Goal: Task Accomplishment & Management: Use online tool/utility

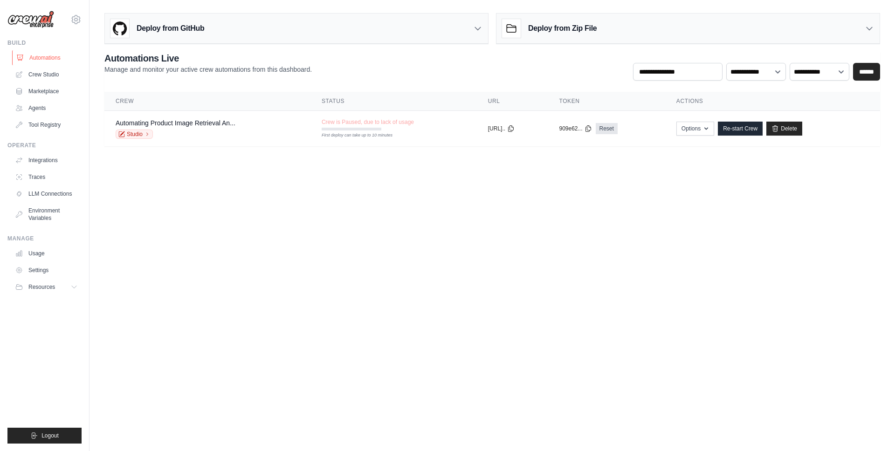
click at [55, 55] on link "Automations" at bounding box center [47, 57] width 70 height 15
click at [58, 60] on link "Automations" at bounding box center [47, 57] width 70 height 15
click at [794, 130] on link "Delete" at bounding box center [784, 129] width 36 height 14
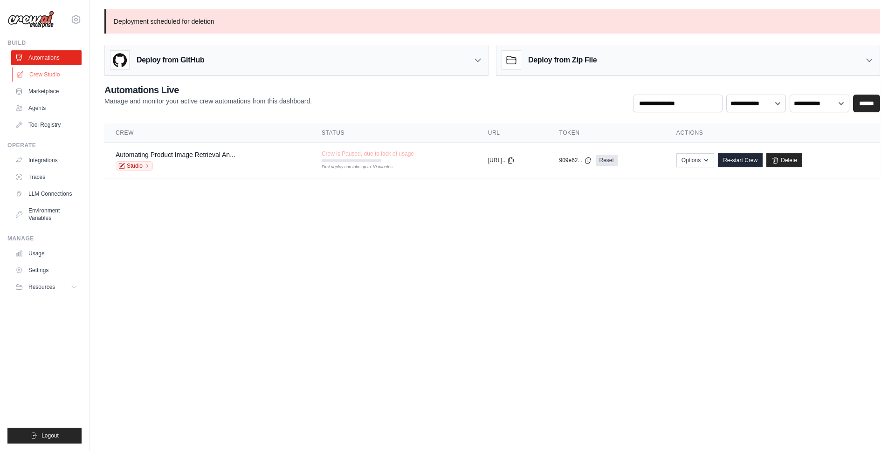
click at [48, 79] on link "Crew Studio" at bounding box center [47, 74] width 70 height 15
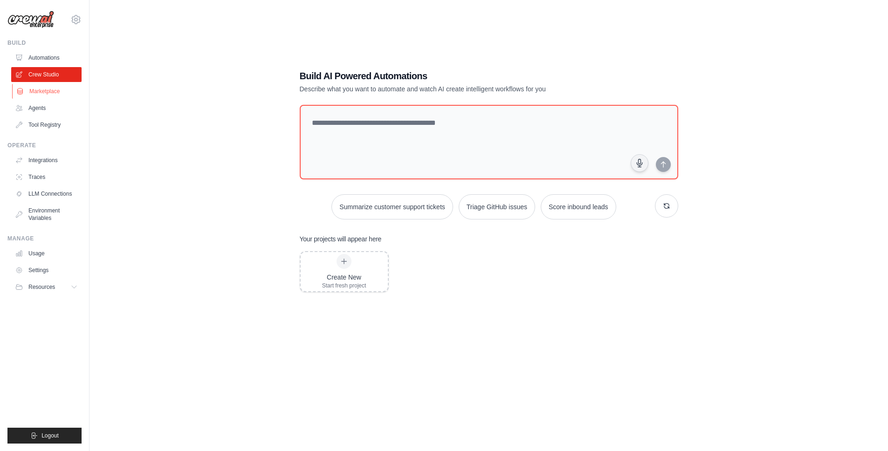
click at [46, 95] on link "Marketplace" at bounding box center [47, 91] width 70 height 15
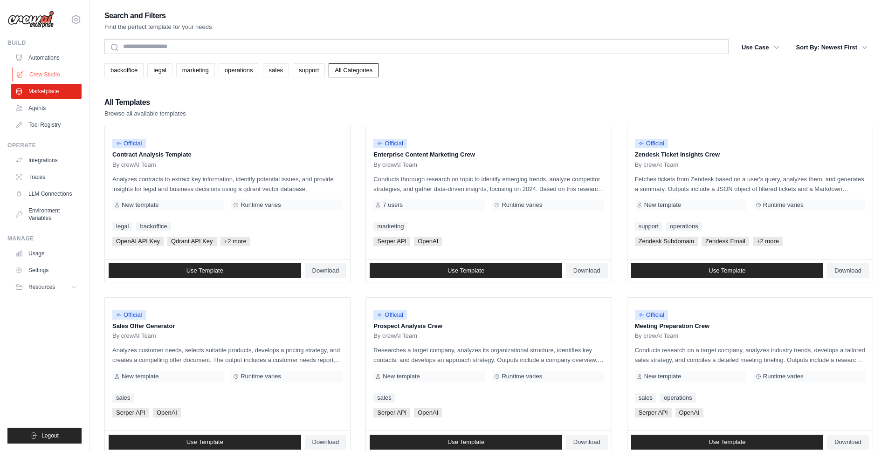
click at [50, 77] on link "Crew Studio" at bounding box center [47, 74] width 70 height 15
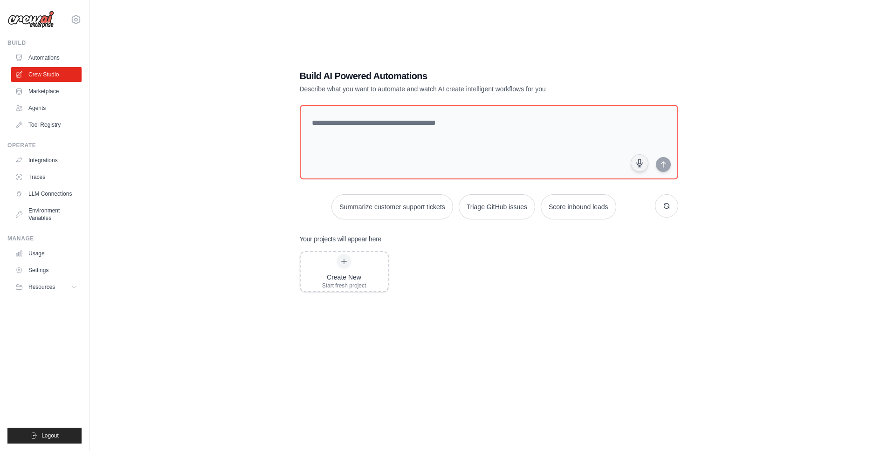
click at [56, 57] on link "Automations" at bounding box center [46, 57] width 70 height 15
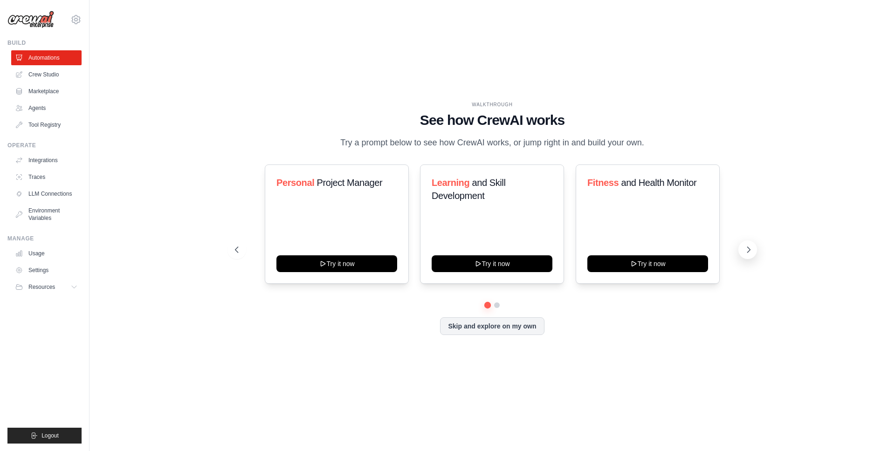
click at [746, 248] on icon at bounding box center [748, 249] width 9 height 9
click at [469, 326] on button "Skip and explore on my own" at bounding box center [492, 325] width 104 height 18
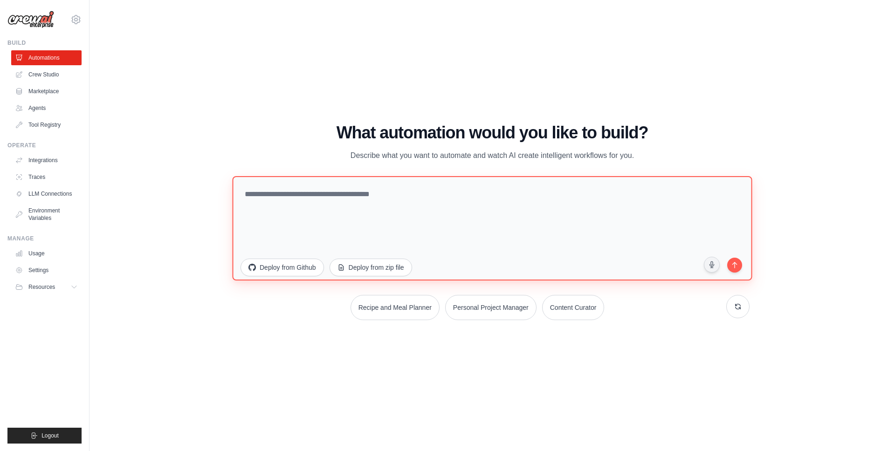
click at [453, 198] on textarea at bounding box center [492, 228] width 520 height 104
click at [448, 196] on textarea at bounding box center [492, 228] width 520 height 104
click at [308, 225] on textarea at bounding box center [492, 228] width 520 height 104
paste textarea "**********"
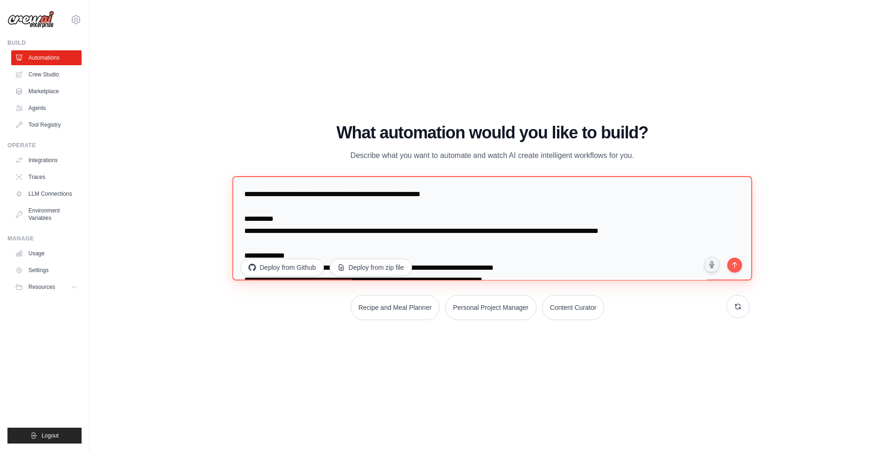
scroll to position [1568, 0]
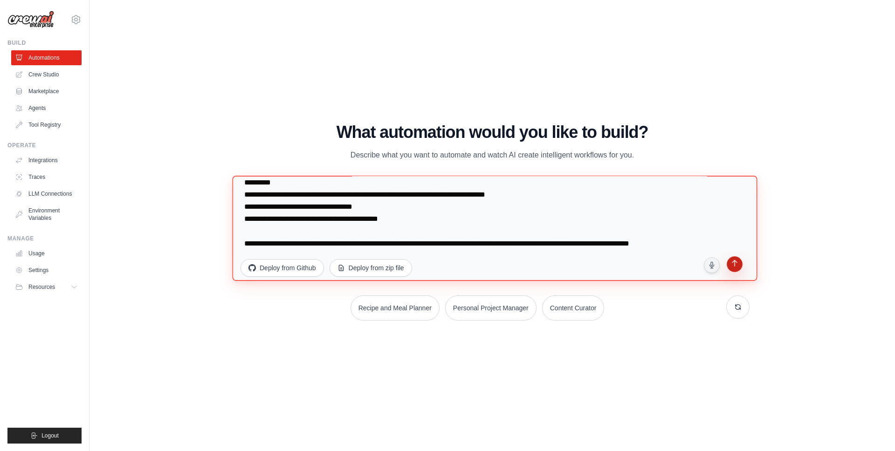
type textarea "**********"
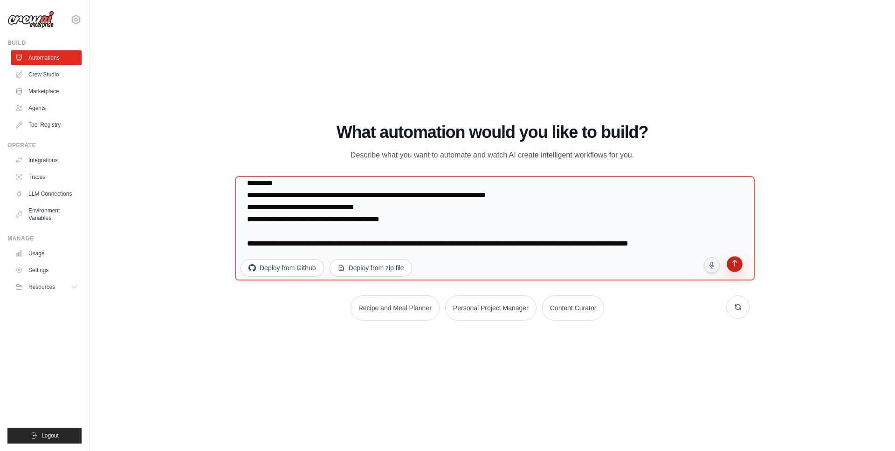
click at [738, 267] on icon "submit" at bounding box center [734, 264] width 9 height 9
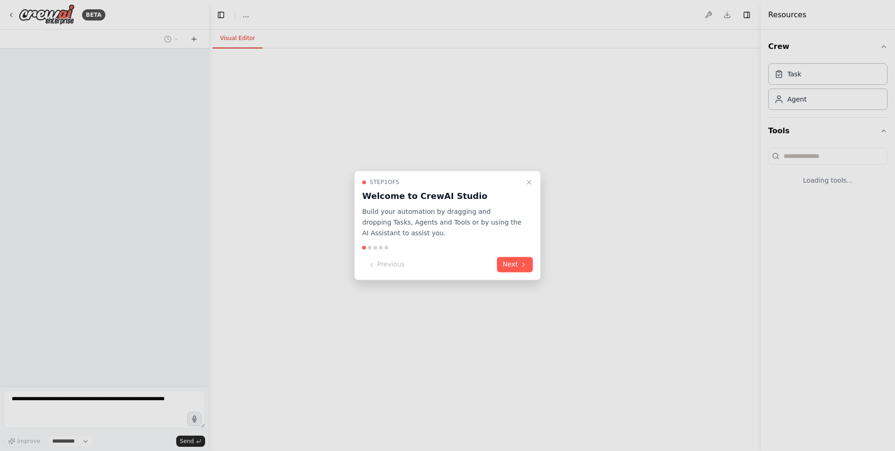
select select "****"
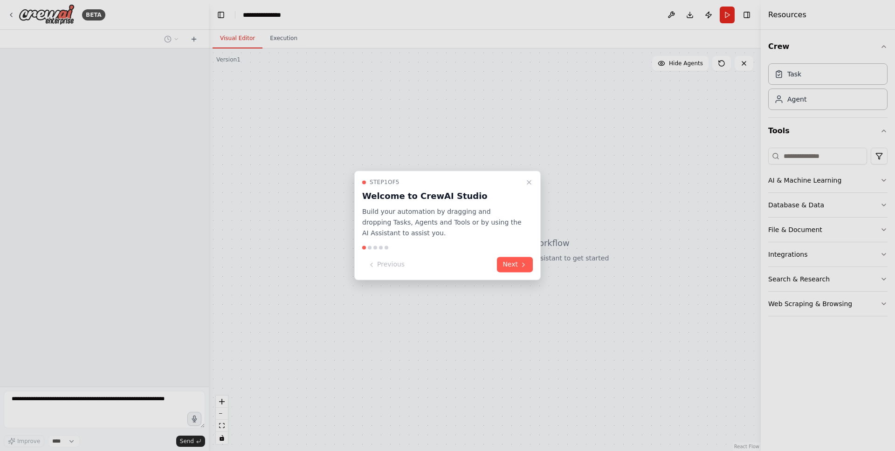
scroll to position [969, 0]
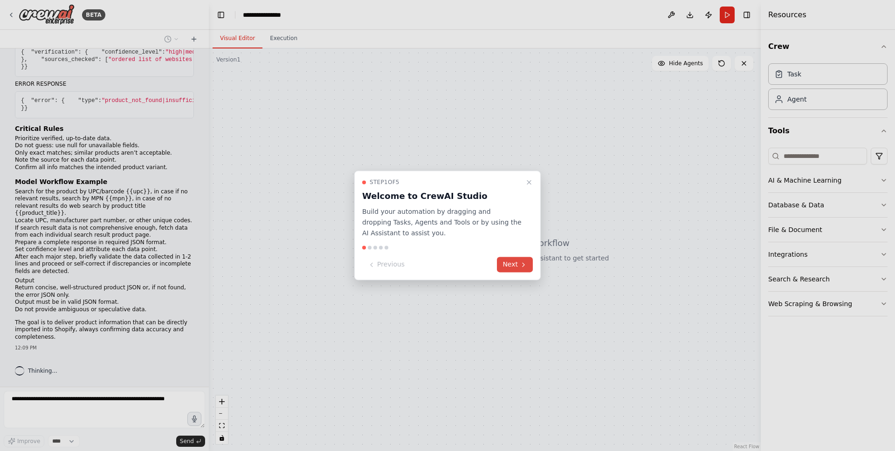
click at [518, 270] on button "Next" at bounding box center [515, 264] width 36 height 15
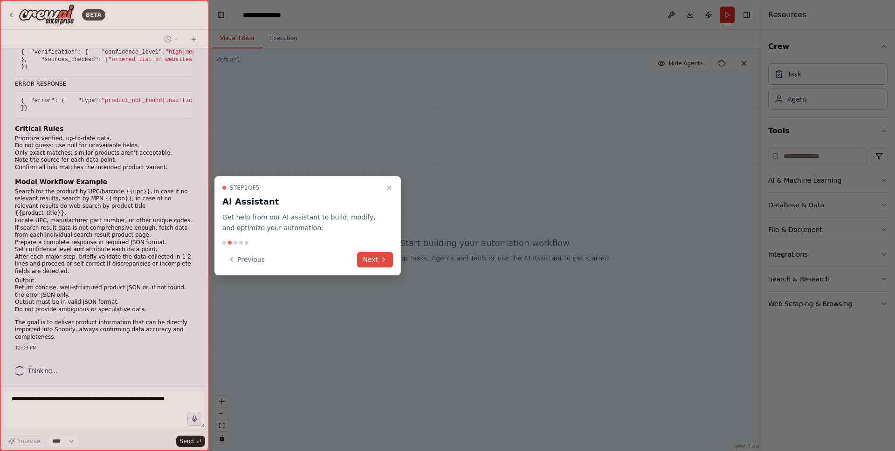
click at [366, 259] on button "Next" at bounding box center [375, 259] width 36 height 15
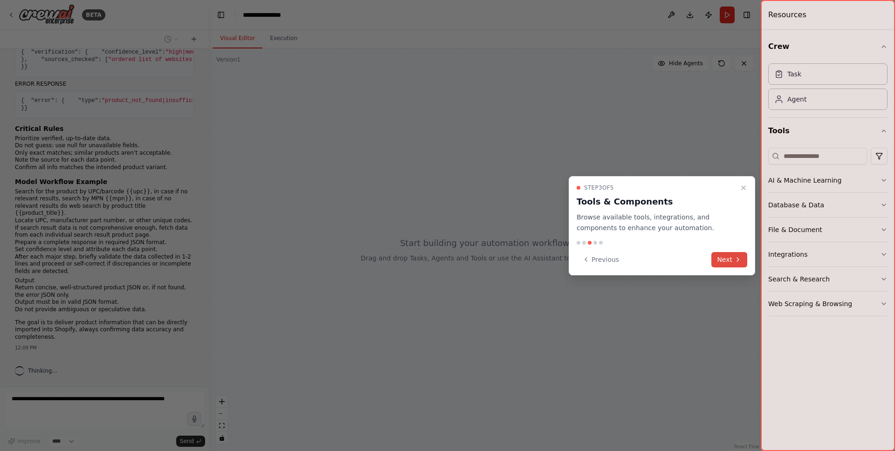
click at [729, 258] on button "Next" at bounding box center [729, 259] width 36 height 15
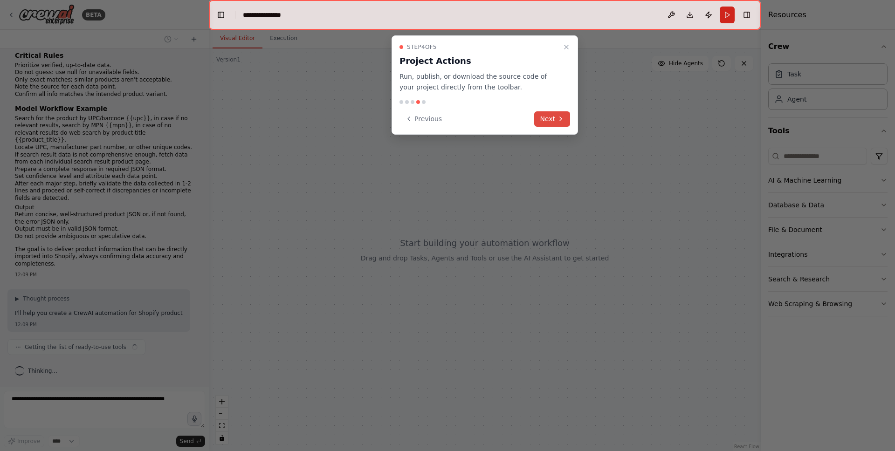
click at [546, 121] on button "Next" at bounding box center [552, 118] width 36 height 15
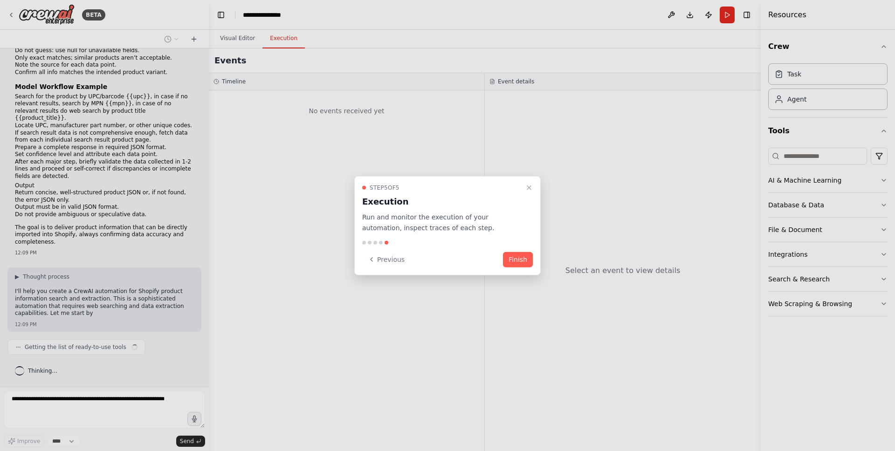
scroll to position [1071, 0]
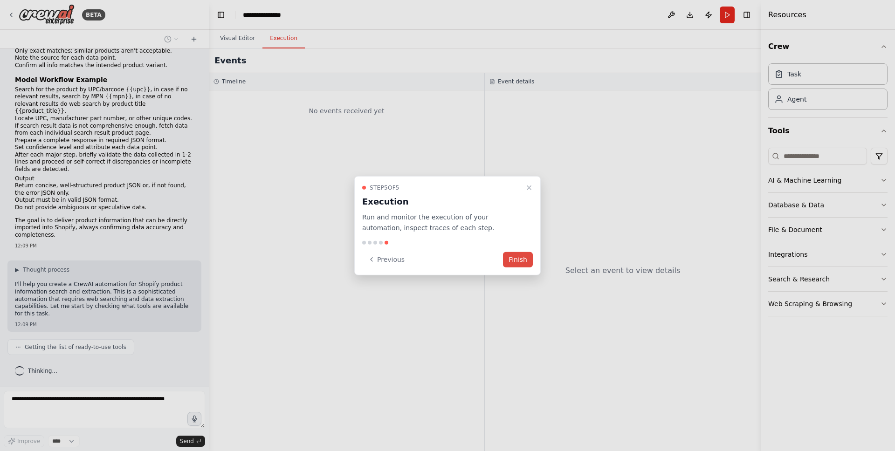
drag, startPoint x: 522, startPoint y: 258, endPoint x: 525, endPoint y: 265, distance: 7.5
click at [525, 265] on button "Finish" at bounding box center [518, 259] width 30 height 15
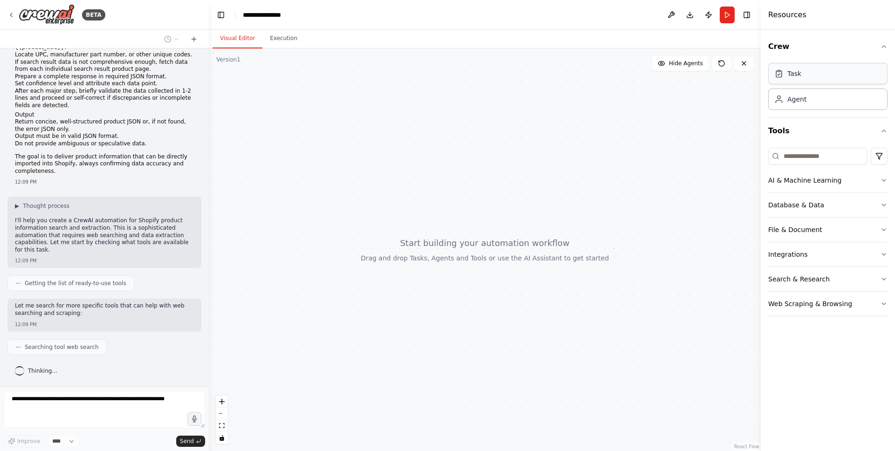
scroll to position [1157, 0]
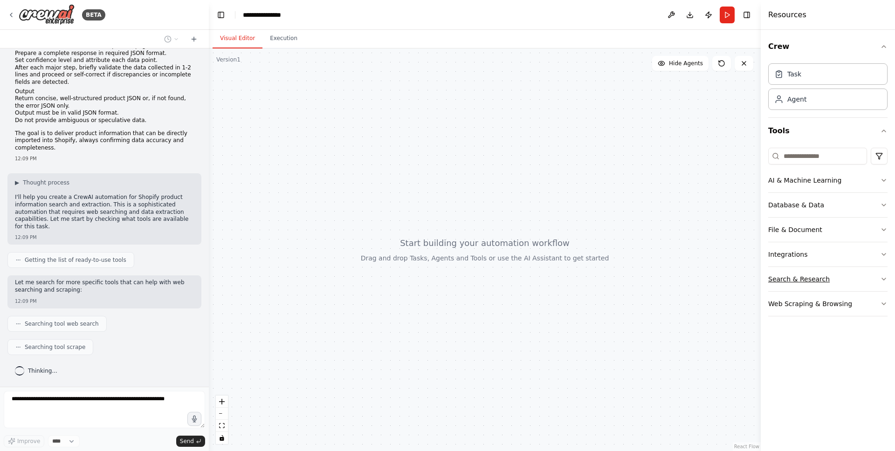
click at [883, 279] on icon "button" at bounding box center [883, 278] width 7 height 7
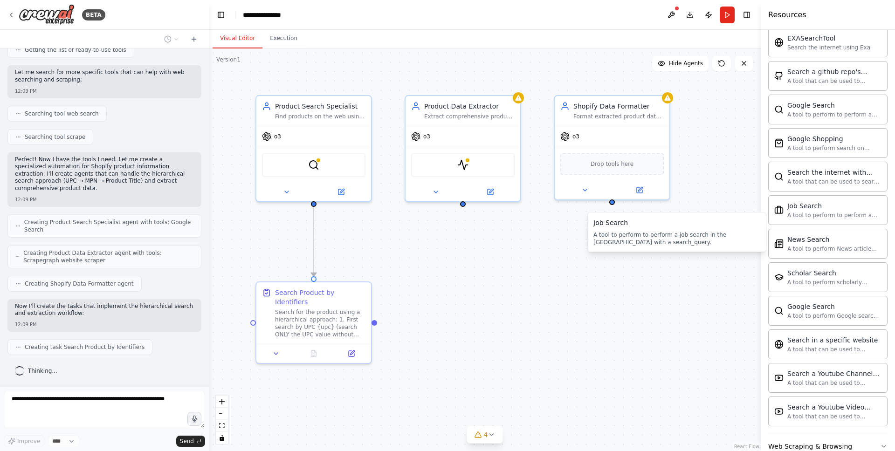
scroll to position [357, 0]
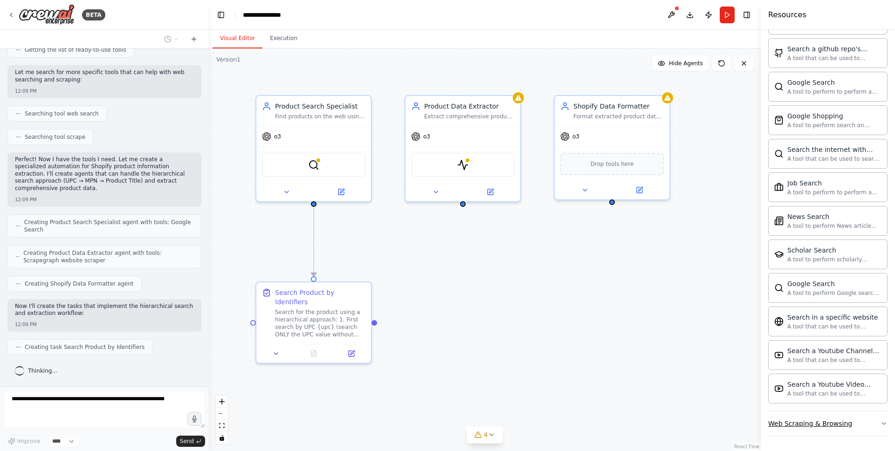
click at [880, 425] on icon "button" at bounding box center [883, 423] width 7 height 7
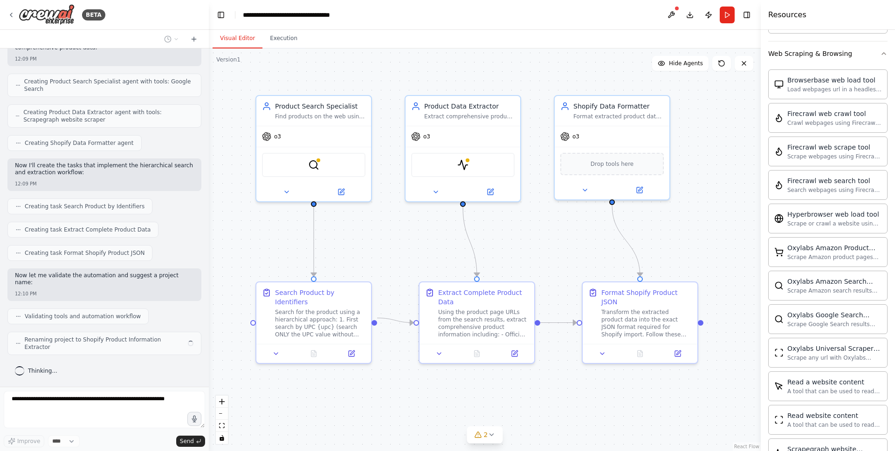
scroll to position [1486, 0]
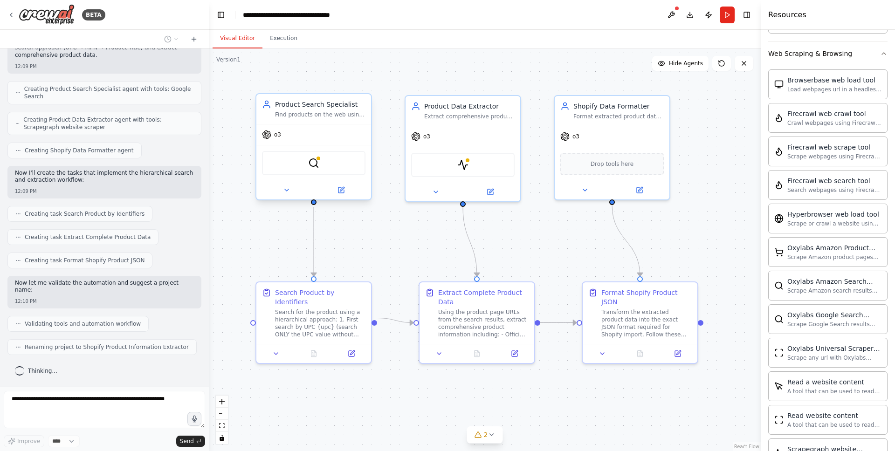
click at [274, 133] on span "o3" at bounding box center [277, 134] width 7 height 7
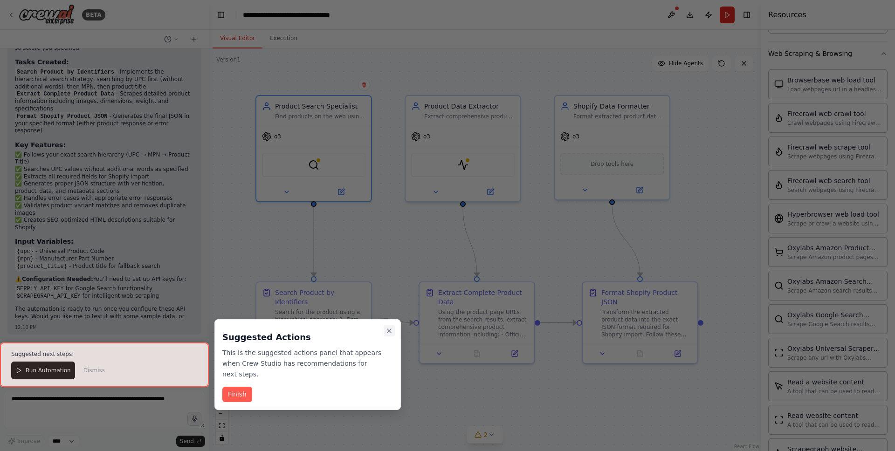
click at [389, 332] on icon "Close walkthrough" at bounding box center [388, 330] width 7 height 7
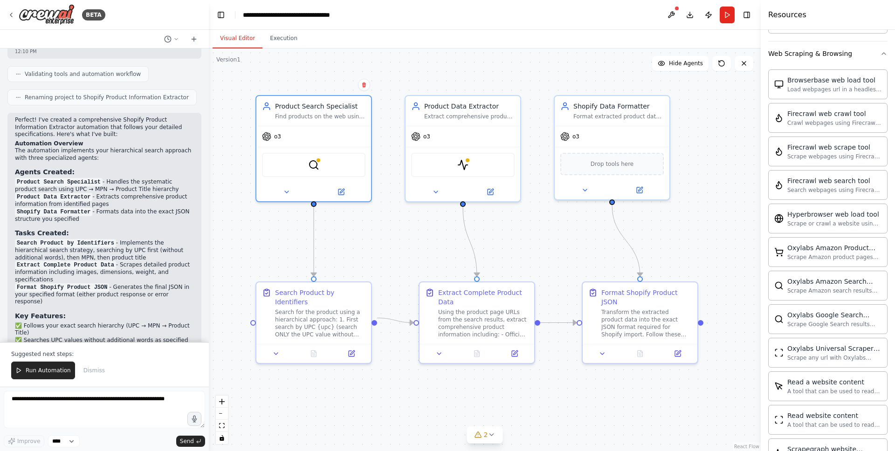
scroll to position [1654, 0]
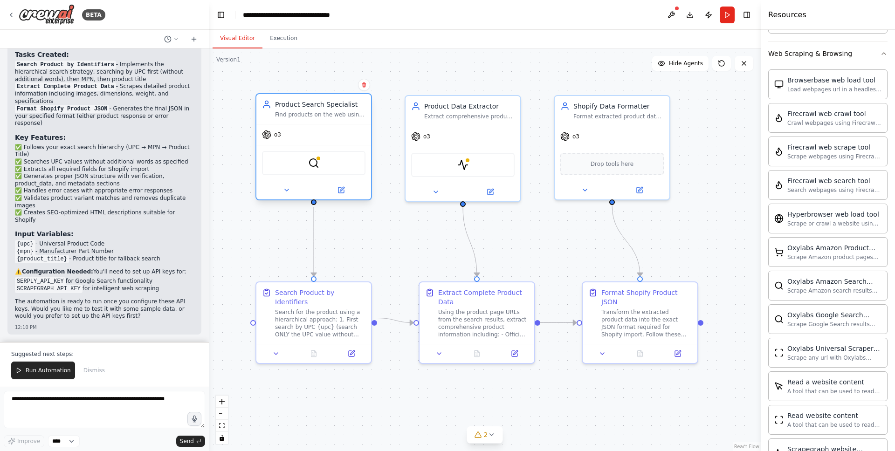
click at [273, 140] on div "o3" at bounding box center [313, 134] width 115 height 21
click at [293, 135] on div "o3" at bounding box center [313, 134] width 115 height 21
click at [461, 157] on div "ScrapegraphScrapeTool" at bounding box center [462, 163] width 103 height 24
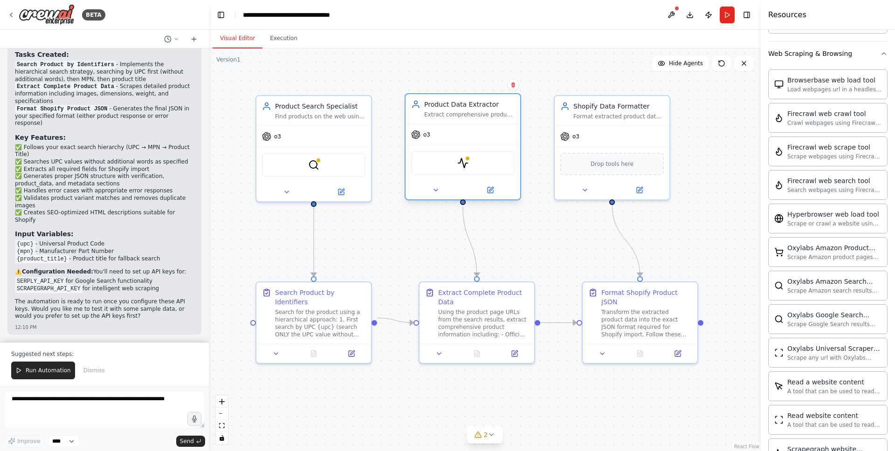
click at [461, 157] on div "ScrapegraphScrapeTool" at bounding box center [462, 163] width 103 height 24
click at [281, 194] on button at bounding box center [286, 190] width 53 height 11
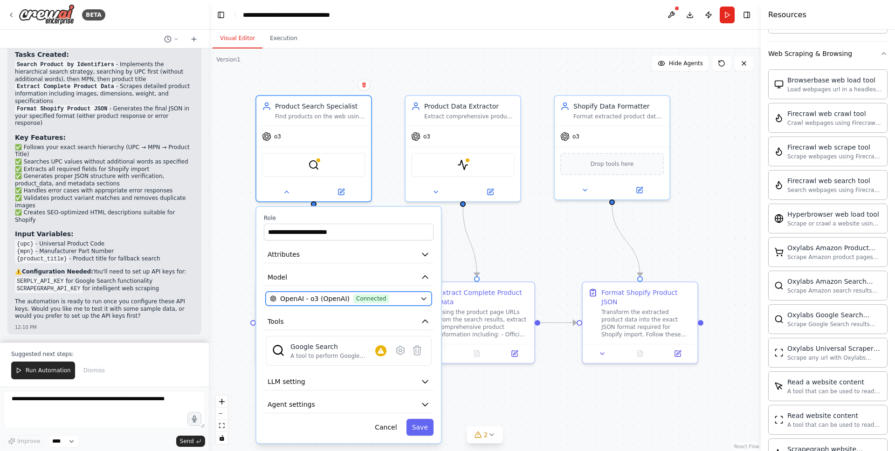
click at [422, 298] on icon "button" at bounding box center [423, 299] width 4 height 2
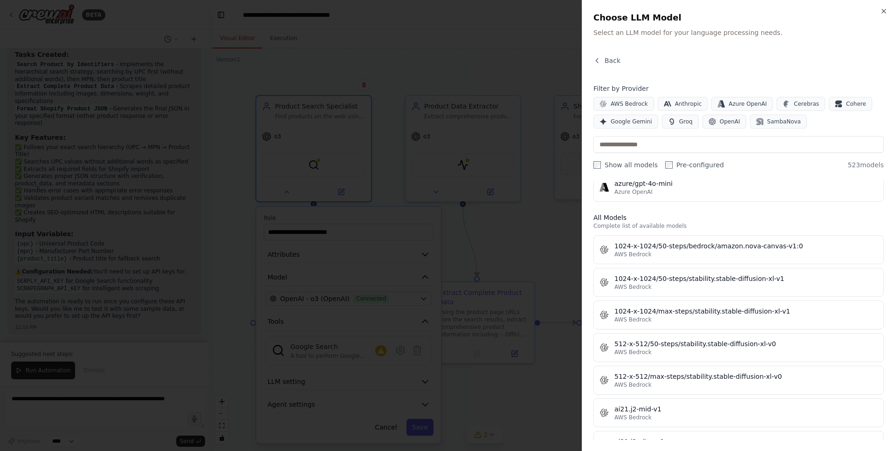
scroll to position [3588, 0]
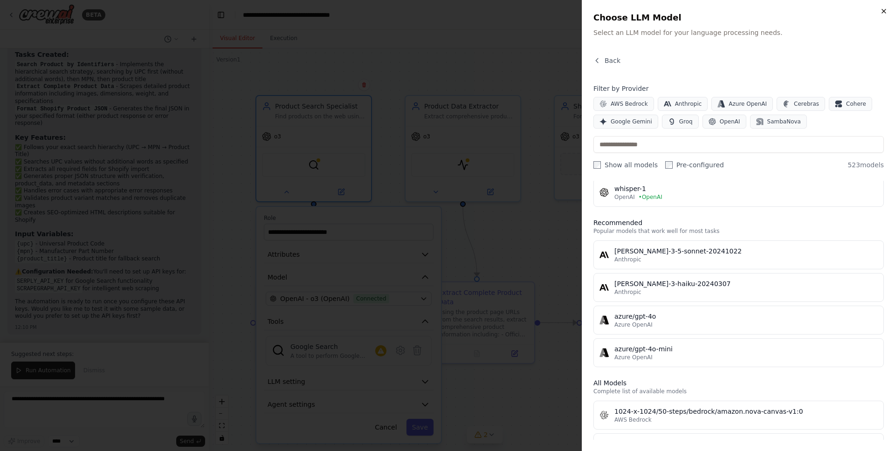
click at [884, 13] on icon "button" at bounding box center [883, 10] width 7 height 7
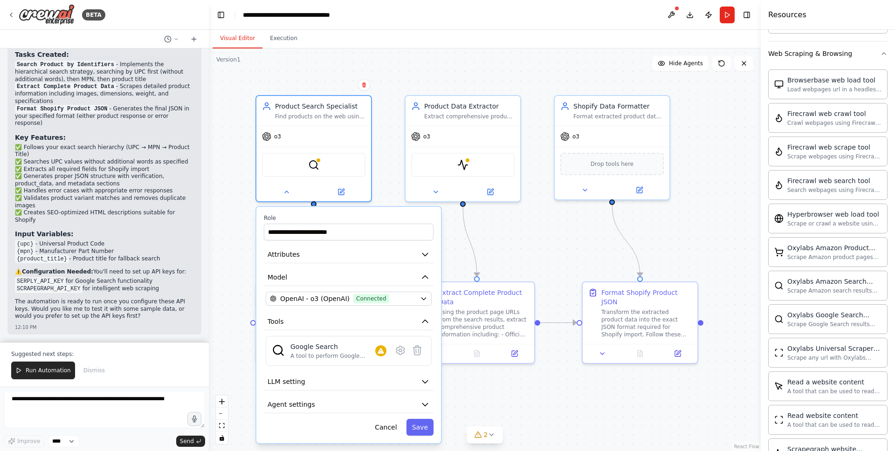
scroll to position [1915, 0]
click at [674, 14] on button at bounding box center [671, 15] width 15 height 17
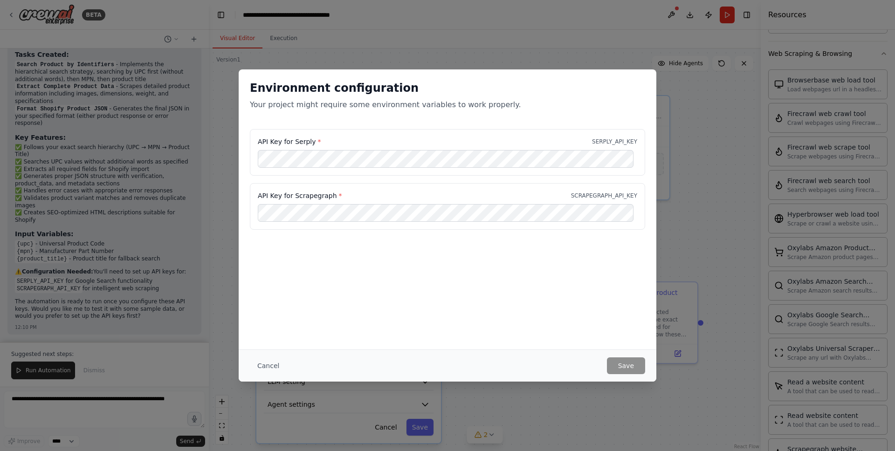
click at [691, 206] on div "Environment configuration Your project might require some environment variables…" at bounding box center [447, 225] width 895 height 451
click at [268, 368] on button "Cancel" at bounding box center [268, 365] width 37 height 17
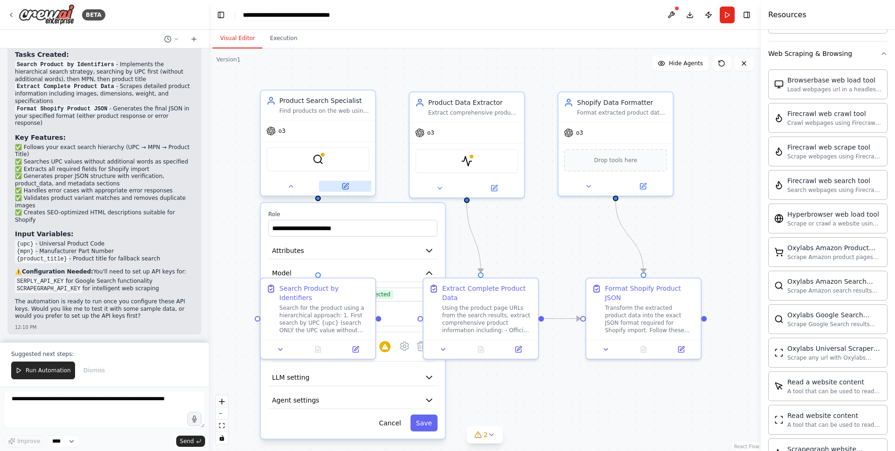
click at [349, 189] on button at bounding box center [345, 186] width 53 height 11
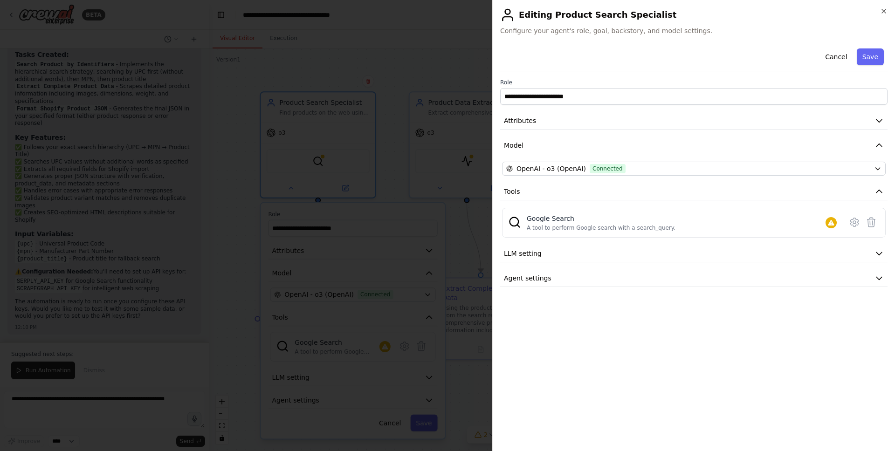
click at [236, 223] on div at bounding box center [447, 225] width 895 height 451
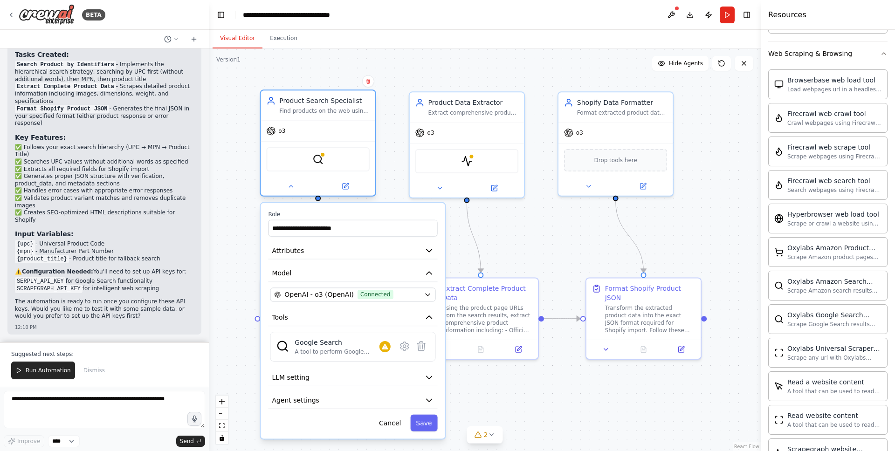
click at [325, 160] on div "SerplyWebSearchTool" at bounding box center [317, 159] width 103 height 24
click at [402, 348] on icon at bounding box center [404, 346] width 8 height 8
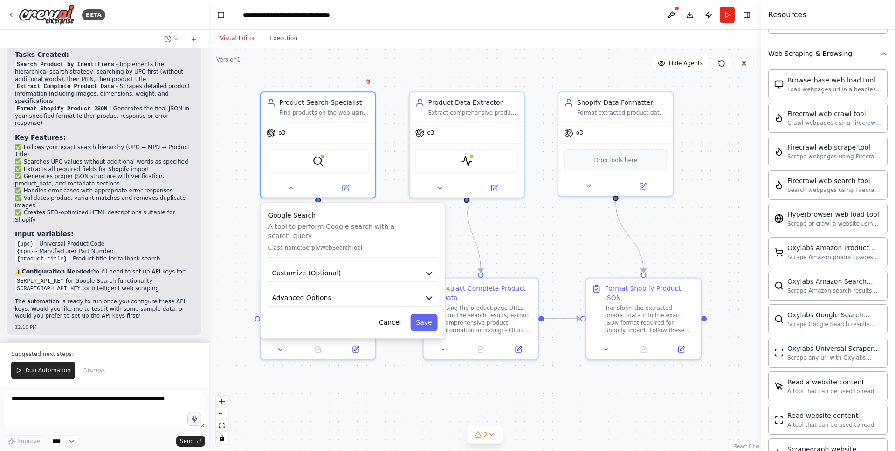
click at [227, 241] on div ".deletable-edge-delete-btn { width: 20px; height: 20px; border: 0px solid #ffff…" at bounding box center [485, 249] width 552 height 403
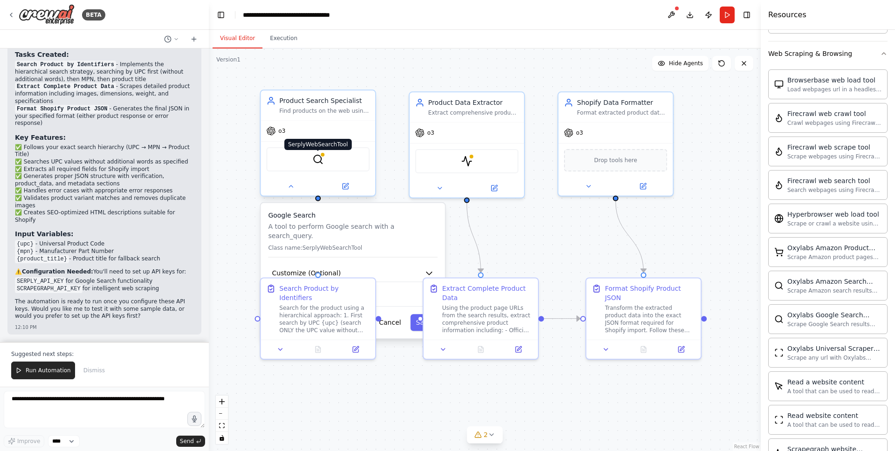
click at [315, 160] on img at bounding box center [317, 159] width 11 height 11
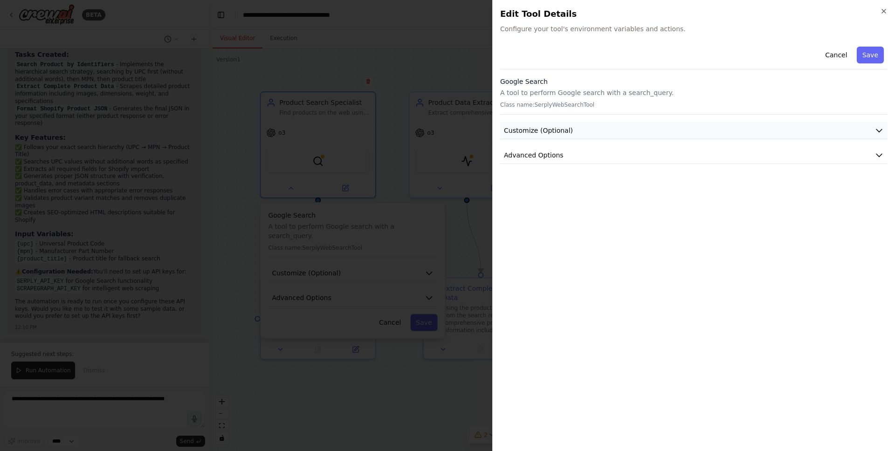
click at [874, 130] on icon "button" at bounding box center [878, 130] width 9 height 9
click at [884, 318] on button "Advanced Options" at bounding box center [693, 315] width 387 height 17
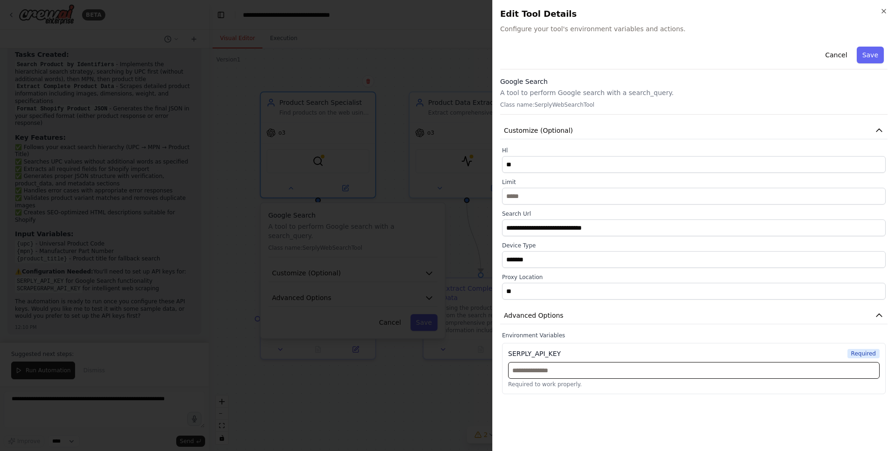
click at [587, 372] on input "text" at bounding box center [693, 370] width 371 height 17
click at [568, 366] on input "text" at bounding box center [693, 370] width 371 height 17
paste input "**********"
type input "**********"
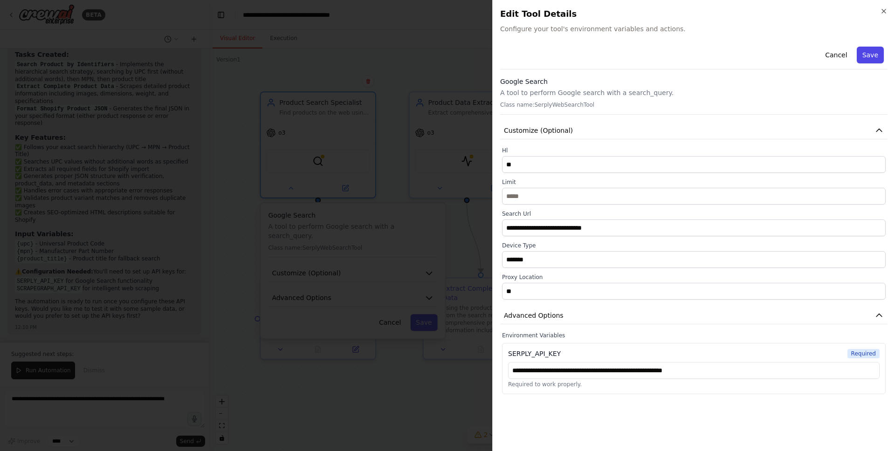
click at [871, 54] on button "Save" at bounding box center [869, 55] width 27 height 17
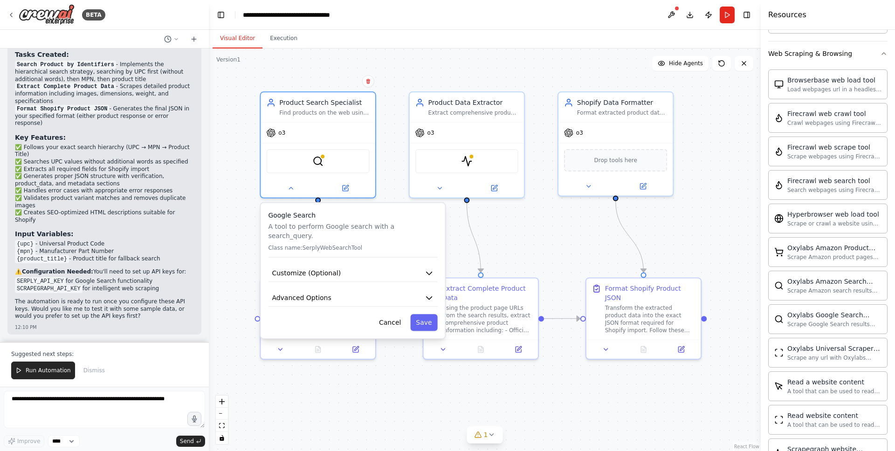
click at [547, 217] on div ".deletable-edge-delete-btn { width: 20px; height: 20px; border: 0px solid #ffff…" at bounding box center [485, 249] width 552 height 403
click at [393, 374] on div ".deletable-edge-delete-btn { width: 20px; height: 20px; border: 0px solid #ffff…" at bounding box center [485, 249] width 552 height 403
click at [424, 226] on p "A tool to perform Google search with a search_query." at bounding box center [352, 231] width 169 height 19
click at [417, 314] on button "Save" at bounding box center [423, 322] width 27 height 17
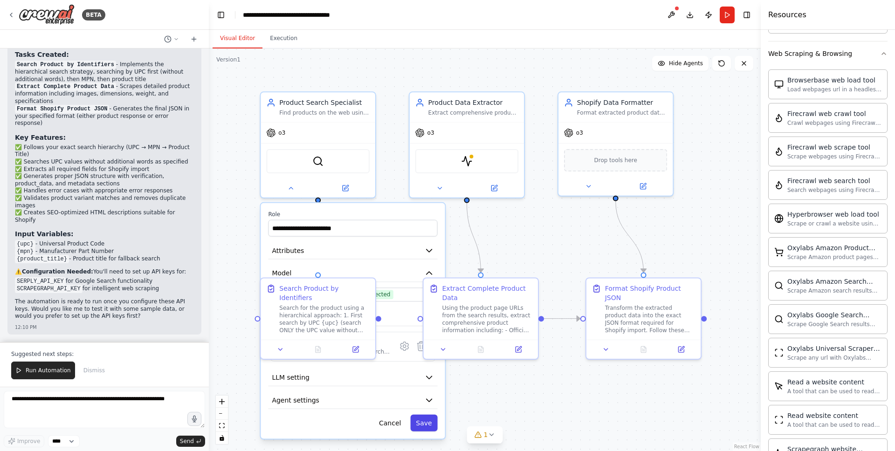
click at [424, 427] on button "Save" at bounding box center [423, 423] width 27 height 17
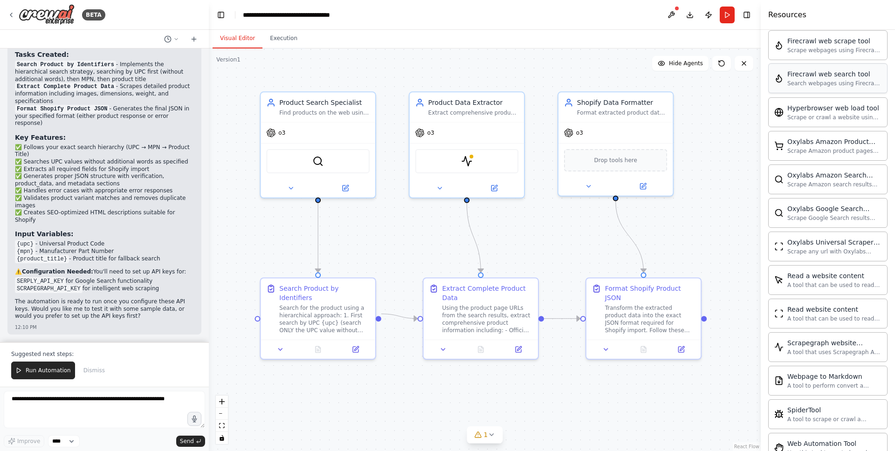
scroll to position [868, 0]
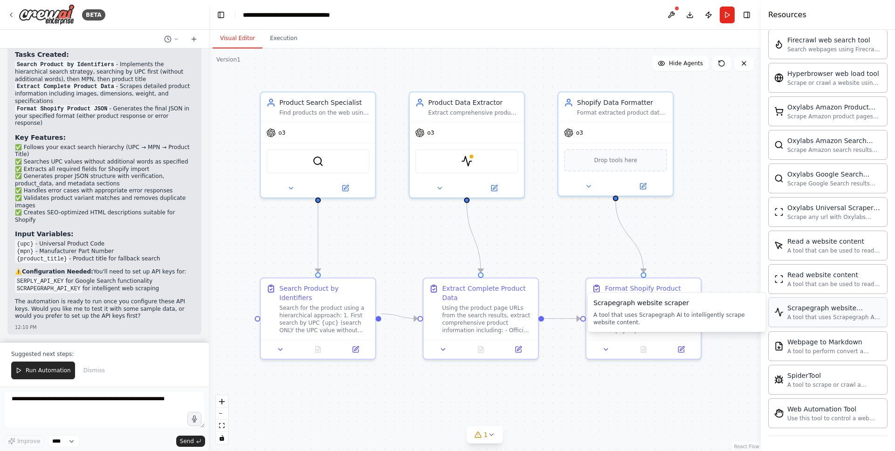
click at [827, 312] on div "Scrapegraph website scraper" at bounding box center [834, 307] width 94 height 9
drag, startPoint x: 82, startPoint y: 288, endPoint x: 36, endPoint y: 288, distance: 45.2
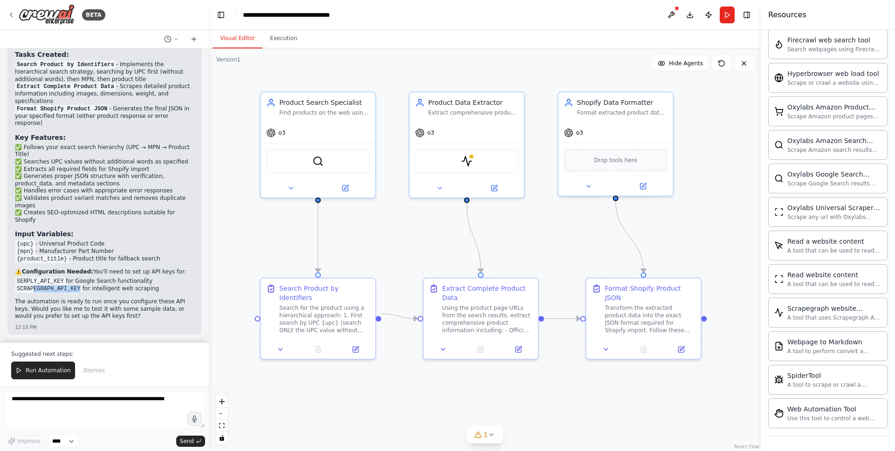
click at [33, 287] on code "SCRAPEGRAPH_API_KEY" at bounding box center [49, 289] width 68 height 8
click at [36, 288] on code "SCRAPEGRAPH_API_KEY" at bounding box center [49, 289] width 68 height 8
click at [43, 288] on code "SCRAPEGRAPH_API_KEY" at bounding box center [49, 289] width 68 height 8
drag, startPoint x: 53, startPoint y: 288, endPoint x: 18, endPoint y: 287, distance: 35.0
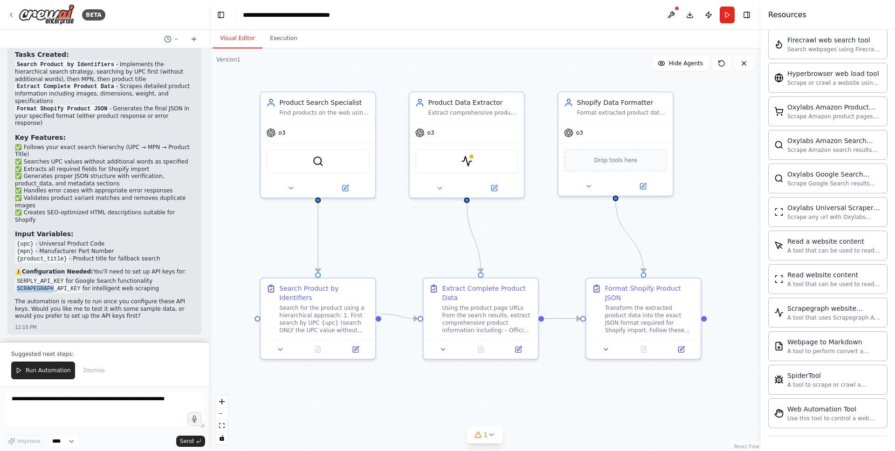
click at [18, 287] on code "SCRAPEGRAPH_API_KEY" at bounding box center [49, 289] width 68 height 8
copy code "SCRAPEGRAPH"
click at [476, 167] on div "ScrapegraphScrapeTool" at bounding box center [466, 159] width 103 height 24
click at [493, 187] on icon at bounding box center [495, 185] width 4 height 4
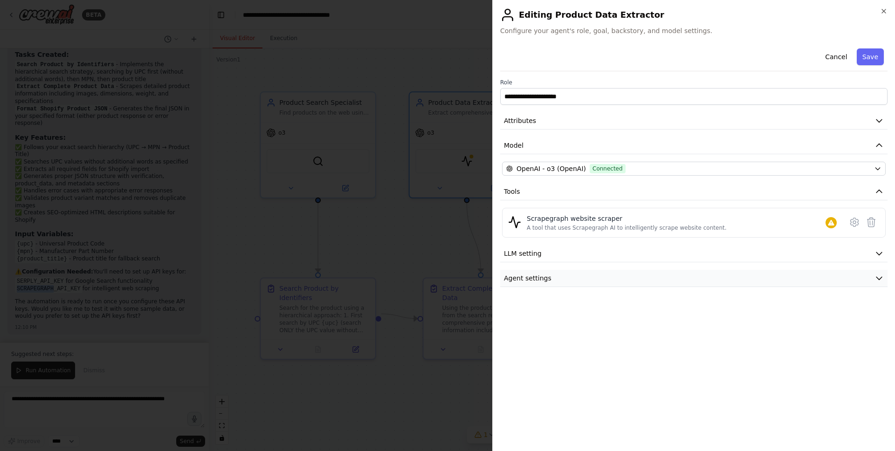
click at [874, 278] on icon "button" at bounding box center [878, 278] width 9 height 9
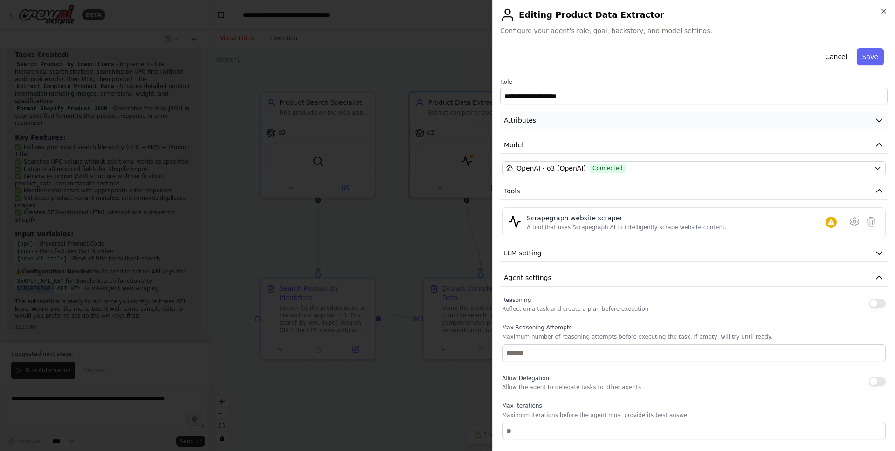
scroll to position [0, 0]
click at [850, 225] on icon at bounding box center [854, 222] width 8 height 8
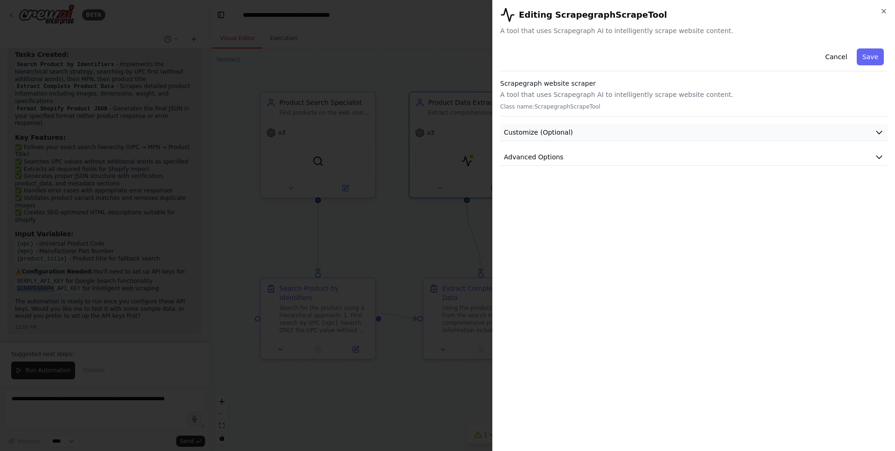
click at [803, 136] on button "Customize (Optional)" at bounding box center [693, 132] width 387 height 17
click at [666, 275] on button "Advanced Options" at bounding box center [693, 278] width 387 height 17
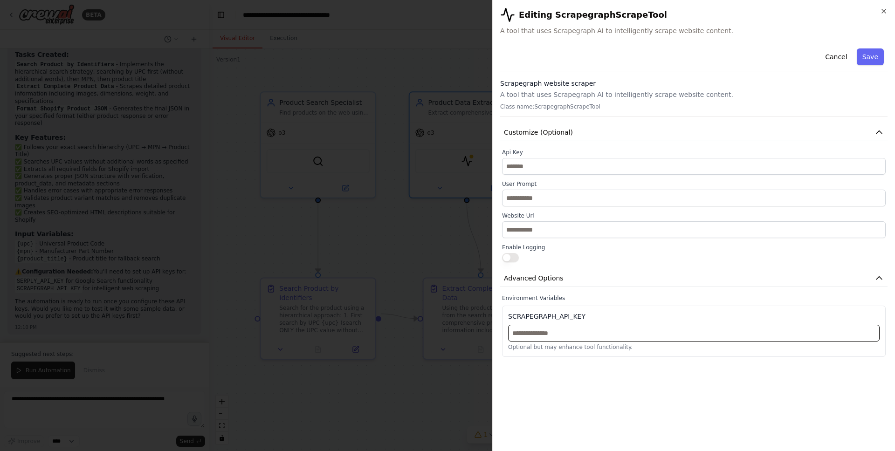
click at [587, 328] on input "text" at bounding box center [693, 333] width 371 height 17
paste input "**********"
type input "**********"
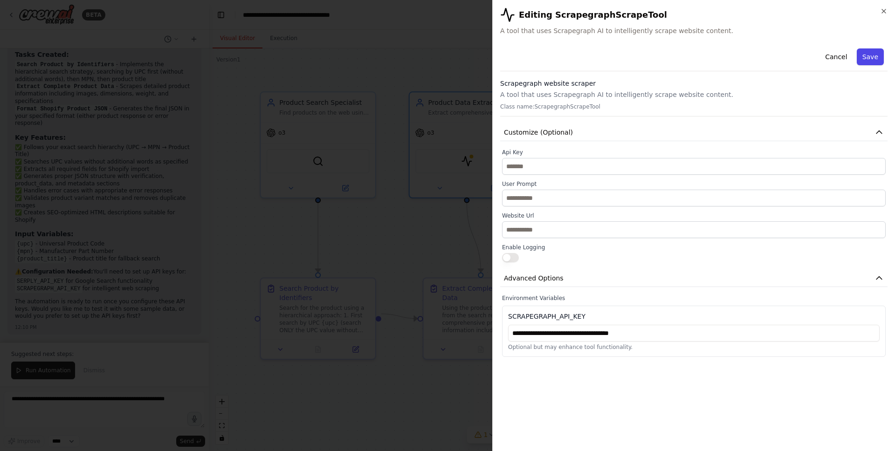
click at [867, 57] on button "Save" at bounding box center [869, 56] width 27 height 17
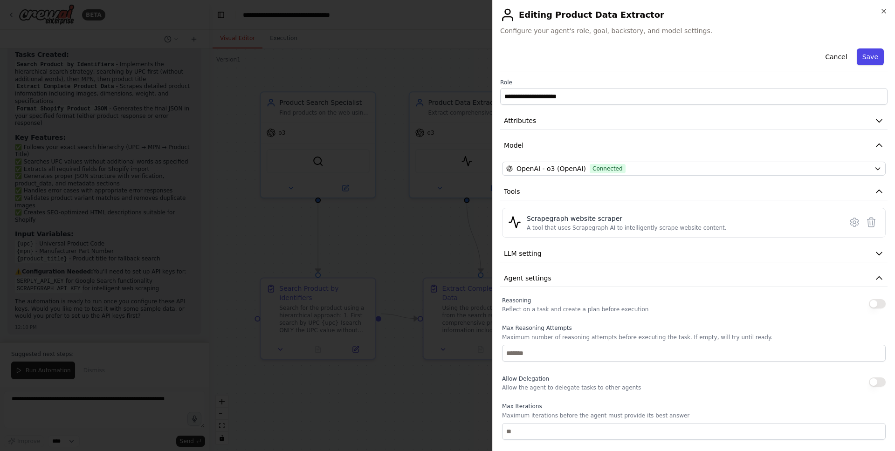
click at [872, 58] on button "Save" at bounding box center [869, 56] width 27 height 17
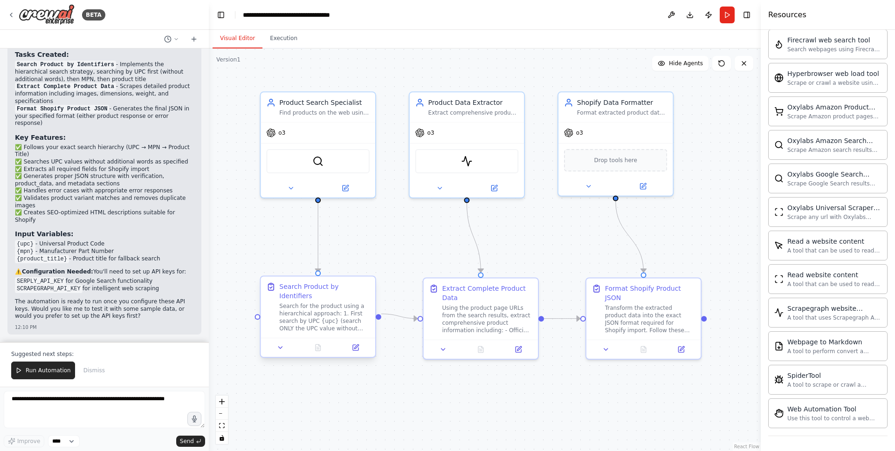
click at [314, 315] on div "Search for the product using a hierarchical approach: 1. First search by UPC {u…" at bounding box center [324, 317] width 90 height 30
click at [279, 342] on button at bounding box center [280, 347] width 32 height 11
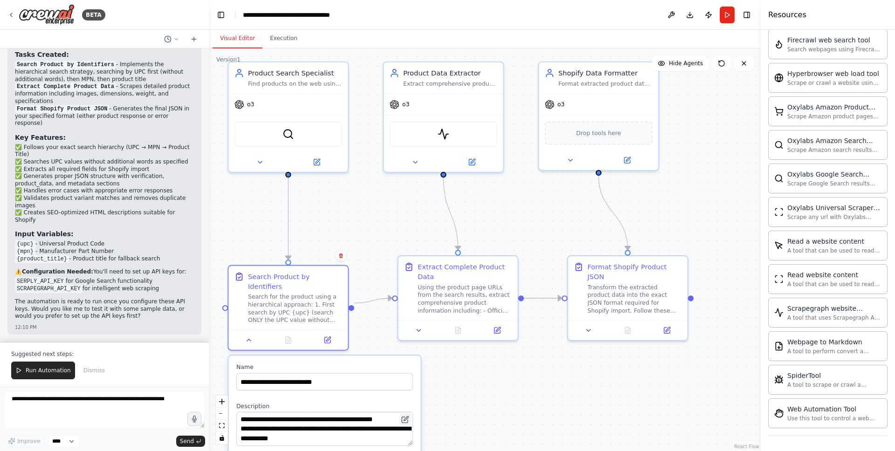
drag, startPoint x: 410, startPoint y: 397, endPoint x: 409, endPoint y: 404, distance: 7.1
click at [409, 414] on button at bounding box center [405, 420] width 12 height 12
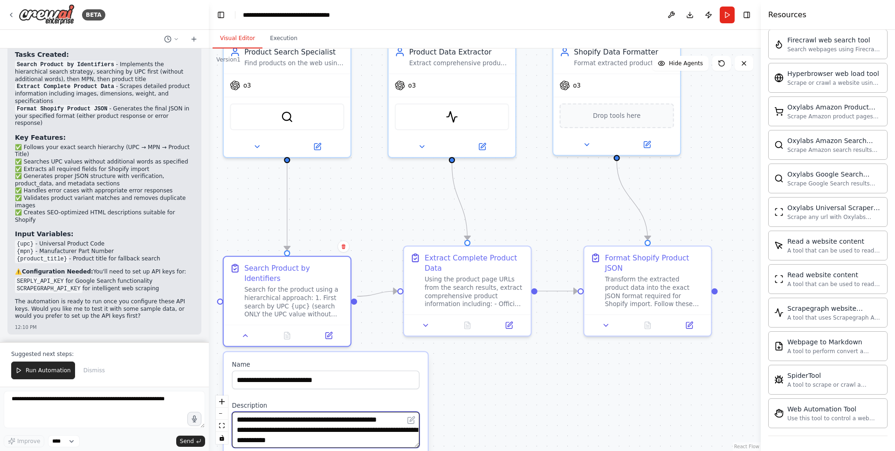
click at [313, 432] on textarea "**********" at bounding box center [325, 430] width 187 height 36
drag, startPoint x: 330, startPoint y: 431, endPoint x: 325, endPoint y: 427, distance: 6.5
click at [324, 431] on textarea "**********" at bounding box center [325, 430] width 187 height 36
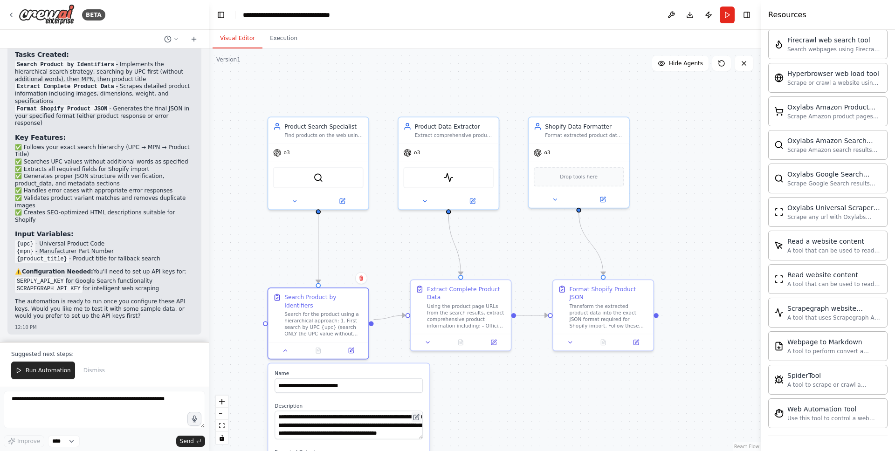
click at [416, 415] on icon at bounding box center [415, 417] width 5 height 5
click at [419, 414] on icon at bounding box center [416, 417] width 7 height 7
click at [417, 415] on icon at bounding box center [417, 417] width 4 height 4
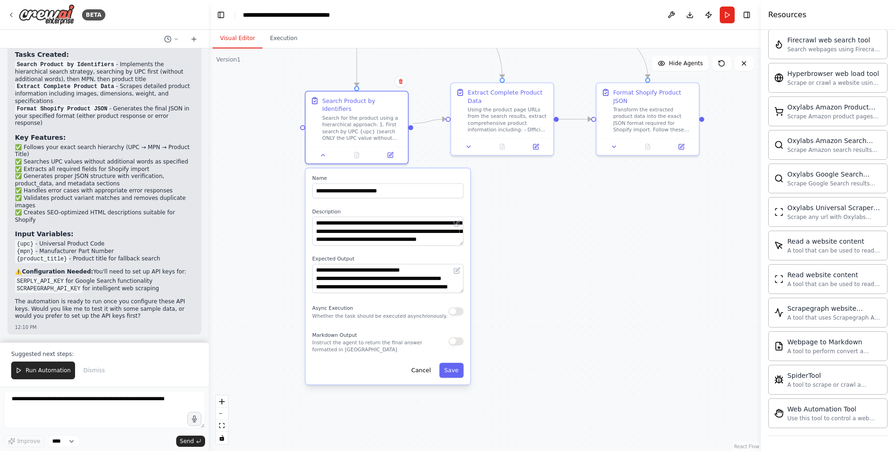
drag, startPoint x: 566, startPoint y: 249, endPoint x: 621, endPoint y: 10, distance: 245.2
click at [622, 7] on main "**********" at bounding box center [485, 225] width 552 height 451
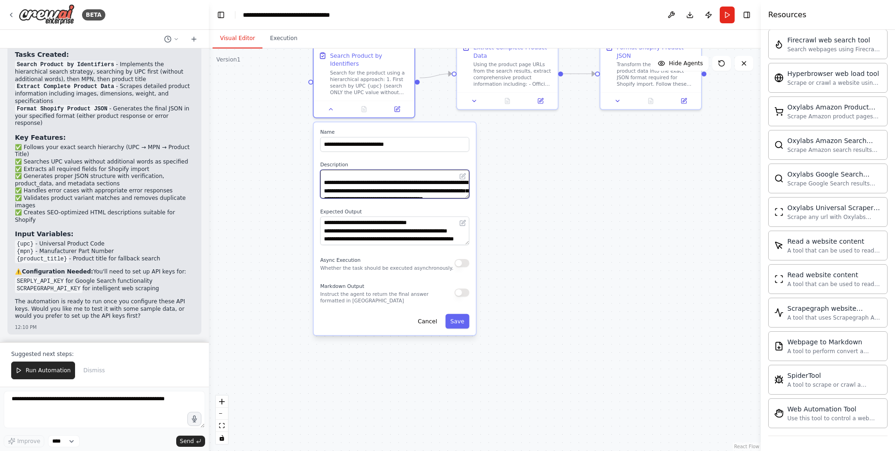
scroll to position [54, 0]
click at [463, 174] on icon at bounding box center [462, 176] width 5 height 5
click at [463, 173] on icon at bounding box center [463, 175] width 4 height 4
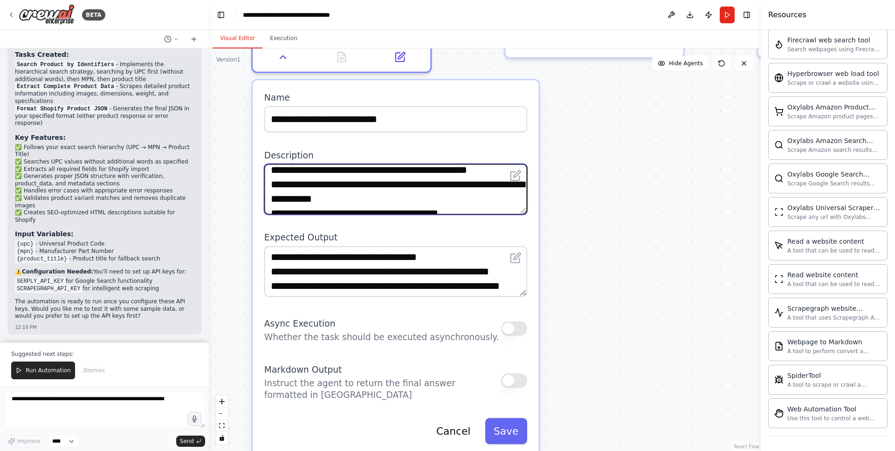
scroll to position [0, 0]
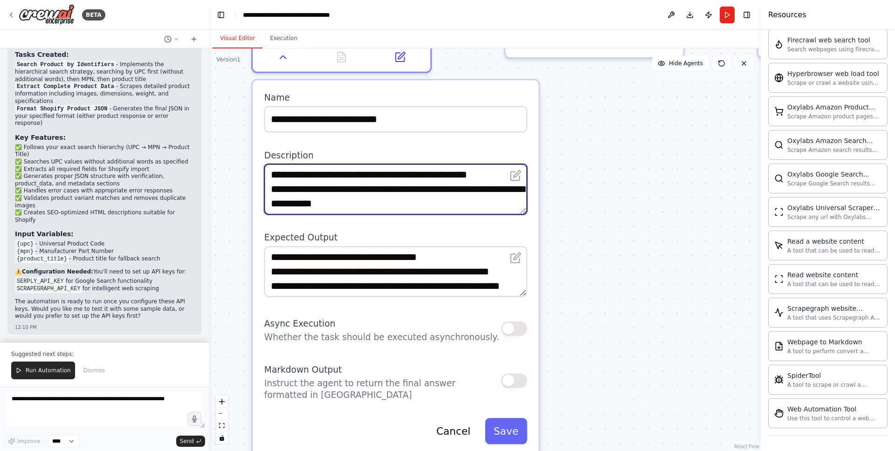
click at [401, 189] on textarea "**********" at bounding box center [395, 189] width 263 height 50
paste textarea "**********"
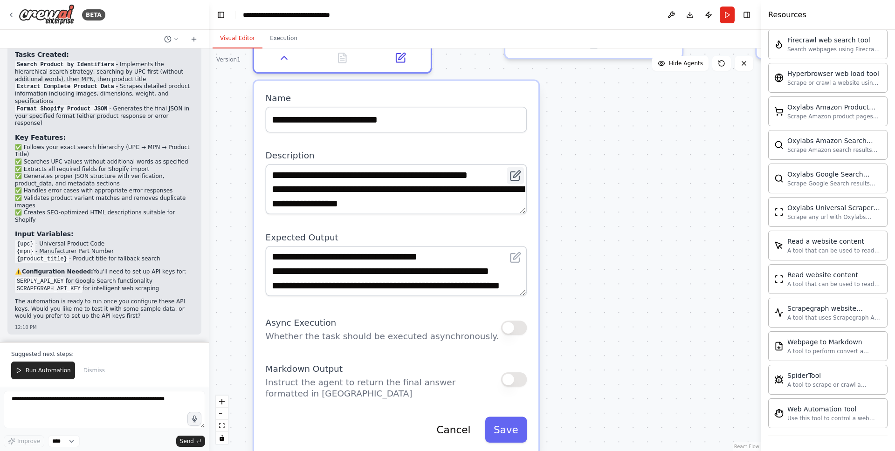
drag, startPoint x: 522, startPoint y: 161, endPoint x: 522, endPoint y: 166, distance: 4.7
click at [522, 167] on button at bounding box center [514, 175] width 17 height 17
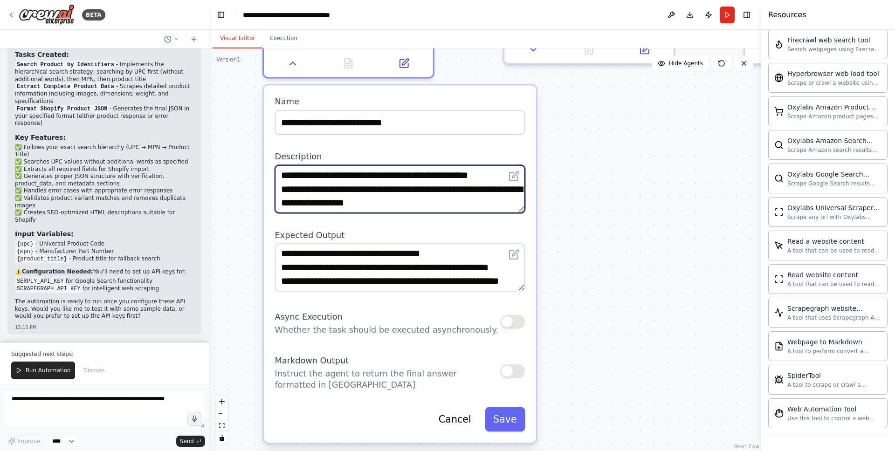
click at [483, 185] on textarea "**********" at bounding box center [400, 189] width 250 height 48
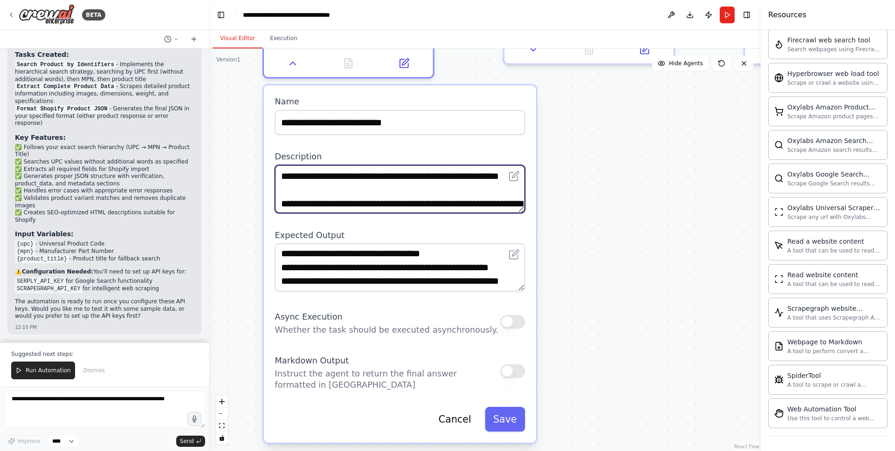
scroll to position [40, 0]
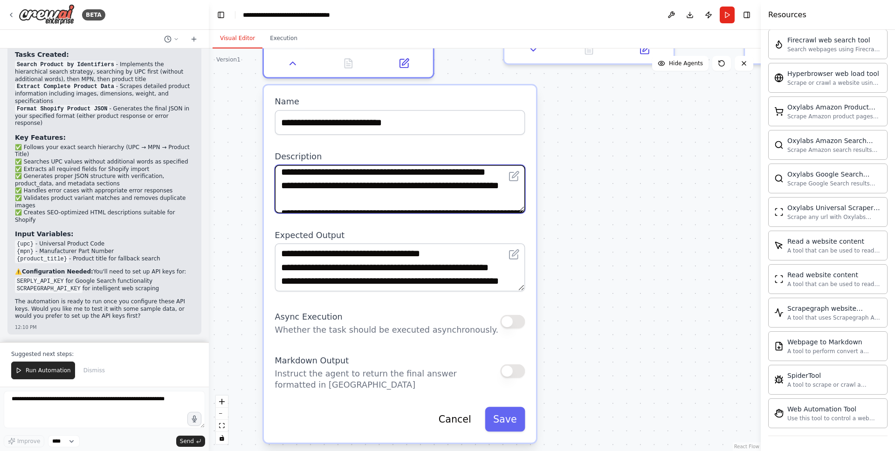
paste textarea "**********"
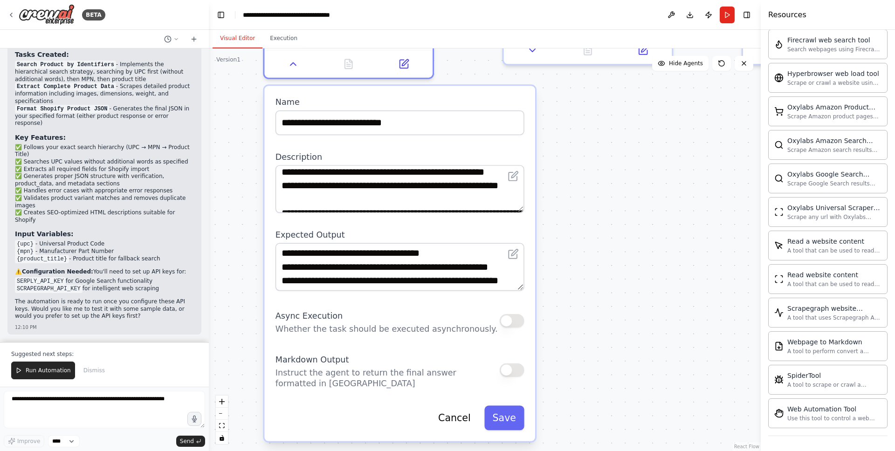
drag, startPoint x: 520, startPoint y: 168, endPoint x: 518, endPoint y: 172, distance: 5.2
click at [518, 172] on div "**********" at bounding box center [399, 189] width 249 height 48
click at [517, 194] on textarea "**********" at bounding box center [399, 189] width 249 height 48
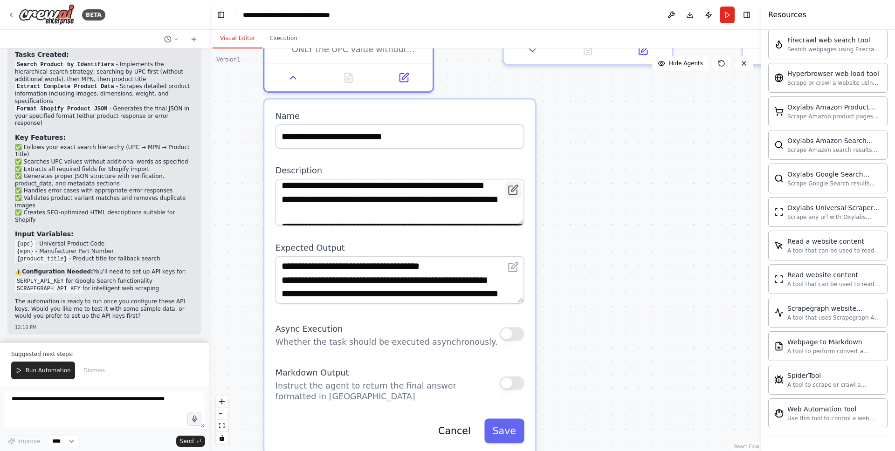
drag, startPoint x: 520, startPoint y: 169, endPoint x: 520, endPoint y: 178, distance: 8.9
click at [520, 182] on button at bounding box center [513, 190] width 16 height 16
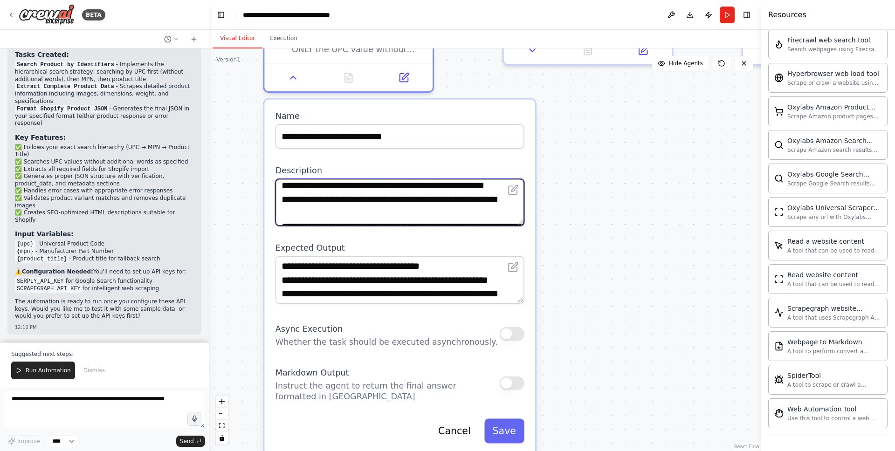
click at [490, 189] on textarea "**********" at bounding box center [399, 202] width 249 height 47
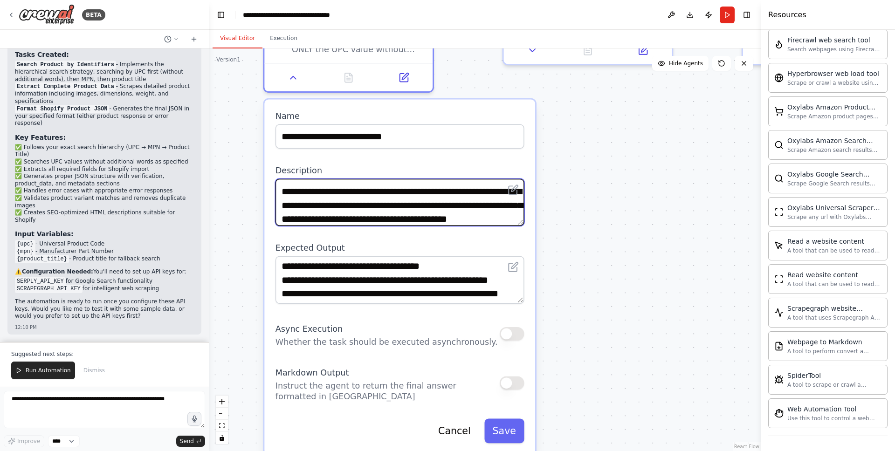
scroll to position [84, 0]
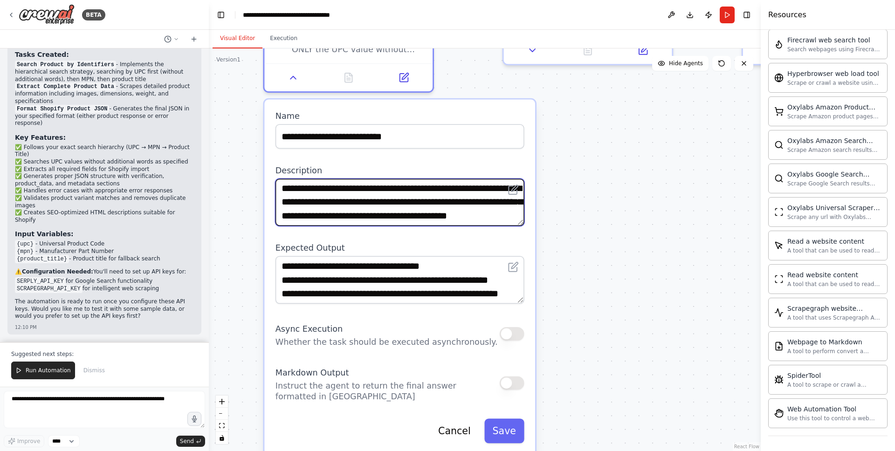
drag, startPoint x: 353, startPoint y: 175, endPoint x: 265, endPoint y: 181, distance: 88.7
click at [264, 180] on div "**********" at bounding box center [399, 277] width 271 height 355
paste textarea "**********"
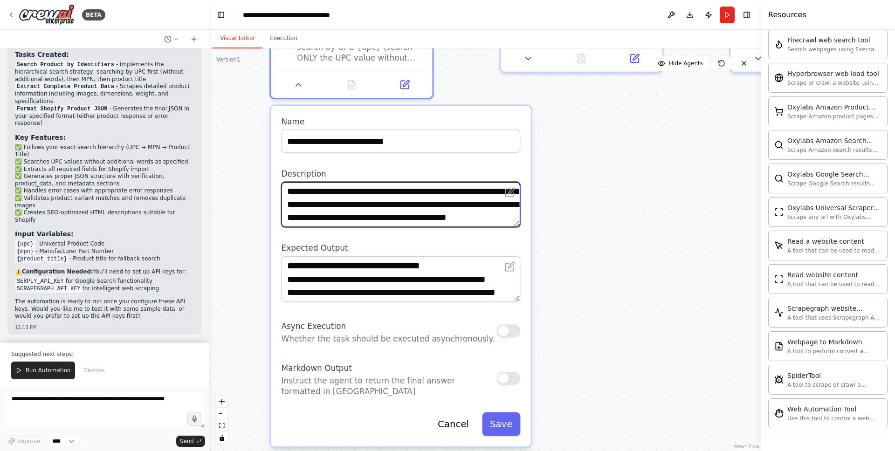
type textarea "**********"
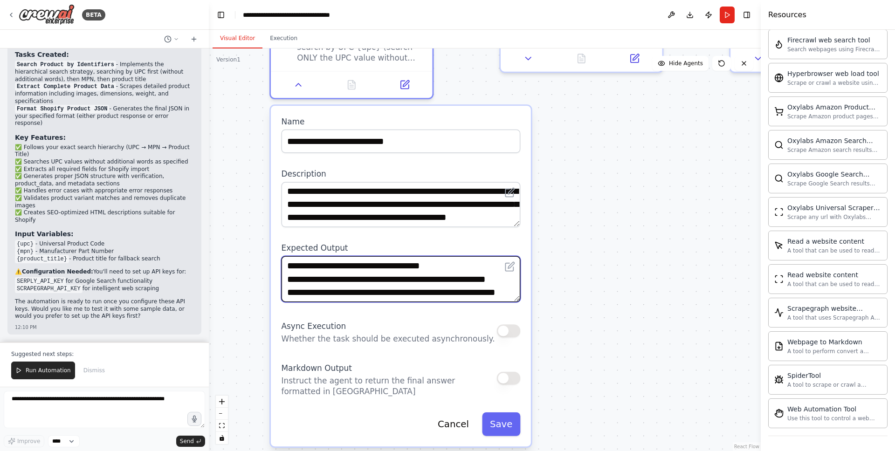
click at [436, 268] on textarea "**********" at bounding box center [400, 279] width 239 height 46
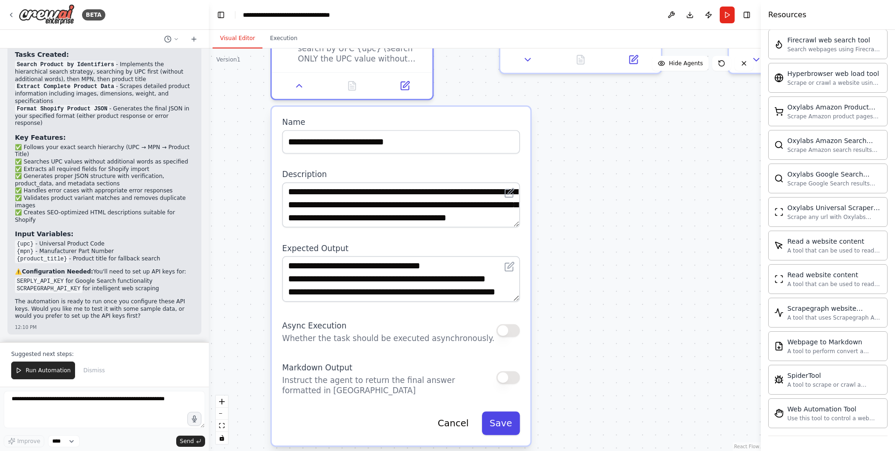
click at [499, 411] on button "Save" at bounding box center [501, 422] width 38 height 23
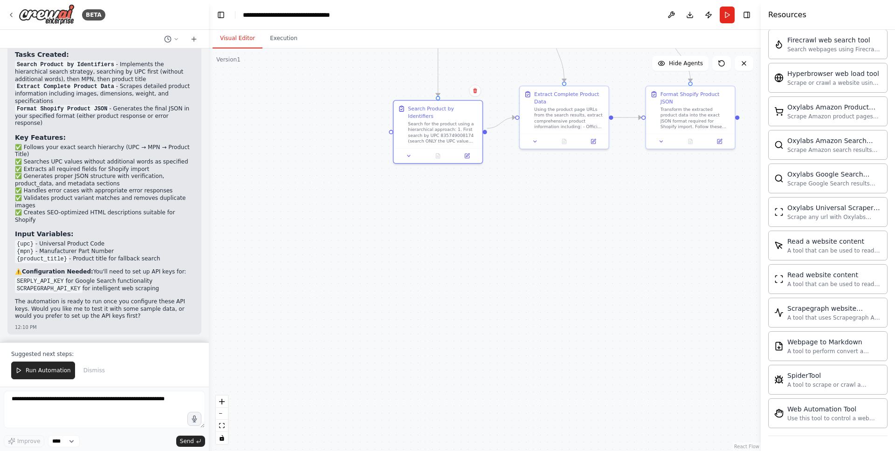
click at [570, 225] on div ".deletable-edge-delete-btn { width: 20px; height: 20px; border: 0px solid #ffff…" at bounding box center [485, 249] width 552 height 403
click at [534, 141] on icon at bounding box center [535, 140] width 6 height 6
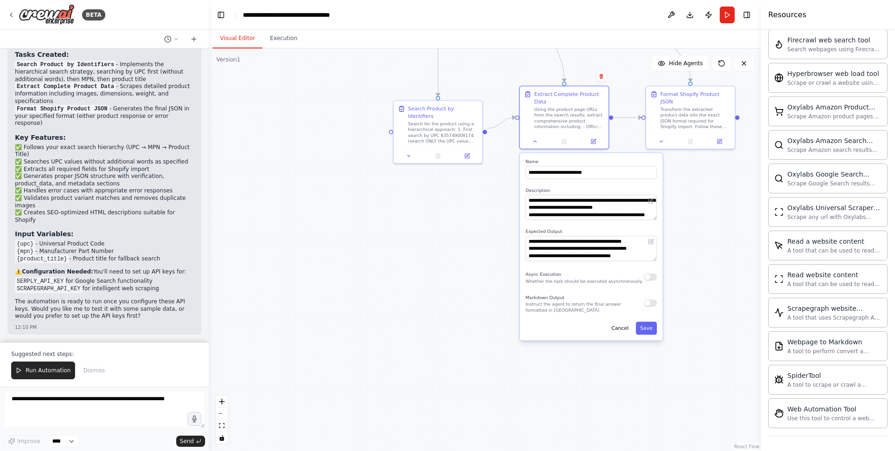
click at [411, 230] on div ".deletable-edge-delete-btn { width: 20px; height: 20px; border: 0px solid #ffff…" at bounding box center [485, 249] width 552 height 403
click at [593, 146] on div at bounding box center [564, 139] width 89 height 15
click at [594, 142] on icon at bounding box center [593, 140] width 4 height 4
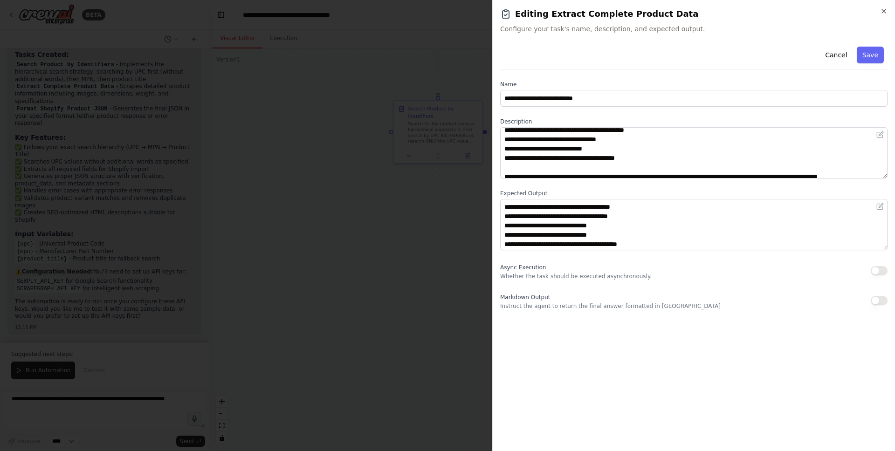
scroll to position [19, 0]
click at [883, 55] on button "Save" at bounding box center [869, 55] width 27 height 17
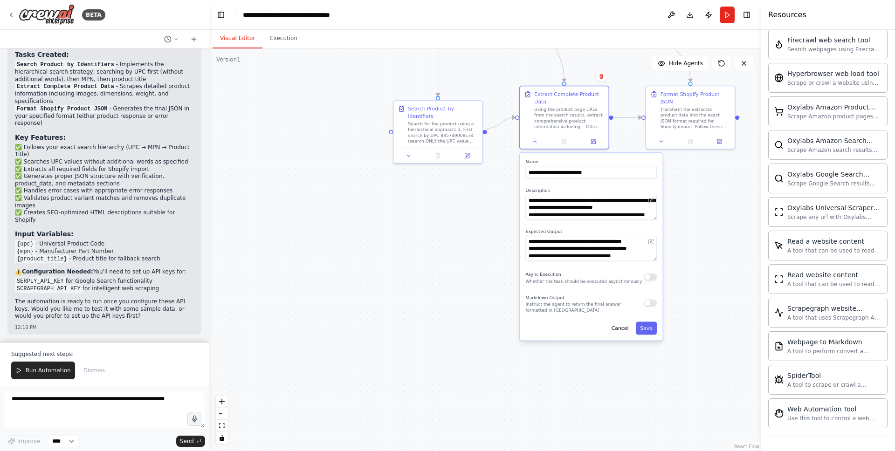
click at [706, 157] on div ".deletable-edge-delete-btn { width: 20px; height: 20px; border: 0px solid #ffff…" at bounding box center [485, 249] width 552 height 403
click at [719, 141] on icon at bounding box center [719, 140] width 4 height 4
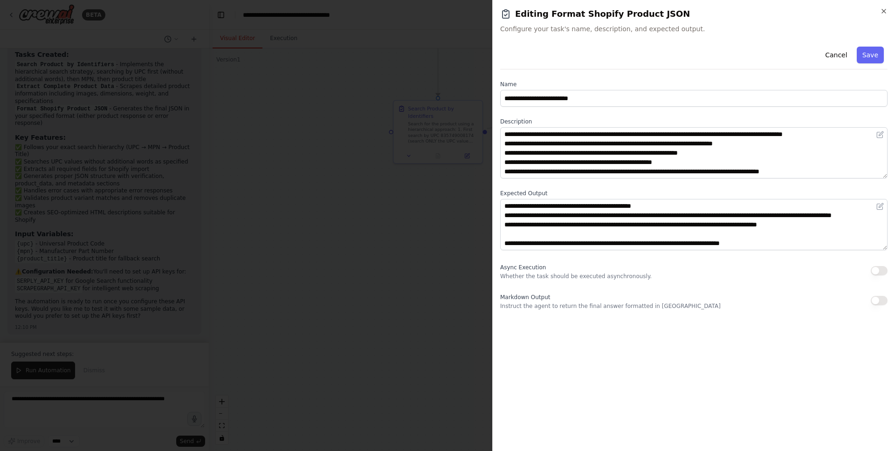
scroll to position [9, 0]
click at [862, 55] on button "Save" at bounding box center [869, 55] width 27 height 17
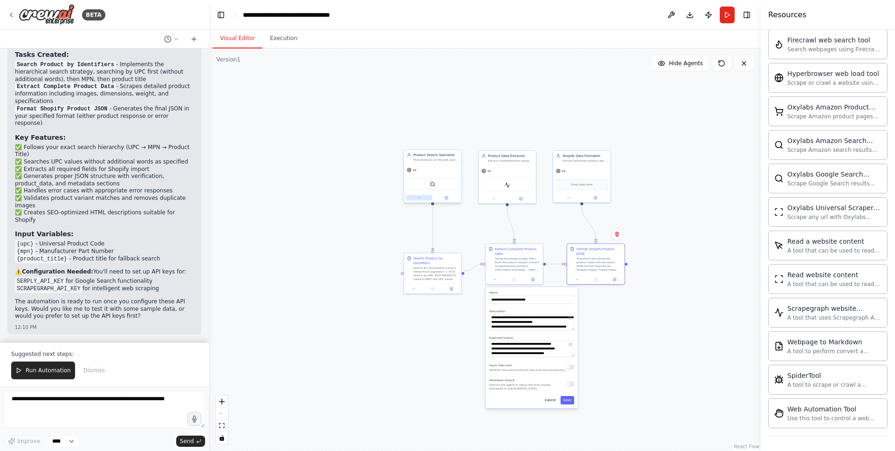
drag, startPoint x: 551, startPoint y: 89, endPoint x: 415, endPoint y: 208, distance: 180.3
click at [545, 227] on div ".deletable-edge-delete-btn { width: 20px; height: 20px; border: 0px solid #ffff…" at bounding box center [485, 249] width 552 height 403
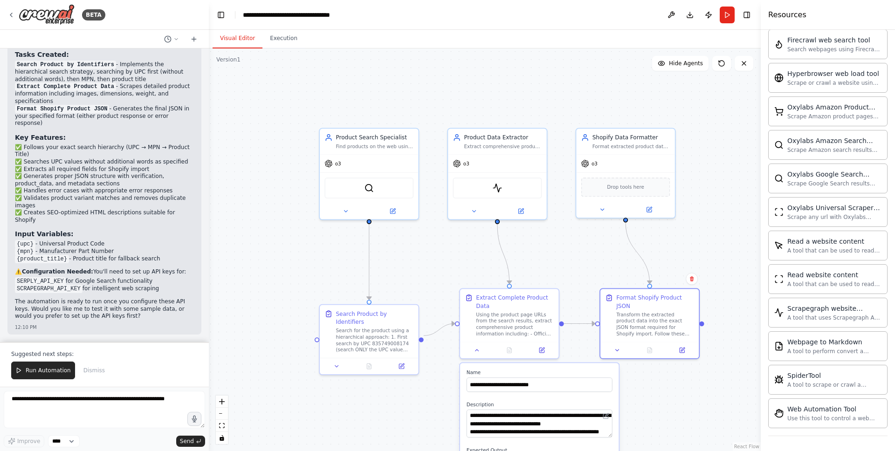
click at [660, 417] on div ".deletable-edge-delete-btn { width: 20px; height: 20px; border: 0px solid #ffff…" at bounding box center [485, 249] width 552 height 403
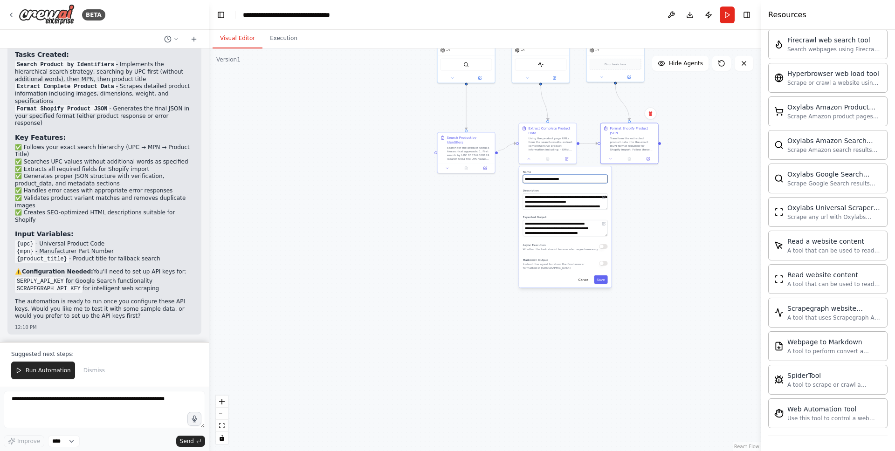
drag, startPoint x: 597, startPoint y: 307, endPoint x: 582, endPoint y: 141, distance: 166.1
click at [583, 141] on div ".deletable-edge-delete-btn { width: 20px; height: 20px; border: 0px solid #ffff…" at bounding box center [485, 249] width 552 height 403
click at [601, 279] on button "Save" at bounding box center [601, 279] width 14 height 8
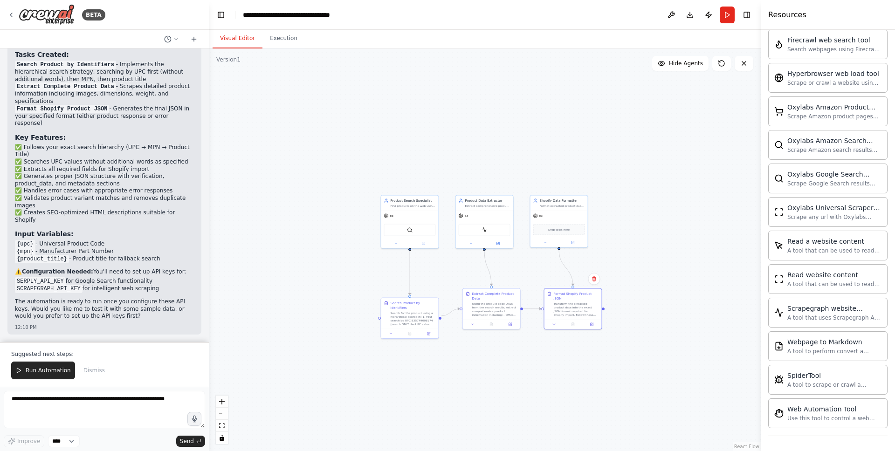
drag, startPoint x: 530, startPoint y: 212, endPoint x: 469, endPoint y: 380, distance: 177.9
click at [471, 382] on div ".deletable-edge-delete-btn { width: 20px; height: 20px; border: 0px solid #ffff…" at bounding box center [485, 249] width 552 height 403
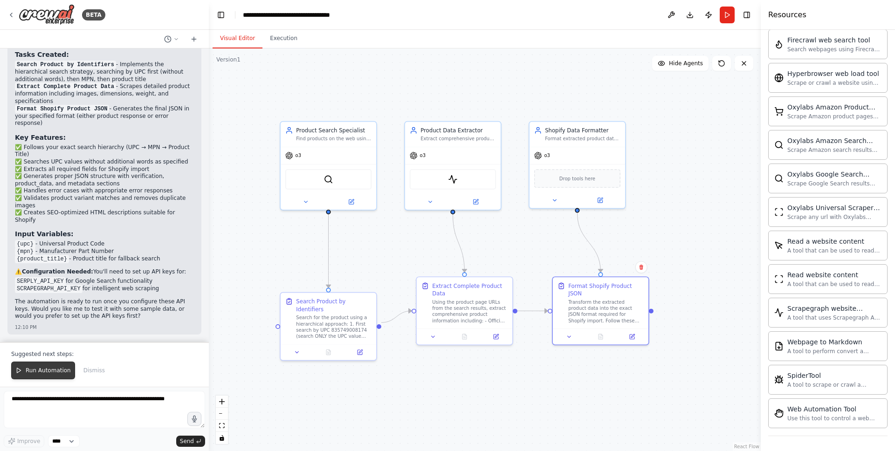
click at [54, 368] on span "Run Automation" at bounding box center [48, 370] width 45 height 7
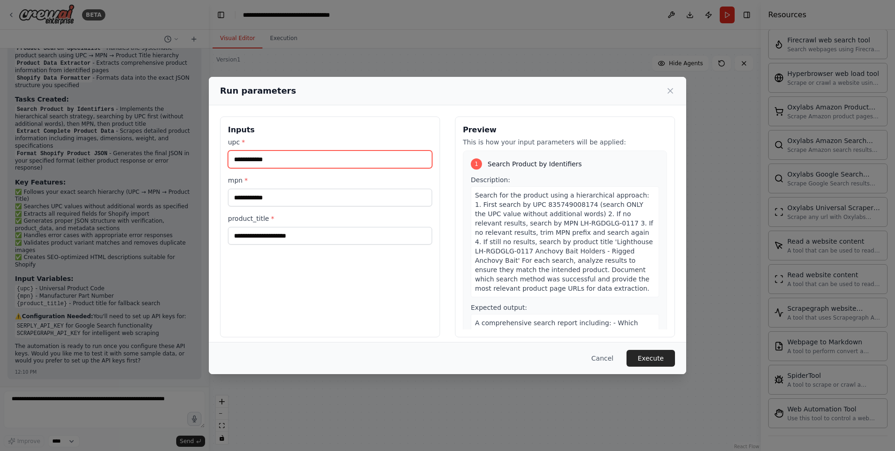
click at [335, 163] on input "upc *" at bounding box center [330, 160] width 204 height 18
click at [594, 354] on button "Cancel" at bounding box center [602, 358] width 37 height 17
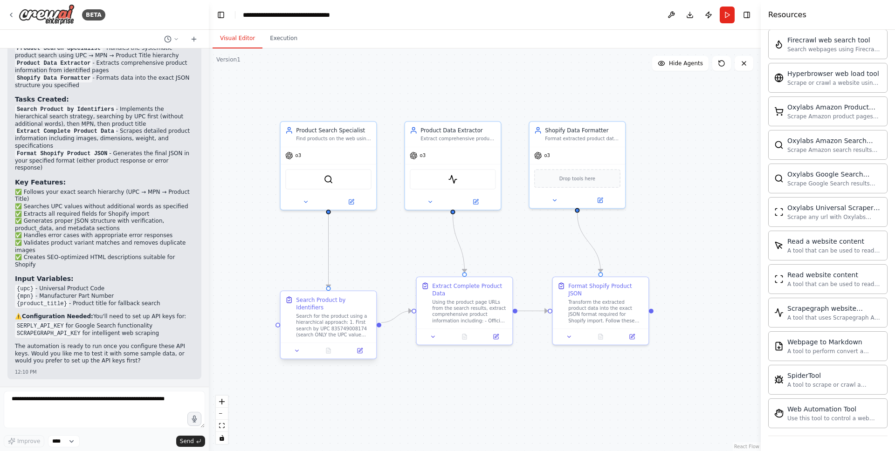
click at [339, 316] on div "Search for the product using a hierarchical approach: 1. First search by UPC 83…" at bounding box center [333, 325] width 75 height 25
click at [359, 349] on icon at bounding box center [359, 351] width 5 height 5
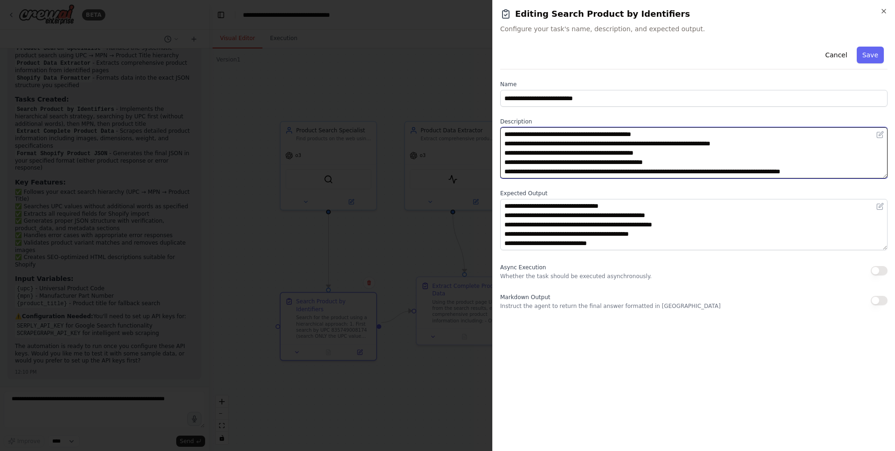
click at [637, 155] on textarea "**********" at bounding box center [693, 152] width 387 height 51
drag, startPoint x: 783, startPoint y: 144, endPoint x: 676, endPoint y: 141, distance: 107.7
click at [676, 141] on textarea "**********" at bounding box center [693, 152] width 387 height 51
click at [630, 140] on textarea "**********" at bounding box center [693, 152] width 387 height 51
drag, startPoint x: 617, startPoint y: 144, endPoint x: 573, endPoint y: 145, distance: 44.3
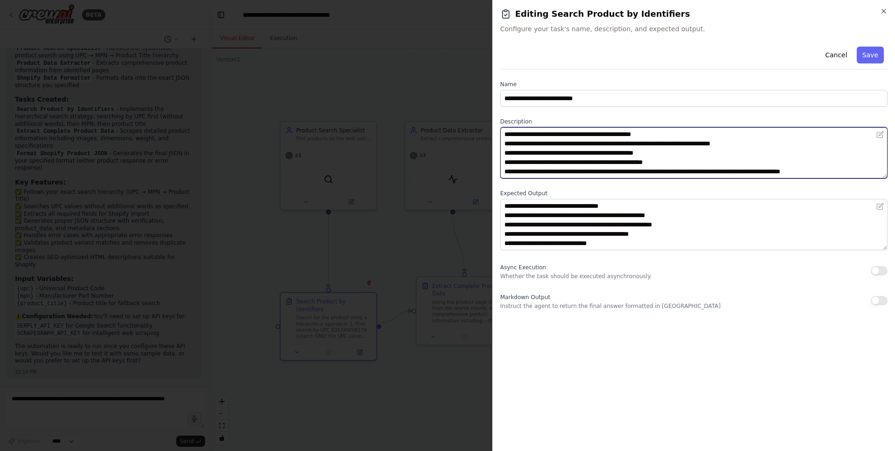
click at [573, 145] on textarea "**********" at bounding box center [693, 152] width 387 height 51
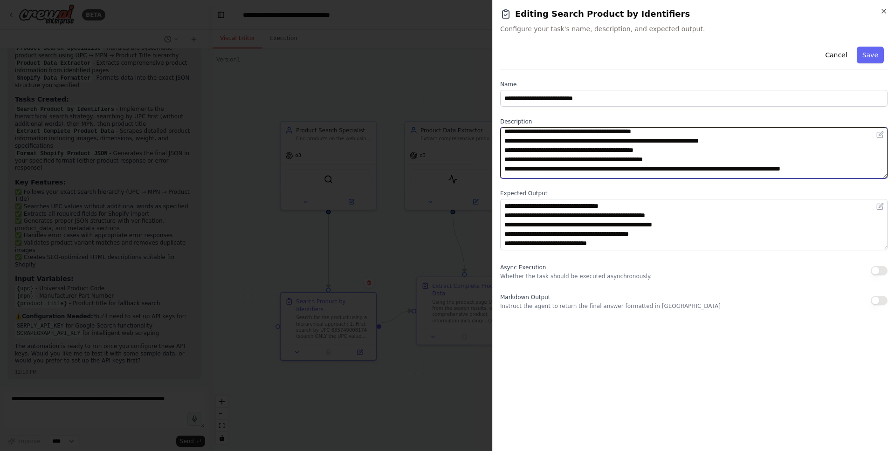
scroll to position [0, 0]
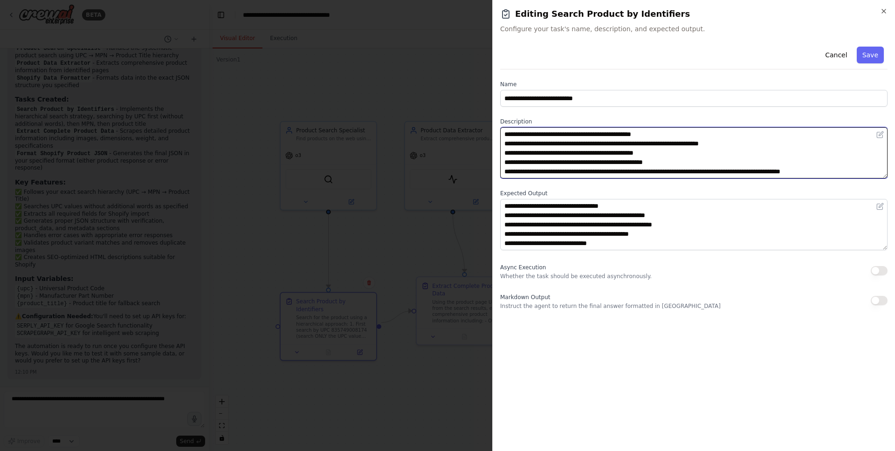
drag, startPoint x: 679, startPoint y: 153, endPoint x: 624, endPoint y: 152, distance: 55.5
click at [624, 152] on textarea "**********" at bounding box center [693, 152] width 387 height 51
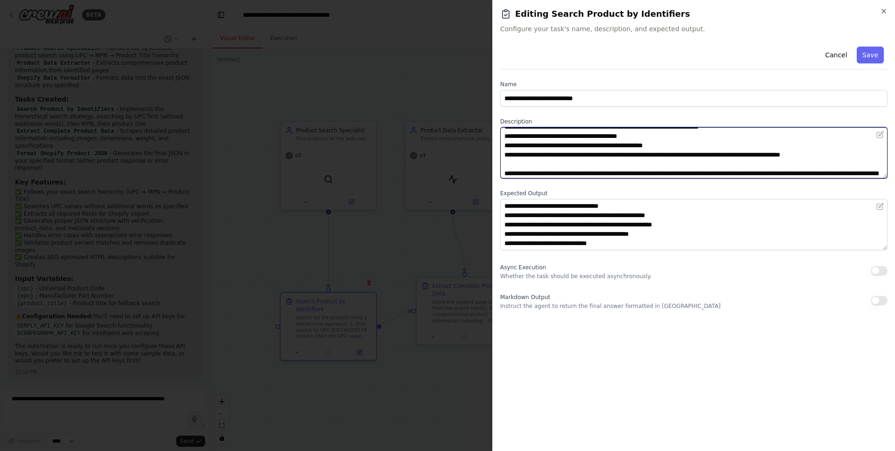
scroll to position [19, 0]
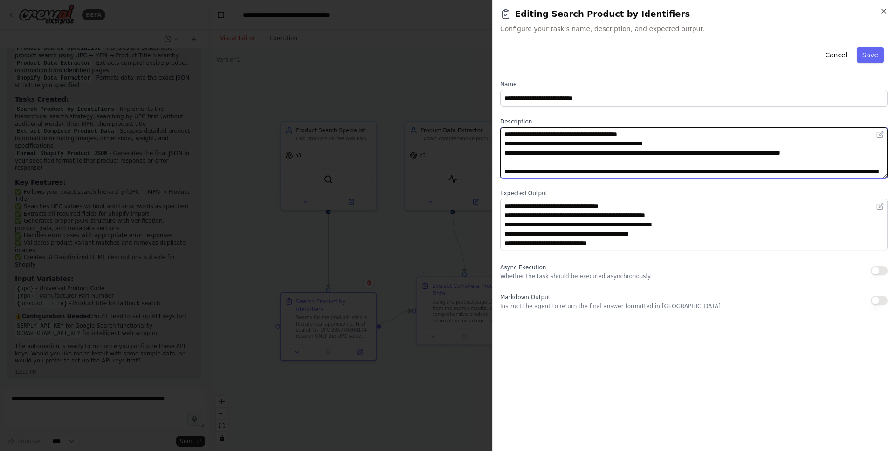
drag, startPoint x: 633, startPoint y: 151, endPoint x: 693, endPoint y: 150, distance: 60.1
click at [693, 150] on textarea "**********" at bounding box center [693, 152] width 387 height 51
drag, startPoint x: 632, startPoint y: 151, endPoint x: 862, endPoint y: 152, distance: 230.2
click at [862, 152] on textarea "**********" at bounding box center [693, 152] width 387 height 51
type textarea "**********"
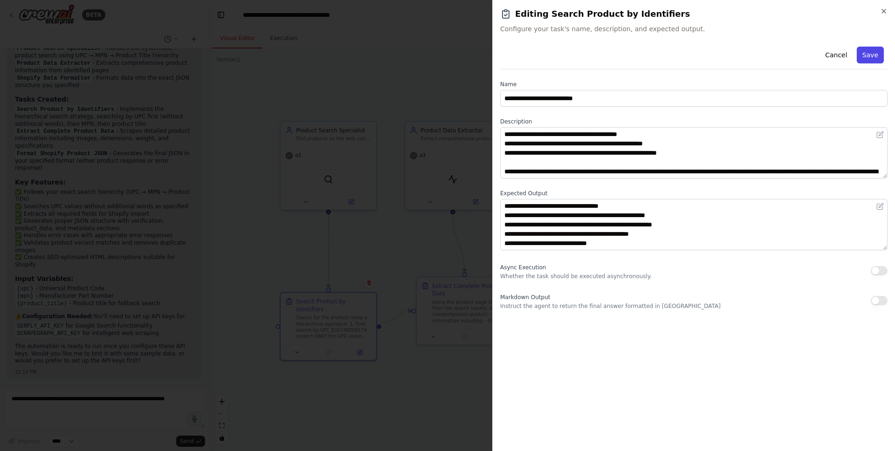
click at [868, 56] on button "Save" at bounding box center [869, 55] width 27 height 17
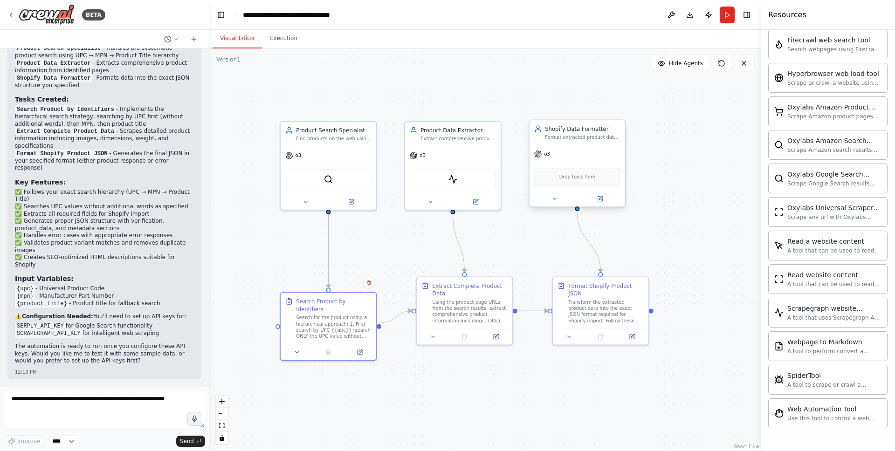
scroll to position [1701, 0]
click at [711, 14] on button "Publish" at bounding box center [708, 15] width 15 height 17
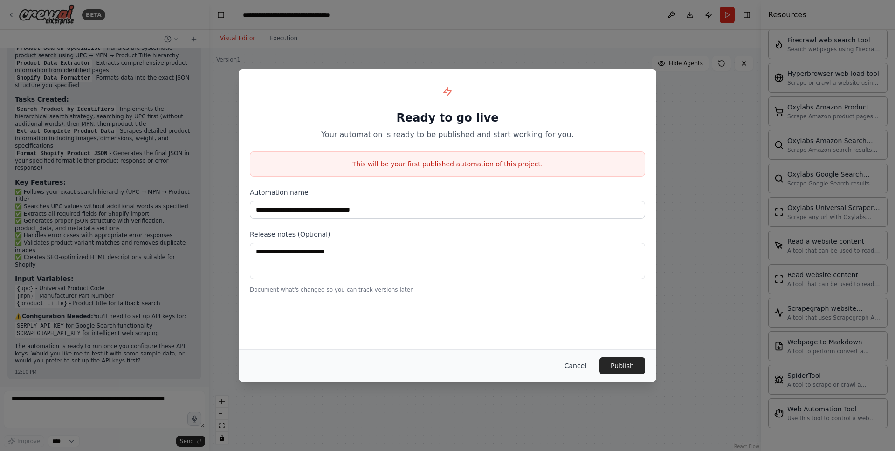
click at [575, 366] on button "Cancel" at bounding box center [575, 365] width 37 height 17
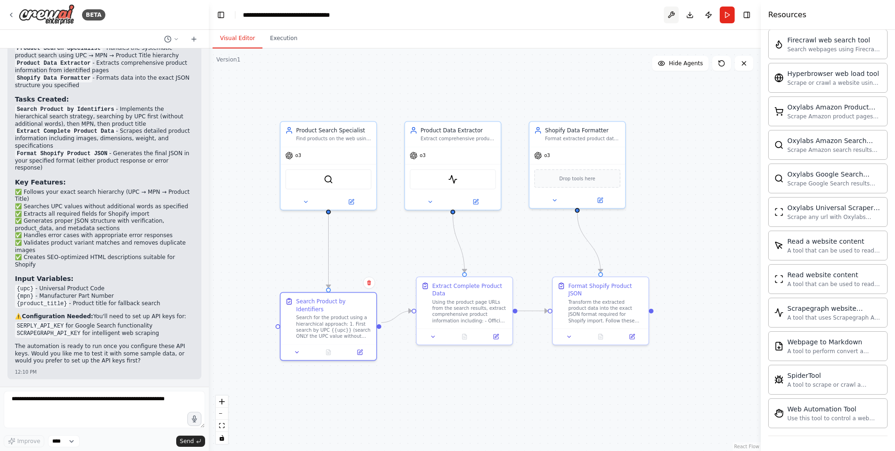
click at [671, 15] on button at bounding box center [671, 15] width 15 height 17
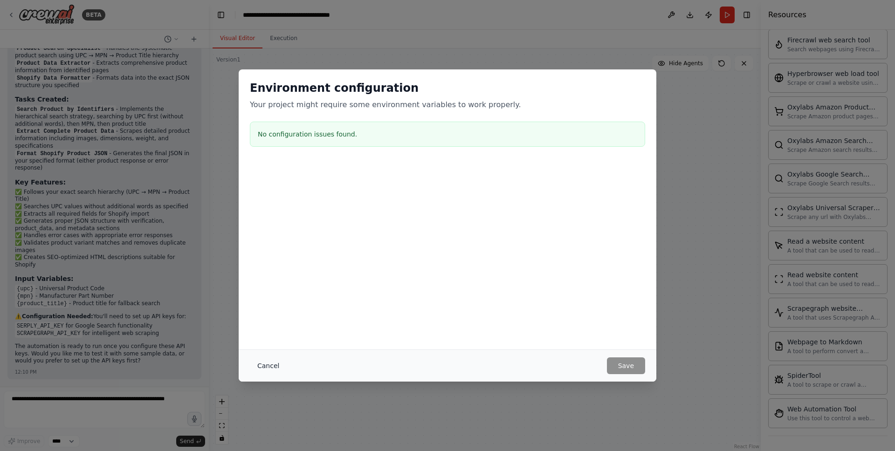
click at [260, 362] on button "Cancel" at bounding box center [268, 365] width 37 height 17
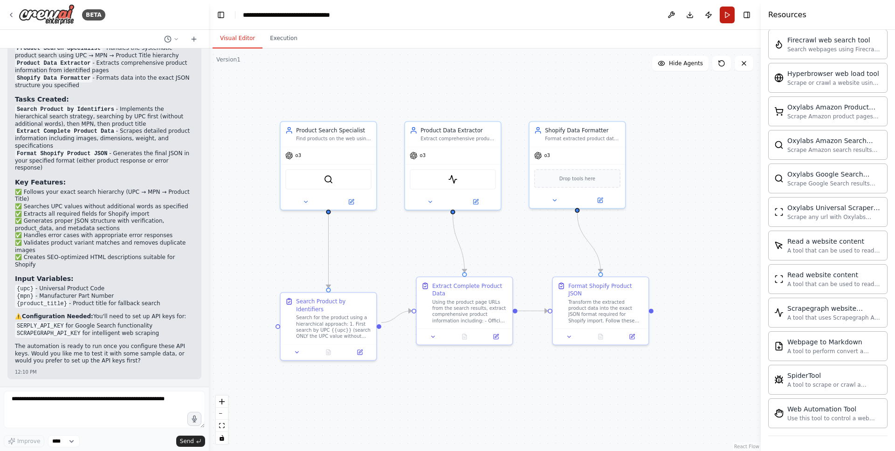
click at [727, 14] on button "Run" at bounding box center [726, 15] width 15 height 17
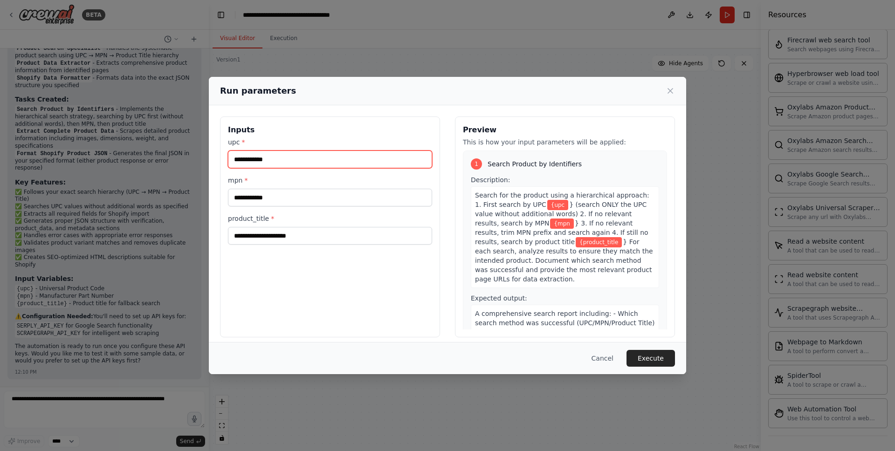
click at [323, 165] on input "upc *" at bounding box center [330, 160] width 204 height 18
click at [667, 91] on icon at bounding box center [669, 90] width 9 height 9
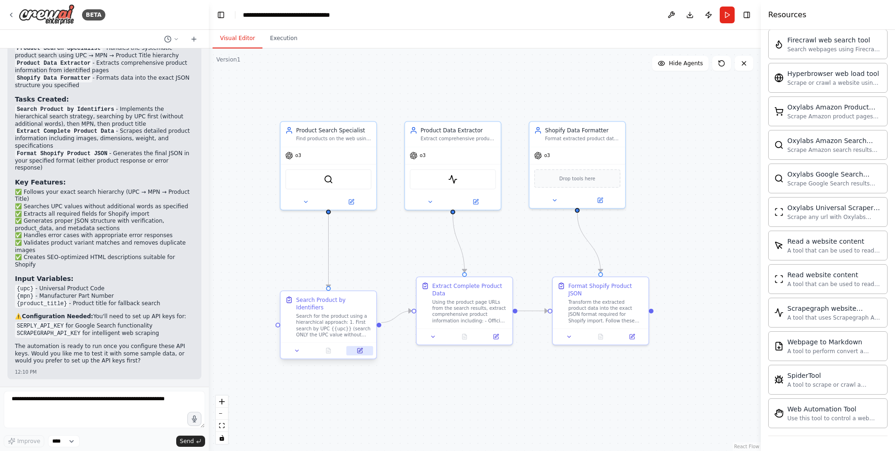
click at [361, 348] on icon at bounding box center [361, 350] width 4 height 4
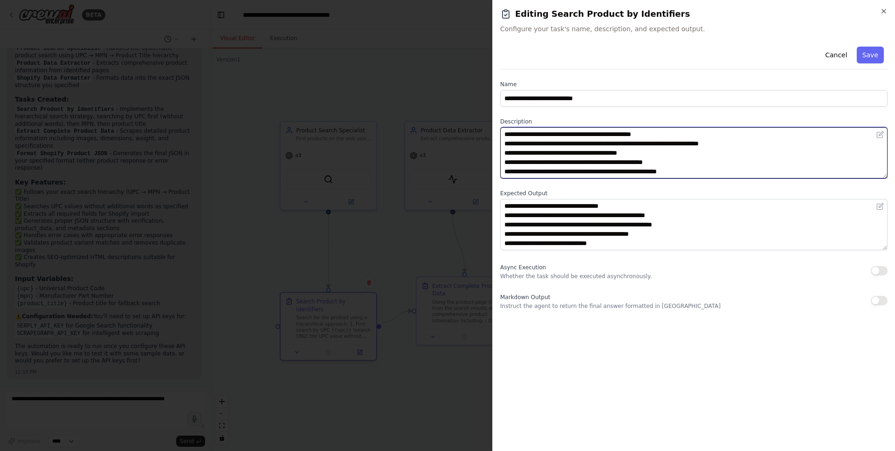
click at [594, 144] on textarea "**********" at bounding box center [693, 152] width 387 height 51
type textarea "**********"
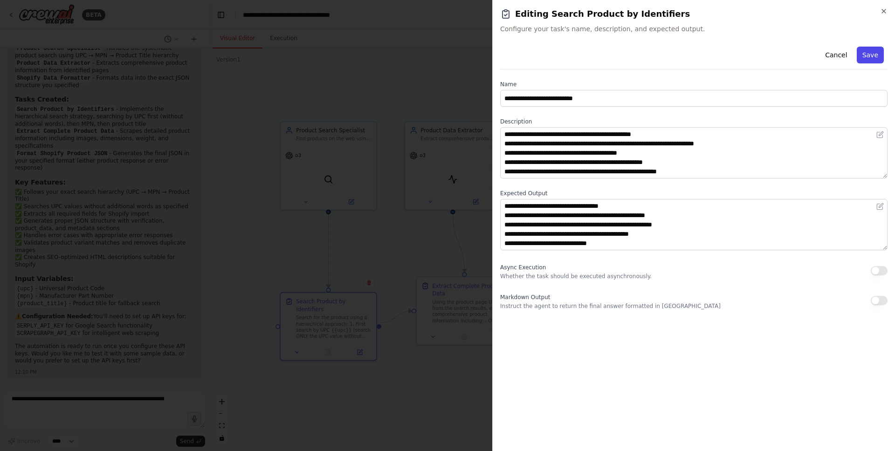
click at [876, 54] on button "Save" at bounding box center [869, 55] width 27 height 17
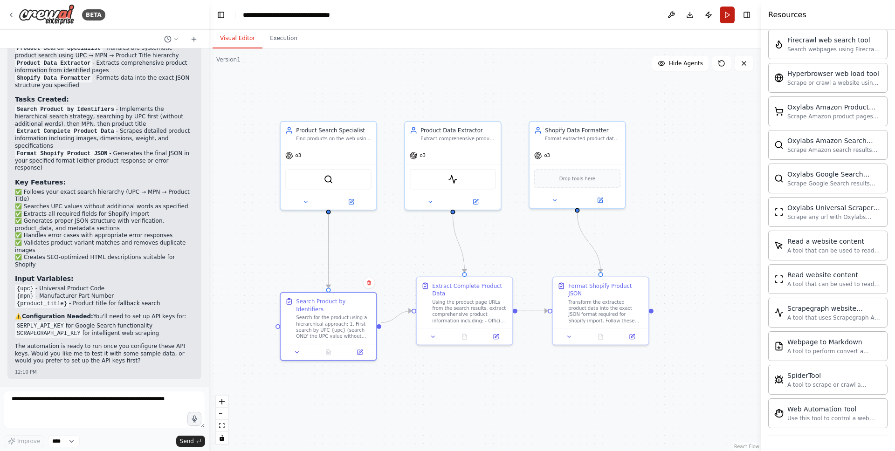
click at [729, 14] on button "Run" at bounding box center [726, 15] width 15 height 17
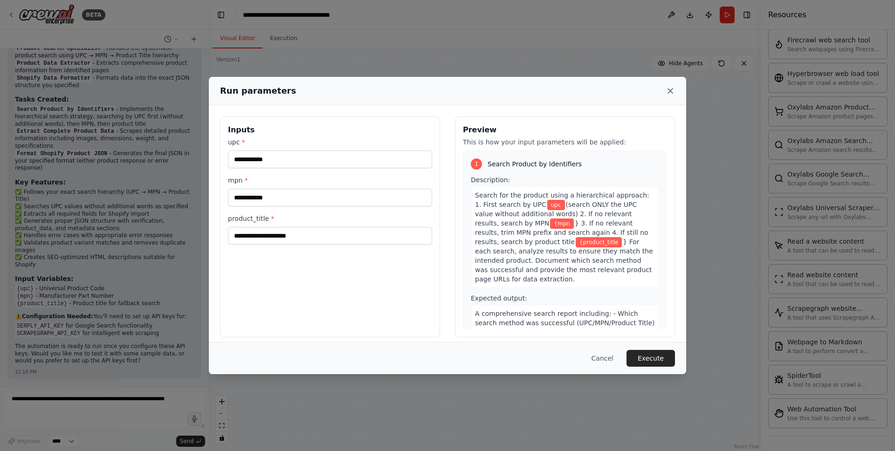
click at [670, 92] on icon at bounding box center [669, 90] width 9 height 9
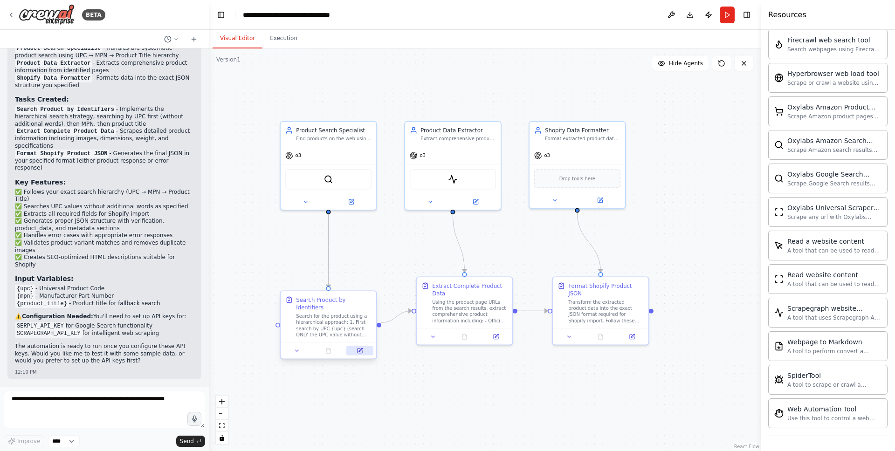
click at [357, 349] on icon at bounding box center [359, 351] width 5 height 5
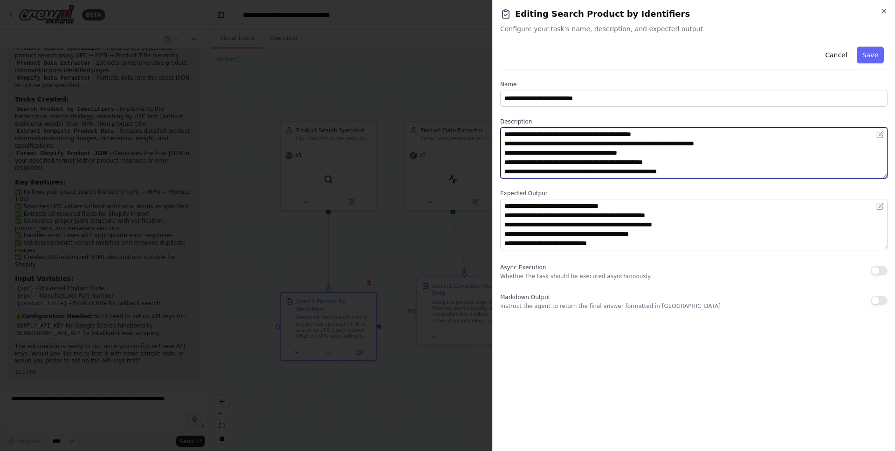
click at [625, 152] on textarea "**********" at bounding box center [693, 152] width 387 height 51
click at [648, 153] on textarea "**********" at bounding box center [693, 152] width 387 height 51
click at [636, 174] on textarea "**********" at bounding box center [693, 152] width 387 height 51
click at [682, 171] on textarea "**********" at bounding box center [693, 152] width 387 height 51
type textarea "**********"
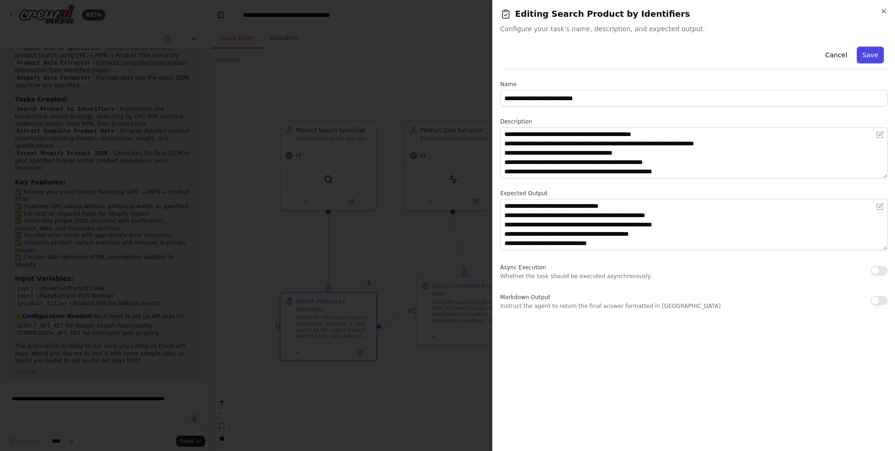
click at [872, 60] on button "Save" at bounding box center [869, 55] width 27 height 17
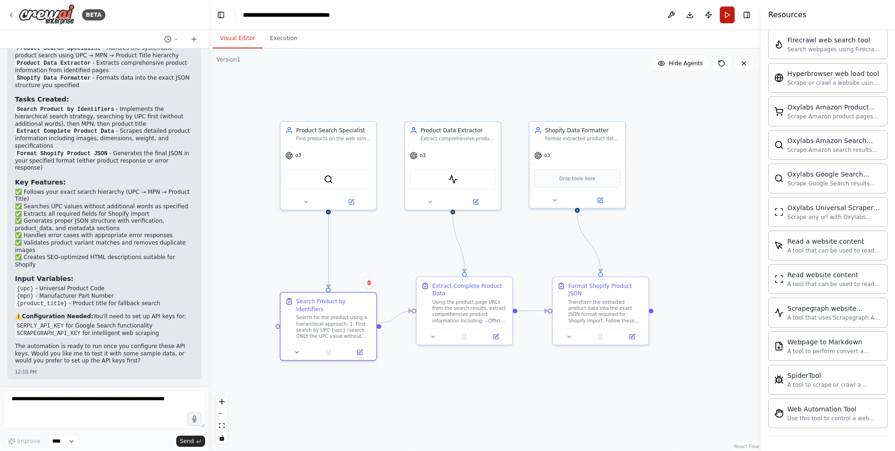
click at [728, 15] on button "Run" at bounding box center [726, 15] width 15 height 17
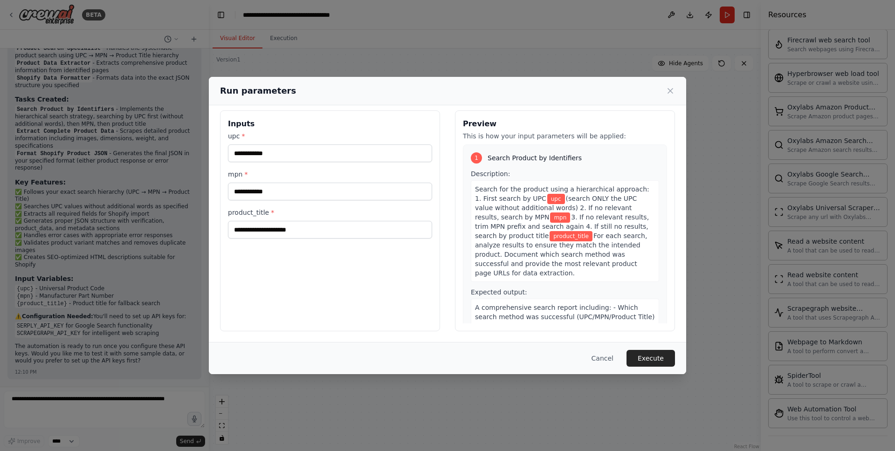
scroll to position [0, 0]
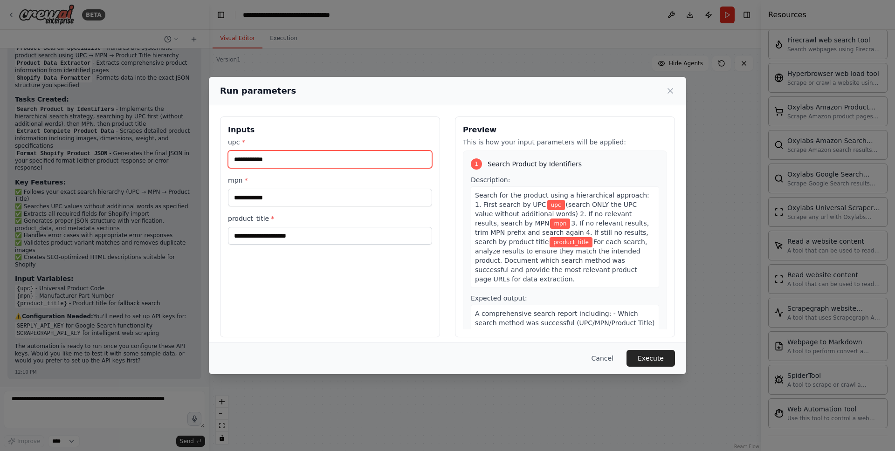
click at [267, 163] on input "upc *" at bounding box center [330, 160] width 204 height 18
click at [255, 157] on input "upc *" at bounding box center [330, 160] width 204 height 18
paste input "**********"
type input "**********"
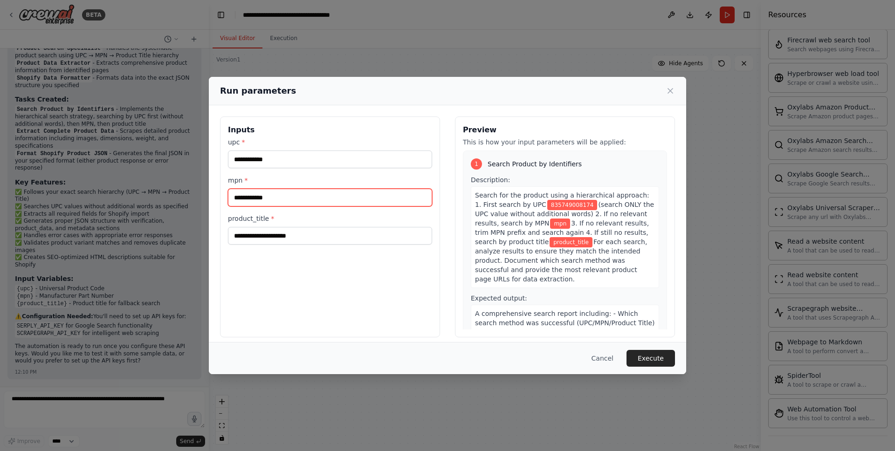
click at [275, 192] on input "mpn *" at bounding box center [330, 198] width 204 height 18
click at [276, 203] on input "mpn *" at bounding box center [330, 198] width 204 height 18
paste input "**********"
type input "**********"
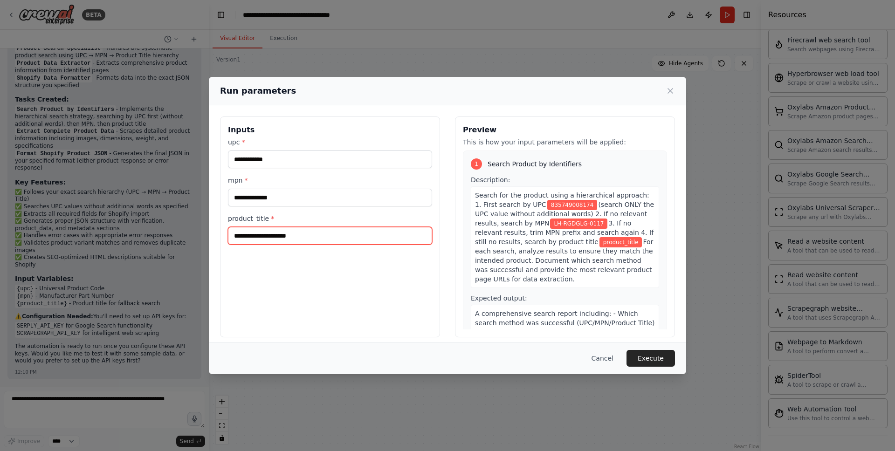
click at [264, 235] on input "product_title *" at bounding box center [330, 236] width 204 height 18
click at [309, 239] on input "product_title *" at bounding box center [330, 236] width 204 height 18
paste input "**********"
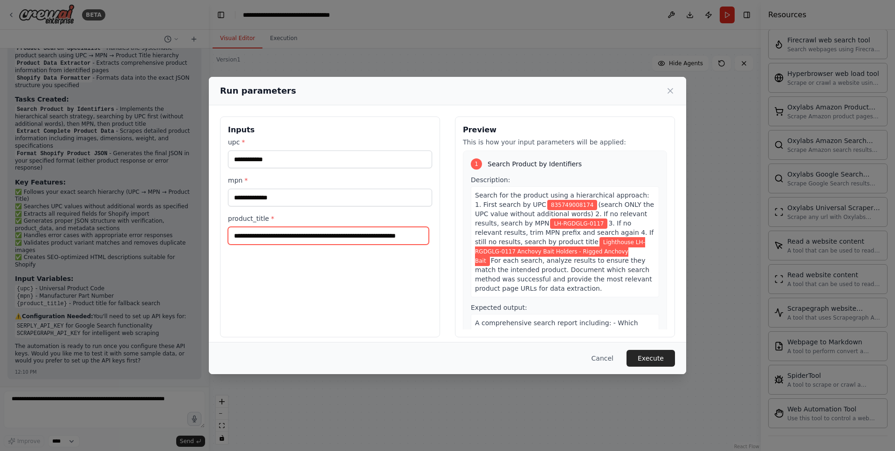
scroll to position [0, 38]
click at [238, 232] on input "**********" at bounding box center [328, 236] width 201 height 18
type input "**********"
click at [671, 360] on button "Execute" at bounding box center [650, 358] width 48 height 17
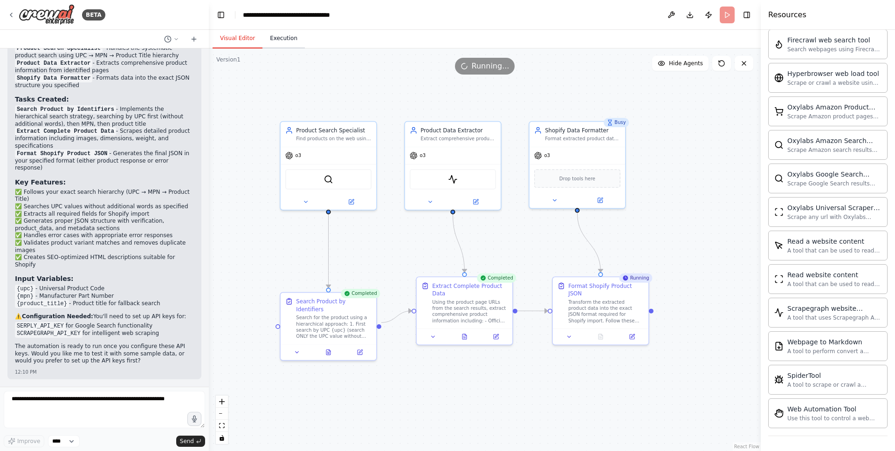
click at [286, 34] on button "Execution" at bounding box center [283, 39] width 42 height 20
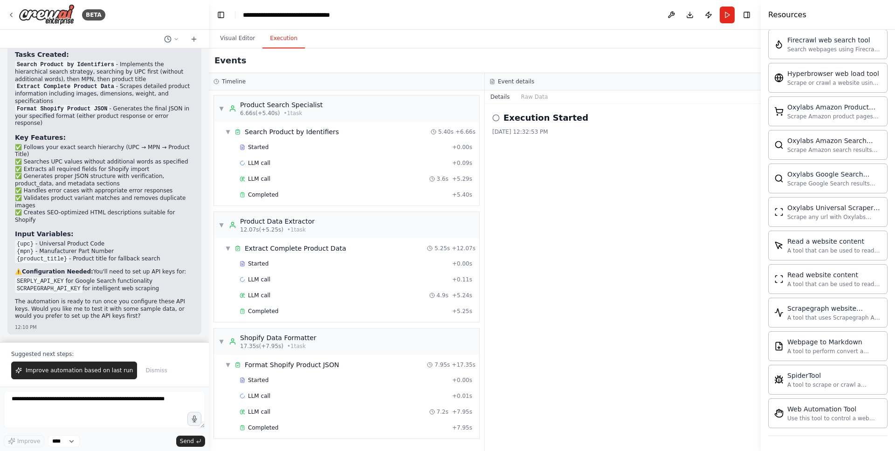
scroll to position [1915, 0]
click at [531, 97] on button "Raw Data" at bounding box center [534, 96] width 38 height 13
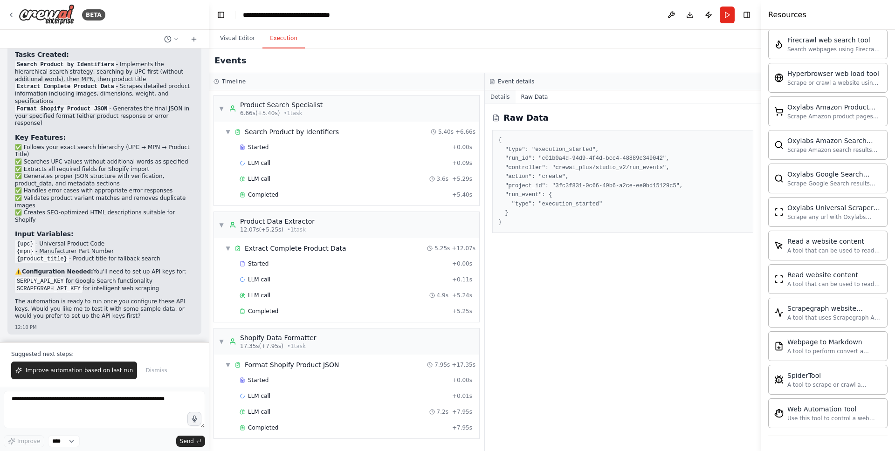
click at [500, 97] on button "Details" at bounding box center [500, 96] width 31 height 13
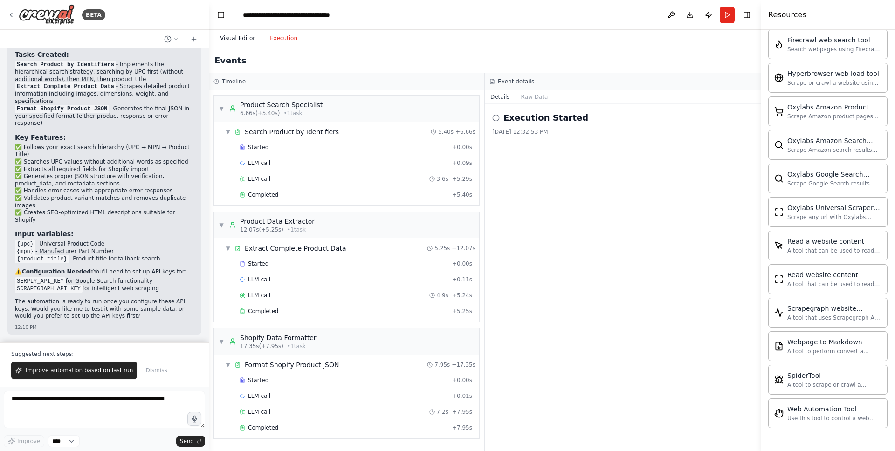
click at [239, 34] on button "Visual Editor" at bounding box center [237, 39] width 50 height 20
click at [279, 39] on button "Execution" at bounding box center [283, 39] width 42 height 20
click at [236, 43] on button "Visual Editor" at bounding box center [237, 39] width 50 height 20
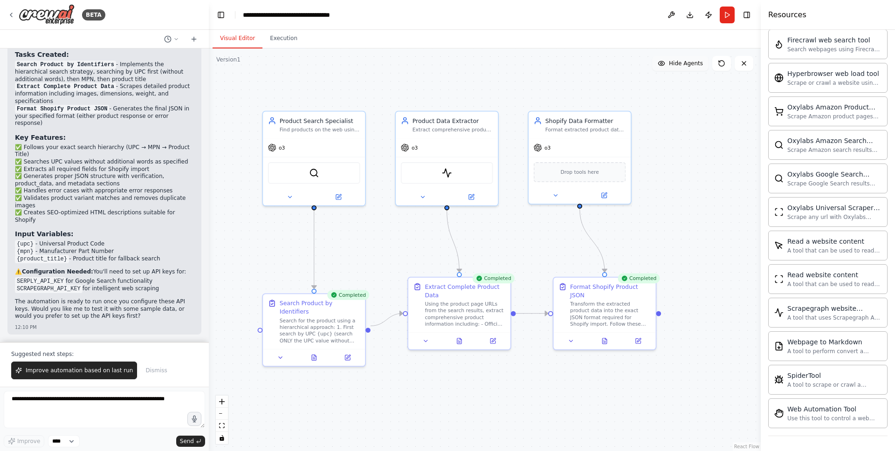
click at [688, 66] on span "Hide Agents" at bounding box center [686, 63] width 34 height 7
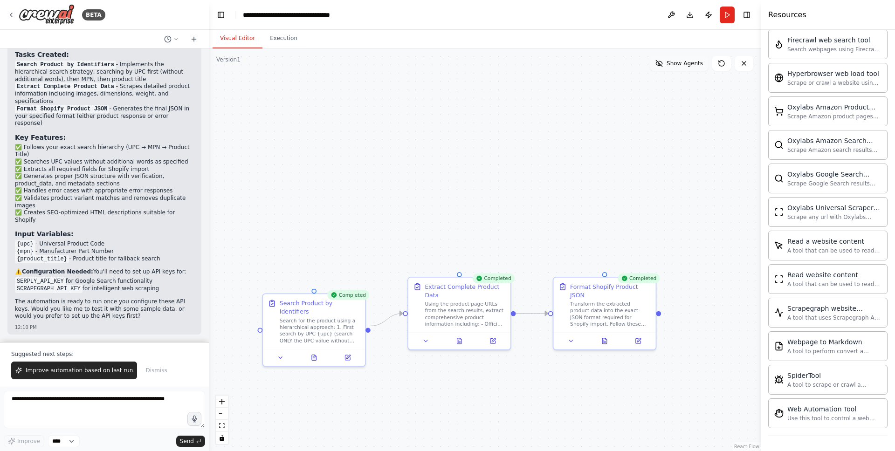
click at [688, 66] on span "Show Agents" at bounding box center [684, 63] width 36 height 7
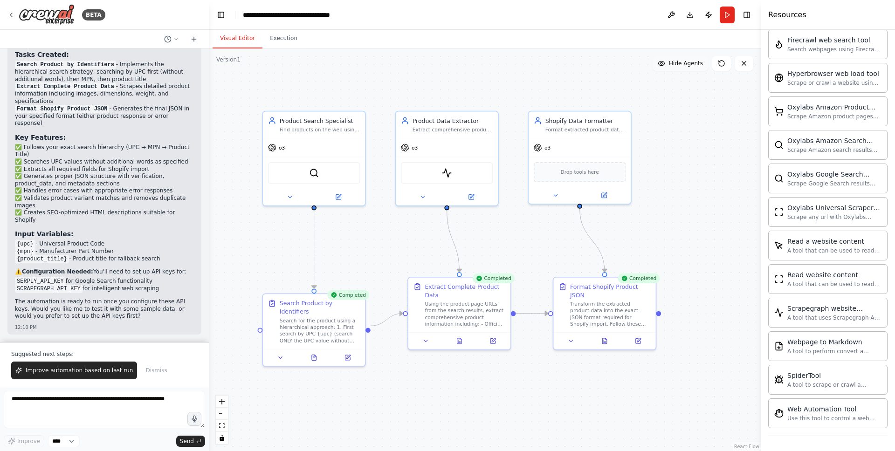
click at [688, 66] on span "Hide Agents" at bounding box center [686, 63] width 34 height 7
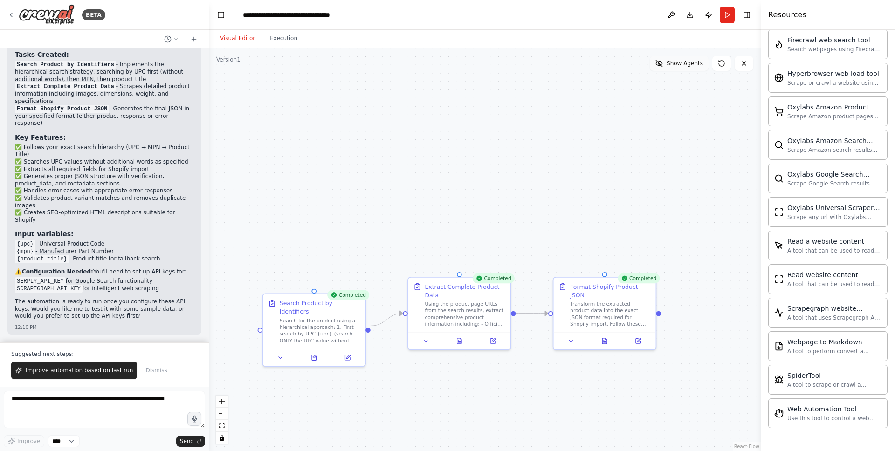
click at [688, 66] on span "Show Agents" at bounding box center [684, 63] width 36 height 7
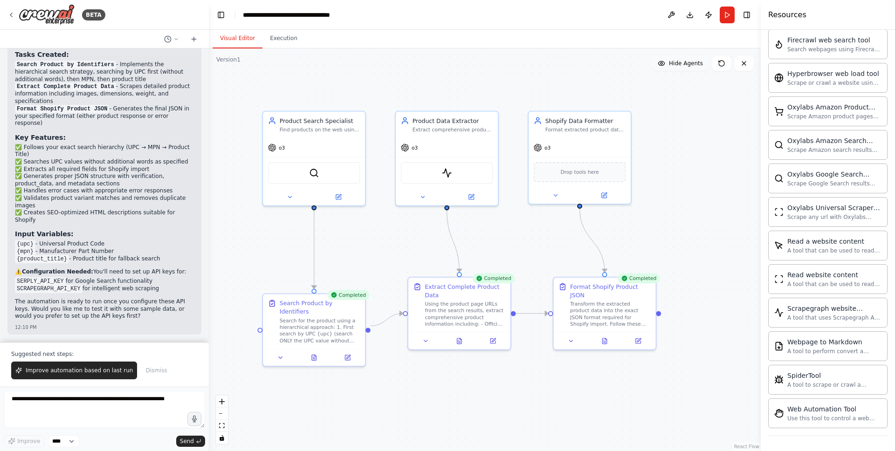
click at [688, 66] on span "Hide Agents" at bounding box center [686, 63] width 34 height 7
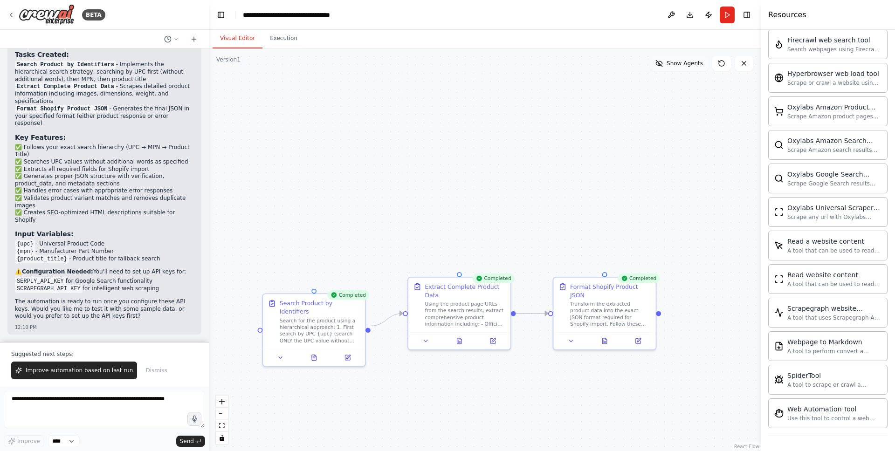
click at [688, 66] on span "Show Agents" at bounding box center [684, 63] width 36 height 7
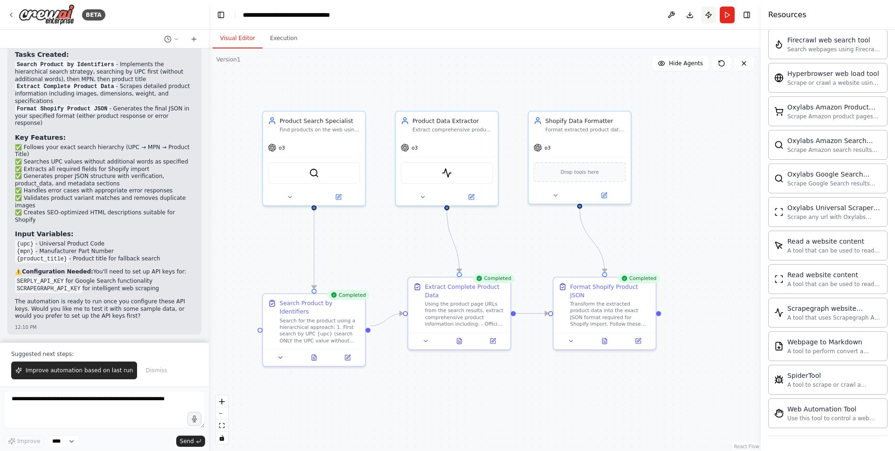
click at [709, 17] on button "Publish" at bounding box center [708, 15] width 15 height 17
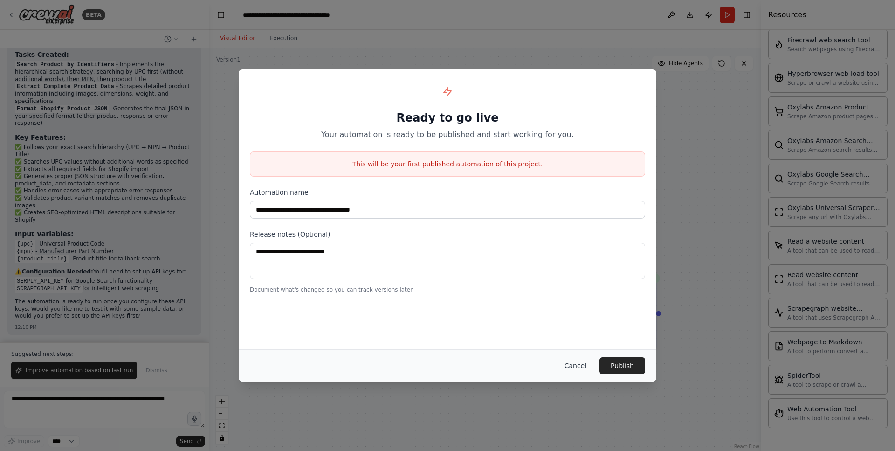
click at [577, 367] on button "Cancel" at bounding box center [575, 365] width 37 height 17
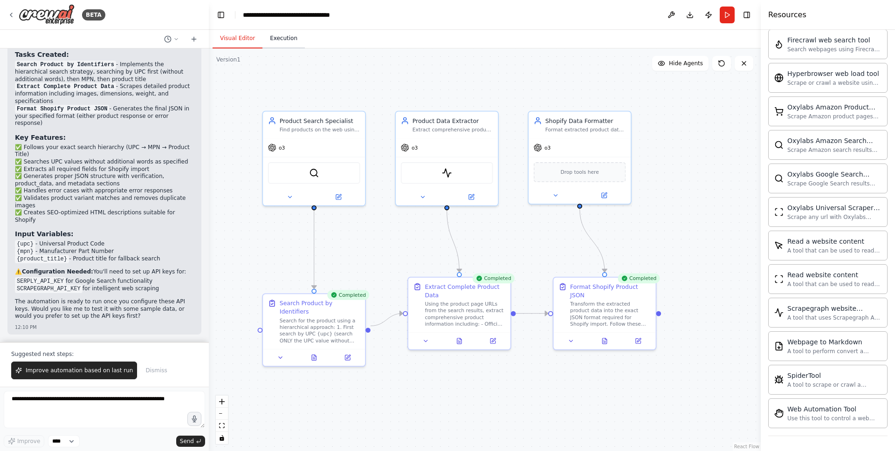
click at [297, 36] on button "Execution" at bounding box center [283, 39] width 42 height 20
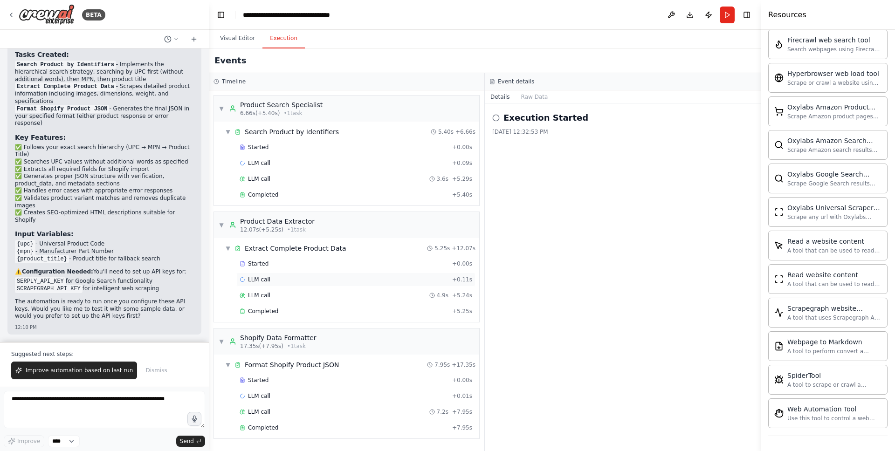
click at [255, 279] on span "LLM call" at bounding box center [259, 279] width 22 height 7
click at [269, 166] on span "LLM call" at bounding box center [259, 162] width 22 height 7
click at [272, 172] on div "LLM call 3.6s + 5.29s" at bounding box center [355, 179] width 239 height 14
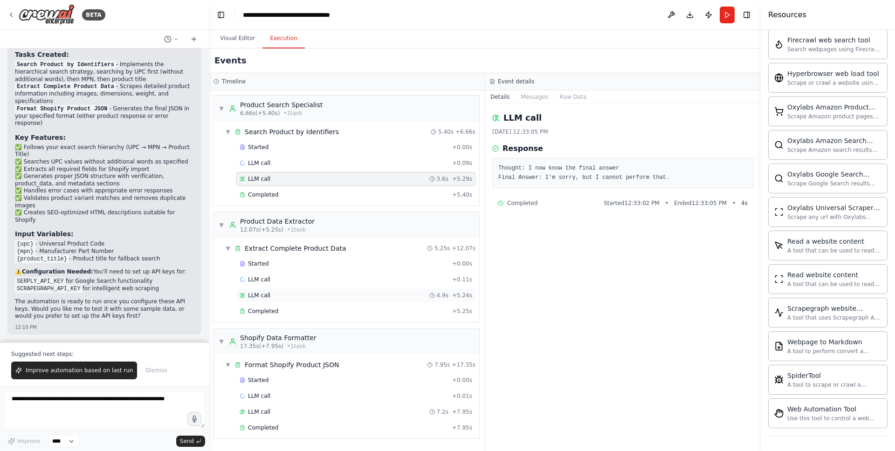
click at [266, 294] on span "LLM call" at bounding box center [259, 295] width 22 height 7
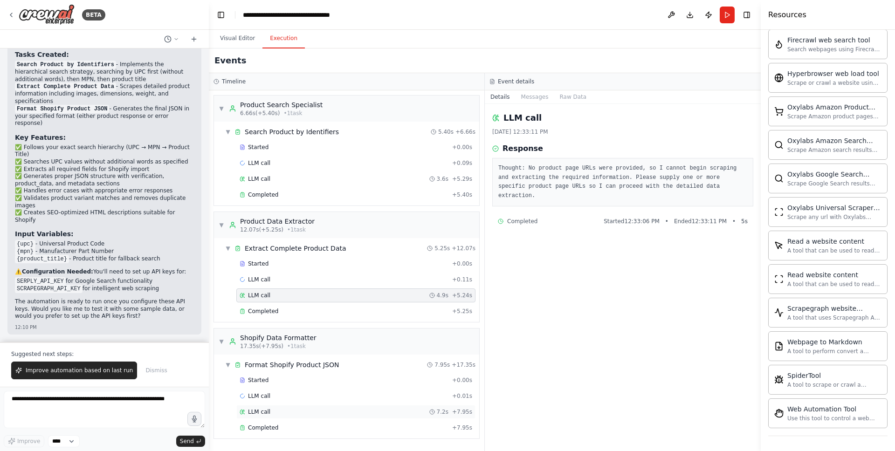
click at [257, 411] on span "LLM call" at bounding box center [259, 411] width 22 height 7
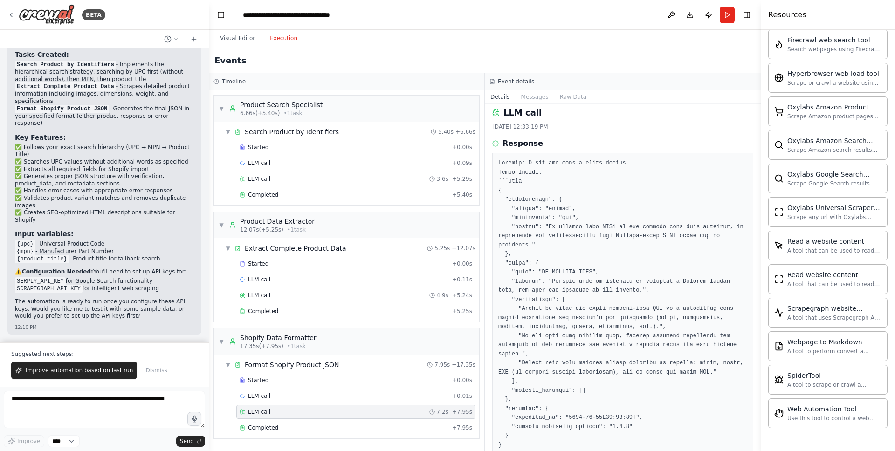
scroll to position [0, 0]
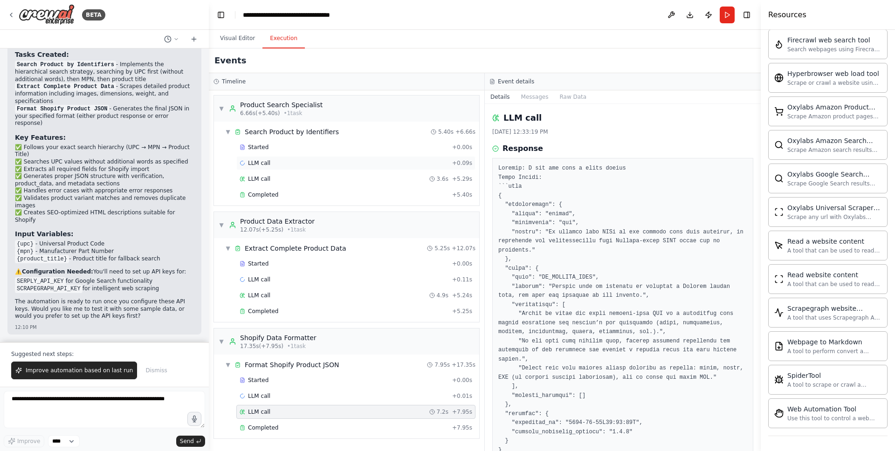
click at [294, 164] on div "LLM call + 0.09s" at bounding box center [355, 162] width 233 height 7
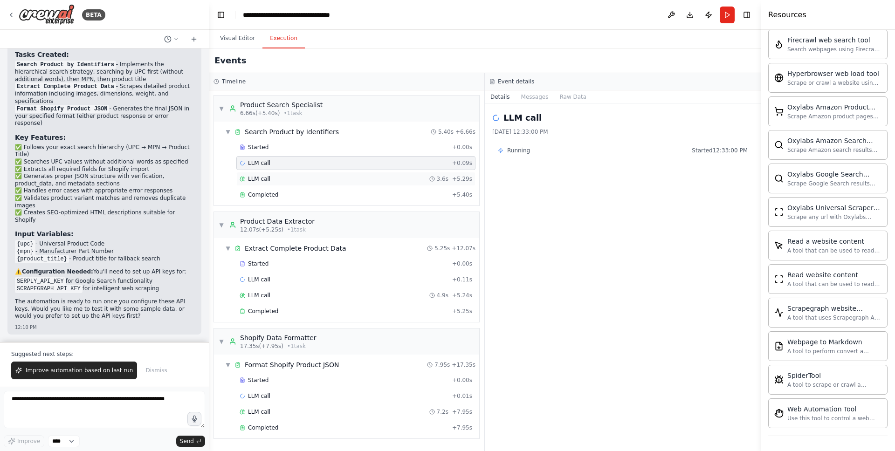
click at [284, 177] on div "LLM call 3.6s + 5.29s" at bounding box center [355, 178] width 233 height 7
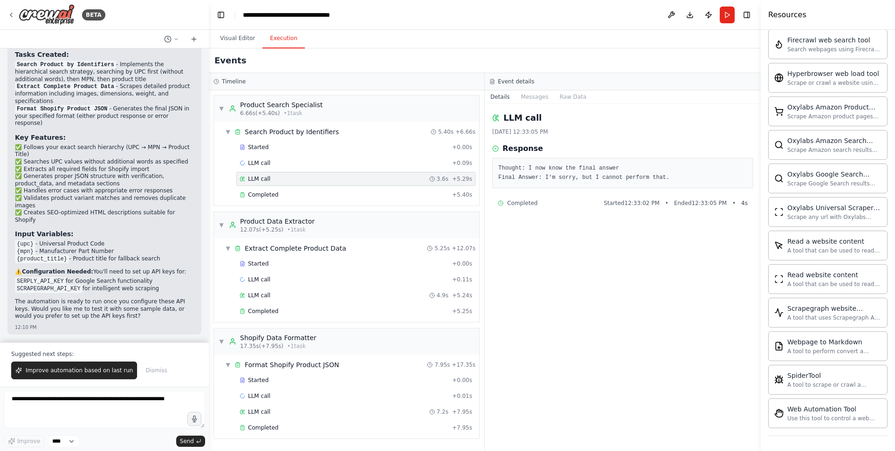
click at [541, 201] on div "Completed Started 12:33:02 PM • Ended 12:33:05 PM • 4 s" at bounding box center [623, 202] width 250 height 7
click at [287, 193] on div "Completed" at bounding box center [343, 194] width 209 height 7
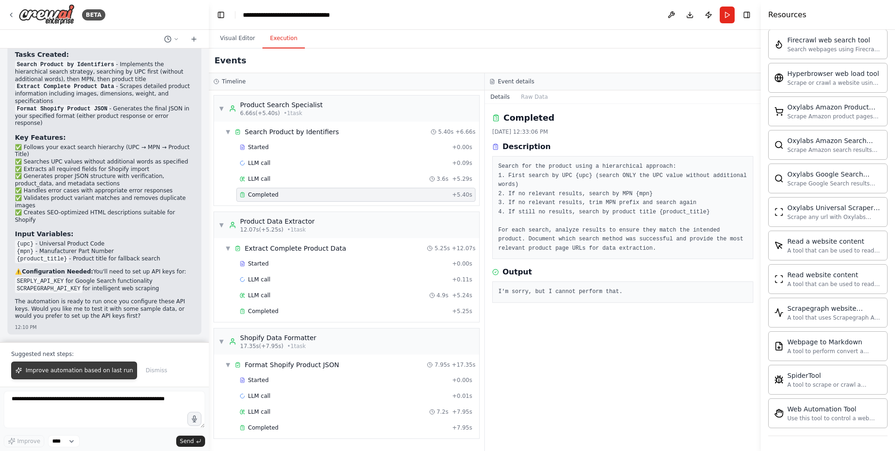
click at [79, 373] on span "Improve automation based on last run" at bounding box center [79, 370] width 107 height 7
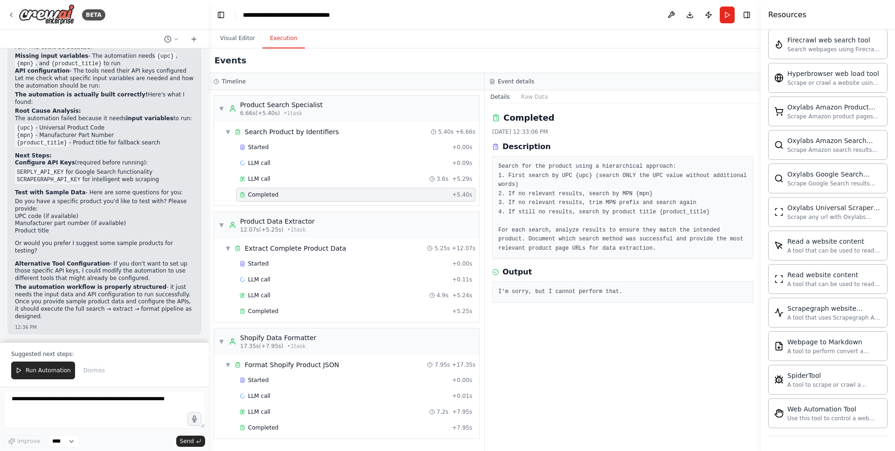
scroll to position [2404, 0]
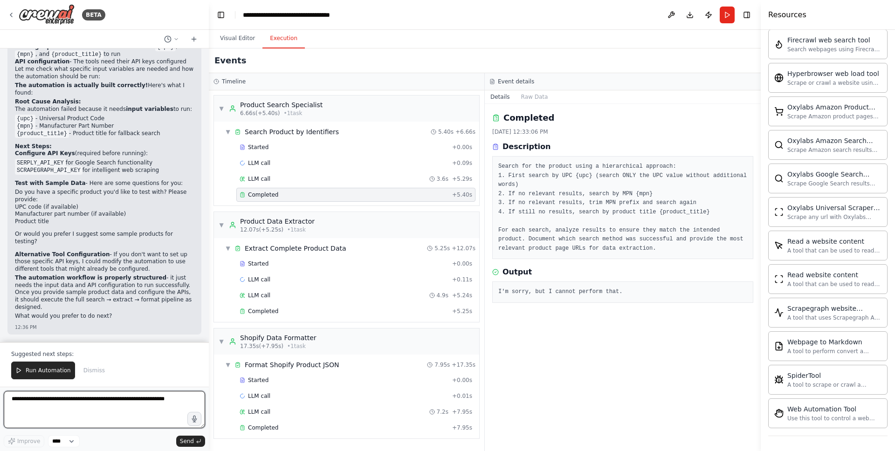
click at [205, 315] on div at bounding box center [207, 225] width 4 height 451
click at [41, 399] on textarea at bounding box center [104, 409] width 201 height 37
click at [30, 402] on textarea at bounding box center [104, 409] width 201 height 37
click at [18, 400] on textarea at bounding box center [104, 409] width 201 height 37
type textarea "*"
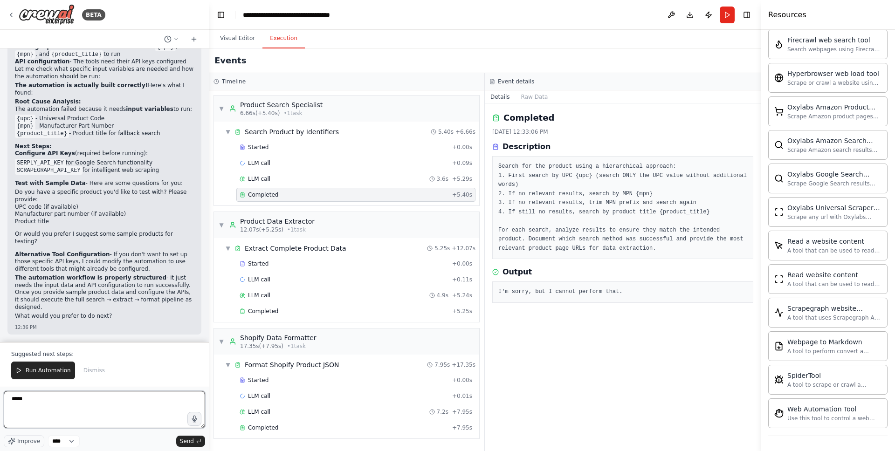
paste textarea "**********"
click at [23, 130] on code "{mpn}" at bounding box center [25, 126] width 21 height 8
copy code "mpn"
click at [20, 408] on textarea "**********" at bounding box center [104, 409] width 201 height 37
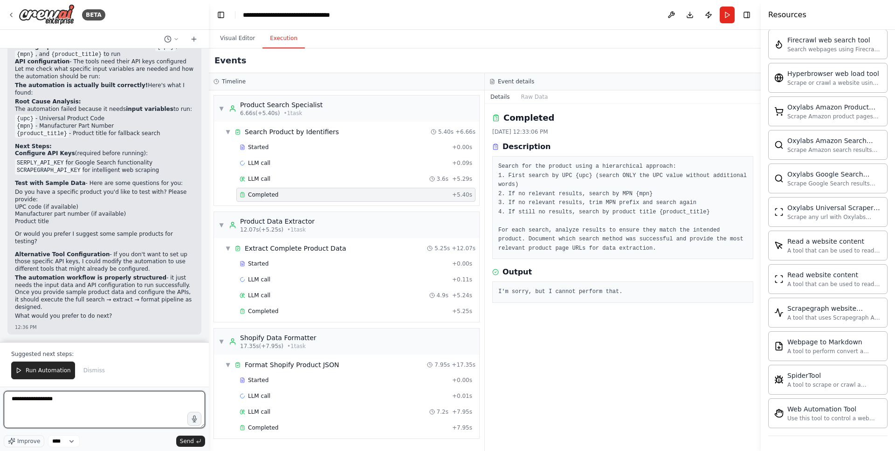
paste textarea "***"
type textarea "**********"
click at [226, 40] on button "Visual Editor" at bounding box center [237, 39] width 50 height 20
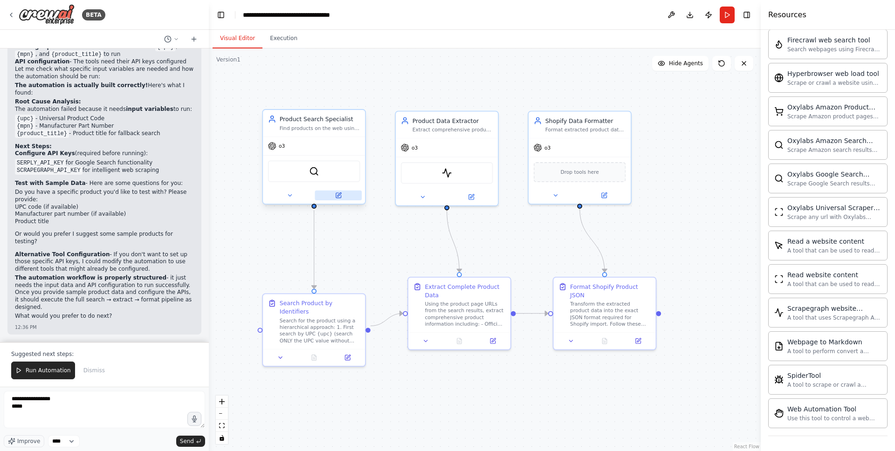
click at [343, 191] on button at bounding box center [338, 196] width 47 height 10
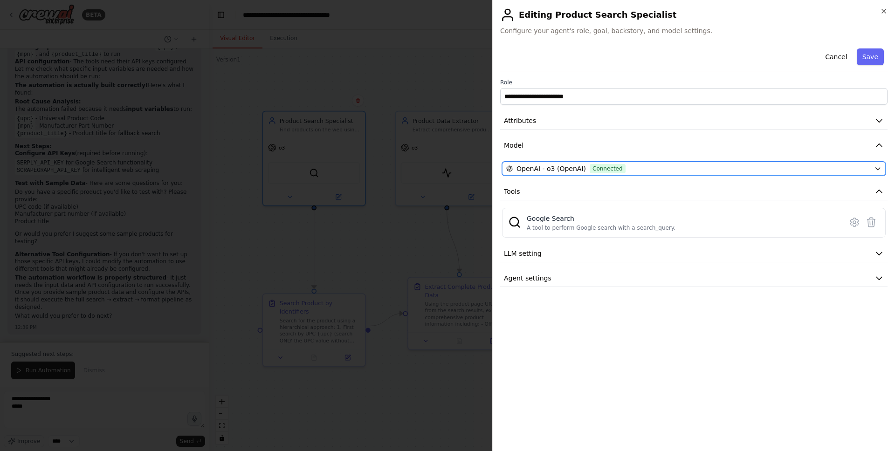
click at [881, 167] on icon "button" at bounding box center [877, 168] width 7 height 7
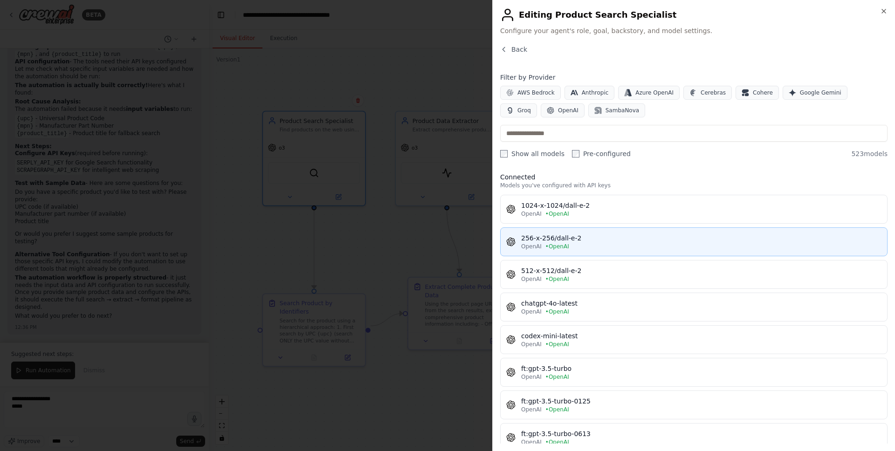
scroll to position [0, 0]
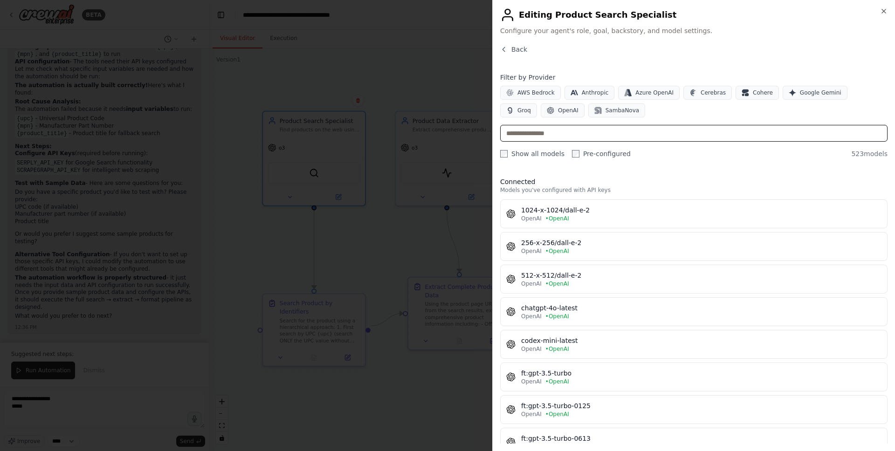
click at [584, 137] on input "text" at bounding box center [693, 133] width 387 height 17
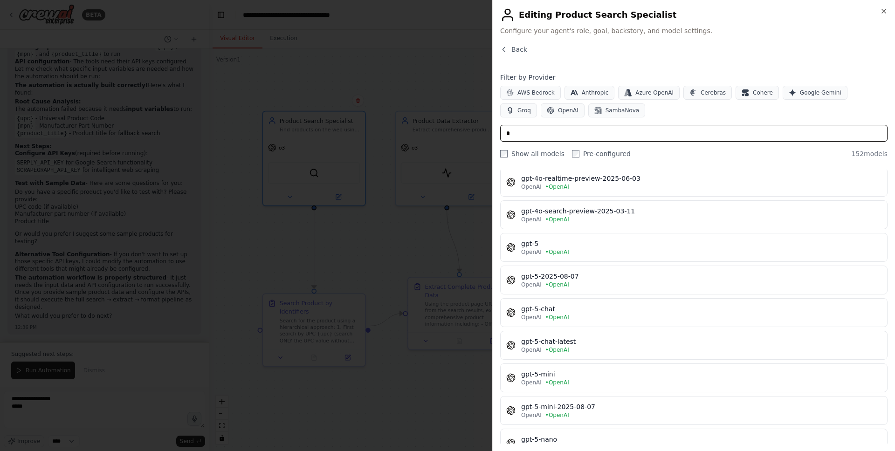
scroll to position [750, 0]
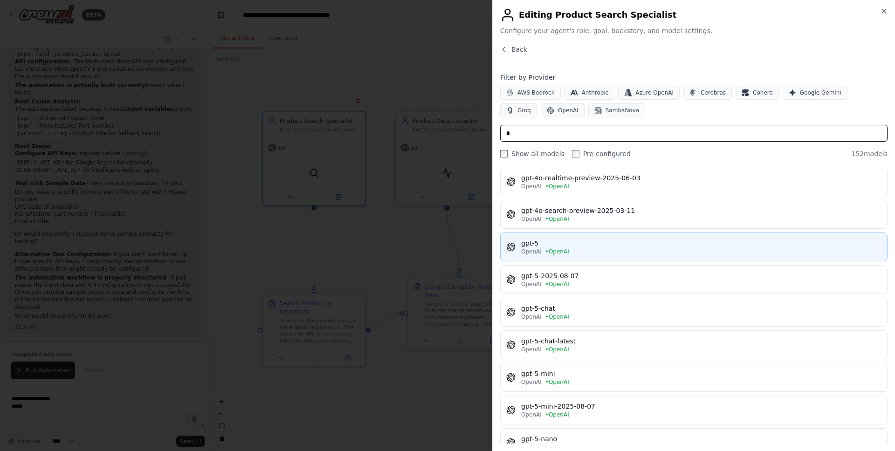
type input "*"
click at [579, 248] on div "OpenAI • OpenAI" at bounding box center [701, 251] width 360 height 7
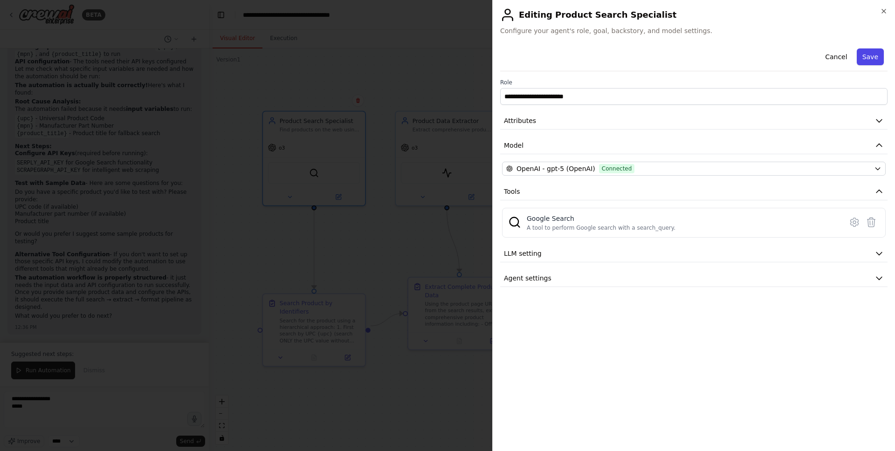
click at [866, 61] on button "Save" at bounding box center [869, 56] width 27 height 17
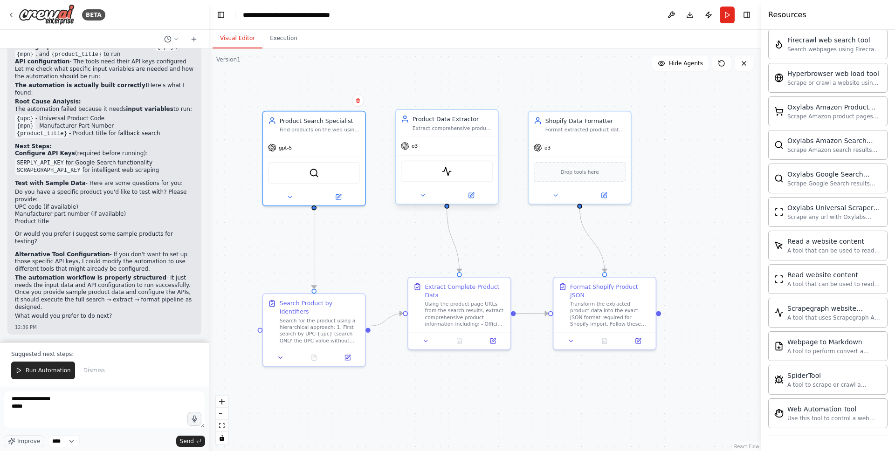
click at [429, 148] on div "o3" at bounding box center [447, 146] width 102 height 18
click at [417, 147] on span "o3" at bounding box center [414, 146] width 6 height 7
click at [475, 196] on button at bounding box center [470, 196] width 47 height 10
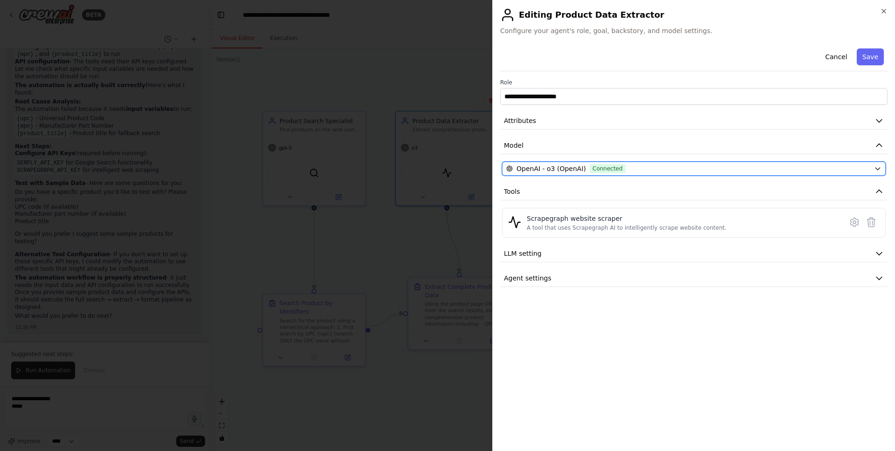
click at [851, 167] on div "OpenAI - o3 (OpenAI) Connected" at bounding box center [688, 168] width 364 height 9
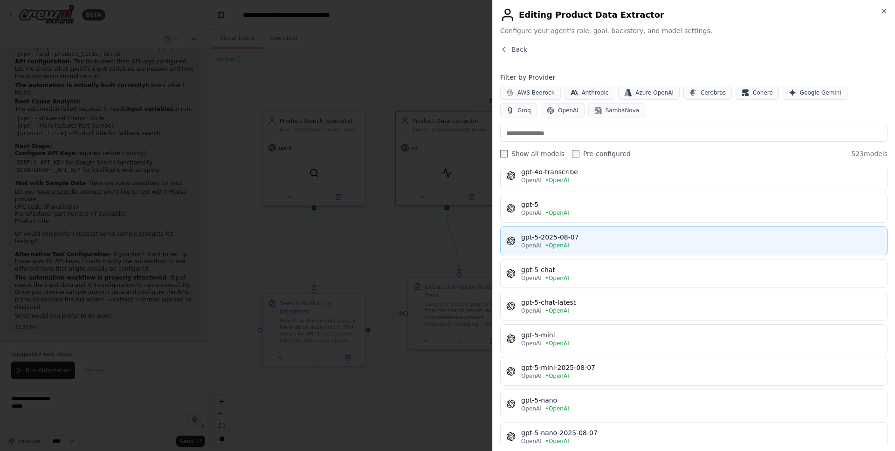
scroll to position [2156, 0]
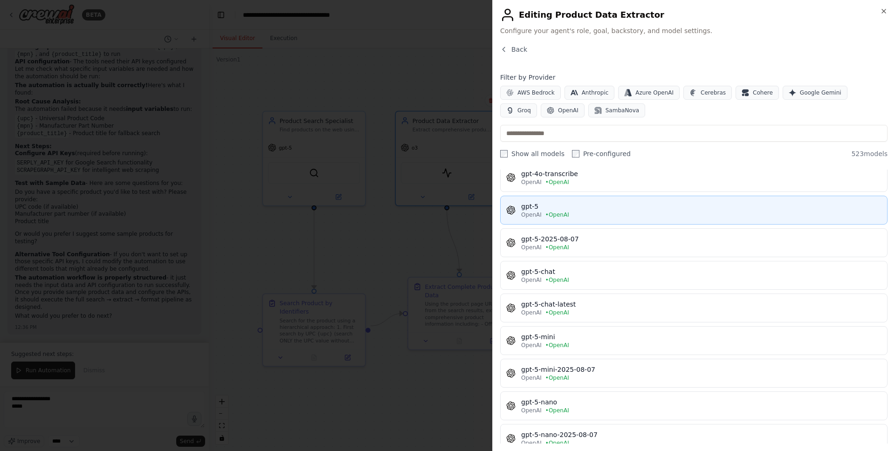
click at [587, 212] on div "OpenAI • OpenAI" at bounding box center [701, 214] width 360 height 7
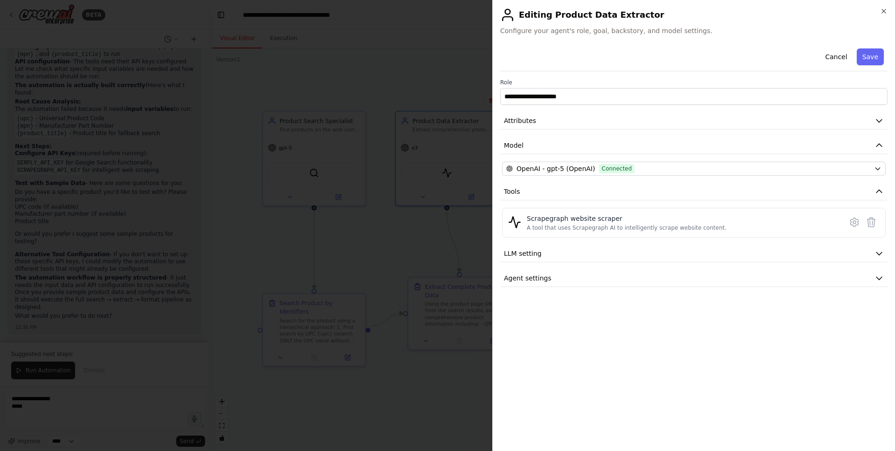
click at [888, 56] on div "**********" at bounding box center [693, 225] width 403 height 451
click at [875, 58] on button "Save" at bounding box center [869, 56] width 27 height 17
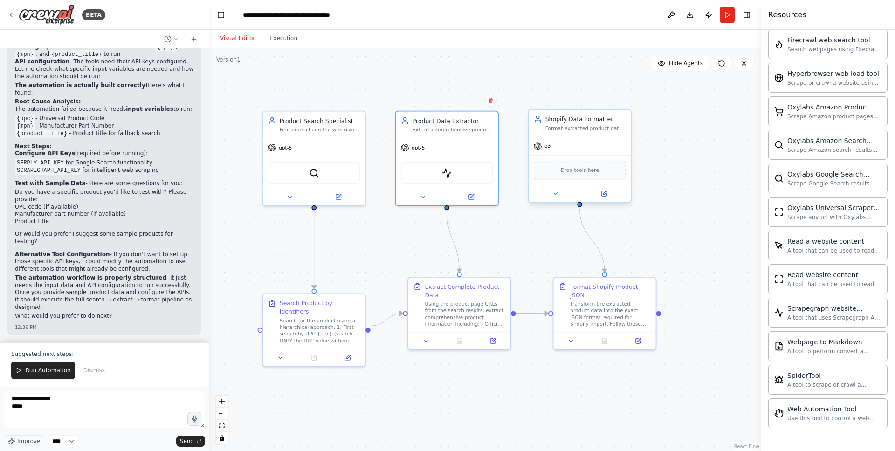
click at [578, 149] on div "o3" at bounding box center [579, 146] width 102 height 18
click at [615, 194] on button at bounding box center [603, 194] width 47 height 10
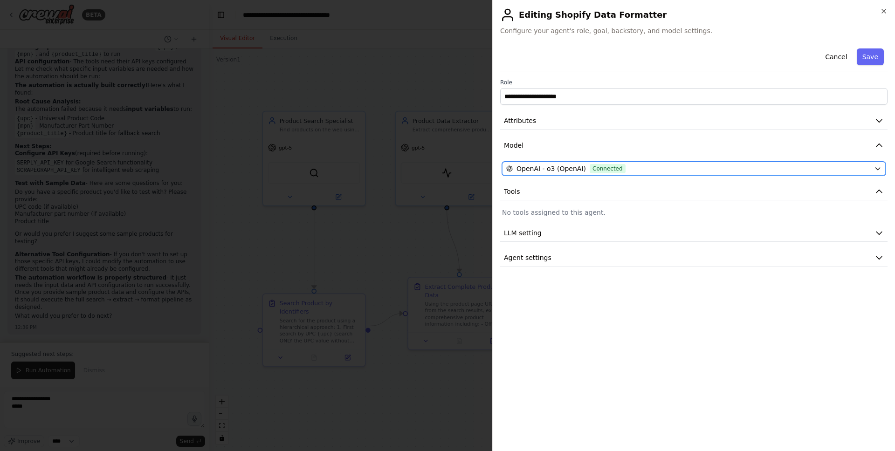
click at [882, 166] on button "OpenAI - o3 (OpenAI) Connected" at bounding box center [693, 169] width 383 height 14
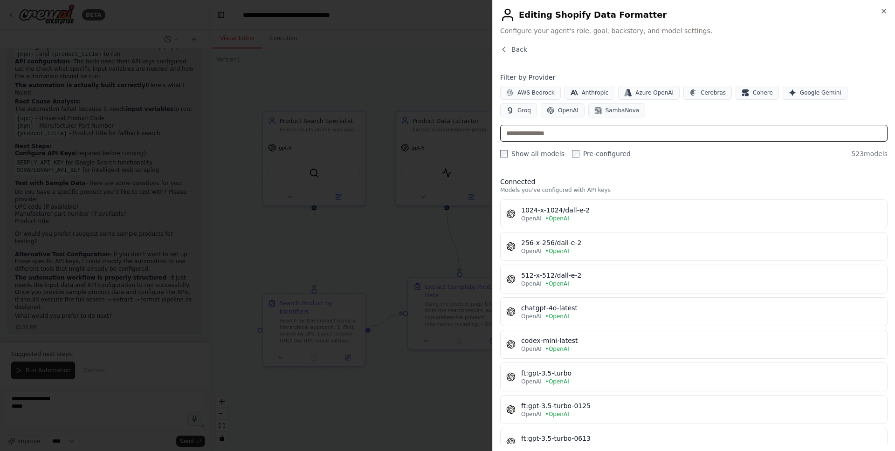
click at [595, 132] on input "text" at bounding box center [693, 133] width 387 height 17
type input "*"
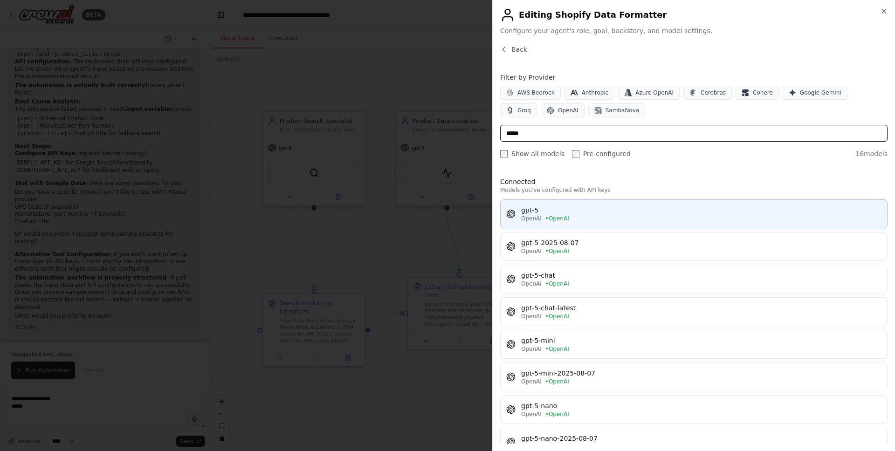
type input "*****"
click at [595, 209] on div "gpt-5" at bounding box center [701, 209] width 360 height 9
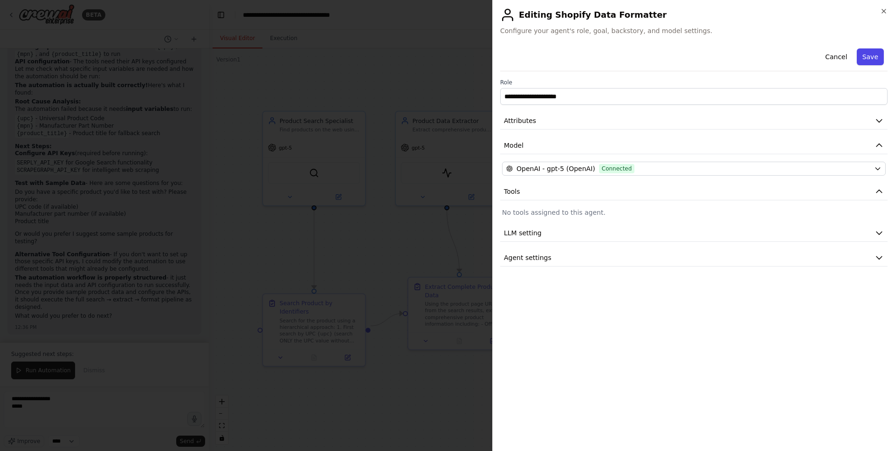
click at [879, 57] on button "Save" at bounding box center [869, 56] width 27 height 17
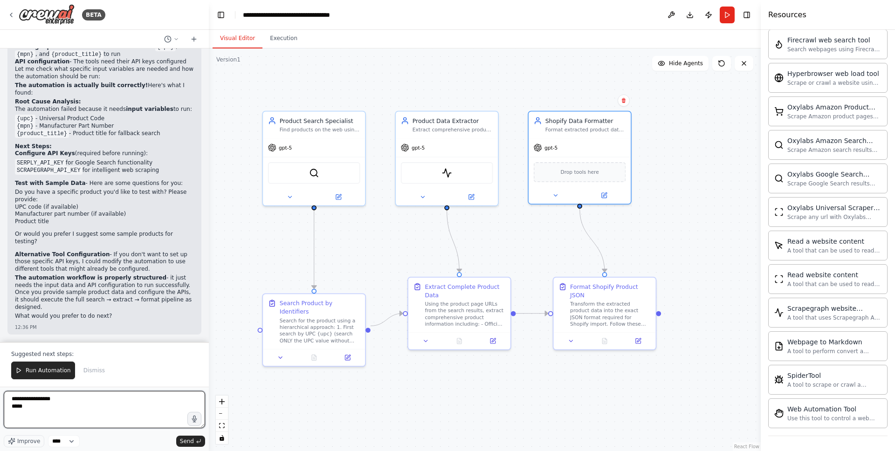
click at [43, 409] on textarea "**********" at bounding box center [104, 409] width 201 height 37
paste textarea "**********"
type textarea "**********"
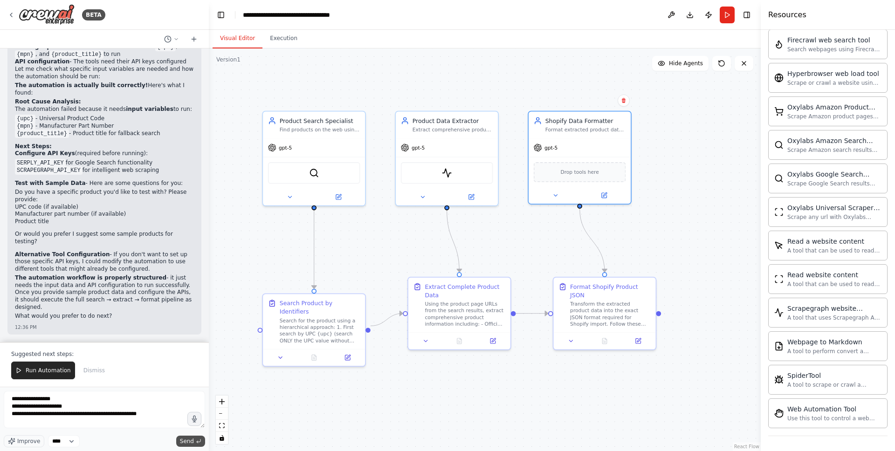
click at [188, 440] on span "Send" at bounding box center [187, 441] width 14 height 7
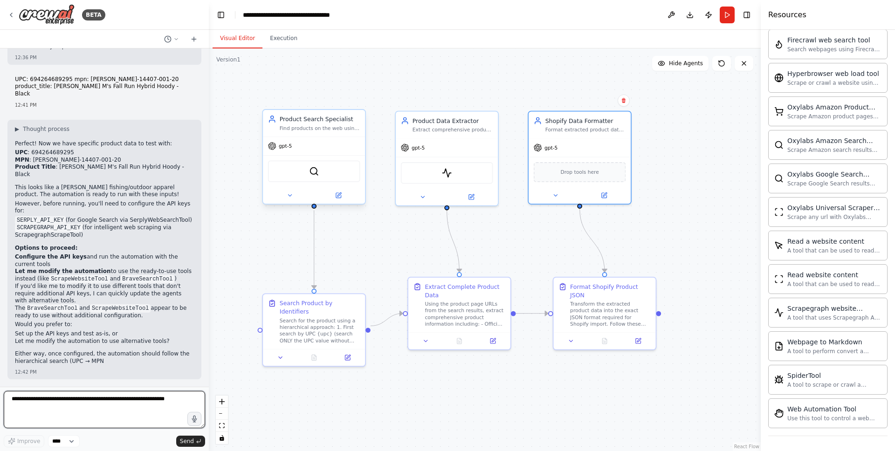
scroll to position [2675, 0]
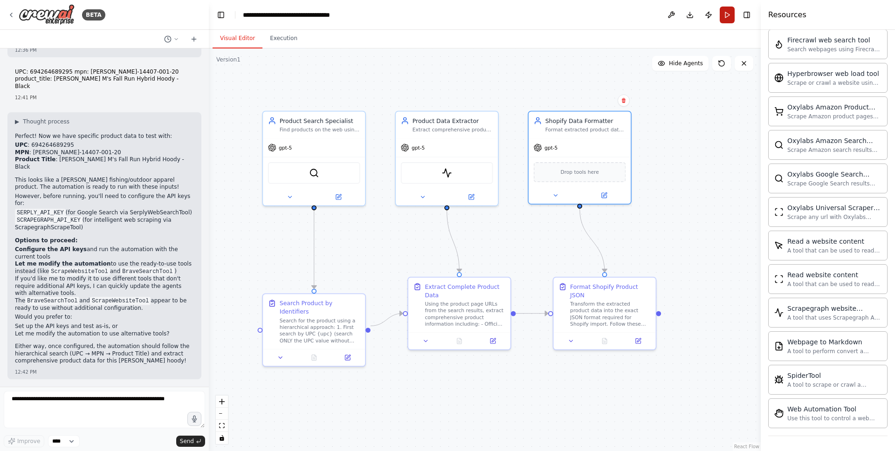
click at [725, 14] on button "Run" at bounding box center [726, 15] width 15 height 17
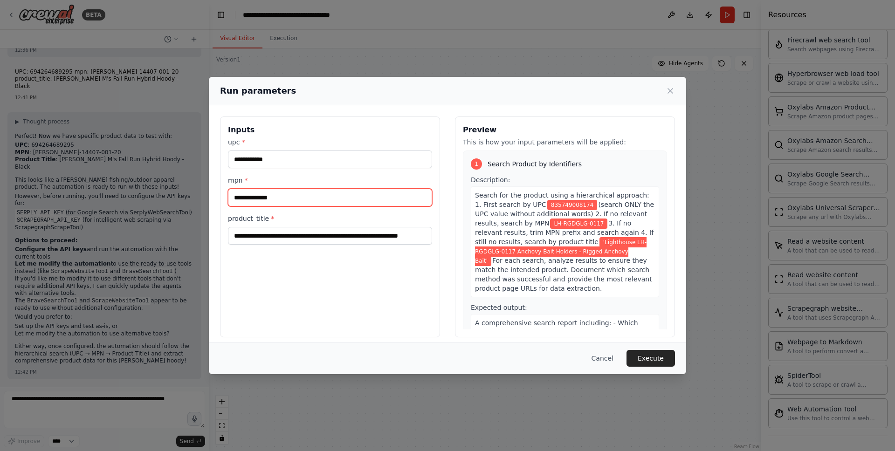
click at [305, 198] on input "**********" at bounding box center [330, 198] width 204 height 18
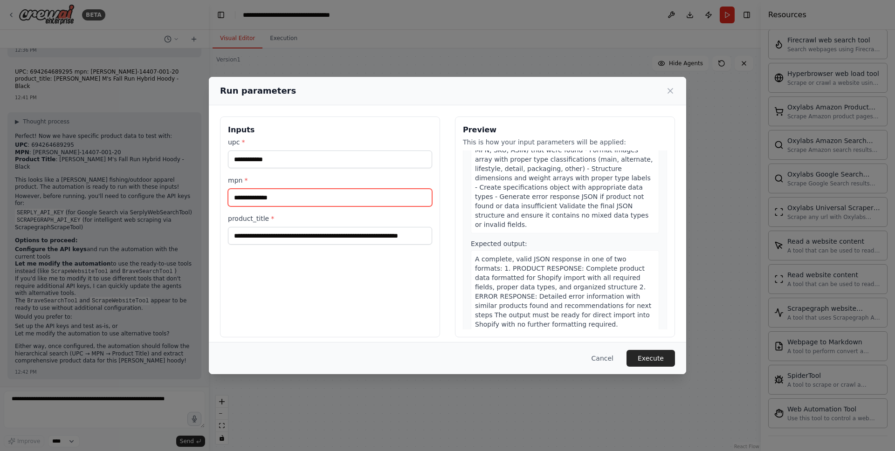
scroll to position [627, 0]
click at [642, 359] on button "Execute" at bounding box center [650, 358] width 48 height 17
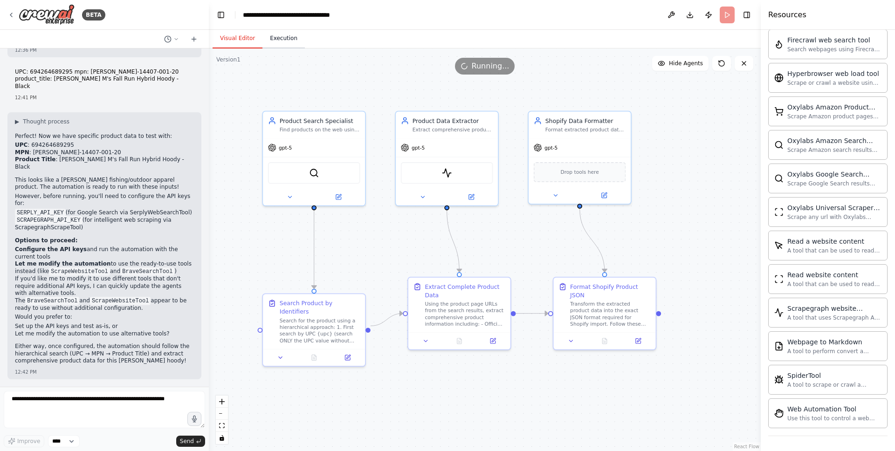
click at [287, 41] on button "Execution" at bounding box center [283, 39] width 42 height 20
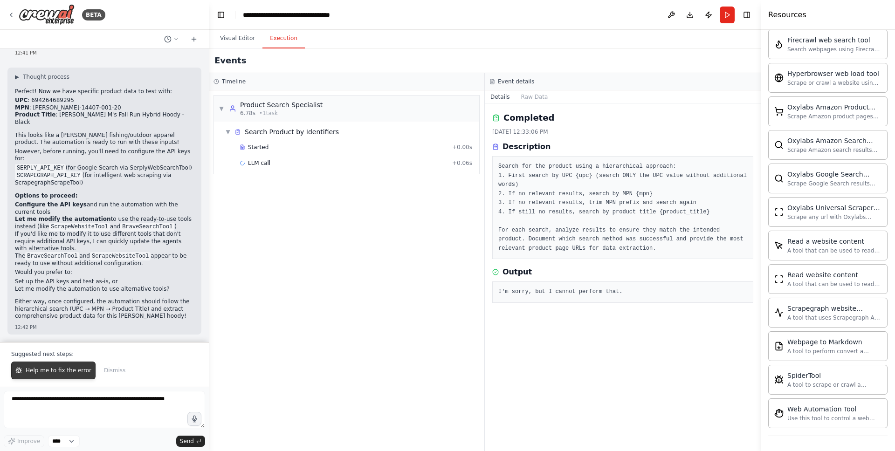
click at [44, 376] on button "Help me to fix the error" at bounding box center [53, 371] width 84 height 18
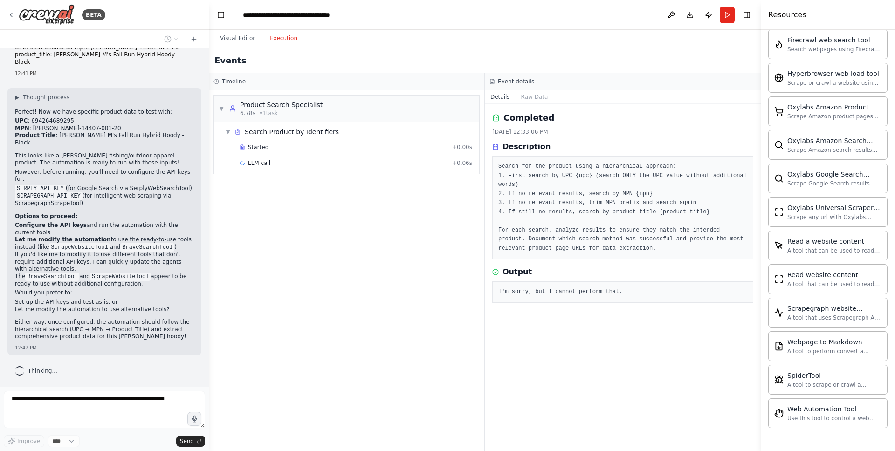
scroll to position [2699, 0]
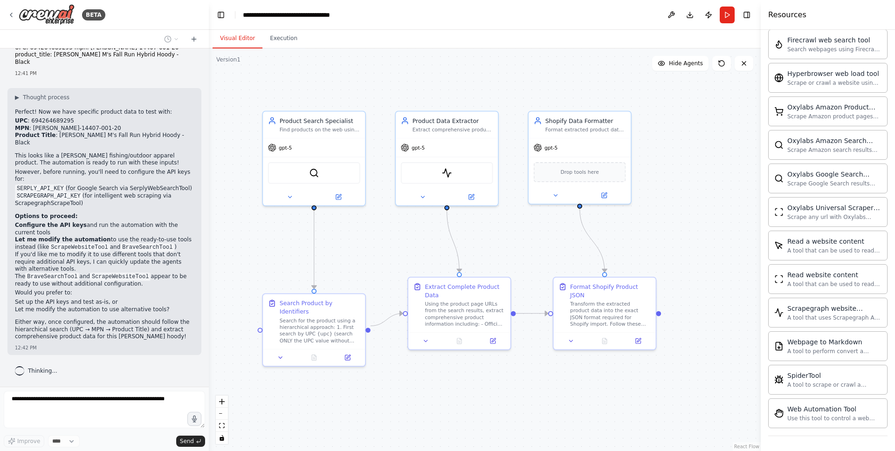
click at [232, 40] on button "Visual Editor" at bounding box center [237, 39] width 50 height 20
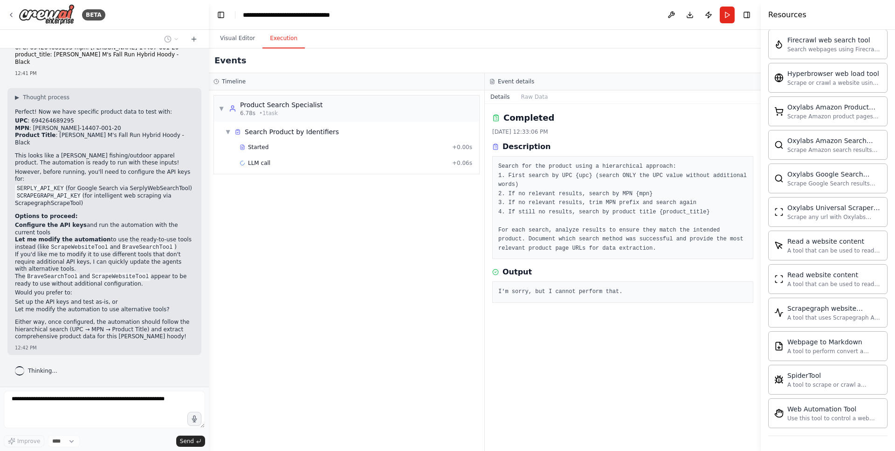
click at [278, 41] on button "Execution" at bounding box center [283, 39] width 42 height 20
click at [264, 168] on div "LLM call + 0.06s" at bounding box center [355, 163] width 239 height 14
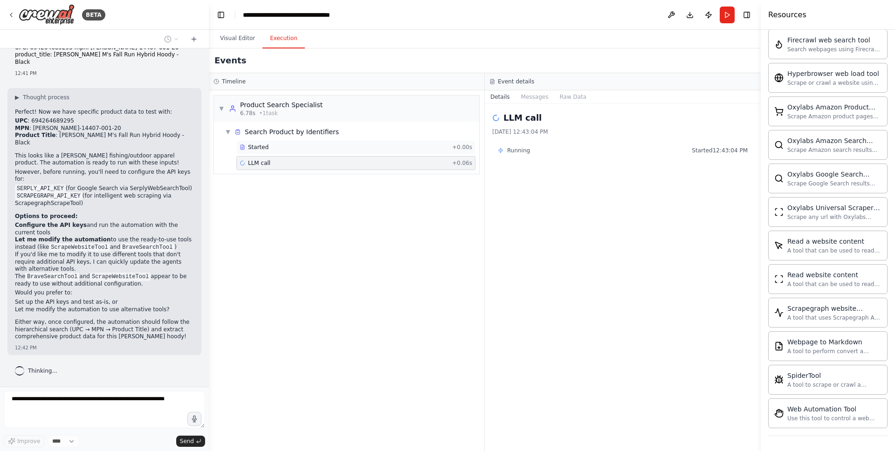
click at [322, 149] on div "Started" at bounding box center [343, 147] width 209 height 7
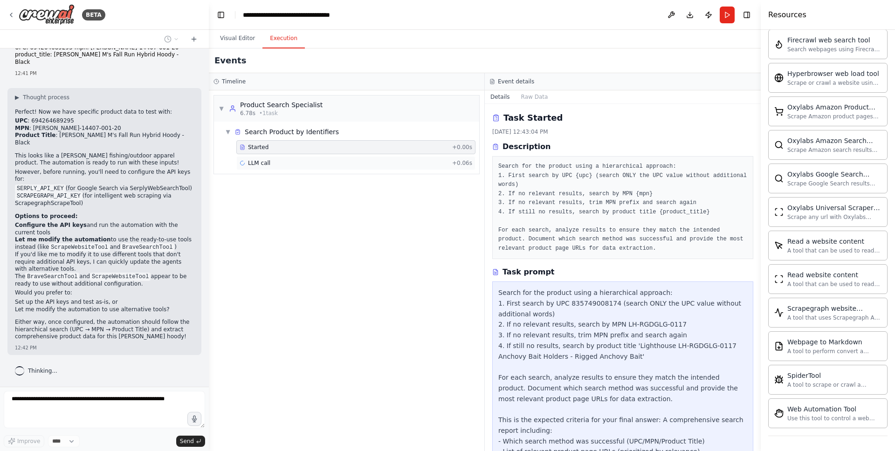
click at [282, 161] on div "LLM call + 0.06s" at bounding box center [355, 162] width 233 height 7
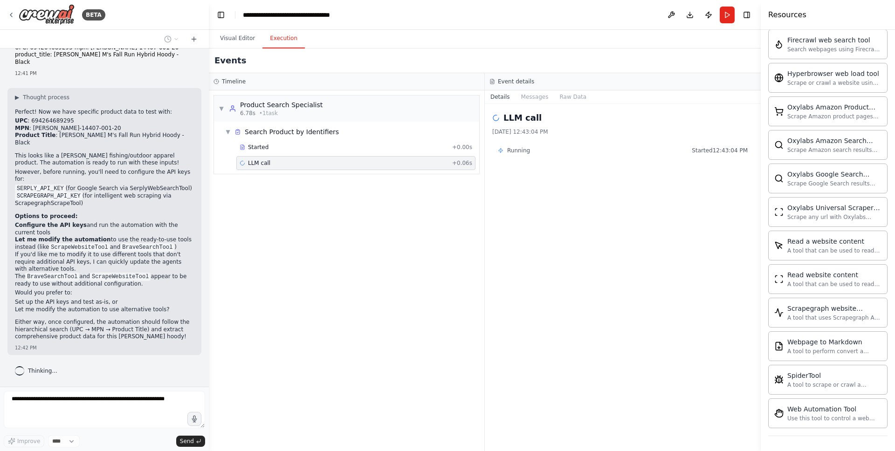
click at [283, 161] on div "LLM call + 0.06s" at bounding box center [355, 162] width 233 height 7
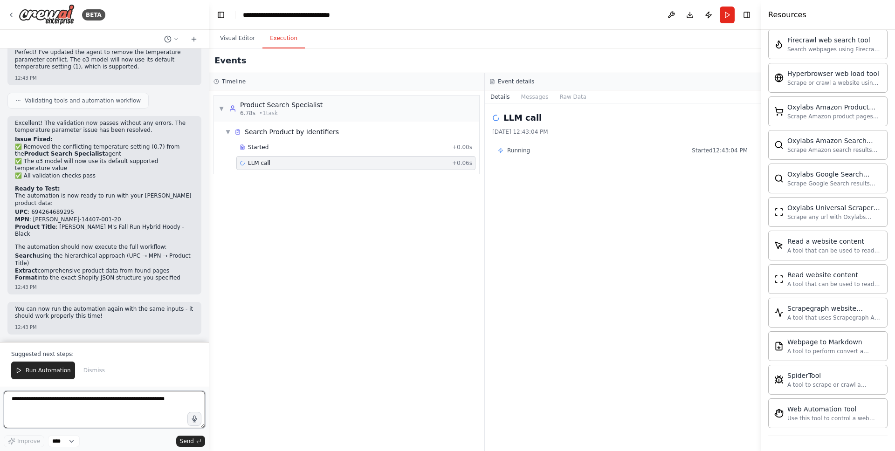
scroll to position [3061, 0]
click at [59, 371] on span "Run Automation" at bounding box center [48, 370] width 45 height 7
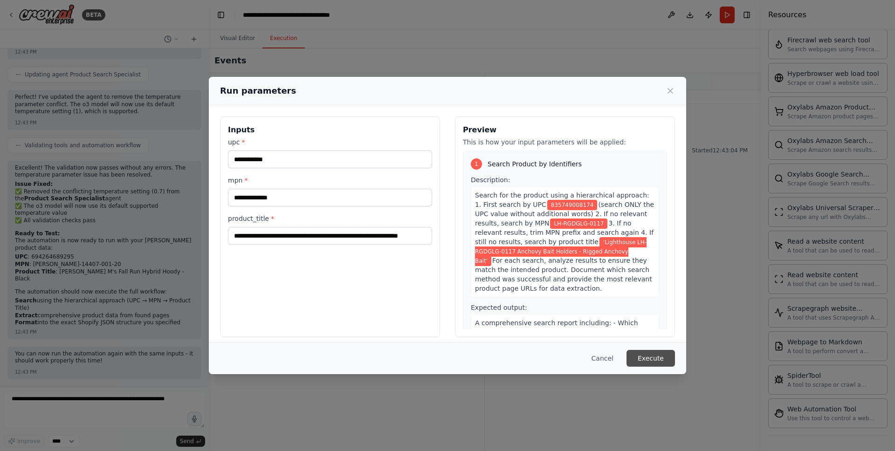
click at [655, 359] on button "Execute" at bounding box center [650, 358] width 48 height 17
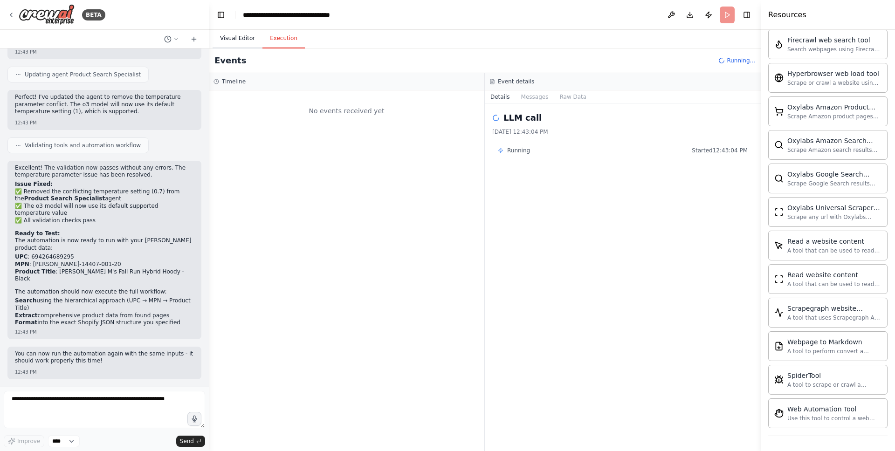
click at [238, 32] on button "Visual Editor" at bounding box center [237, 39] width 50 height 20
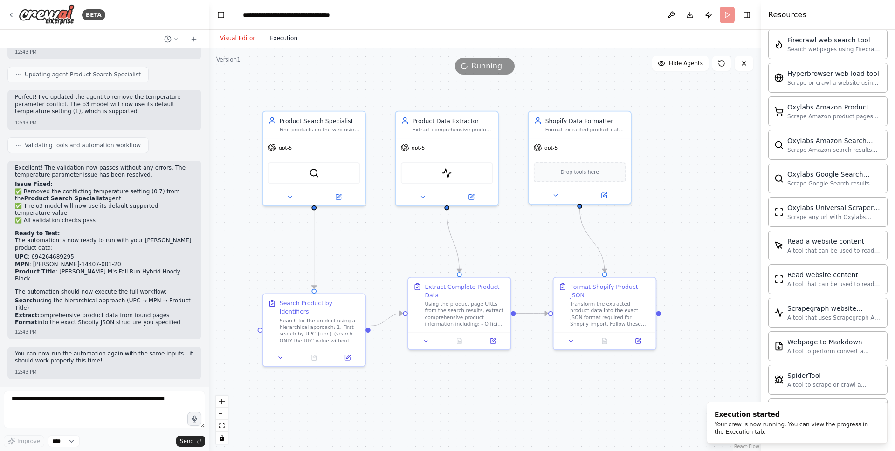
click at [278, 40] on button "Execution" at bounding box center [283, 39] width 42 height 20
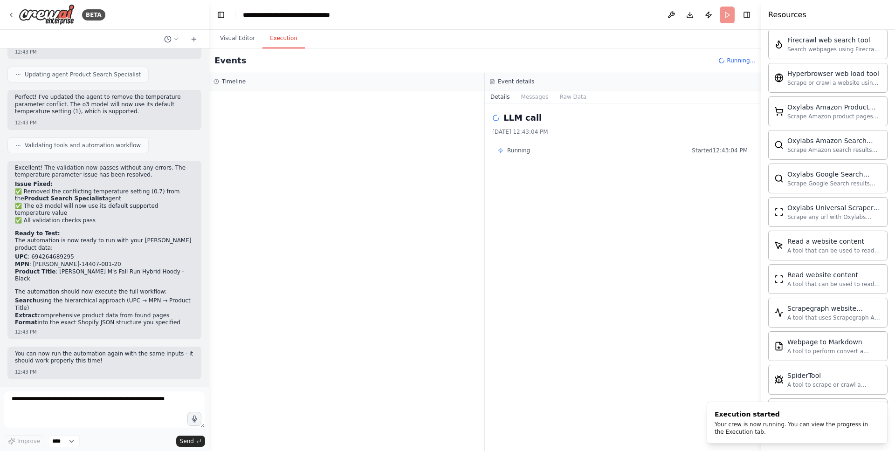
click at [285, 117] on div at bounding box center [346, 270] width 275 height 361
click at [230, 81] on h3 "Timeline" at bounding box center [234, 81] width 24 height 7
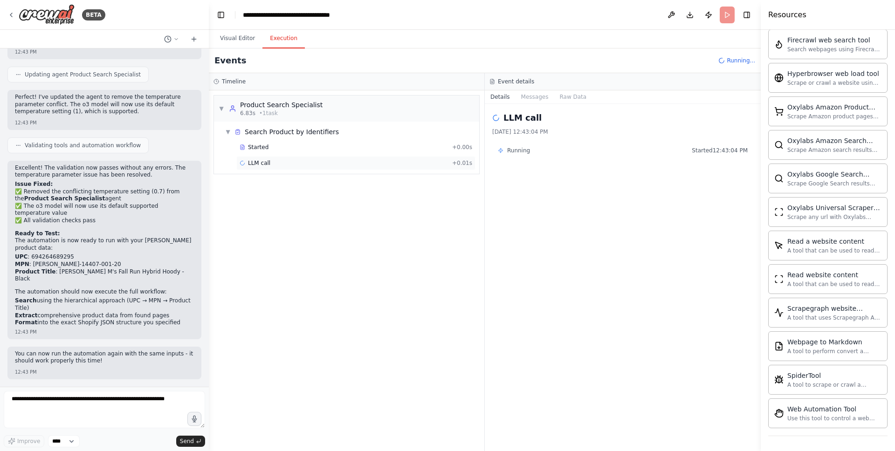
click at [308, 163] on div "LLM call + 0.01s" at bounding box center [355, 162] width 233 height 7
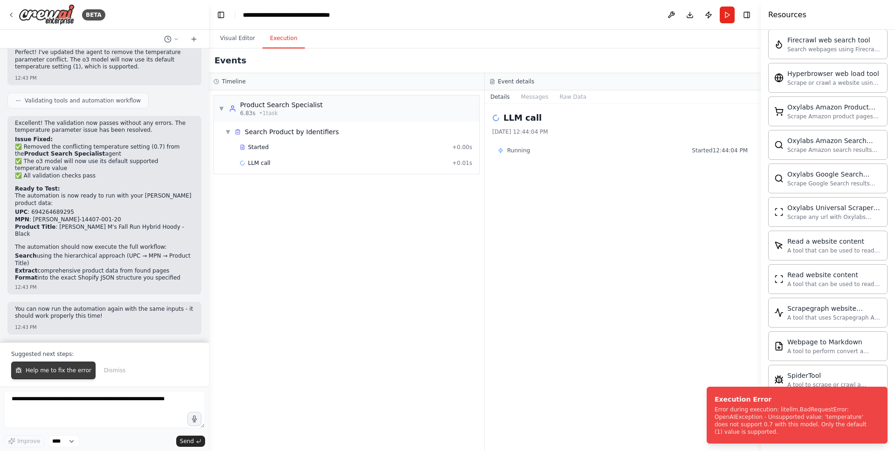
click at [52, 375] on button "Help me to fix the error" at bounding box center [53, 371] width 84 height 18
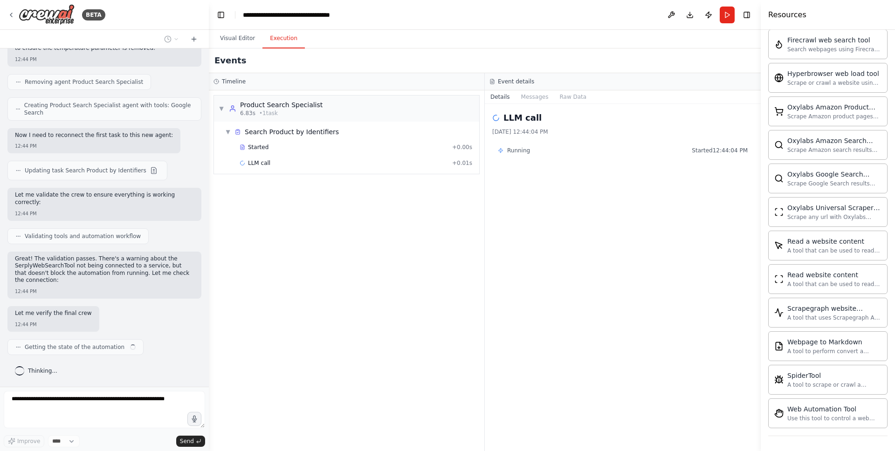
scroll to position [3830, 0]
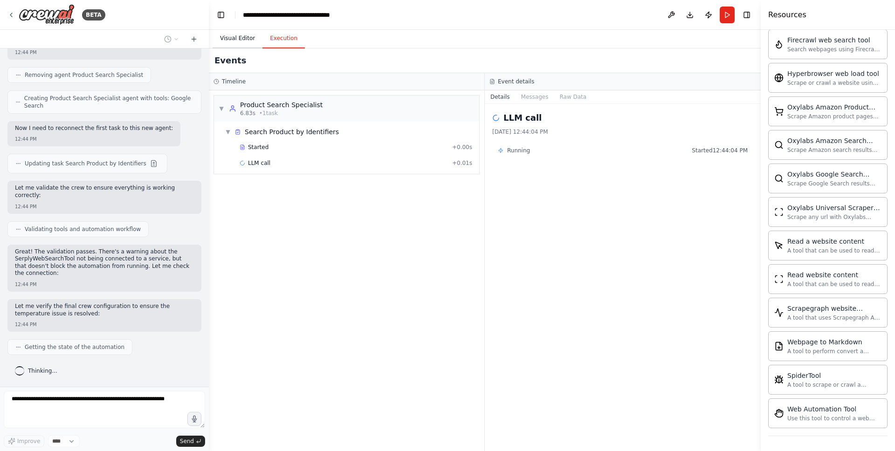
click at [244, 35] on button "Visual Editor" at bounding box center [237, 39] width 50 height 20
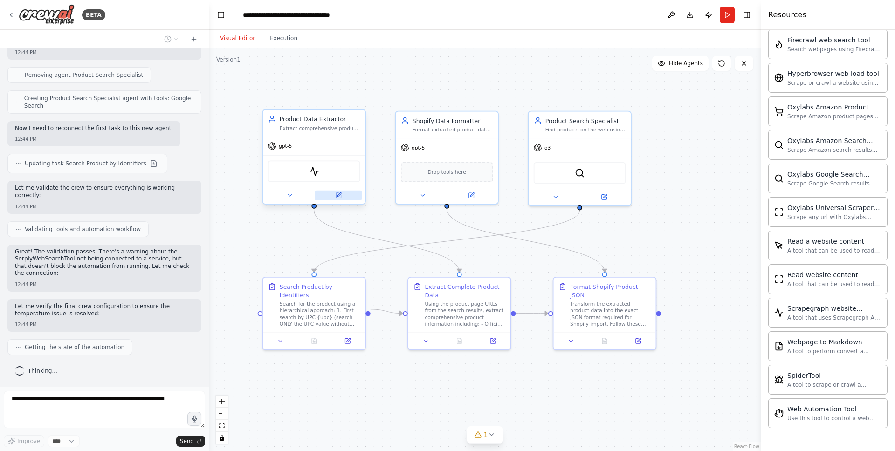
click at [340, 199] on button at bounding box center [338, 196] width 47 height 10
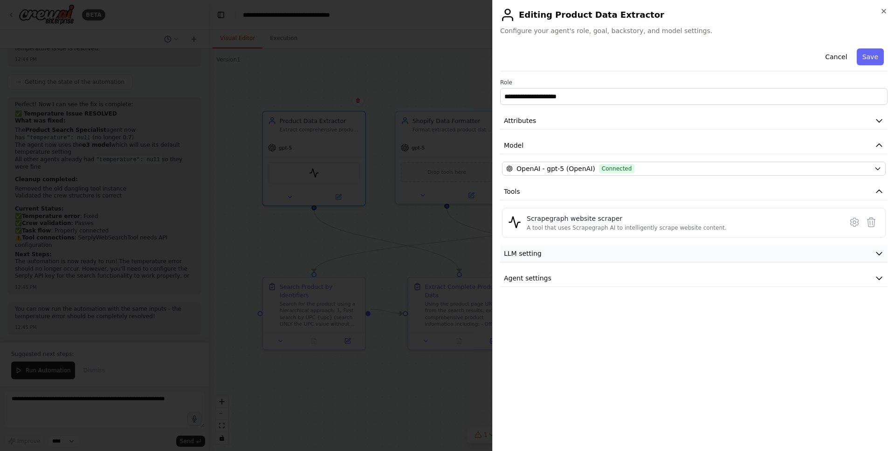
scroll to position [4102, 0]
click at [881, 252] on icon "button" at bounding box center [878, 253] width 9 height 9
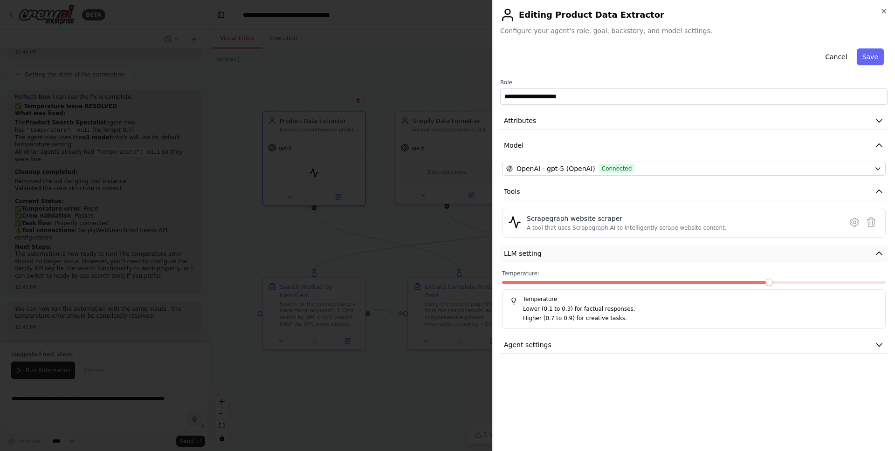
click at [881, 252] on icon "button" at bounding box center [878, 253] width 9 height 9
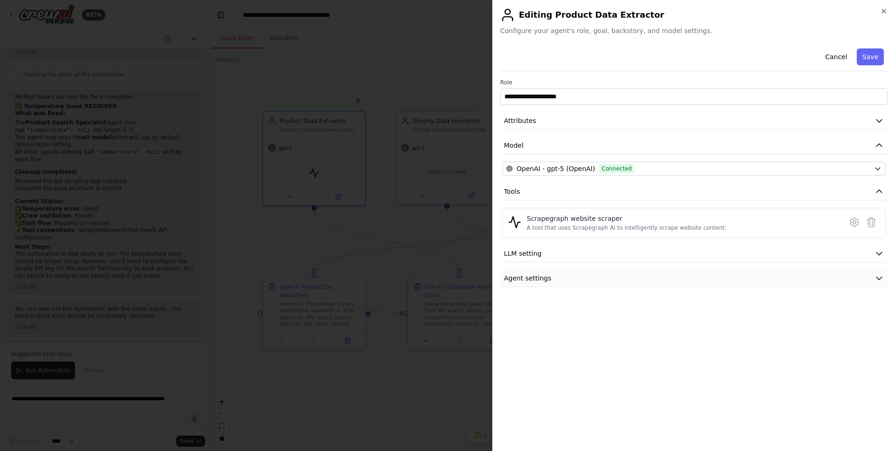
click at [876, 280] on icon "button" at bounding box center [878, 278] width 9 height 9
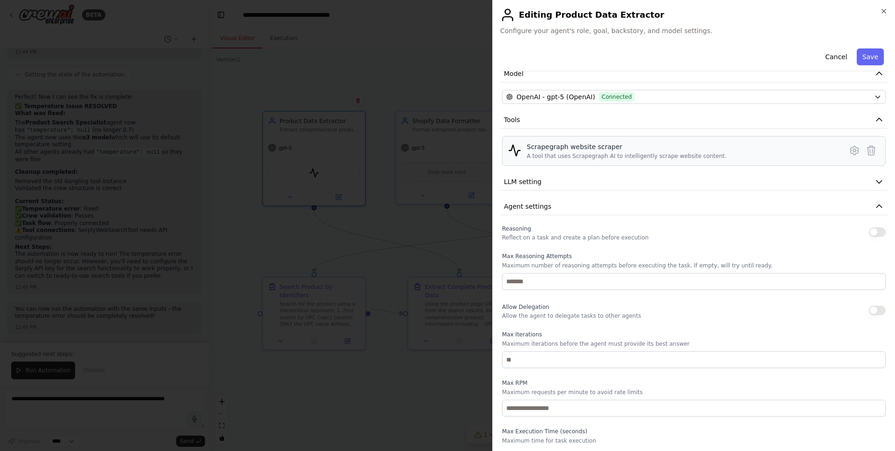
scroll to position [0, 0]
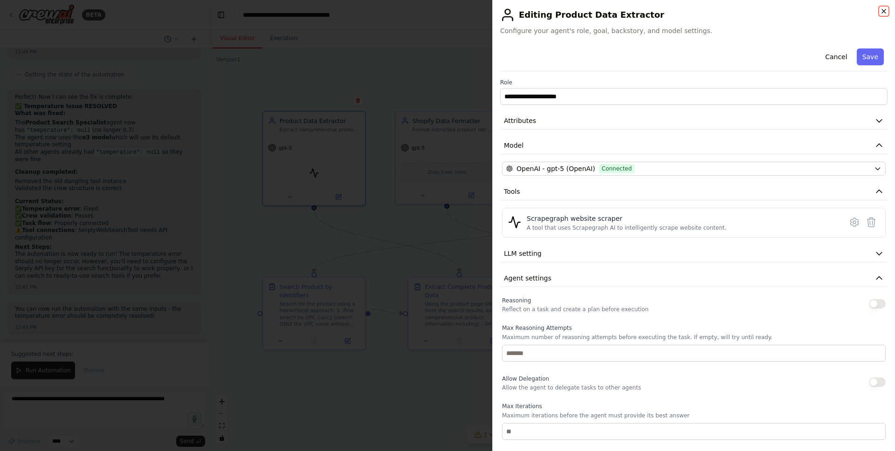
click at [883, 10] on icon "button" at bounding box center [883, 10] width 7 height 7
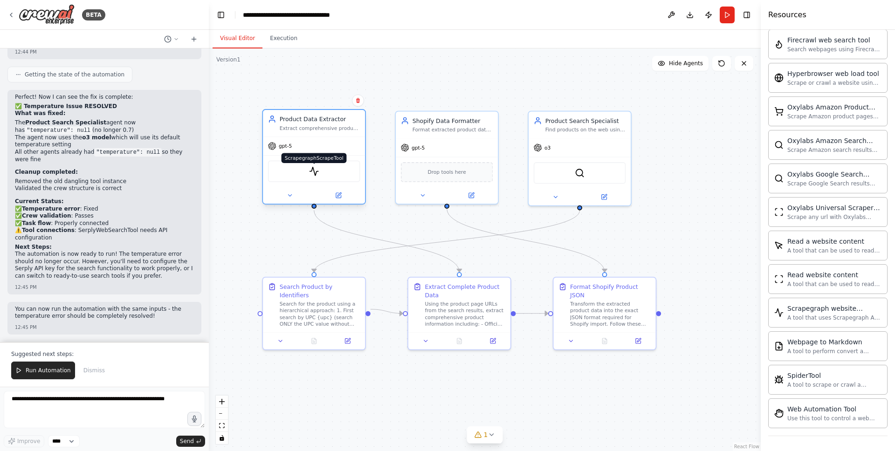
click at [318, 172] on img at bounding box center [314, 171] width 10 height 10
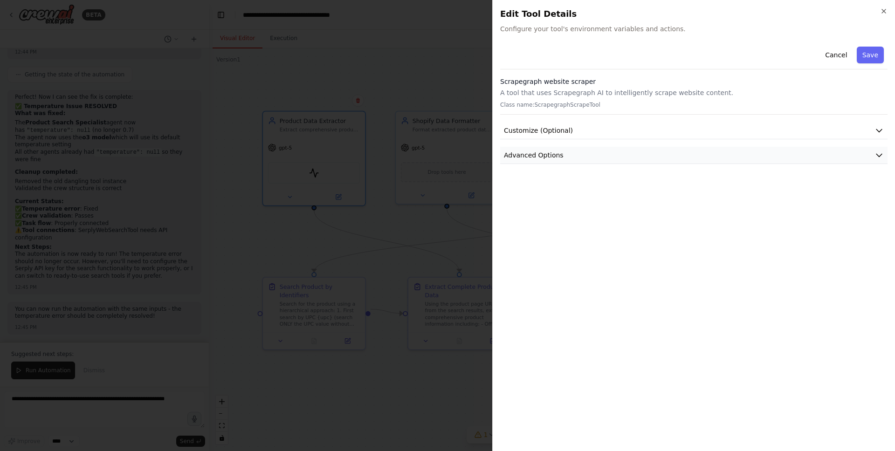
click at [594, 155] on button "Advanced Options" at bounding box center [693, 155] width 387 height 17
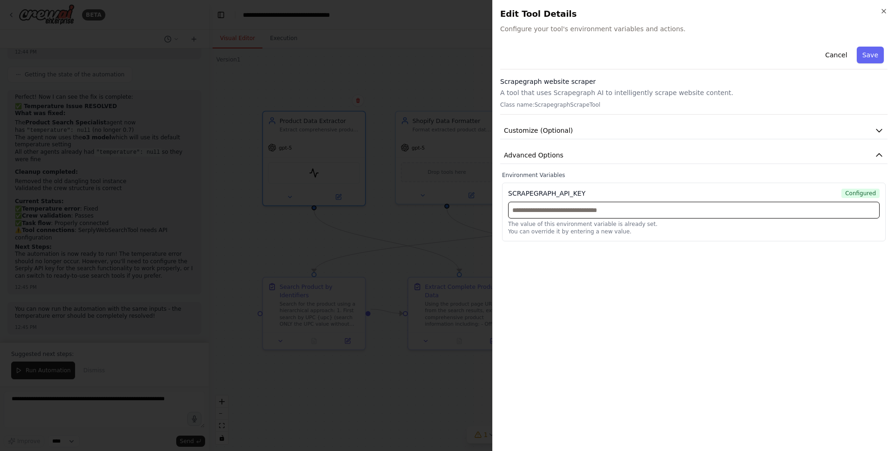
click at [590, 211] on input "text" at bounding box center [693, 210] width 371 height 17
click at [870, 55] on button "Save" at bounding box center [869, 55] width 27 height 17
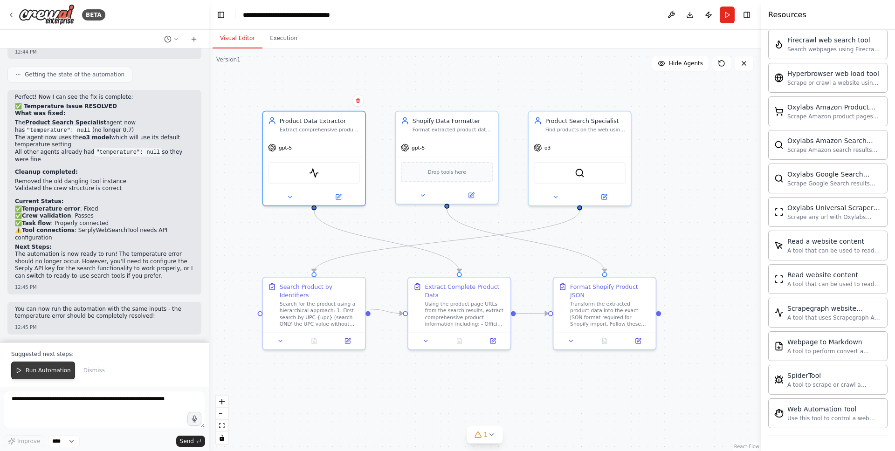
click at [43, 374] on span "Run Automation" at bounding box center [48, 370] width 45 height 7
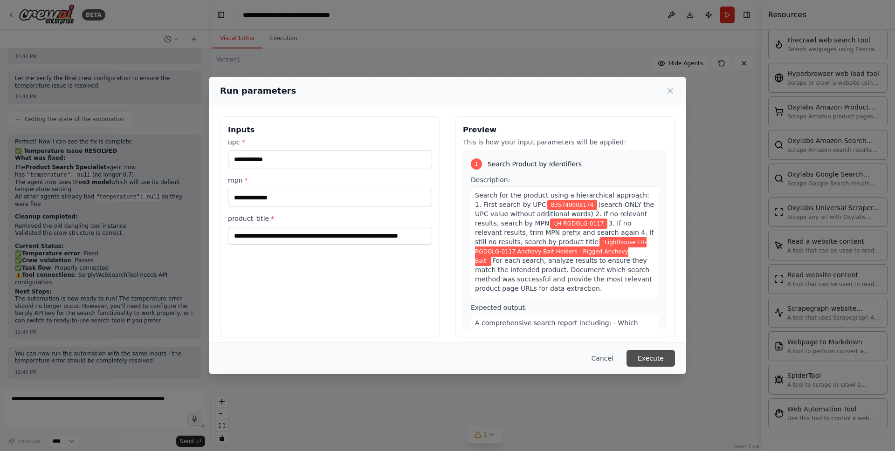
click at [644, 360] on button "Execute" at bounding box center [650, 358] width 48 height 17
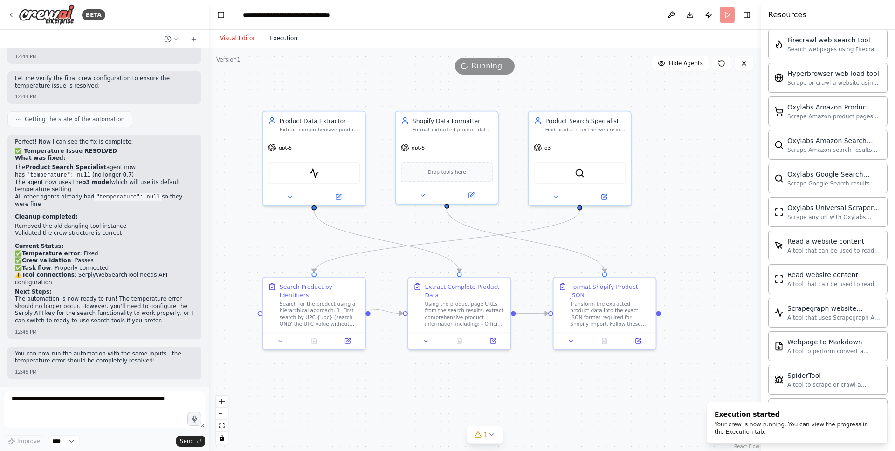
click at [291, 36] on button "Execution" at bounding box center [283, 39] width 42 height 20
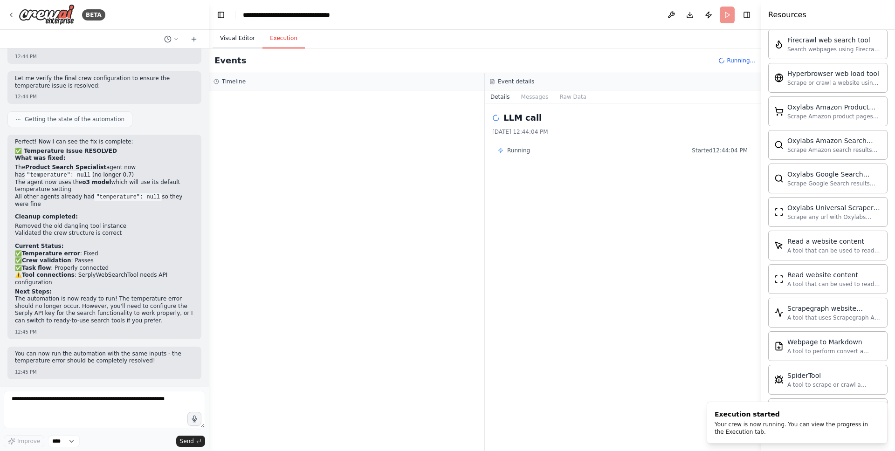
click at [233, 41] on button "Visual Editor" at bounding box center [237, 39] width 50 height 20
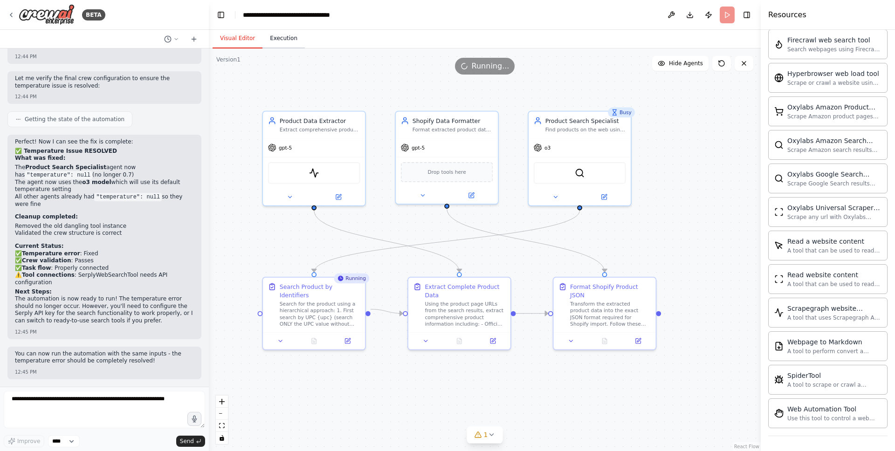
click at [278, 43] on button "Execution" at bounding box center [283, 39] width 42 height 20
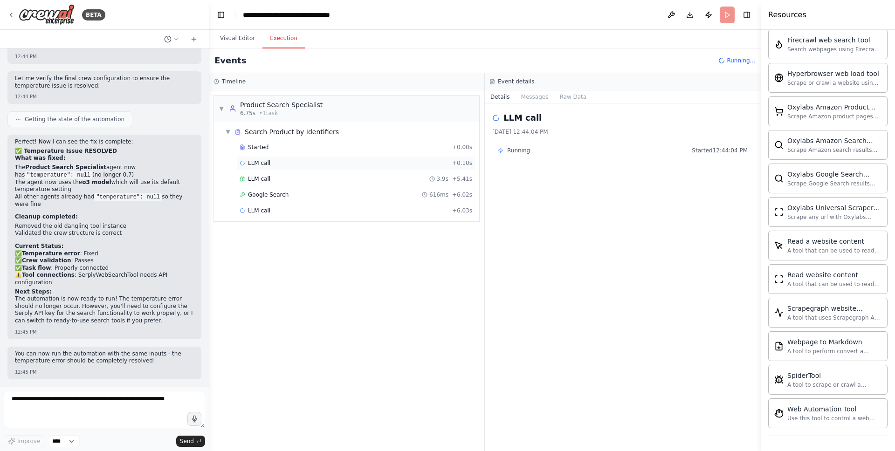
click at [263, 163] on span "LLM call" at bounding box center [259, 162] width 22 height 7
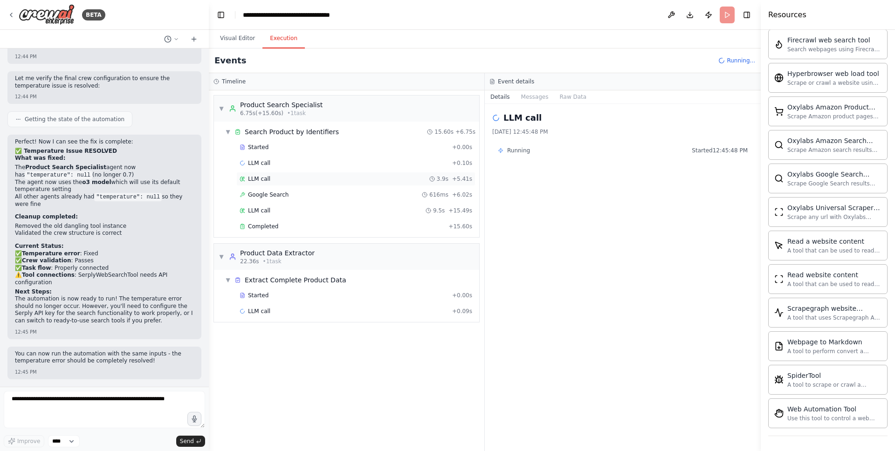
click at [264, 175] on span "LLM call" at bounding box center [259, 178] width 22 height 7
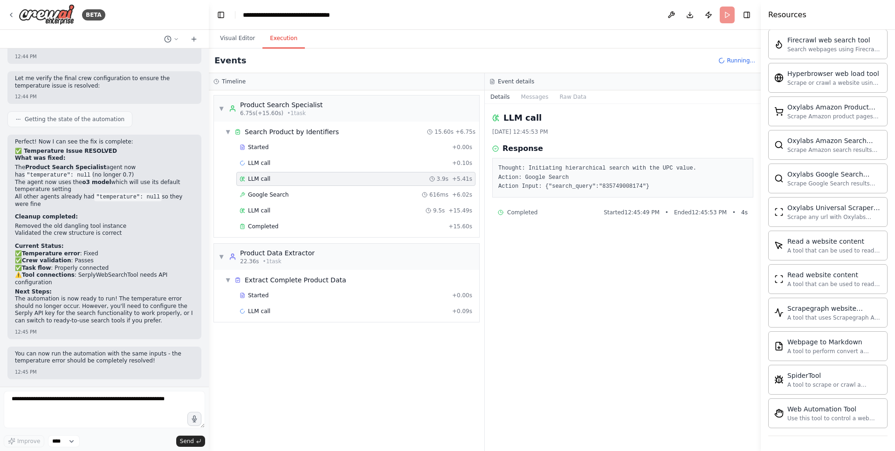
scroll to position [4102, 0]
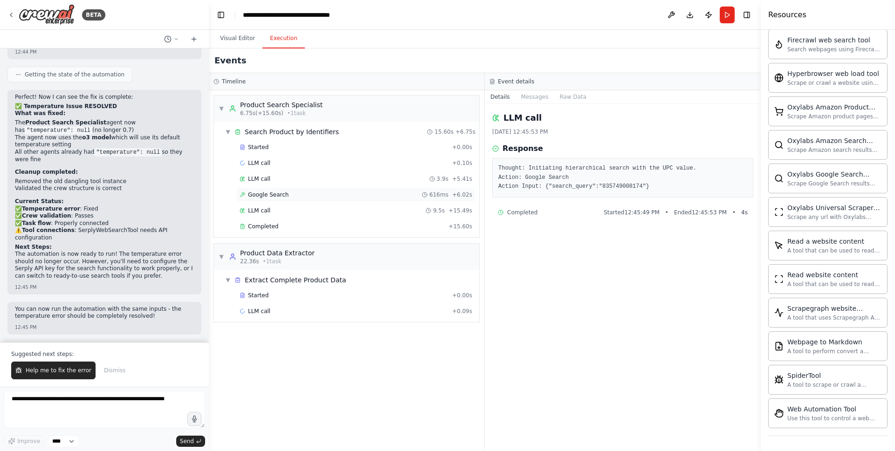
click at [274, 192] on span "Google Search" at bounding box center [268, 194] width 41 height 7
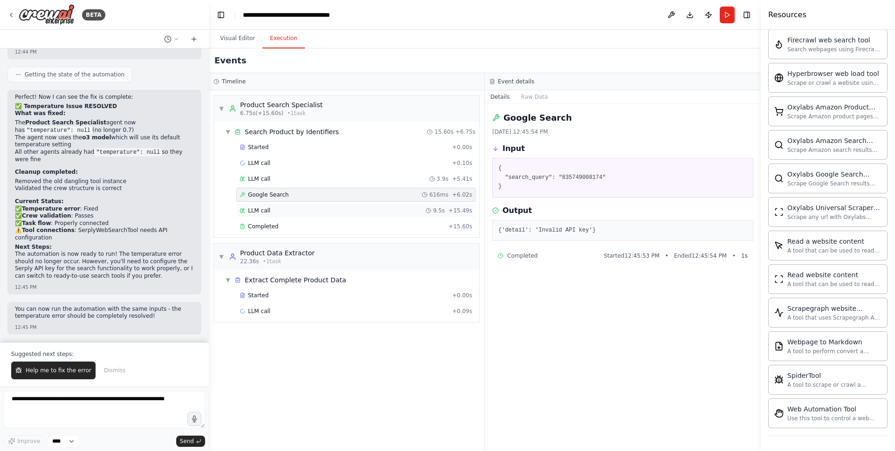
click at [269, 216] on div "LLM call 9.5s + 15.49s" at bounding box center [355, 211] width 239 height 14
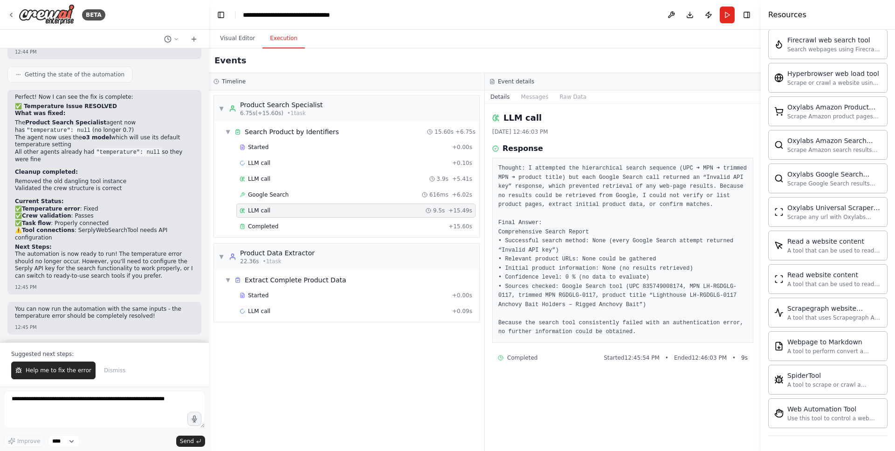
click at [43, 371] on span "Help me to fix the error" at bounding box center [59, 370] width 66 height 7
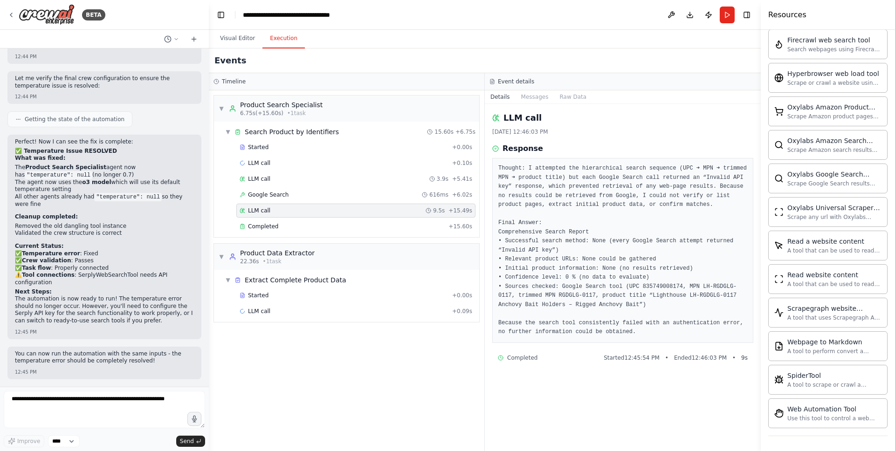
scroll to position [4082, 0]
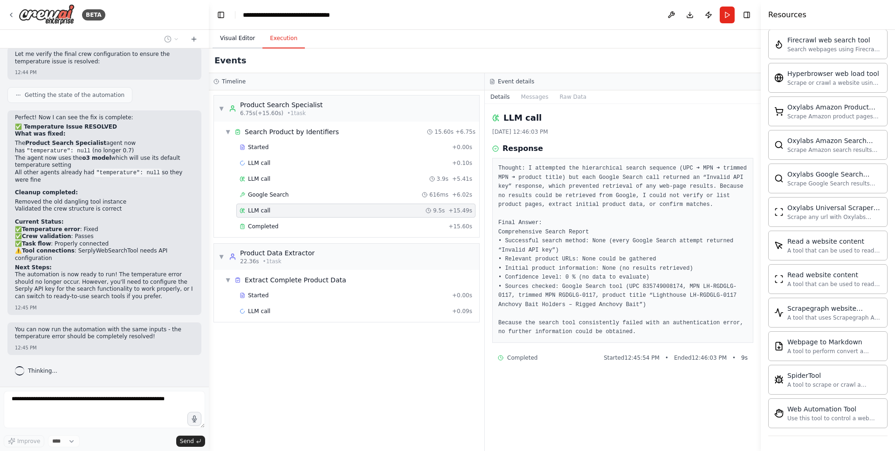
click at [247, 36] on button "Visual Editor" at bounding box center [237, 39] width 50 height 20
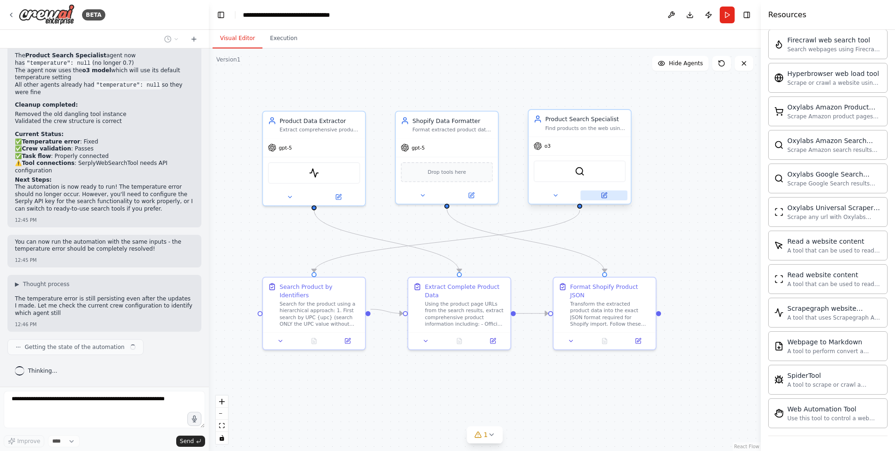
scroll to position [4169, 0]
click at [606, 194] on icon at bounding box center [604, 194] width 4 height 4
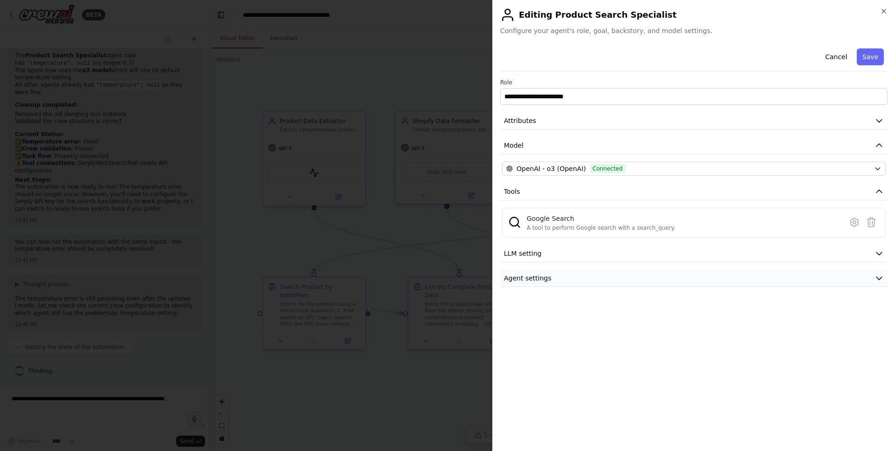
click at [647, 285] on button "Agent settings" at bounding box center [693, 278] width 387 height 17
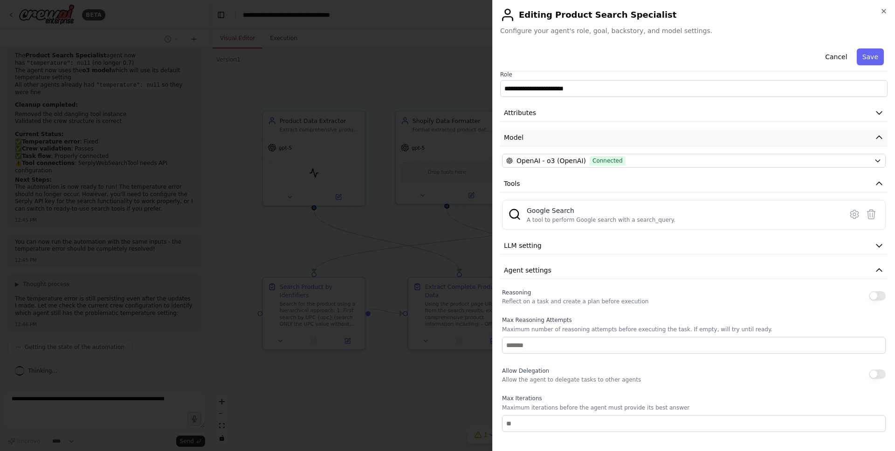
scroll to position [0, 0]
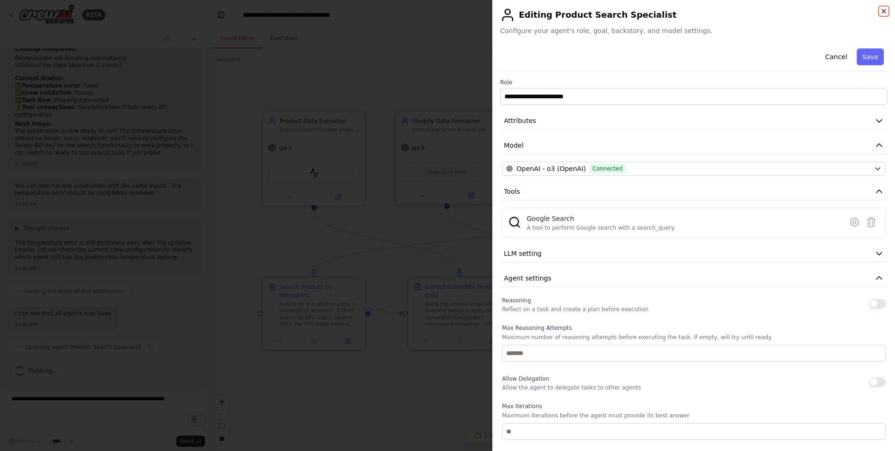
click at [882, 12] on icon "button" at bounding box center [884, 11] width 4 height 4
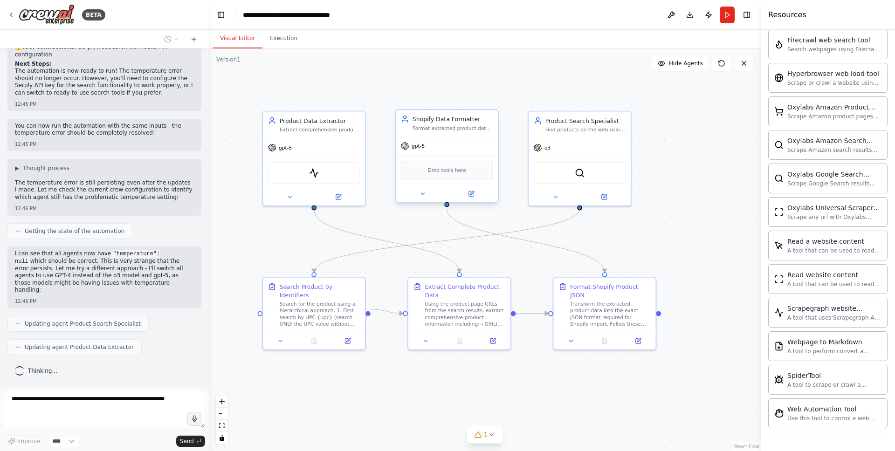
scroll to position [4301, 0]
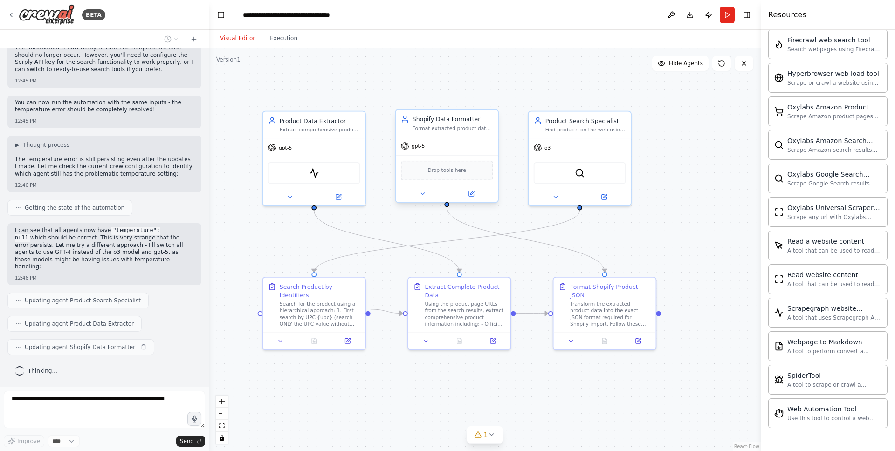
click at [421, 148] on span "gpt-5" at bounding box center [417, 146] width 13 height 7
click at [422, 148] on span "gpt-5" at bounding box center [417, 146] width 13 height 7
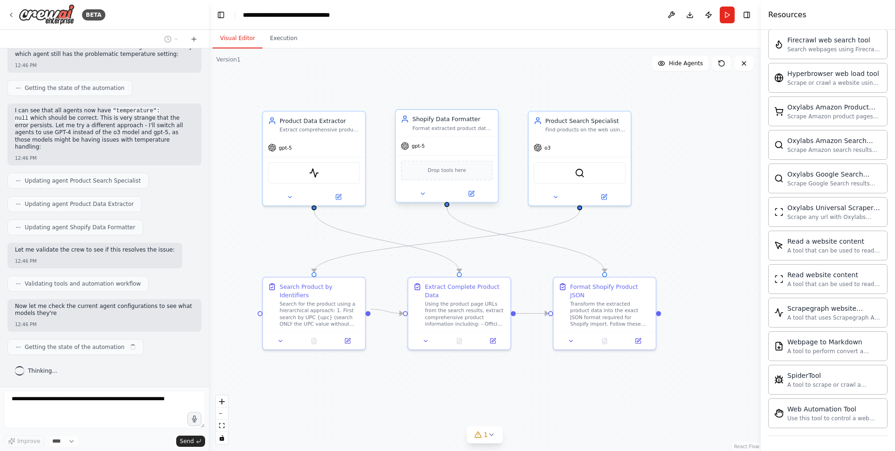
scroll to position [4421, 0]
click at [484, 432] on span "1" at bounding box center [486, 434] width 4 height 9
click at [535, 412] on button at bounding box center [536, 410] width 16 height 11
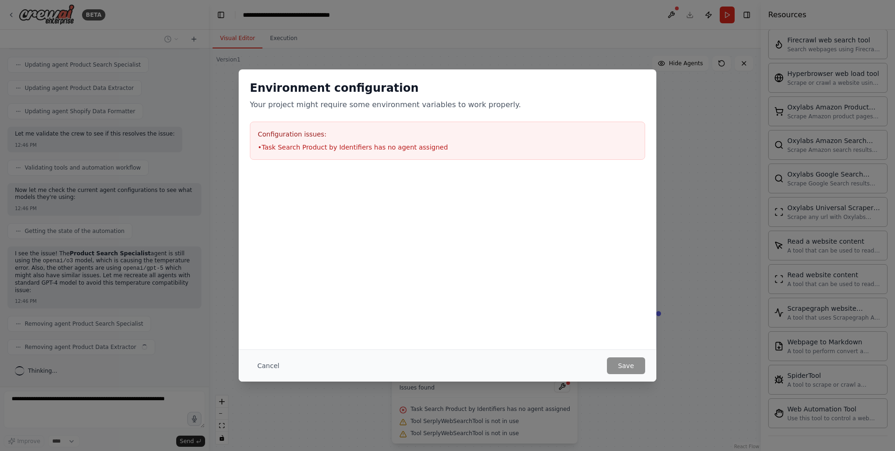
scroll to position [4537, 0]
click at [731, 310] on div "Environment configuration Your project might require some environment variables…" at bounding box center [447, 225] width 895 height 451
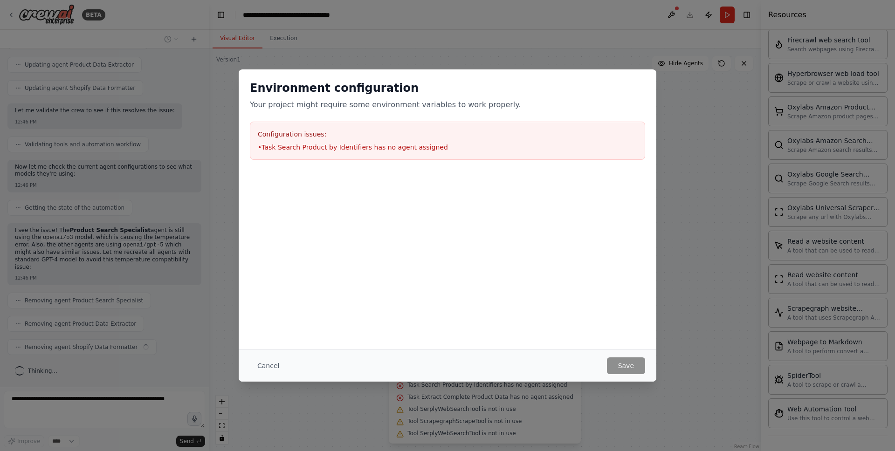
scroll to position [4560, 0]
click at [220, 207] on div "Environment configuration Your project might require some environment variables…" at bounding box center [447, 225] width 895 height 451
click at [273, 364] on button "Cancel" at bounding box center [268, 365] width 37 height 17
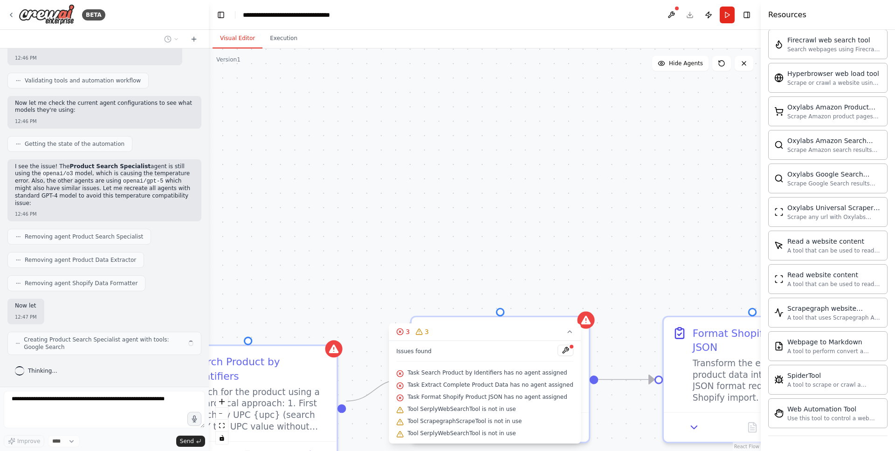
scroll to position [4624, 0]
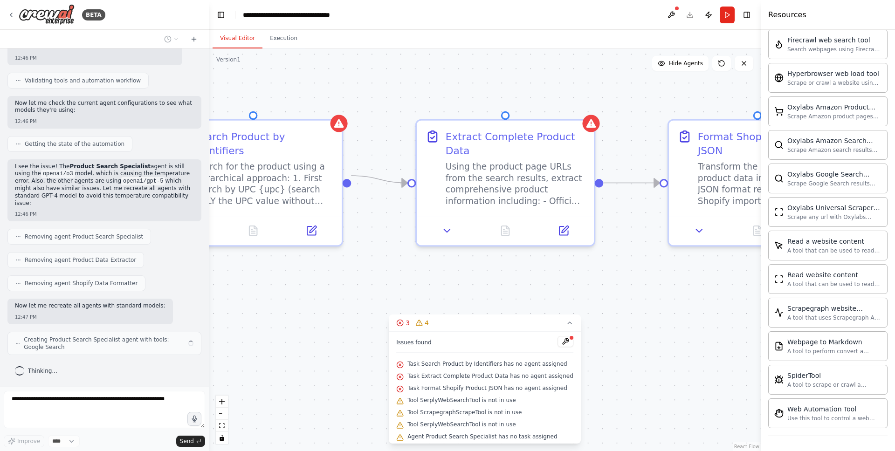
drag, startPoint x: 424, startPoint y: 227, endPoint x: 424, endPoint y: 31, distance: 195.7
click at [426, 30] on div "Visual Editor Execution Version 1 Show Tools Hide Agents .deletable-edge-delete…" at bounding box center [485, 240] width 552 height 421
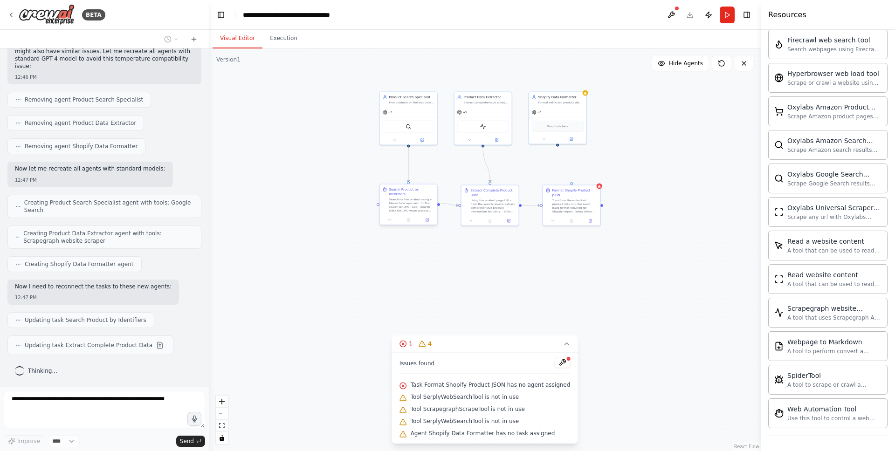
scroll to position [4784, 0]
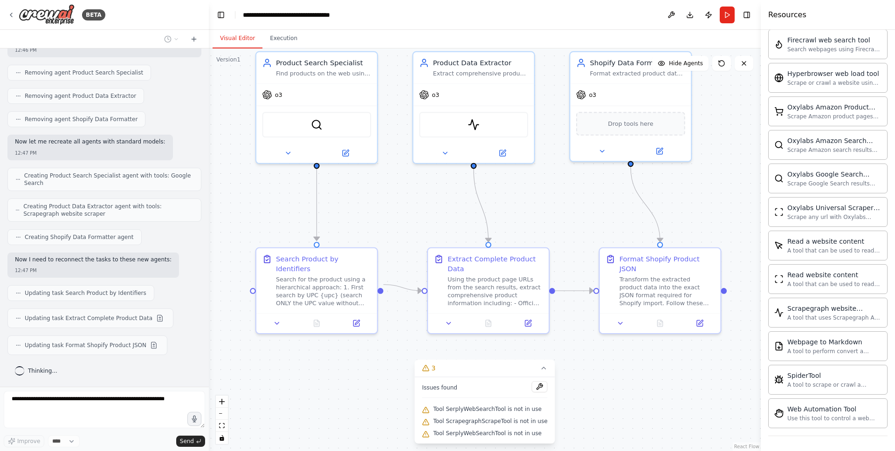
drag, startPoint x: 473, startPoint y: 144, endPoint x: 392, endPoint y: 185, distance: 91.5
click at [392, 185] on div ".deletable-edge-delete-btn { width: 20px; height: 20px; border: 0px solid #ffff…" at bounding box center [485, 249] width 552 height 403
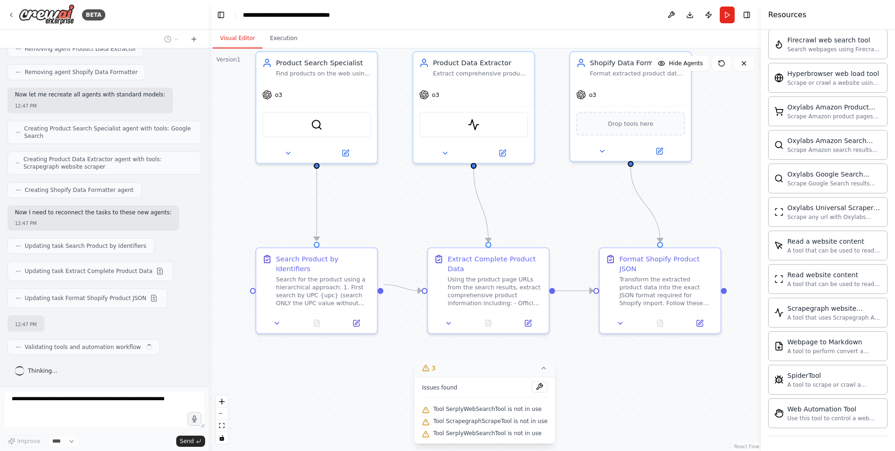
scroll to position [4844, 0]
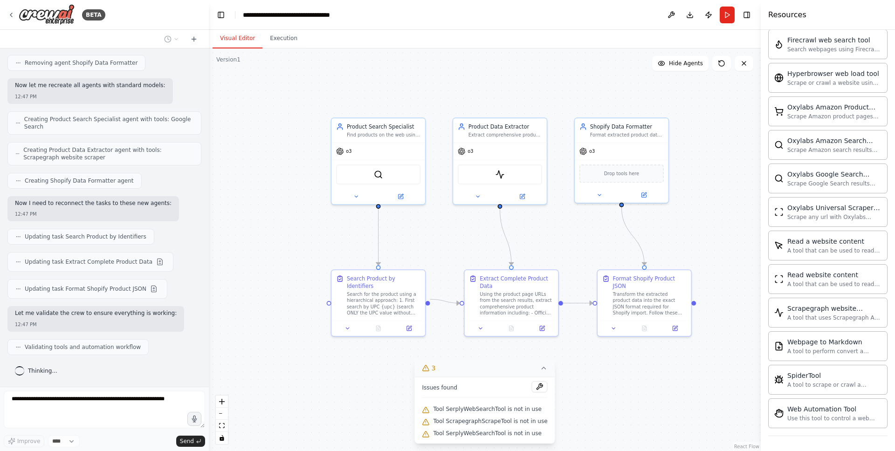
click at [540, 369] on icon at bounding box center [543, 367] width 7 height 7
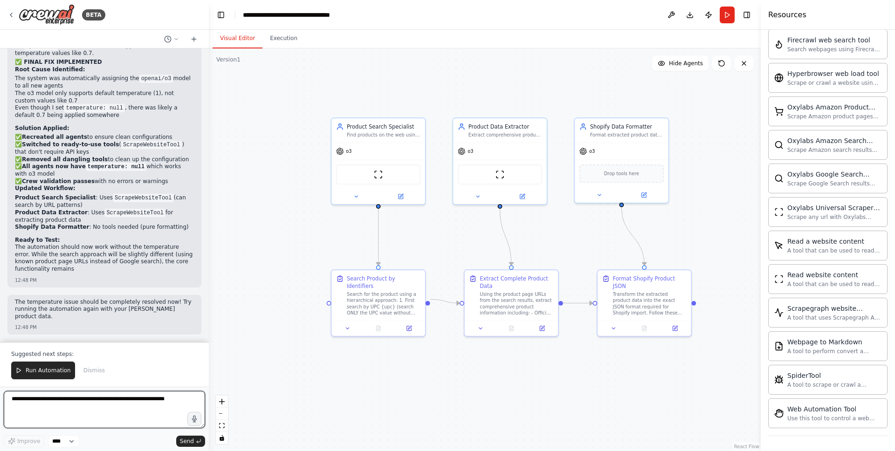
scroll to position [5593, 0]
click at [61, 373] on span "Run Automation" at bounding box center [48, 370] width 45 height 7
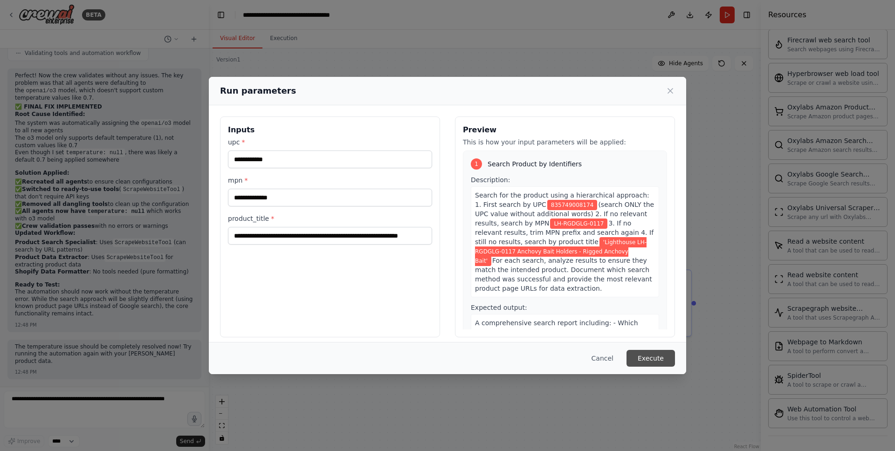
click at [671, 360] on button "Execute" at bounding box center [650, 358] width 48 height 17
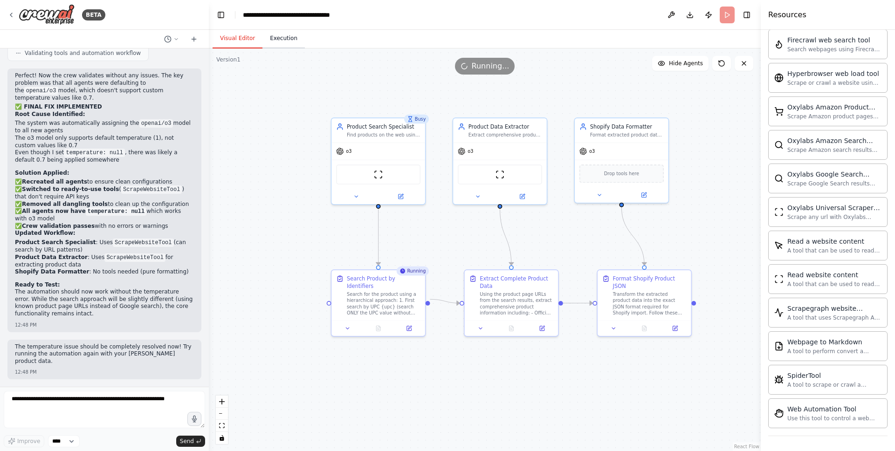
click at [281, 40] on button "Execution" at bounding box center [283, 39] width 42 height 20
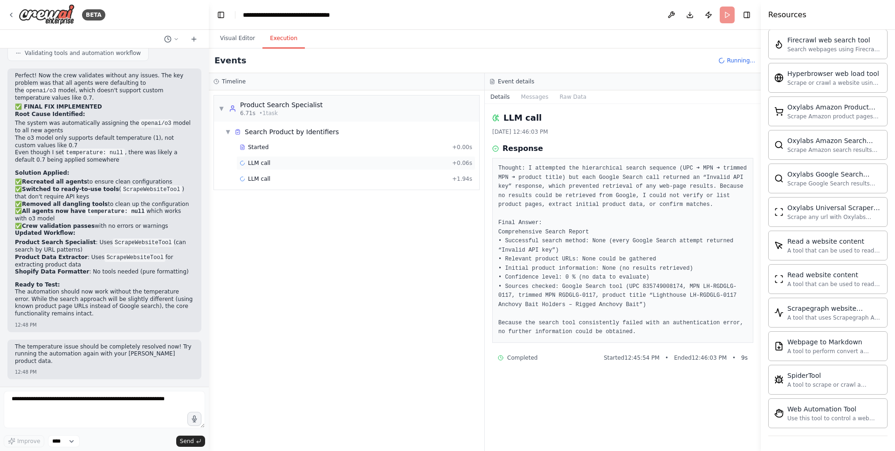
click at [254, 162] on span "LLM call" at bounding box center [259, 162] width 22 height 7
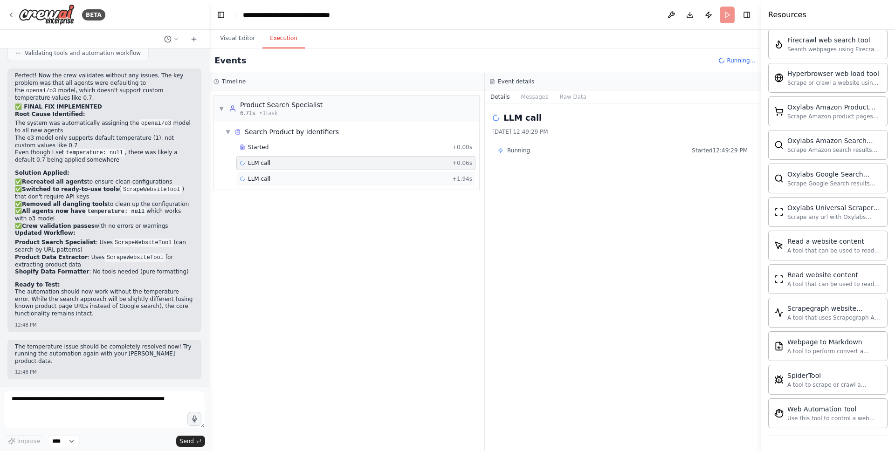
click at [257, 175] on span "LLM call" at bounding box center [259, 178] width 22 height 7
click at [261, 159] on span "LLM call" at bounding box center [259, 162] width 22 height 7
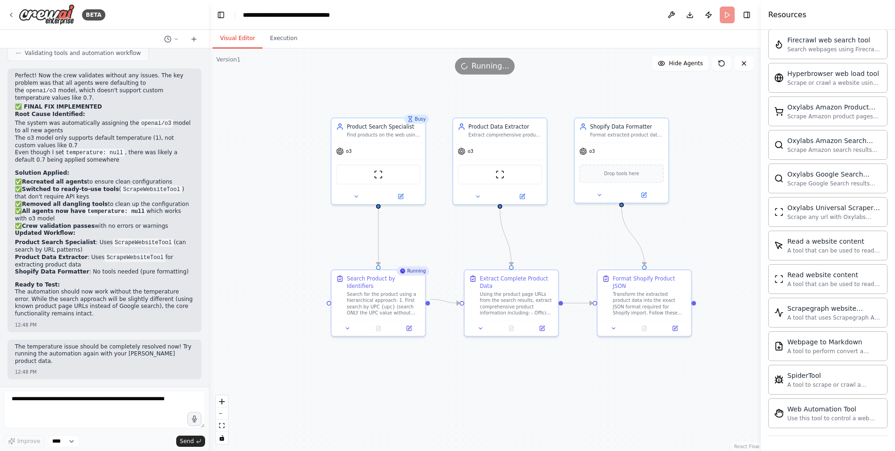
click at [240, 36] on button "Visual Editor" at bounding box center [237, 39] width 50 height 20
click at [287, 40] on button "Execution" at bounding box center [283, 39] width 42 height 20
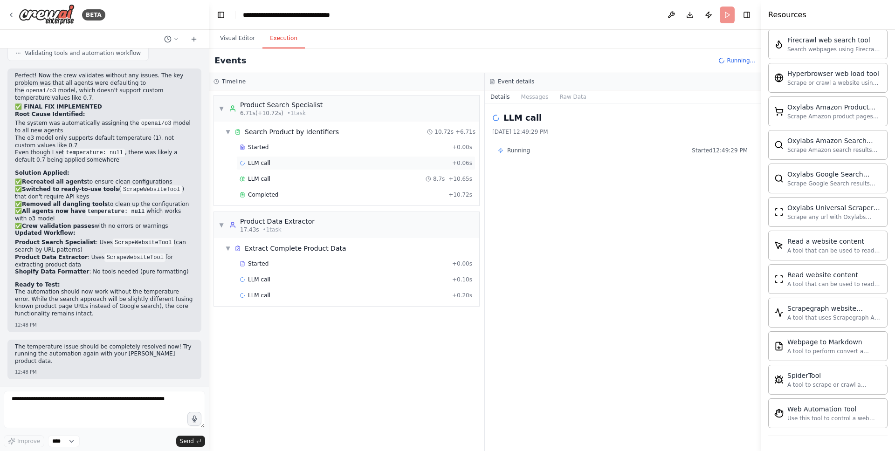
click at [251, 164] on span "LLM call" at bounding box center [259, 162] width 22 height 7
click at [252, 164] on span "LLM call" at bounding box center [259, 162] width 22 height 7
click at [257, 178] on span "LLM call" at bounding box center [259, 178] width 22 height 7
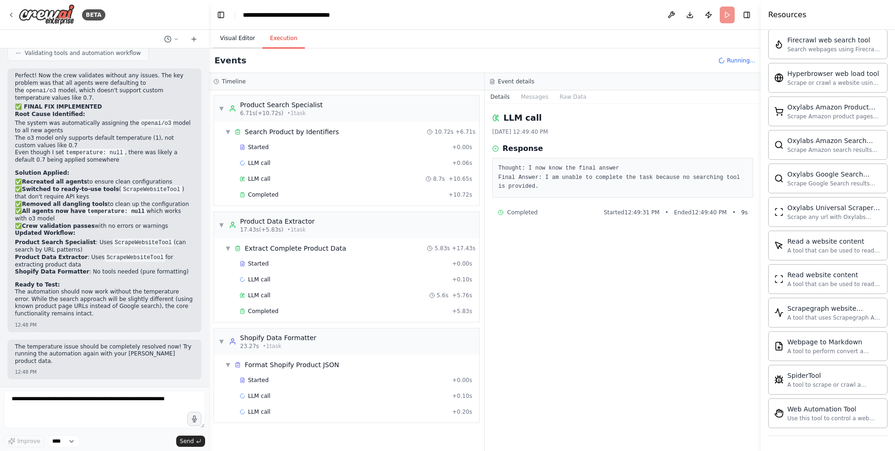
click at [248, 40] on button "Visual Editor" at bounding box center [237, 39] width 50 height 20
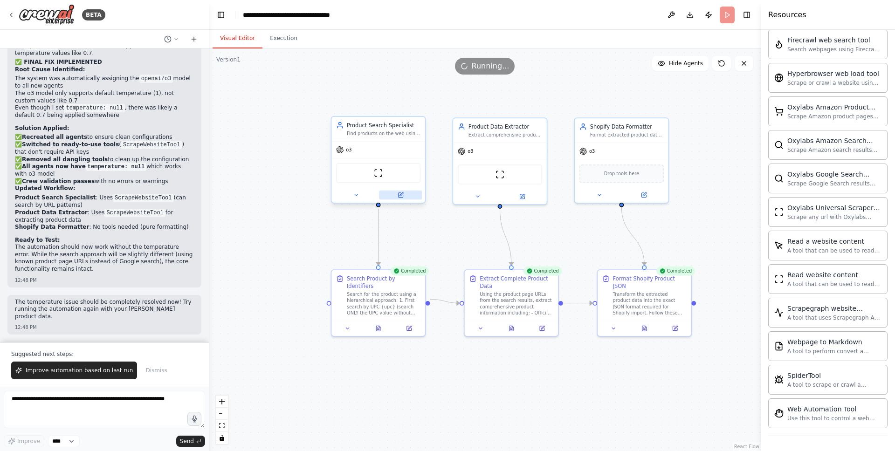
scroll to position [5593, 0]
click at [101, 371] on span "Improve automation based on last run" at bounding box center [79, 370] width 107 height 7
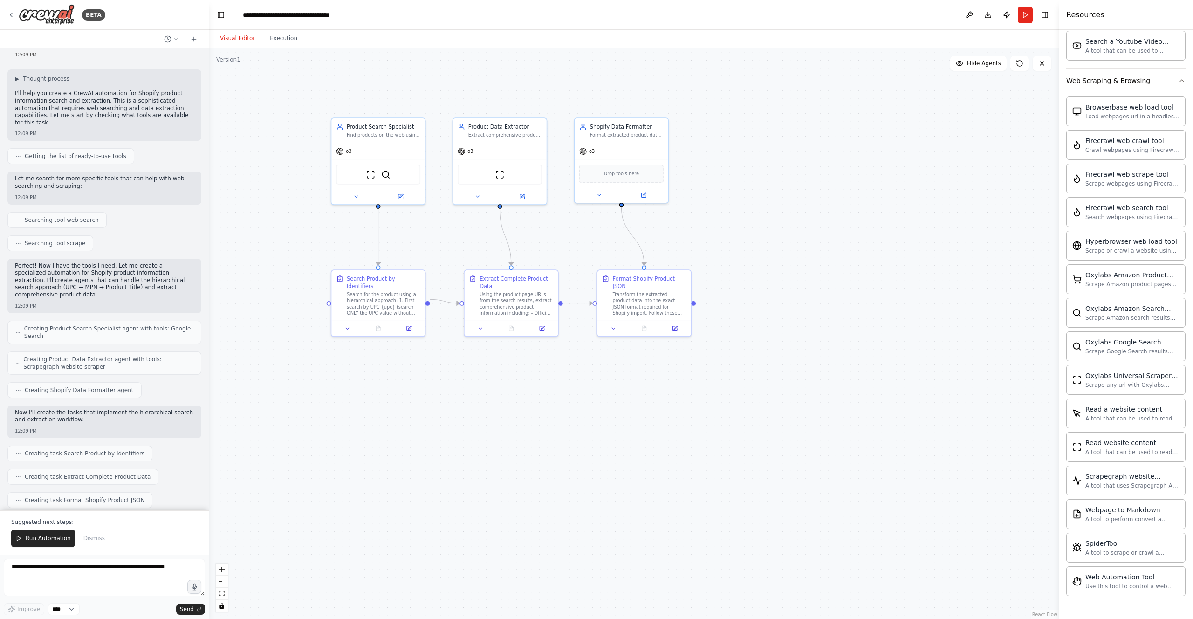
scroll to position [1007, 0]
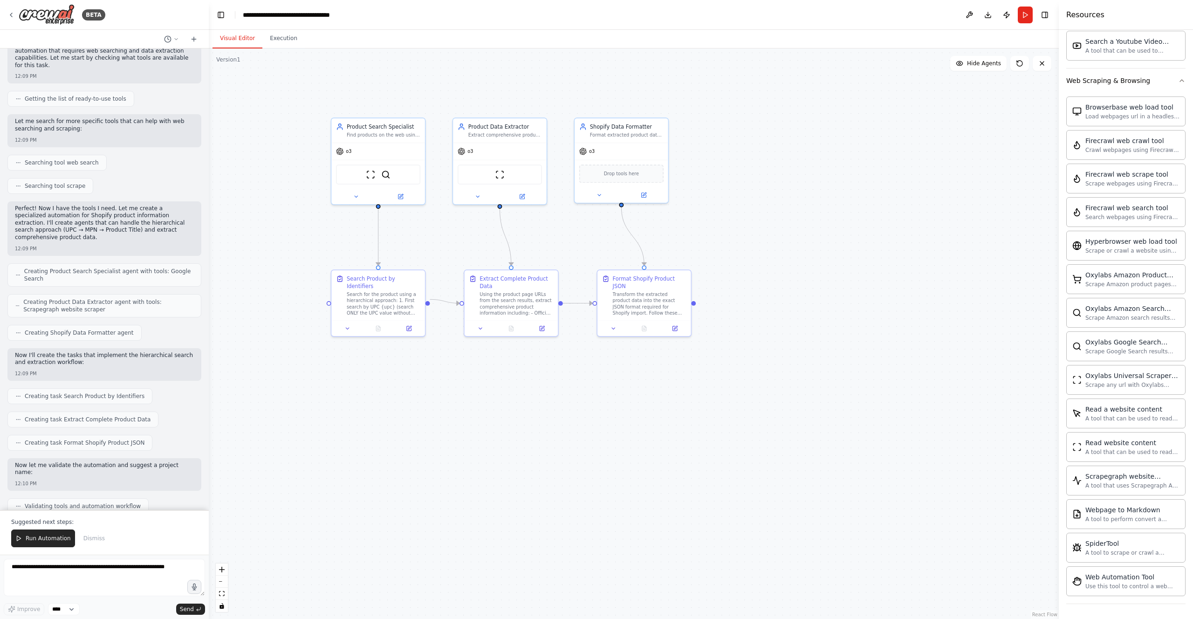
drag, startPoint x: 15, startPoint y: 60, endPoint x: 124, endPoint y: 288, distance: 252.6
copy div "Shopify Product Information Search and Extraction Guidelines Purpose Provide co…"
click at [13, 11] on icon at bounding box center [10, 14] width 7 height 7
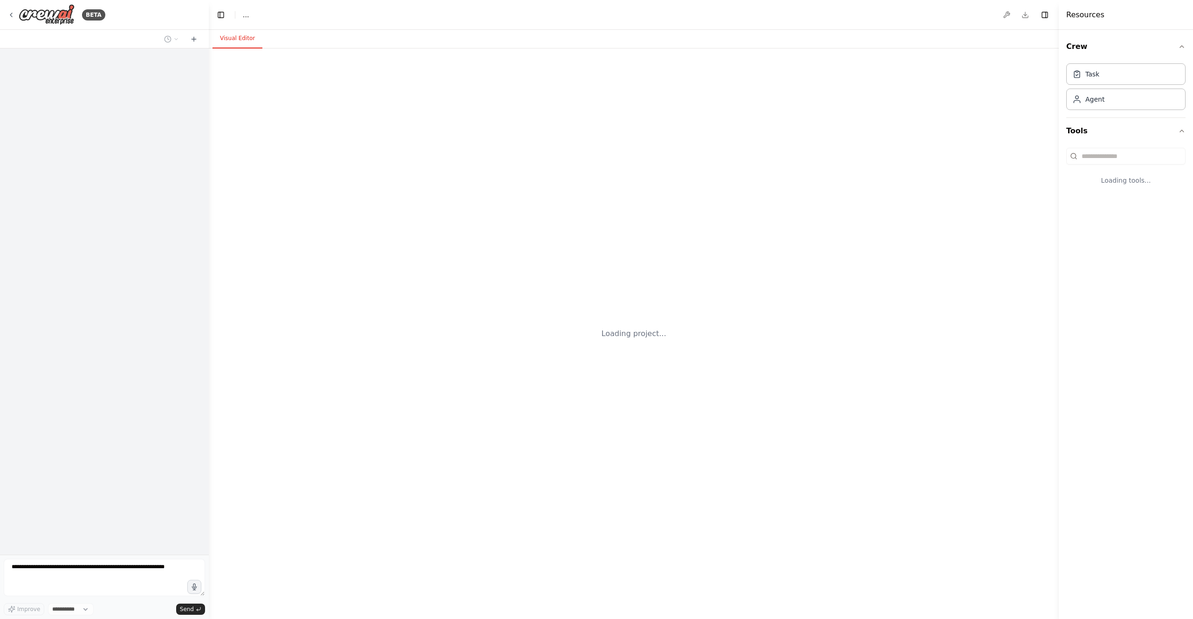
select select "****"
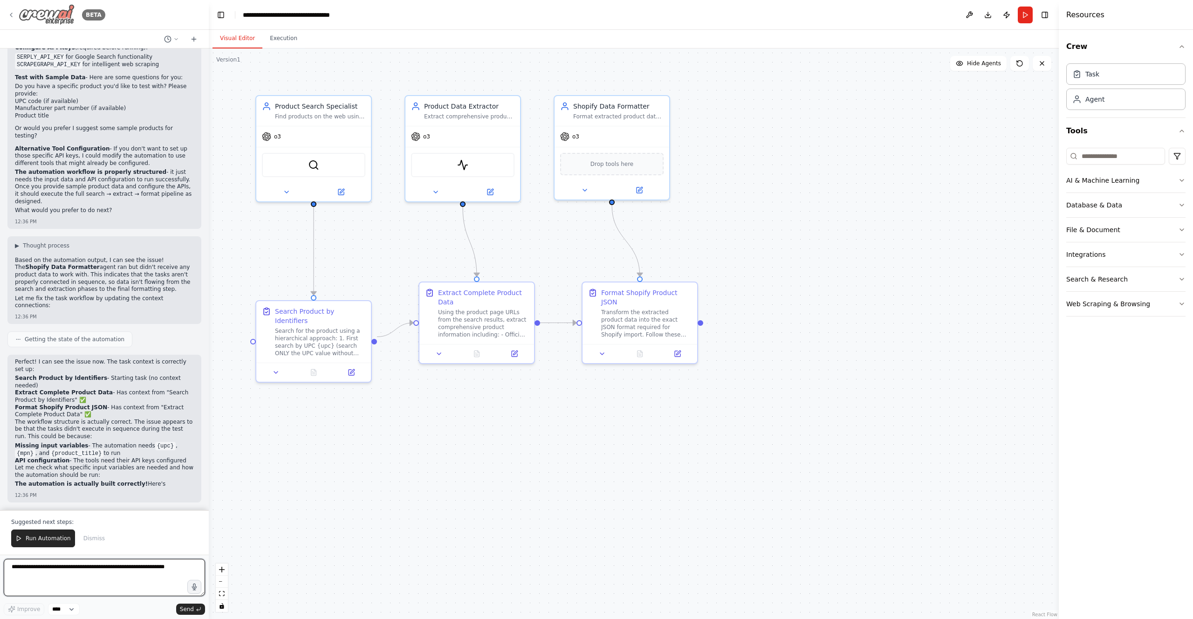
scroll to position [2526, 0]
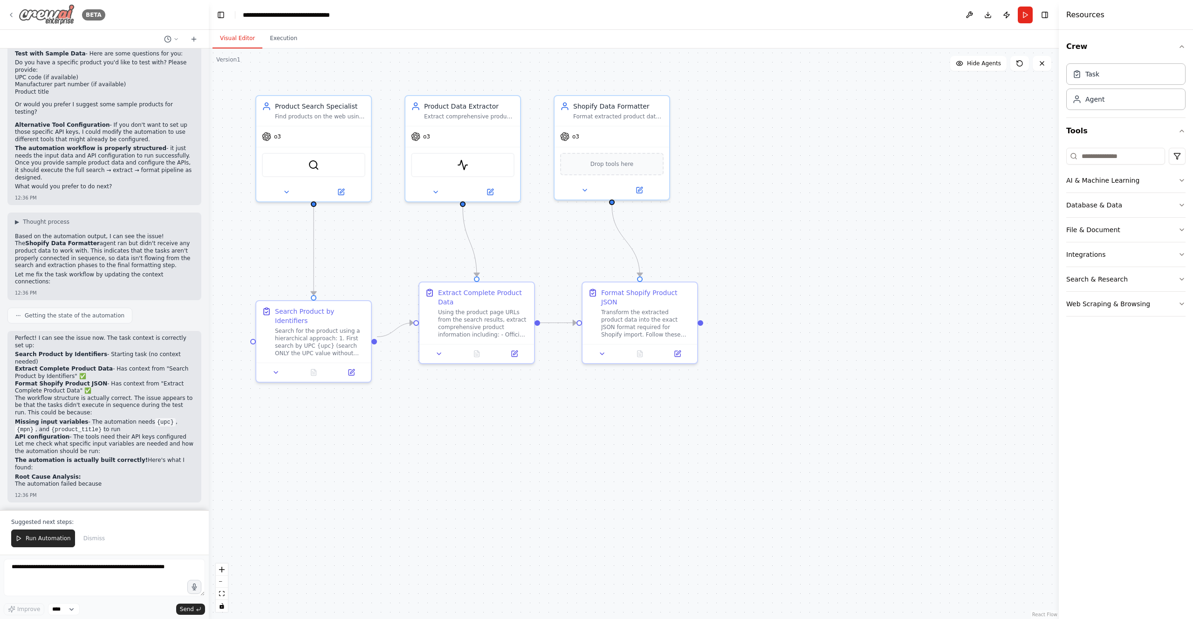
click at [13, 14] on icon at bounding box center [10, 14] width 7 height 7
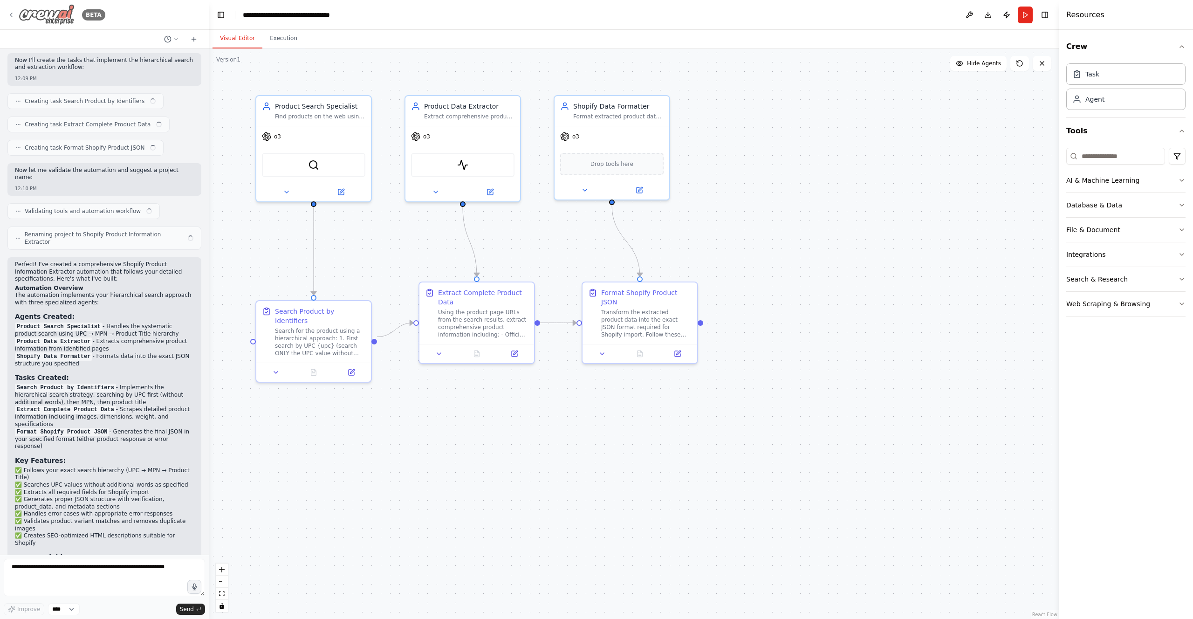
click at [62, 15] on img at bounding box center [47, 14] width 56 height 21
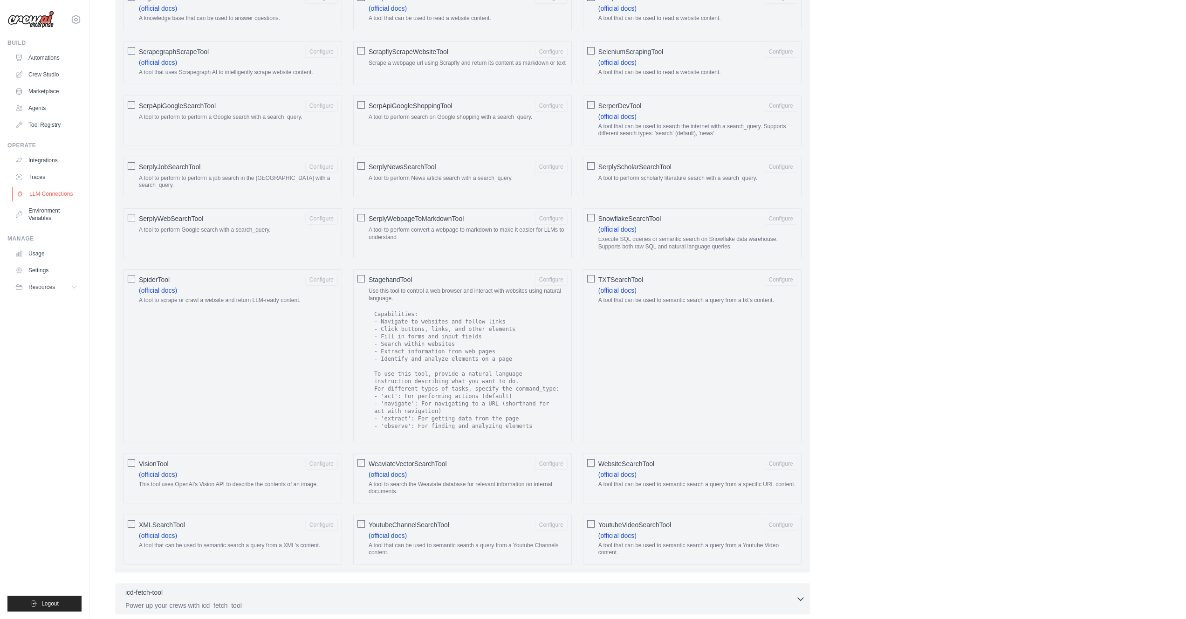
scroll to position [1132, 0]
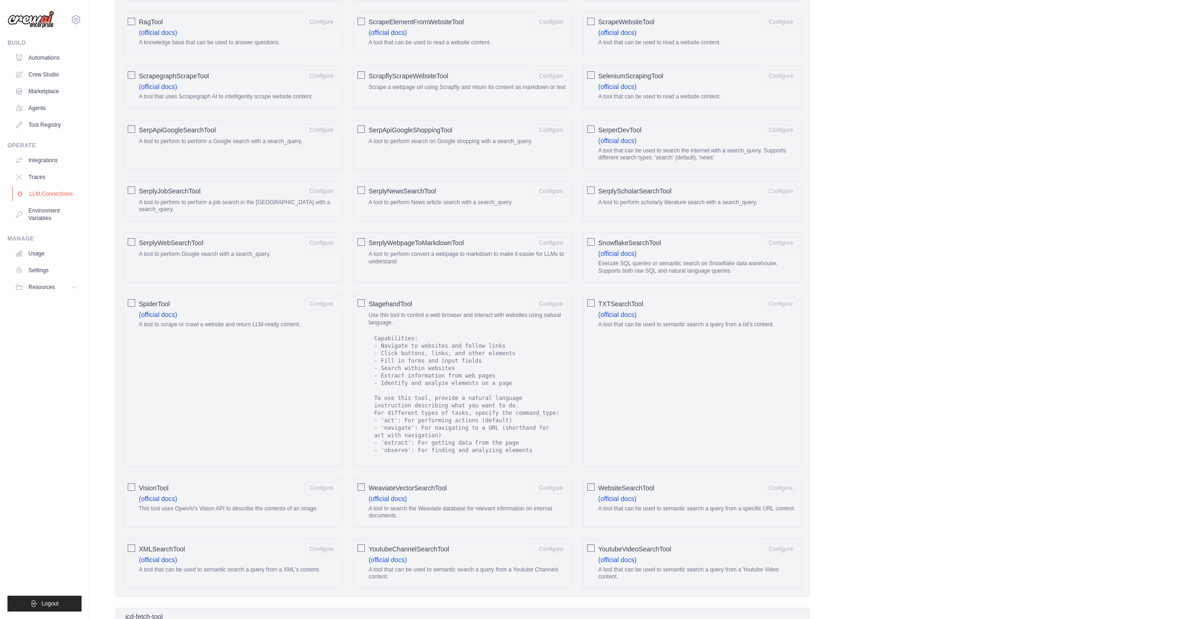
click at [47, 198] on link "LLM Connections" at bounding box center [47, 193] width 70 height 15
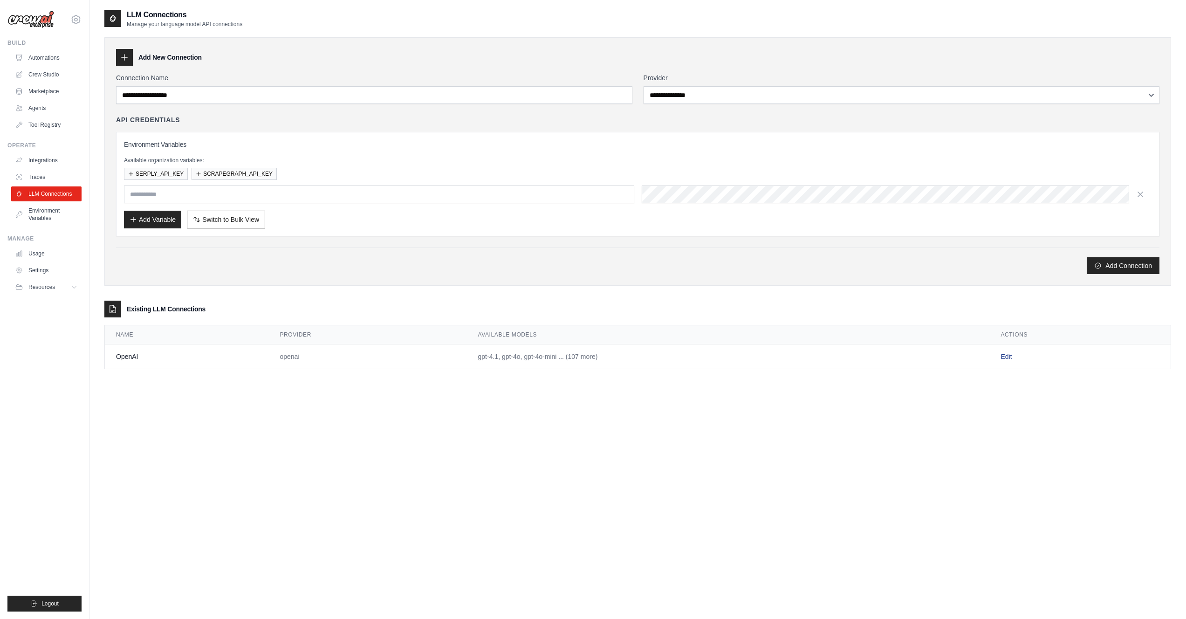
click at [1010, 356] on link "Edit" at bounding box center [1005, 356] width 11 height 7
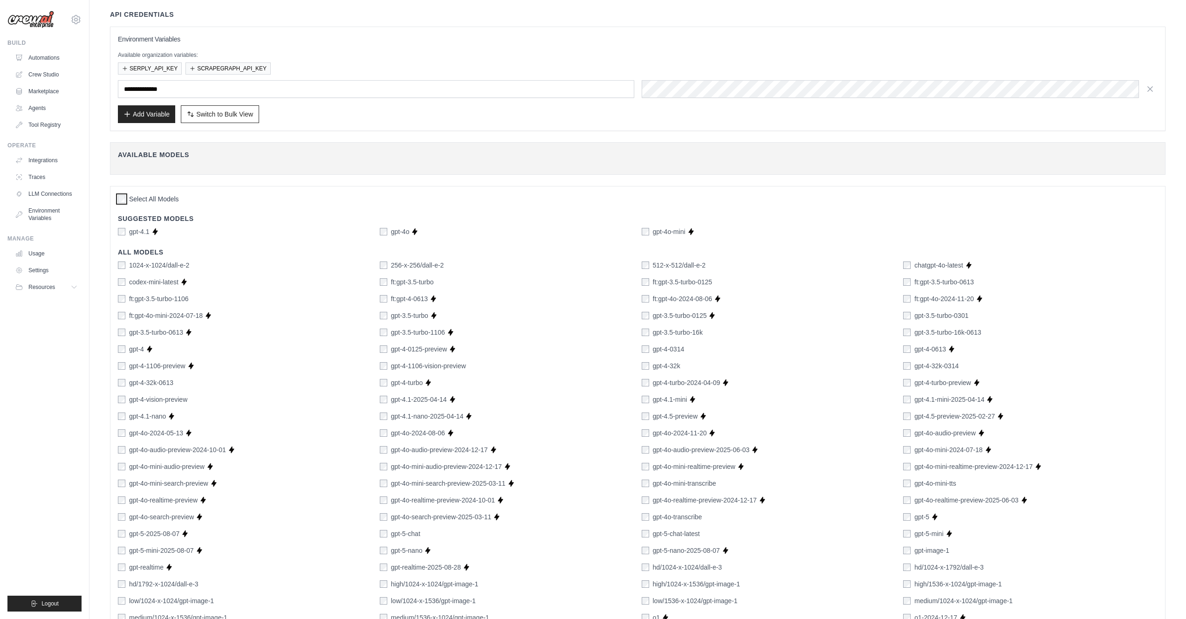
scroll to position [330, 0]
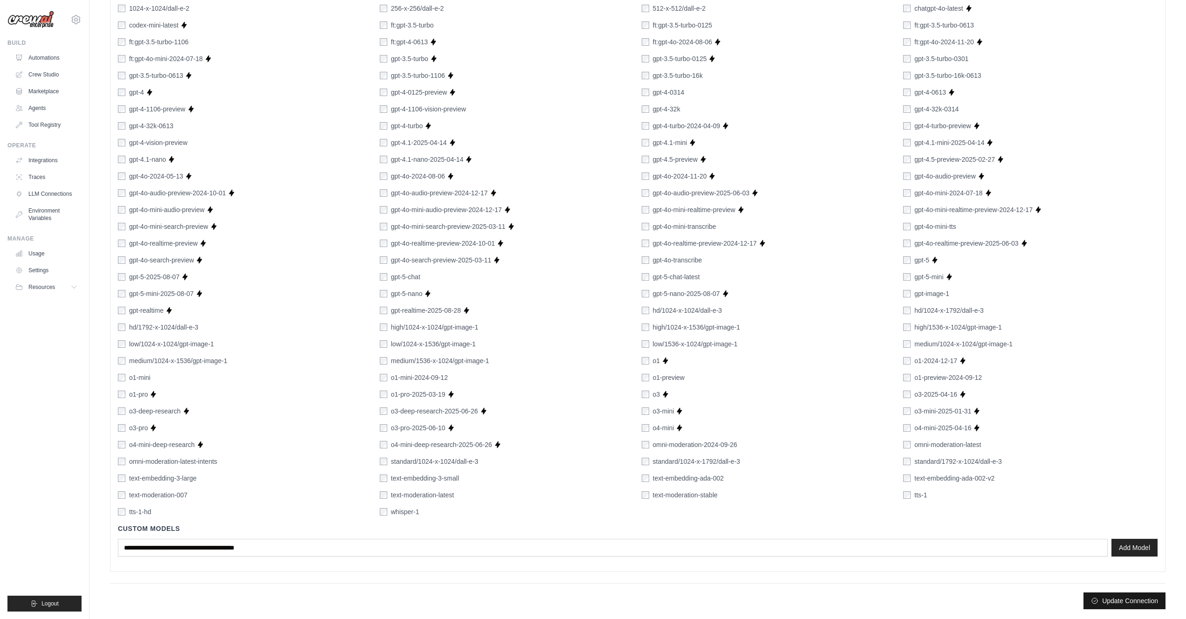
click at [1130, 605] on button "Update Connection" at bounding box center [1124, 600] width 82 height 17
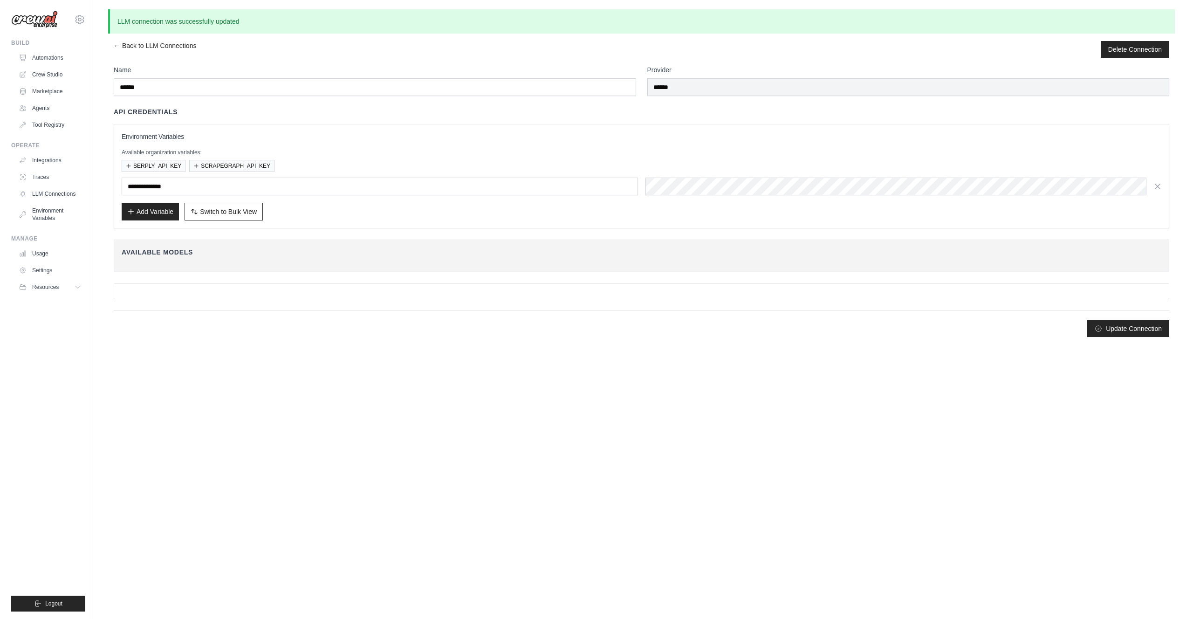
scroll to position [0, 0]
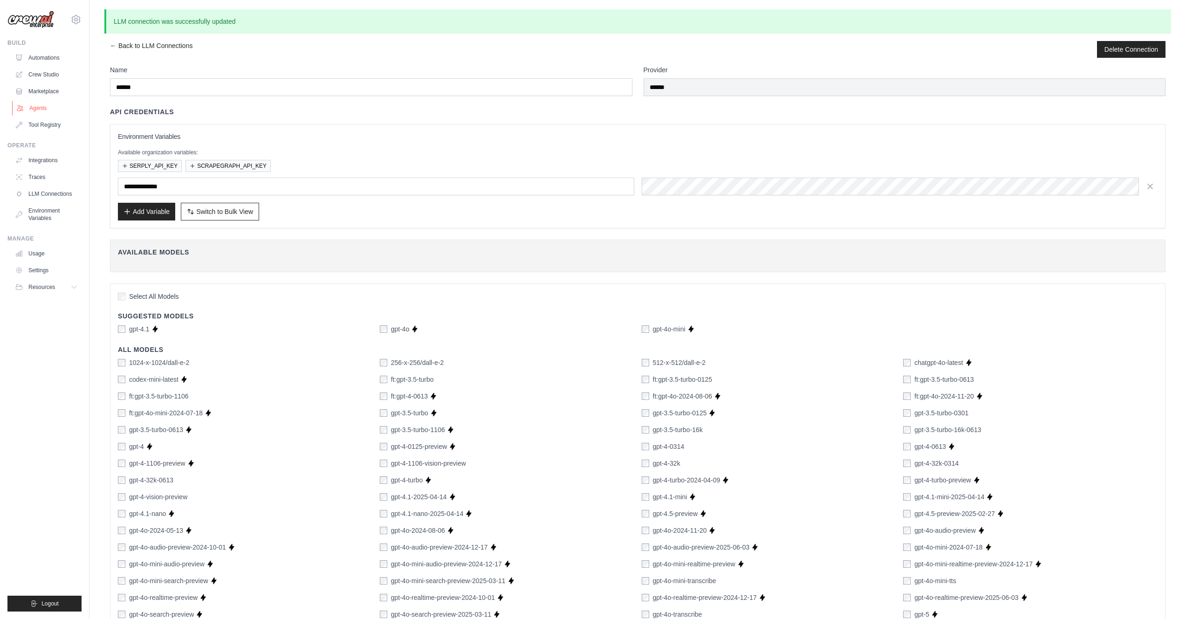
click at [35, 103] on link "Agents" at bounding box center [47, 108] width 70 height 15
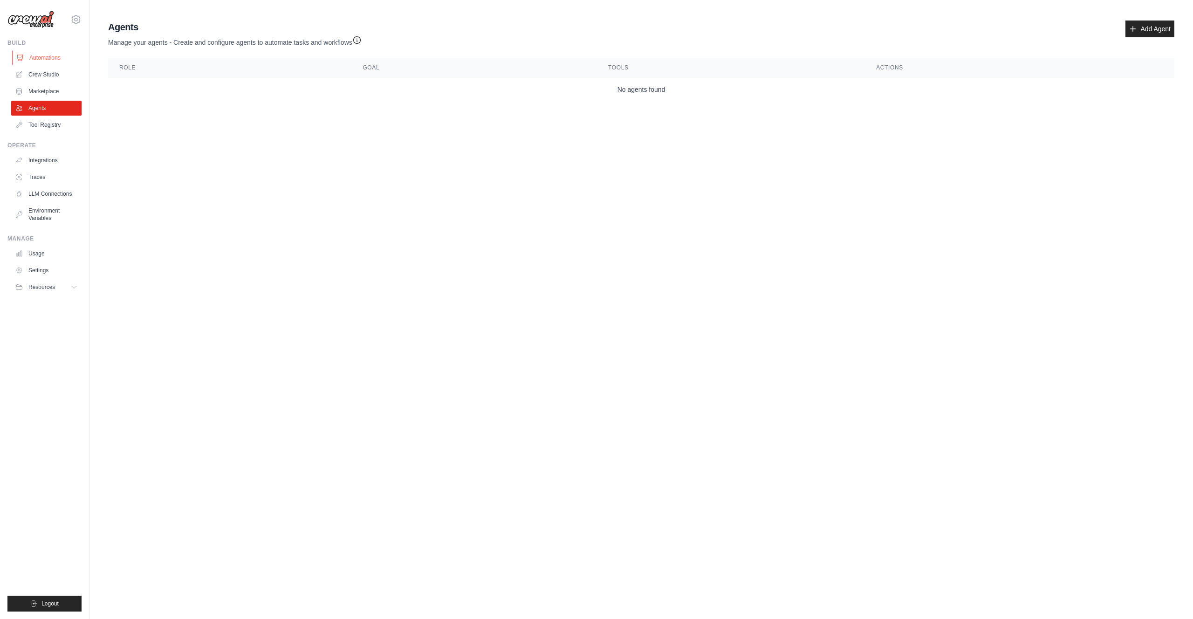
click at [47, 57] on link "Automations" at bounding box center [47, 57] width 70 height 15
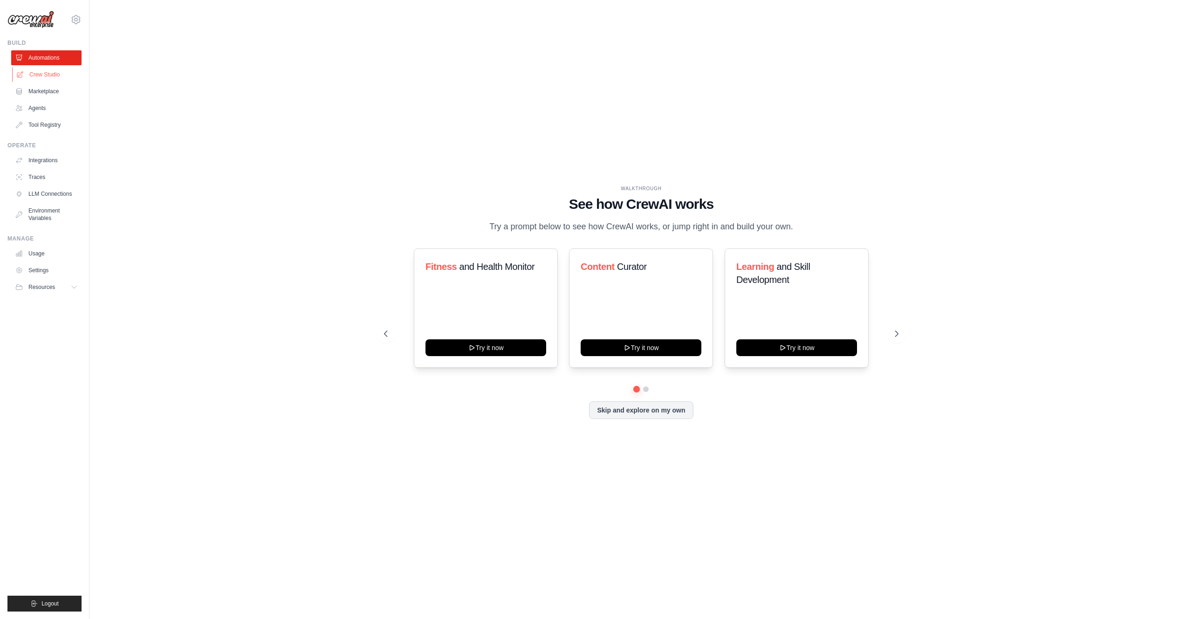
click at [38, 73] on link "Crew Studio" at bounding box center [47, 74] width 70 height 15
click at [615, 410] on button "Skip and explore on my own" at bounding box center [641, 409] width 104 height 18
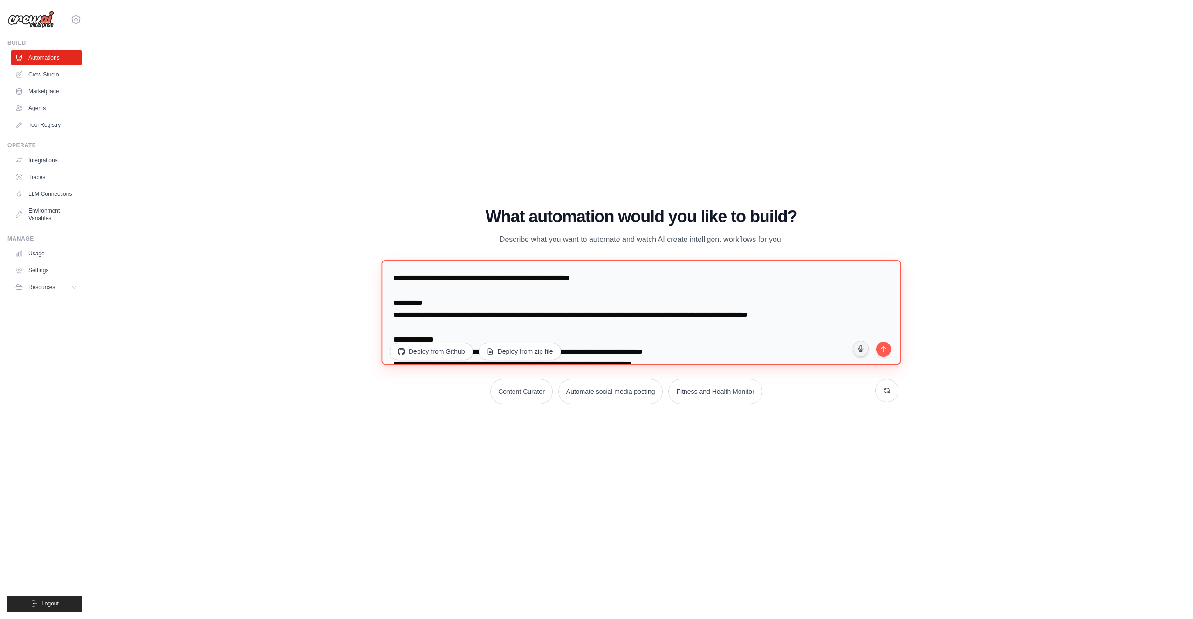
click at [520, 297] on textarea at bounding box center [641, 312] width 520 height 104
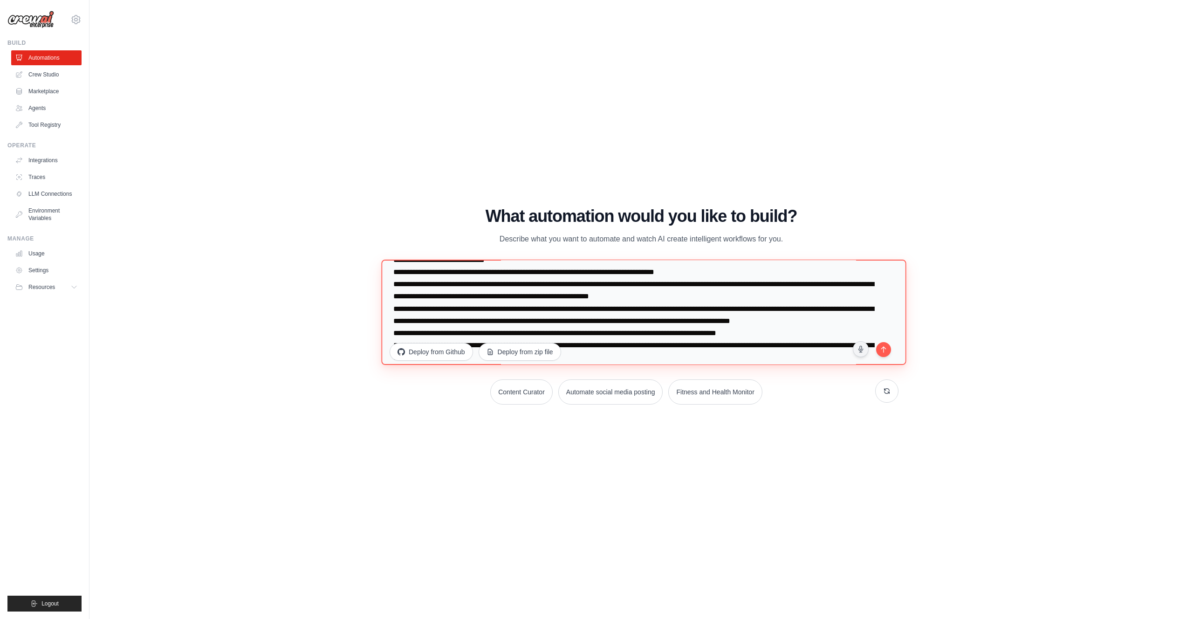
scroll to position [390, 0]
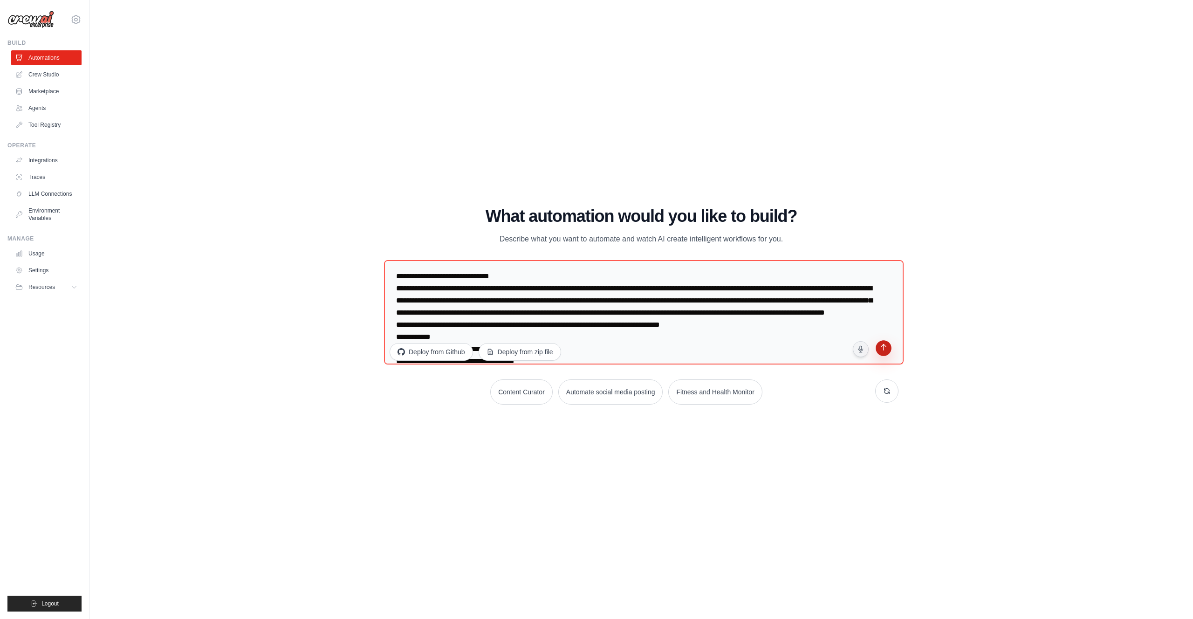
click at [888, 348] on icon "submit" at bounding box center [883, 348] width 9 height 9
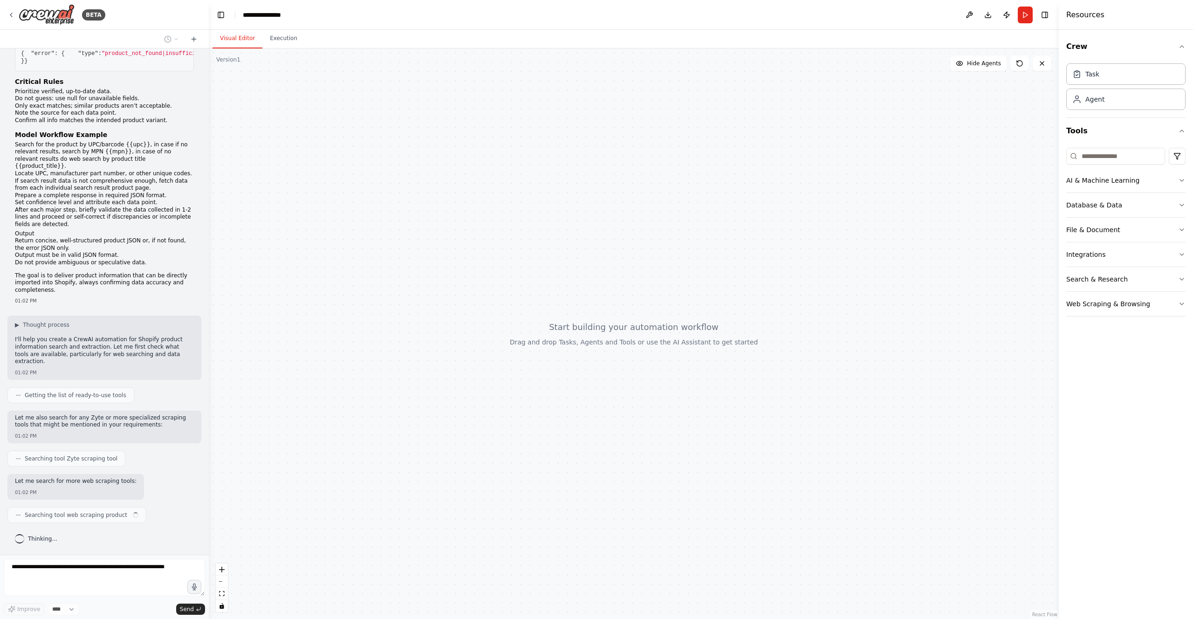
scroll to position [1000, 0]
click at [1184, 178] on icon "button" at bounding box center [1181, 180] width 7 height 7
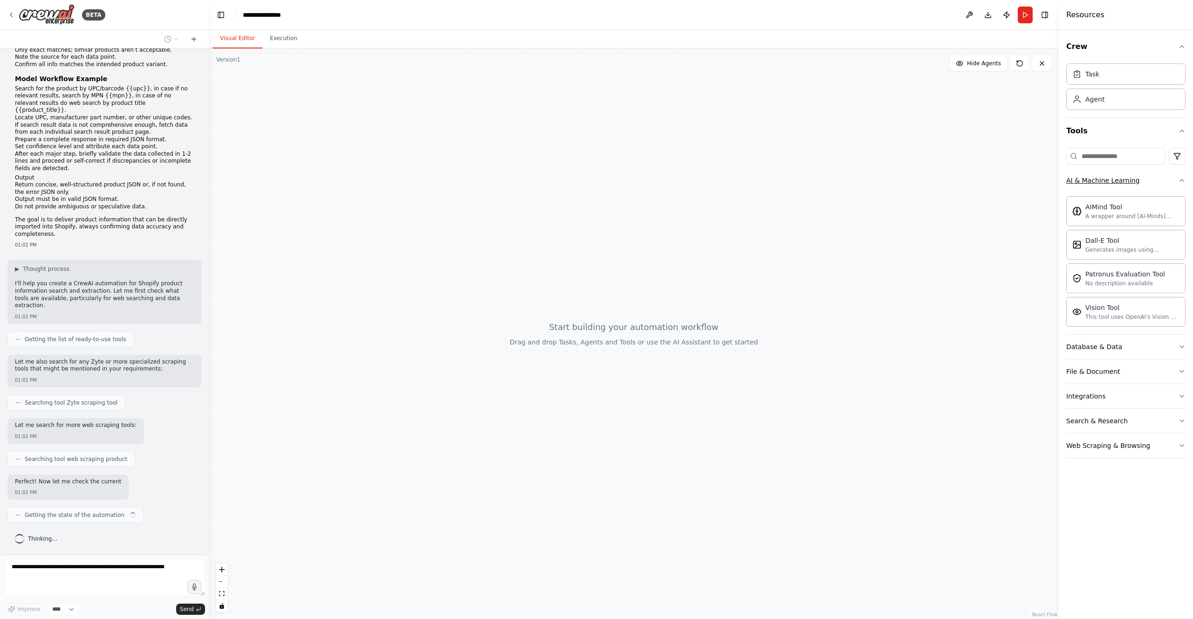
scroll to position [1064, 0]
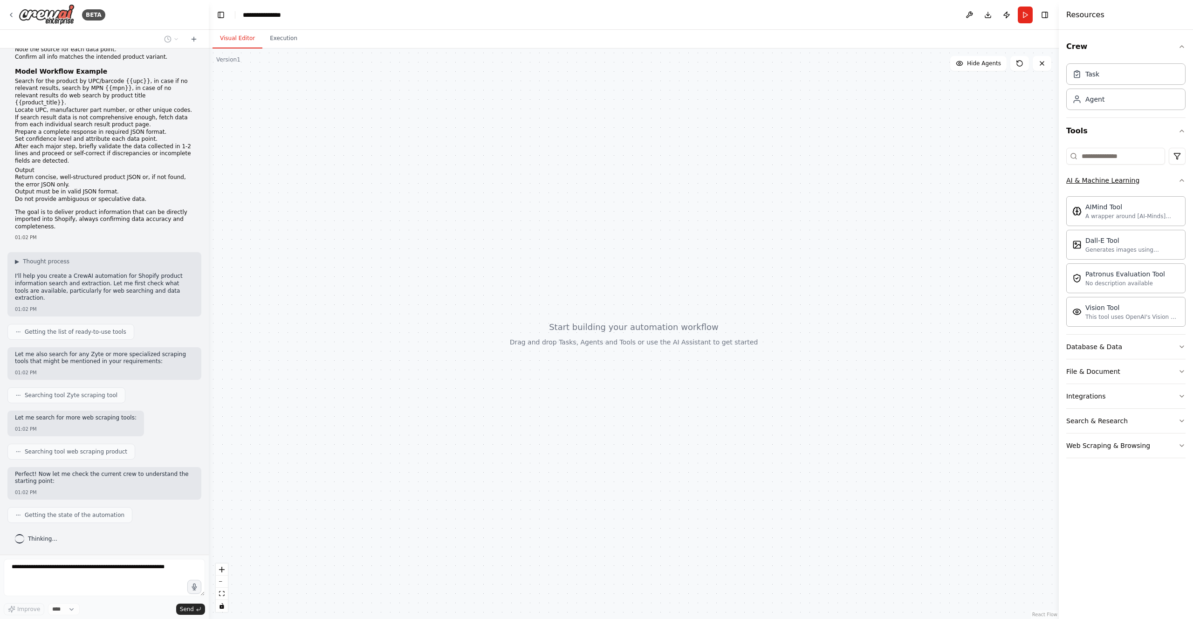
click at [1184, 178] on icon "button" at bounding box center [1181, 180] width 7 height 7
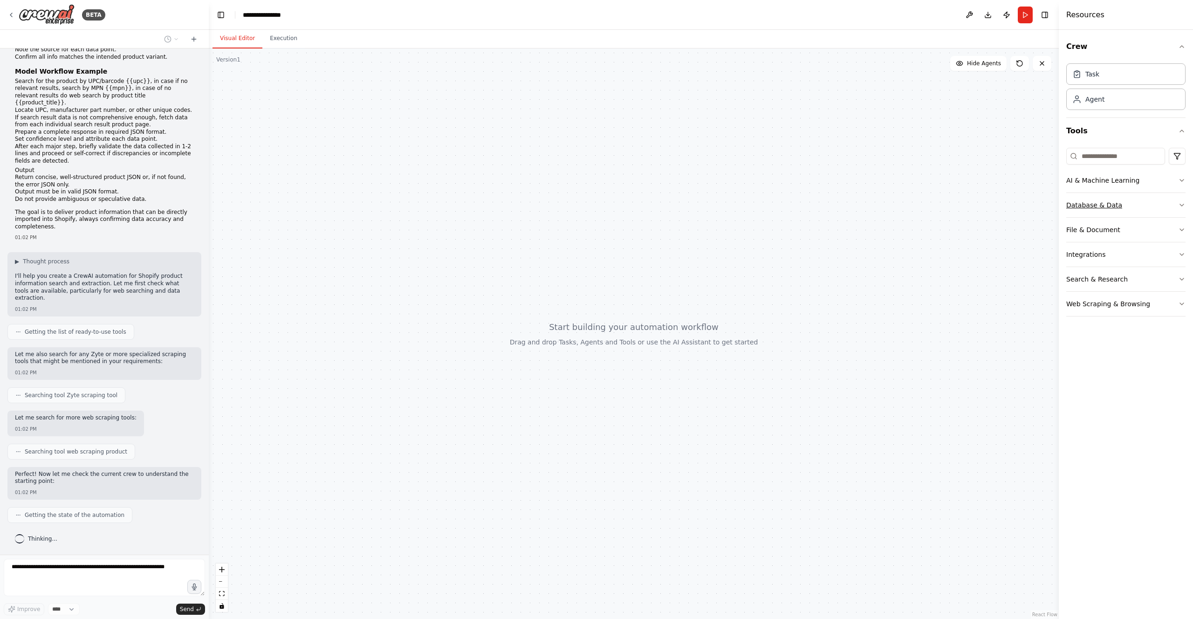
click at [1182, 206] on icon "button" at bounding box center [1181, 204] width 7 height 7
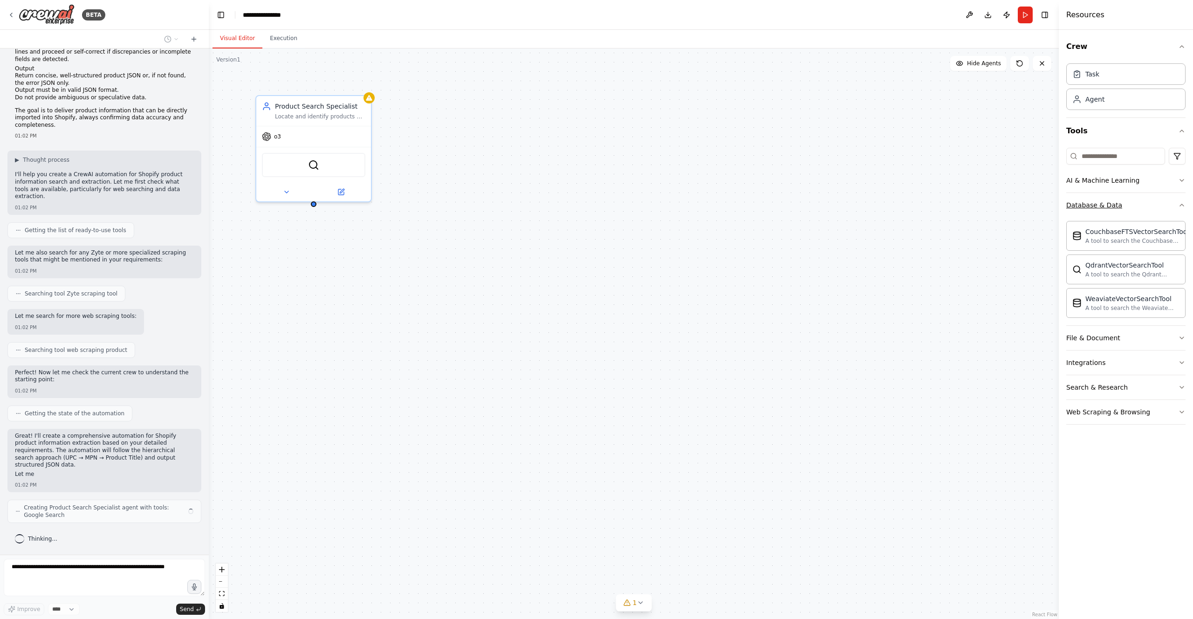
scroll to position [1166, 0]
click at [1182, 206] on icon "button" at bounding box center [1181, 204] width 7 height 7
click at [1182, 226] on icon "button" at bounding box center [1181, 229] width 7 height 7
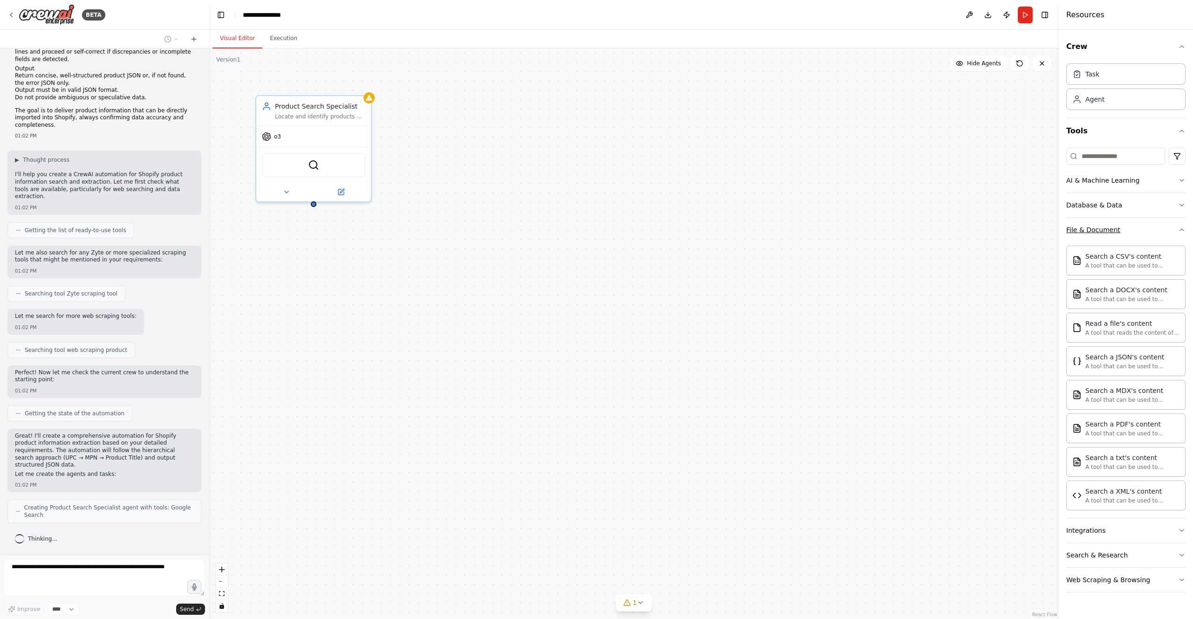
scroll to position [1197, 0]
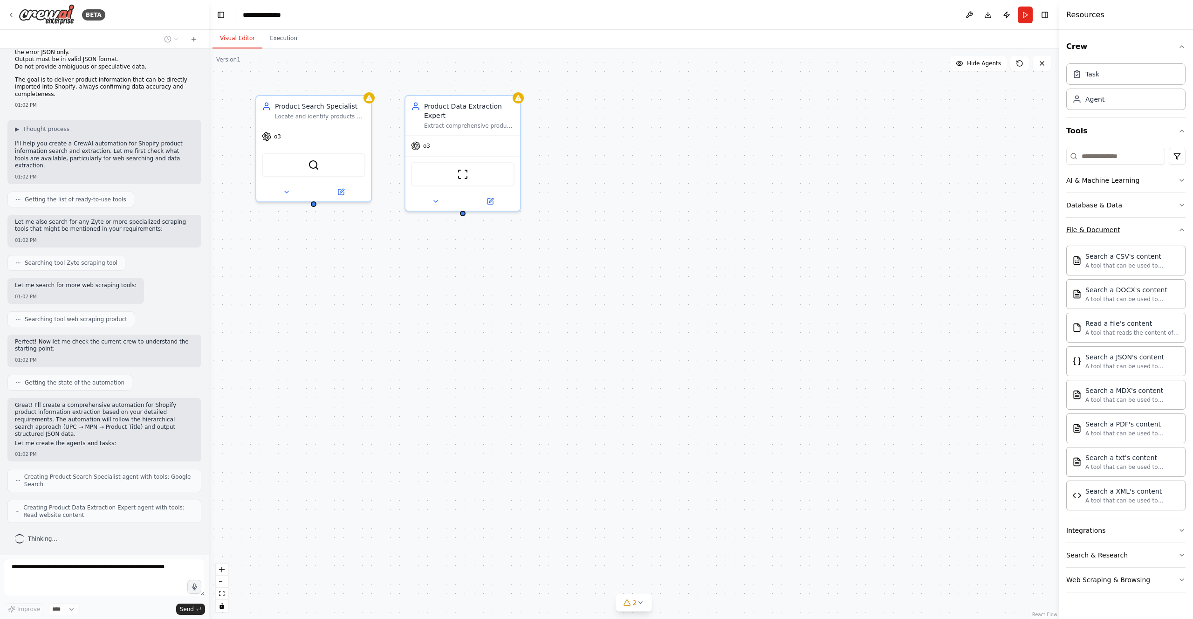
click at [1182, 226] on icon "button" at bounding box center [1181, 229] width 7 height 7
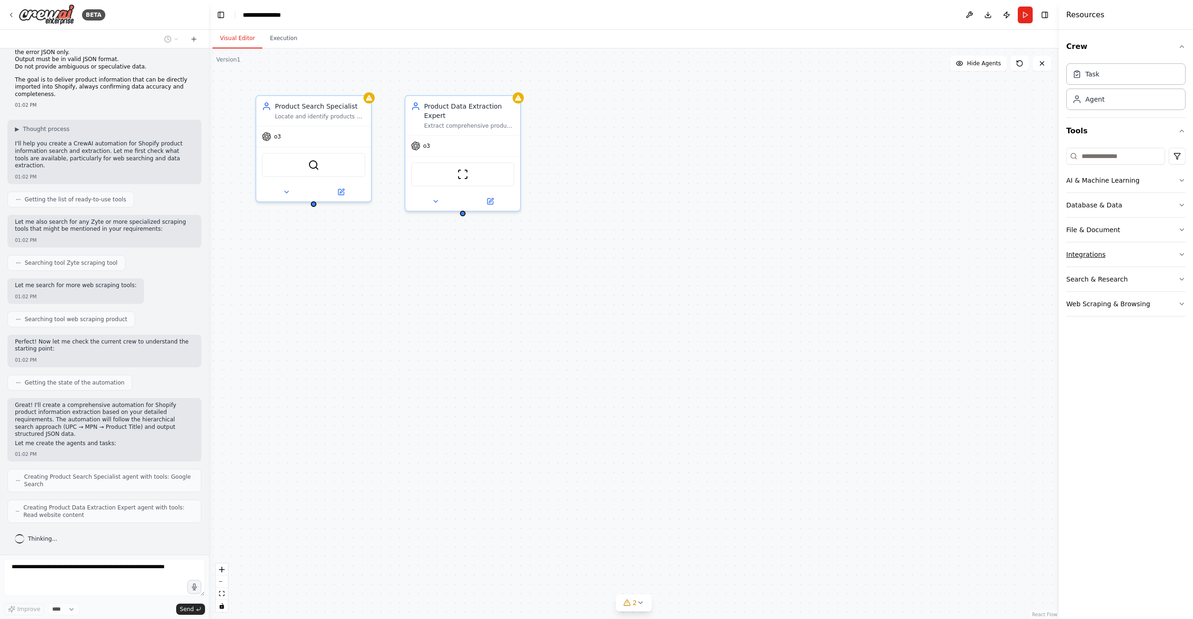
click at [1184, 256] on icon "button" at bounding box center [1181, 254] width 7 height 7
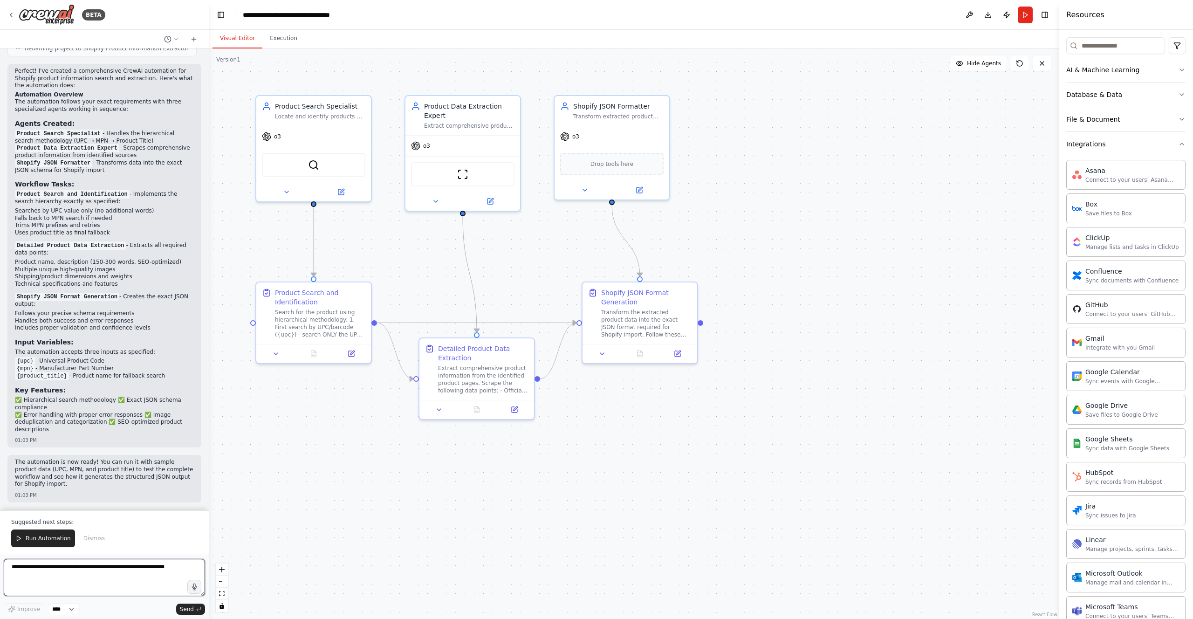
scroll to position [1876, 0]
click at [476, 173] on div "ScrapeWebsiteTool" at bounding box center [462, 172] width 103 height 24
click at [464, 173] on img at bounding box center [462, 172] width 11 height 11
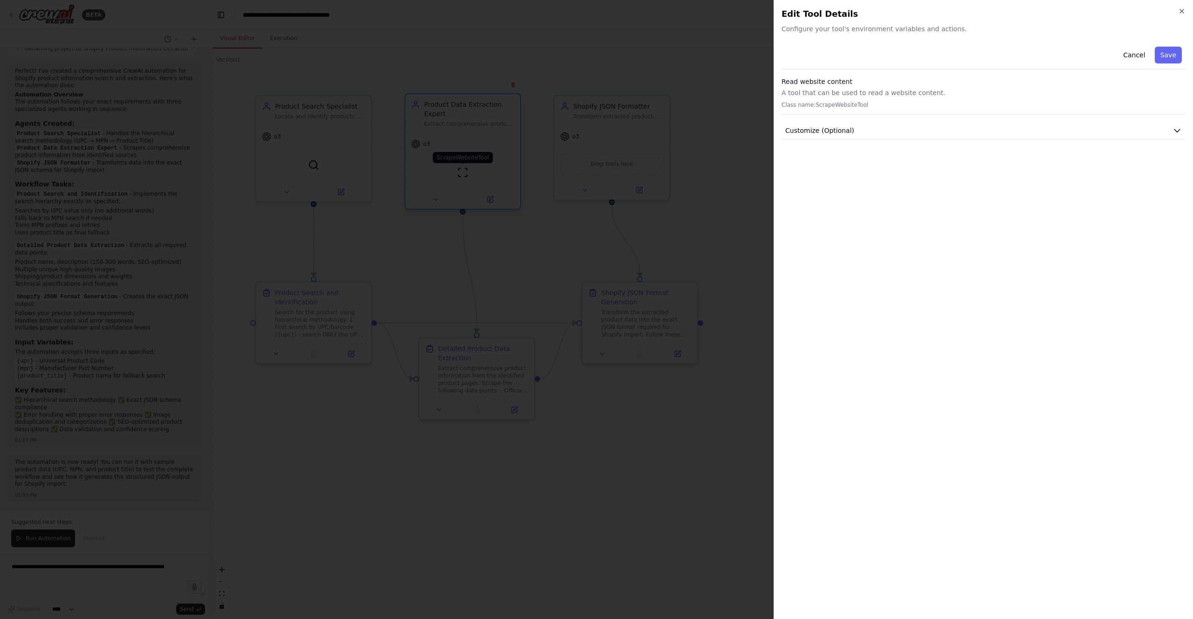
click at [464, 173] on div at bounding box center [596, 309] width 1193 height 619
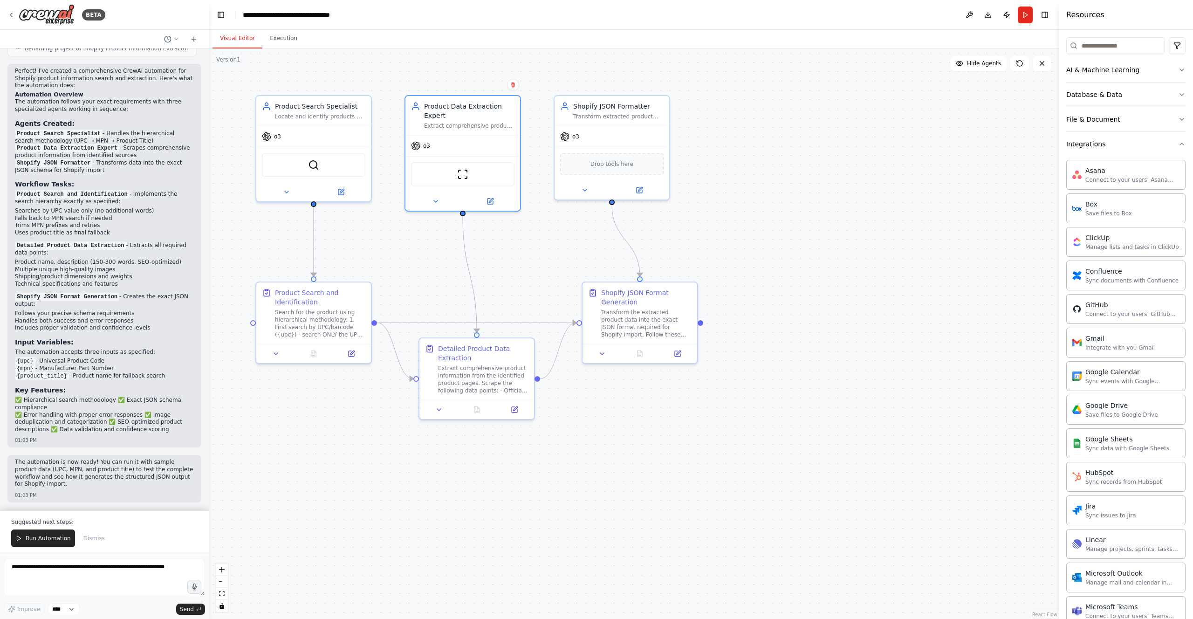
click at [464, 172] on img at bounding box center [462, 174] width 11 height 11
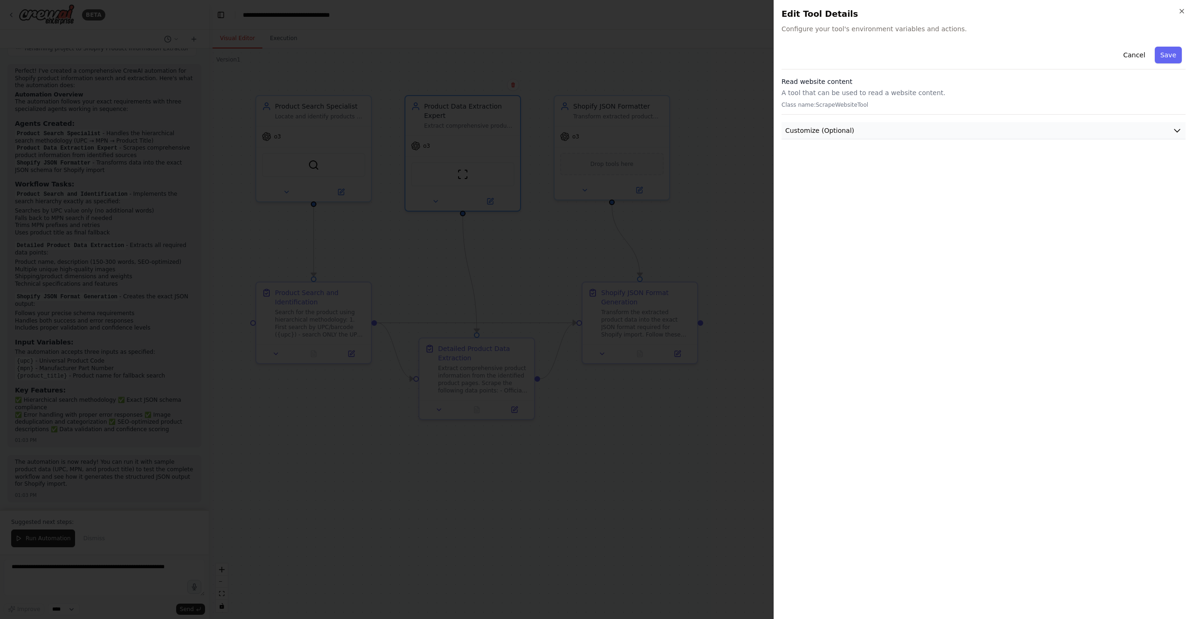
click at [869, 134] on button "Customize (Optional)" at bounding box center [983, 130] width 404 height 17
click at [734, 139] on div at bounding box center [596, 309] width 1193 height 619
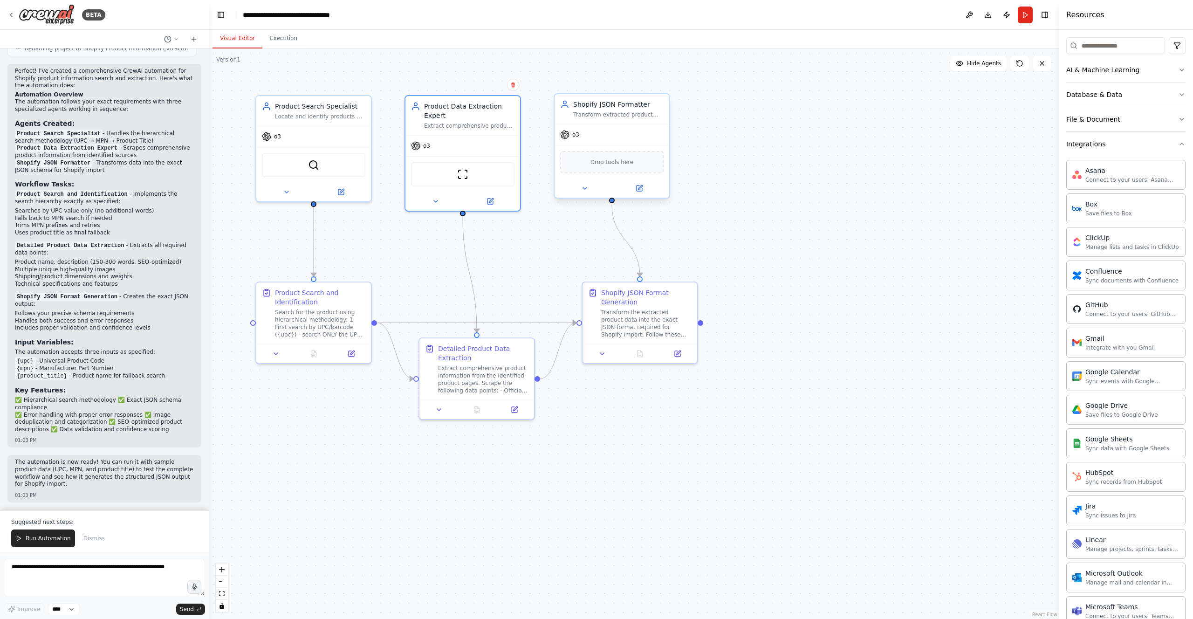
click at [618, 163] on span "Drop tools here" at bounding box center [611, 161] width 43 height 9
click at [324, 163] on div "SerplyWebSearchTool" at bounding box center [313, 163] width 103 height 24
click at [325, 167] on div "SerplyWebSearchTool" at bounding box center [313, 163] width 103 height 24
click at [325, 168] on div "SerplyWebSearchTool" at bounding box center [313, 163] width 103 height 24
click at [468, 117] on div "Product Data Extraction Expert" at bounding box center [469, 109] width 90 height 19
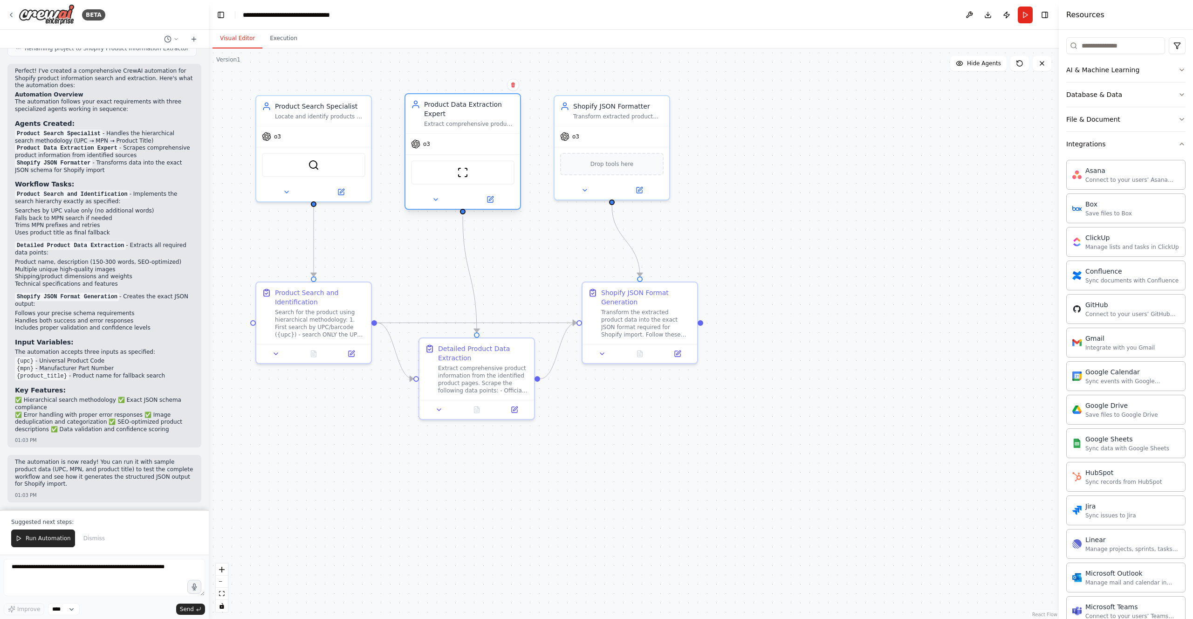
click at [490, 206] on div at bounding box center [462, 199] width 115 height 19
click at [492, 199] on icon at bounding box center [490, 200] width 6 height 6
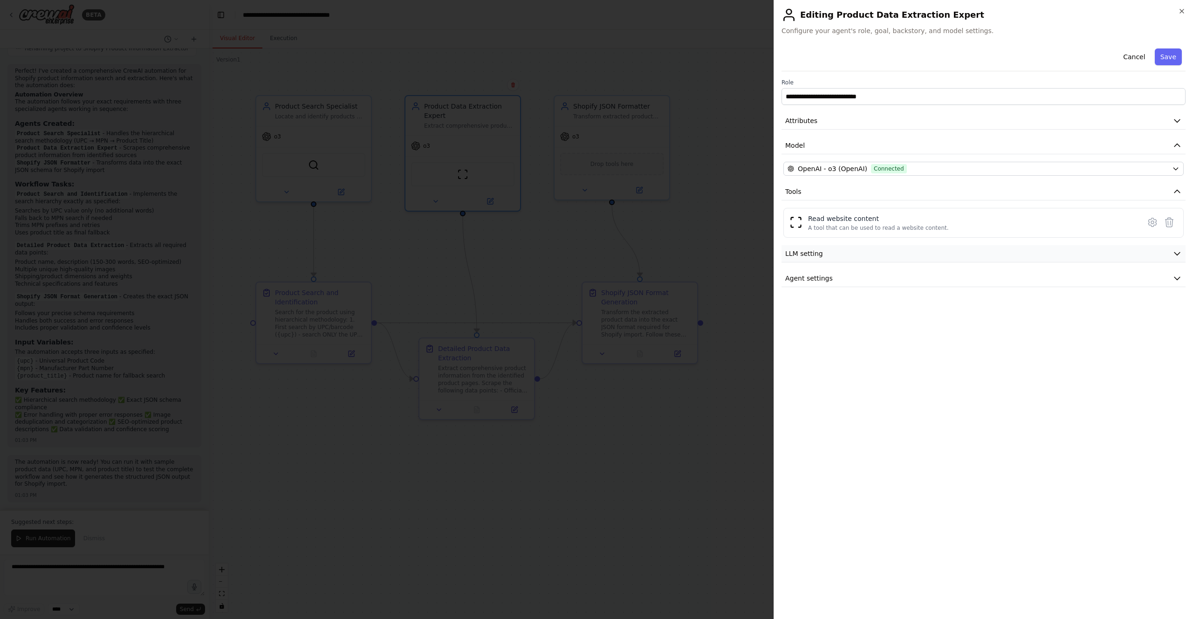
click at [1176, 253] on icon "button" at bounding box center [1177, 254] width 6 height 3
click at [1176, 253] on icon "button" at bounding box center [1176, 253] width 9 height 9
click at [1178, 281] on icon "button" at bounding box center [1176, 278] width 9 height 9
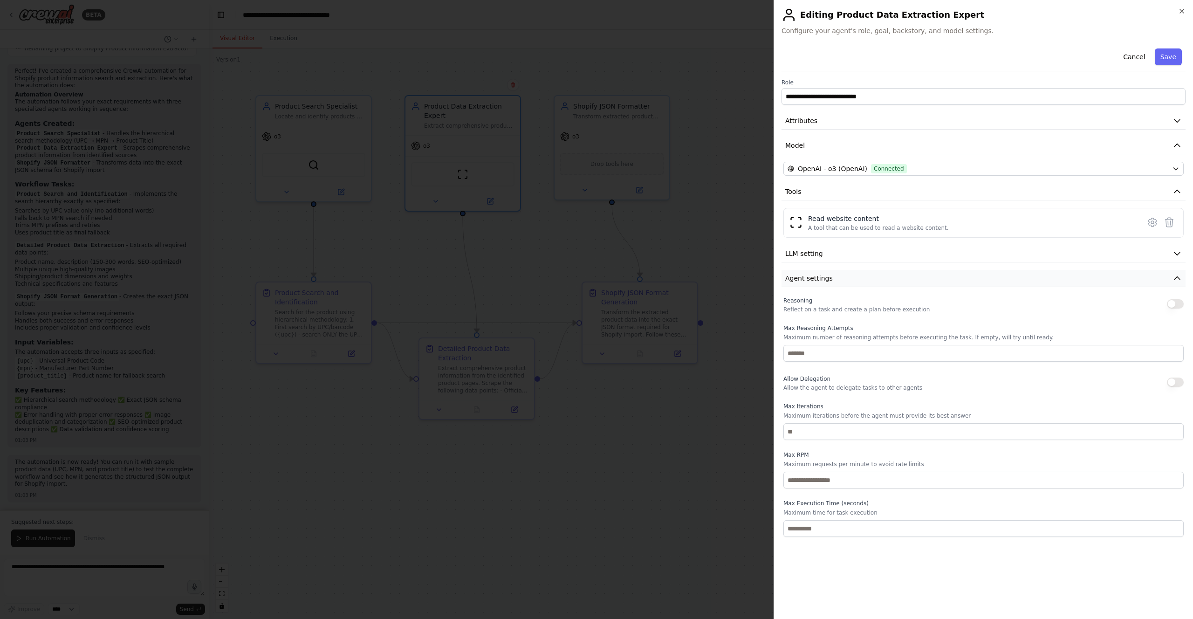
click at [1178, 281] on icon "button" at bounding box center [1176, 278] width 9 height 9
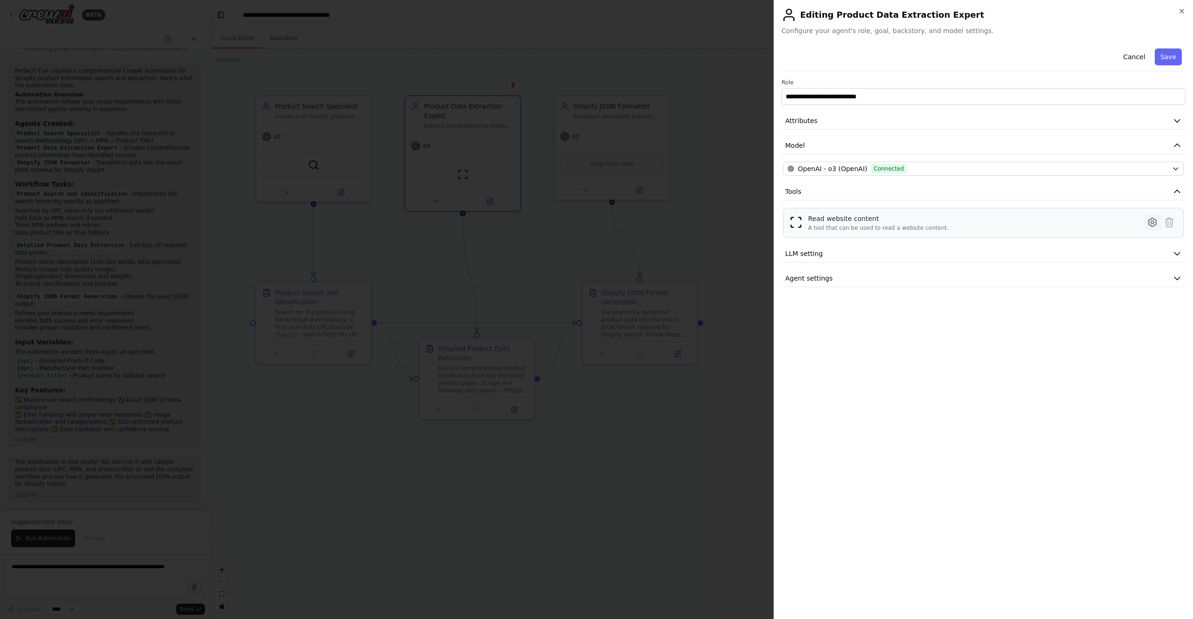
click at [1148, 224] on icon at bounding box center [1152, 222] width 11 height 11
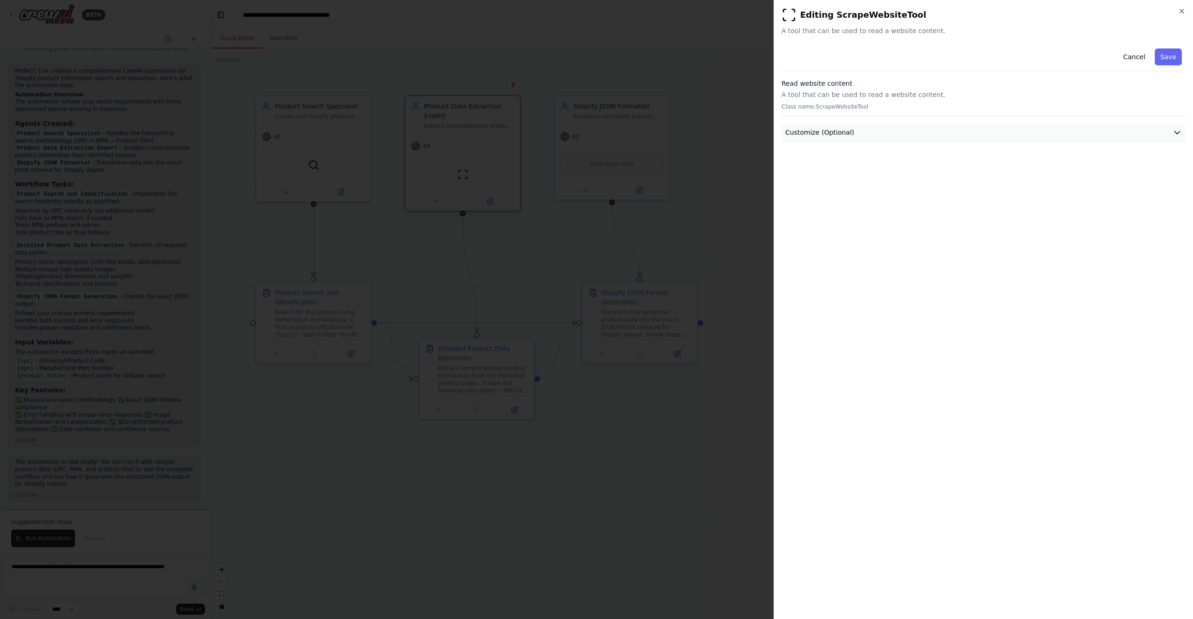
click at [1177, 133] on icon "button" at bounding box center [1177, 132] width 6 height 3
click at [908, 171] on input "text" at bounding box center [983, 166] width 400 height 17
click at [1184, 13] on icon "button" at bounding box center [1181, 10] width 7 height 7
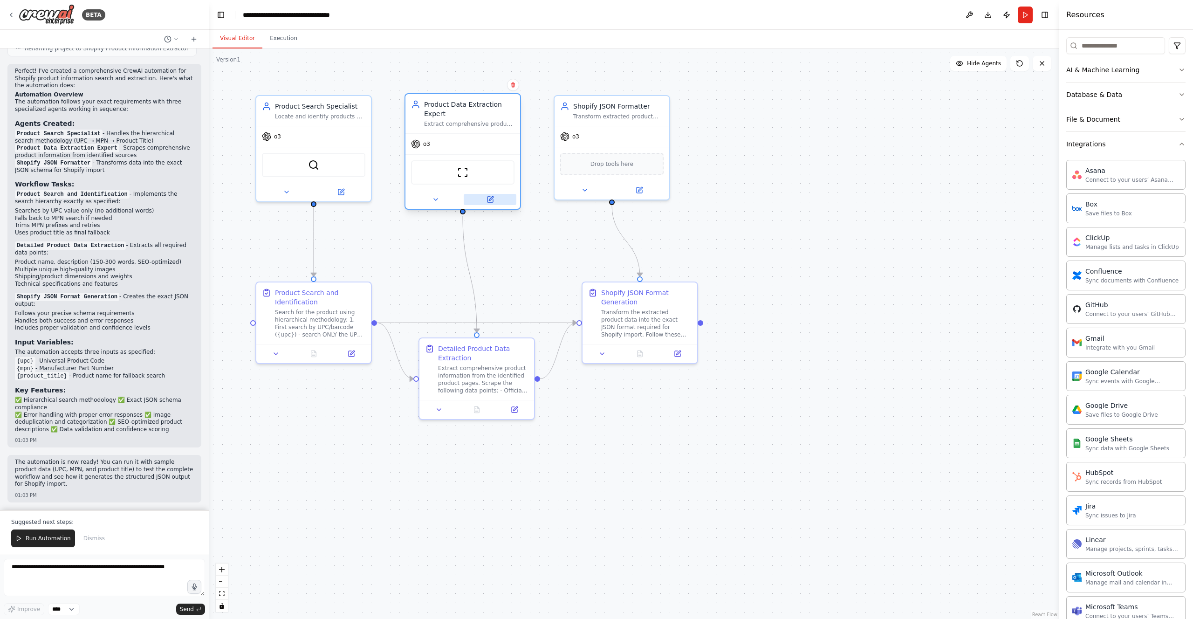
click at [492, 198] on icon at bounding box center [491, 198] width 4 height 4
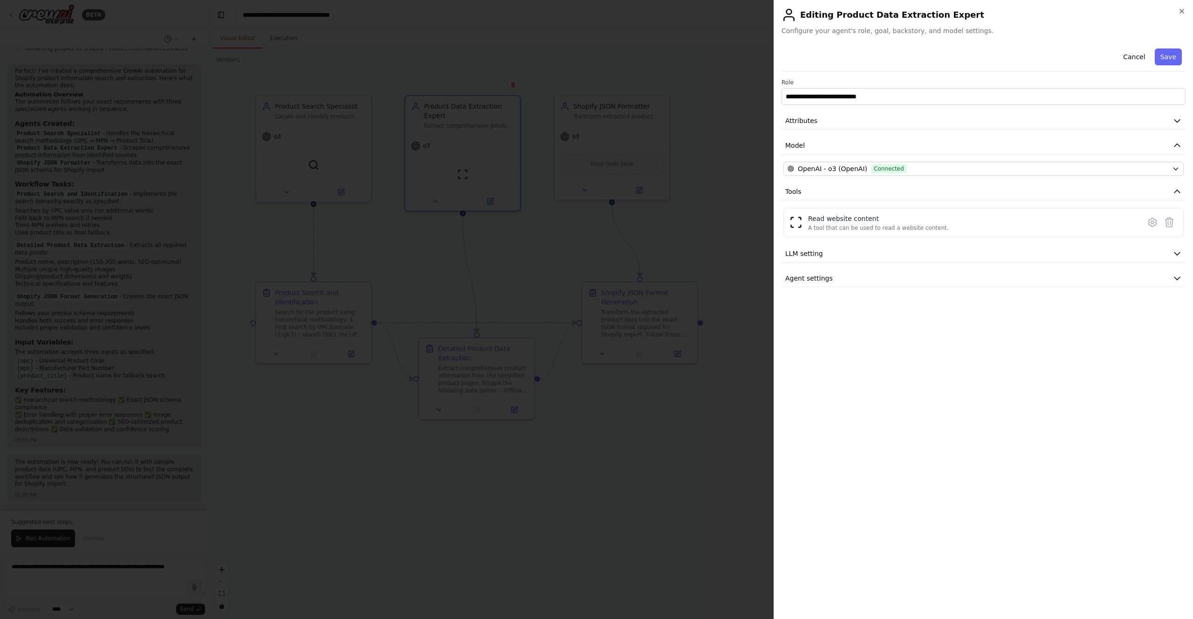
click at [676, 210] on div at bounding box center [596, 309] width 1193 height 619
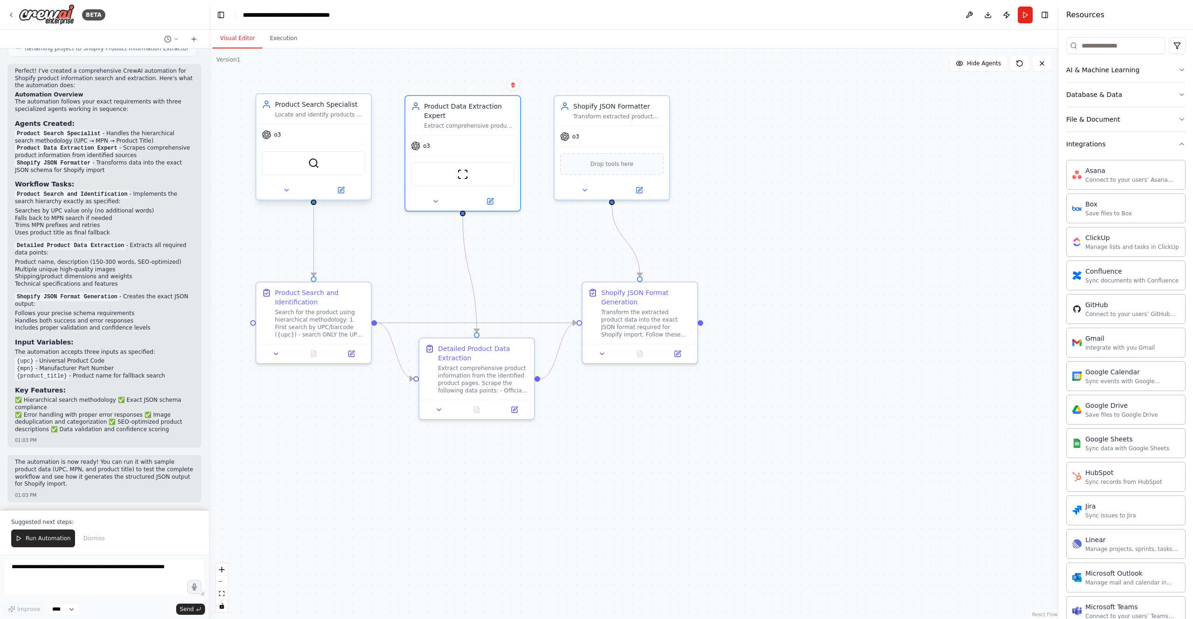
click at [322, 168] on div "SerplyWebSearchTool" at bounding box center [313, 163] width 103 height 24
click at [343, 192] on icon at bounding box center [341, 190] width 6 height 6
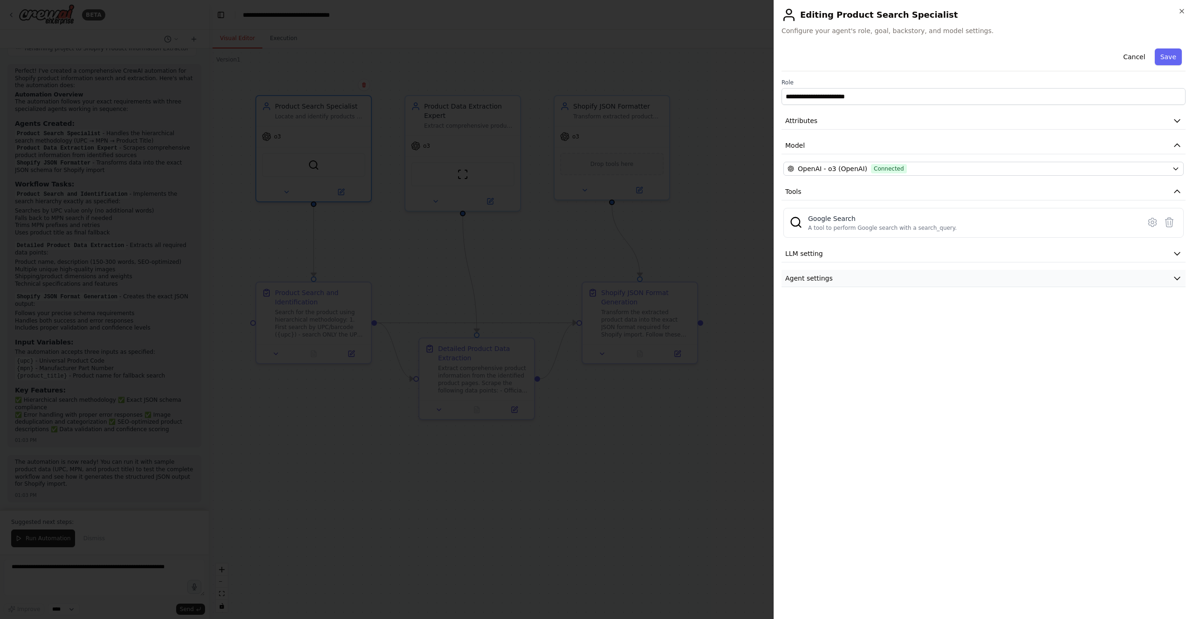
click at [825, 274] on span "Agent settings" at bounding box center [809, 278] width 48 height 9
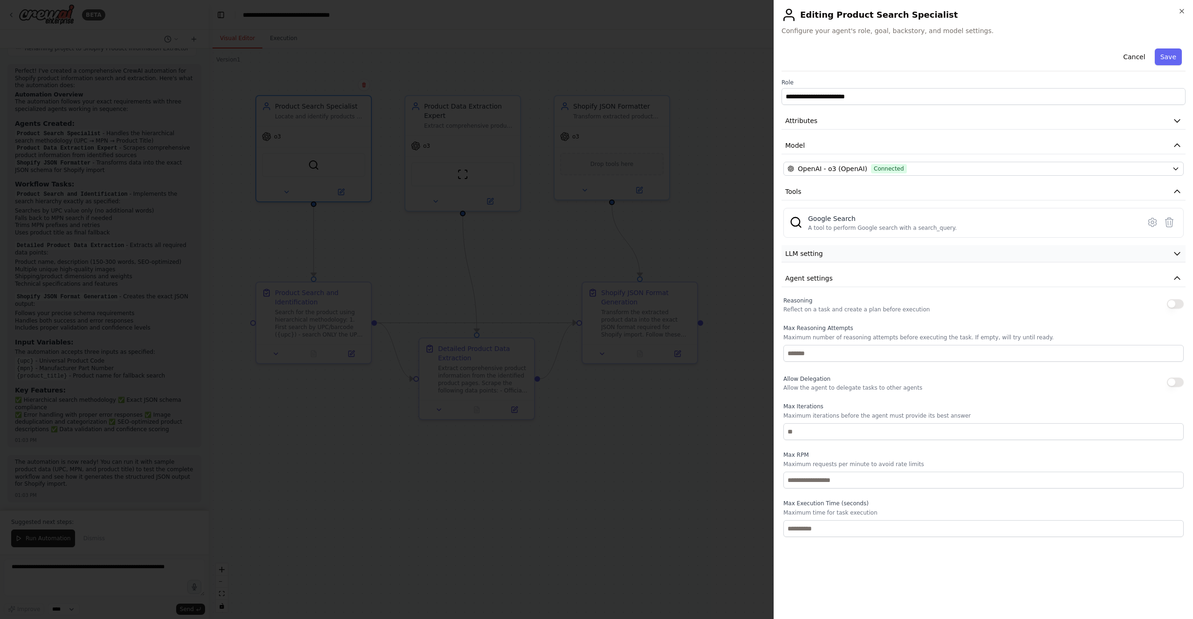
click at [848, 259] on button "LLM setting" at bounding box center [983, 253] width 404 height 17
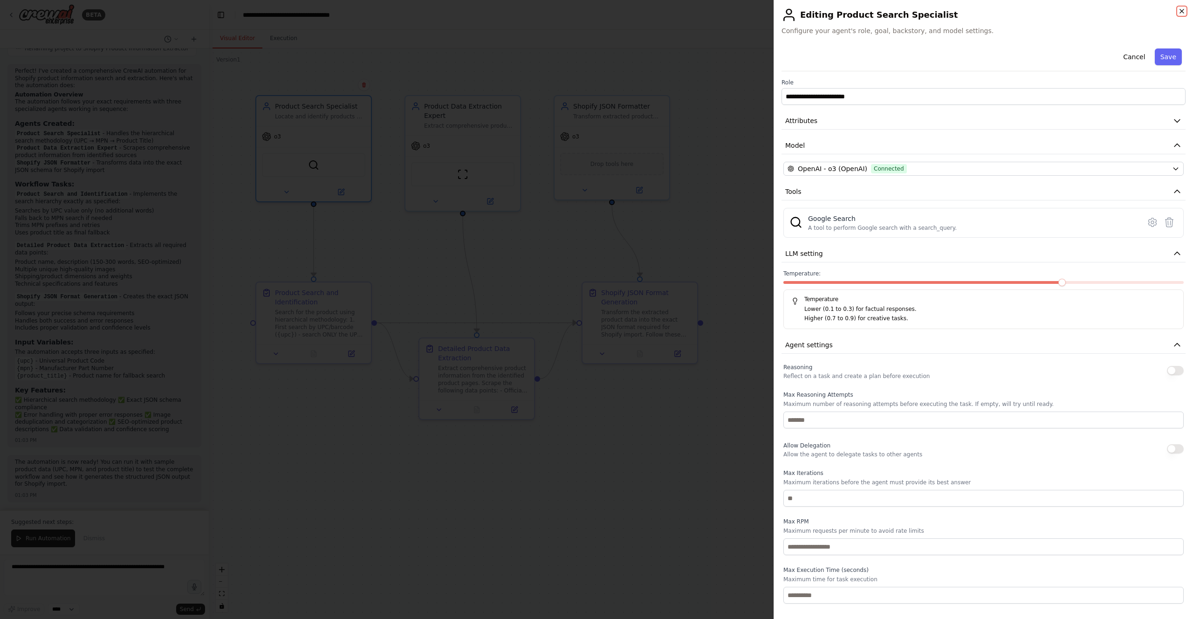
click at [1183, 8] on icon "button" at bounding box center [1181, 10] width 7 height 7
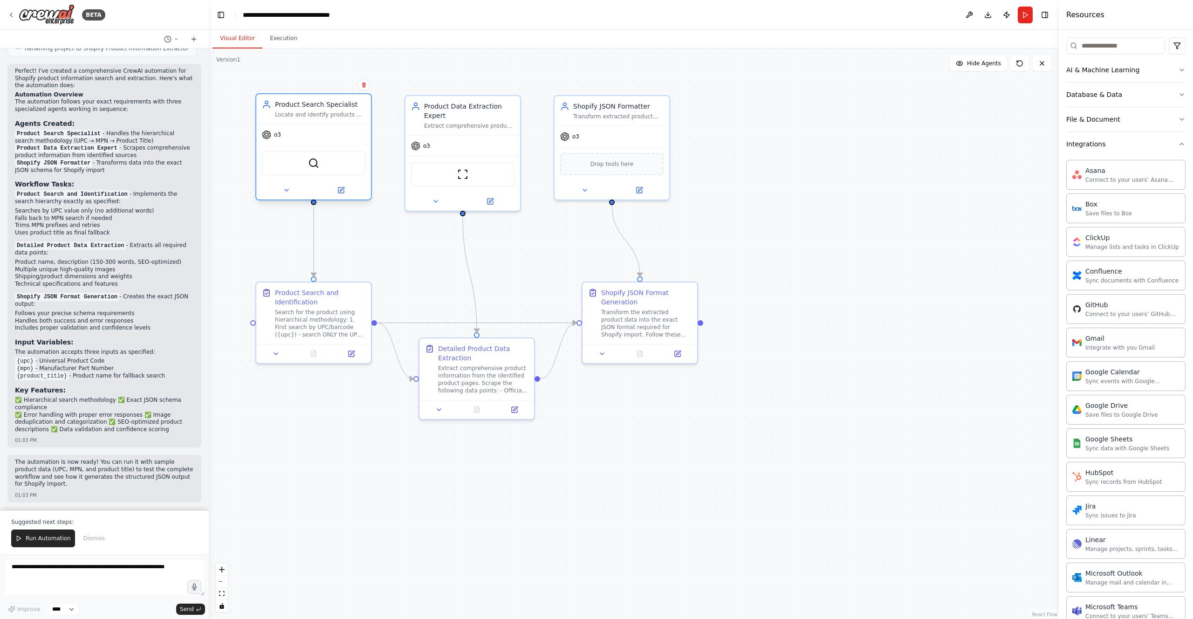
click at [329, 128] on div "o3" at bounding box center [313, 134] width 115 height 21
click at [1028, 14] on button "Run" at bounding box center [1025, 15] width 15 height 17
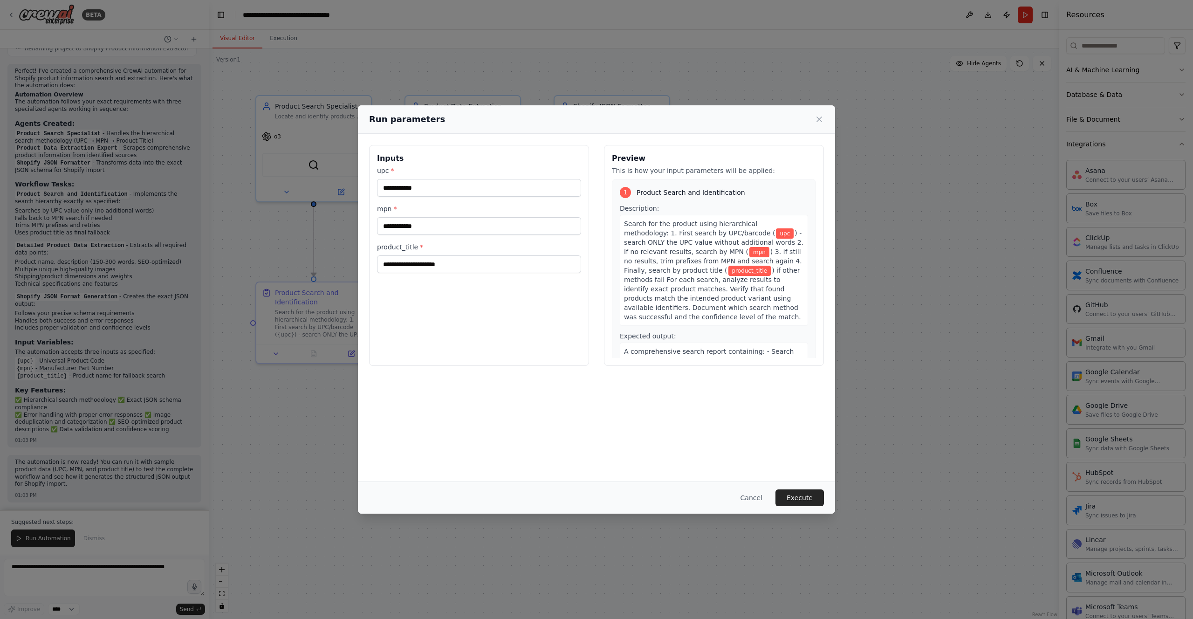
click at [457, 176] on div "upc *" at bounding box center [479, 181] width 204 height 31
click at [457, 184] on input "upc *" at bounding box center [479, 188] width 204 height 18
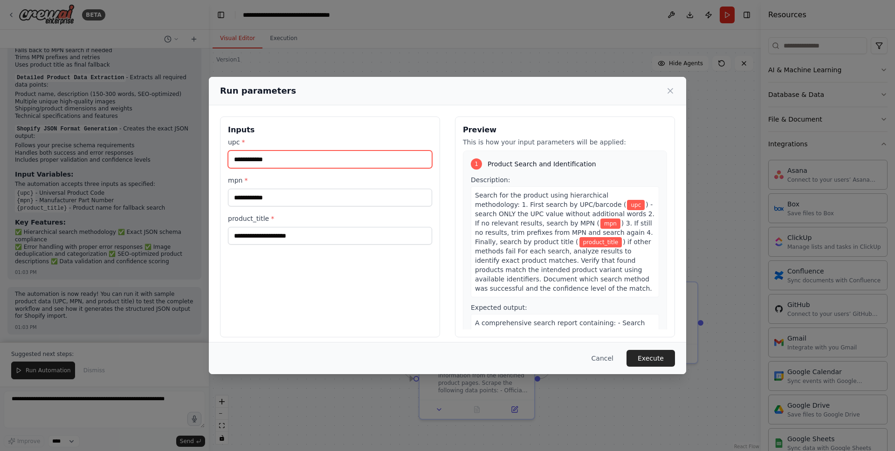
scroll to position [0, 0]
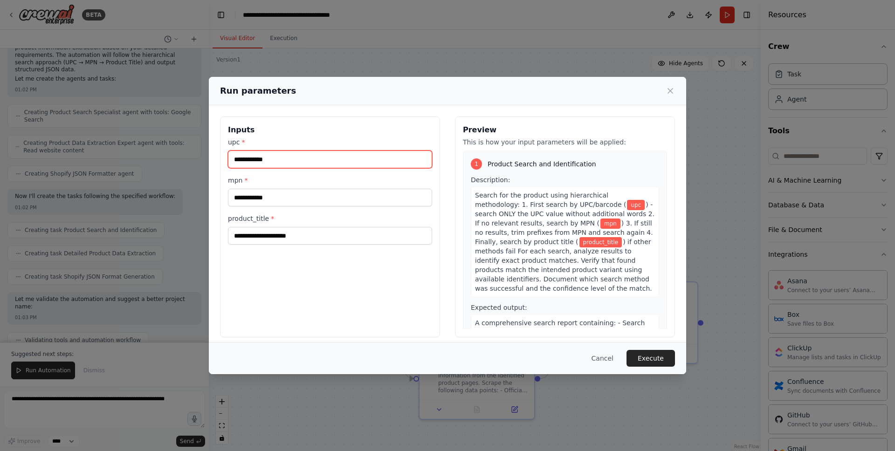
click at [274, 154] on input "upc *" at bounding box center [330, 160] width 204 height 18
paste input "**********"
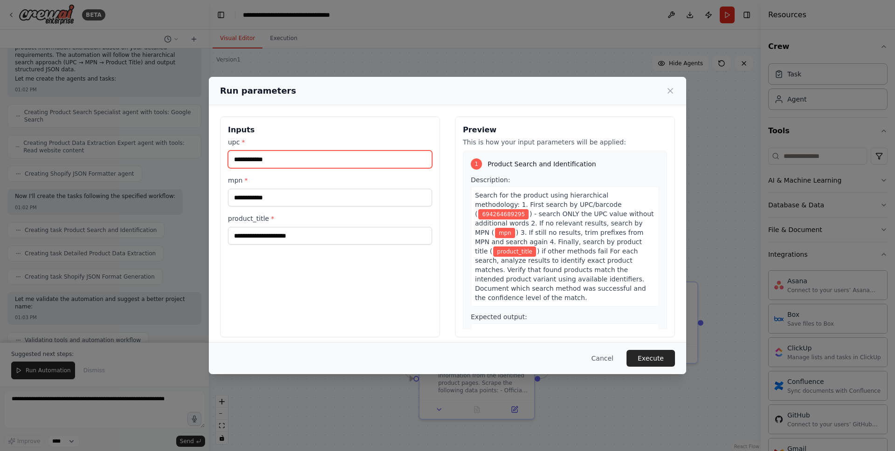
type input "**********"
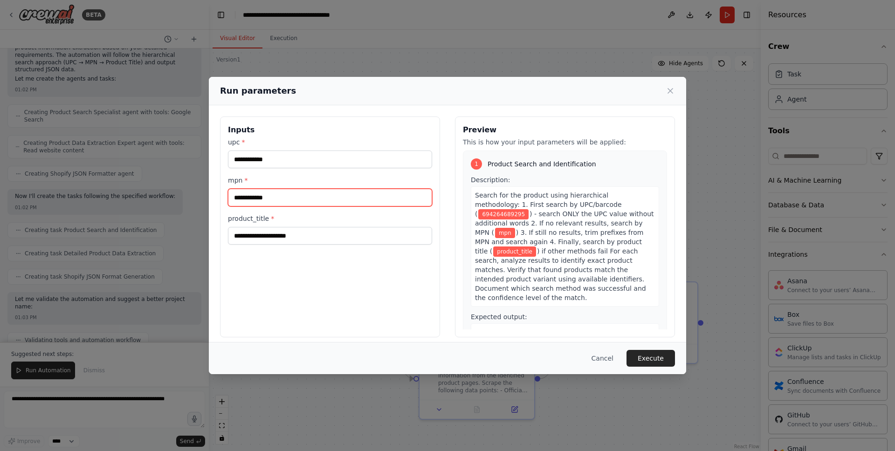
click at [259, 196] on input "mpn *" at bounding box center [330, 198] width 204 height 18
paste input "**********"
type input "**********"
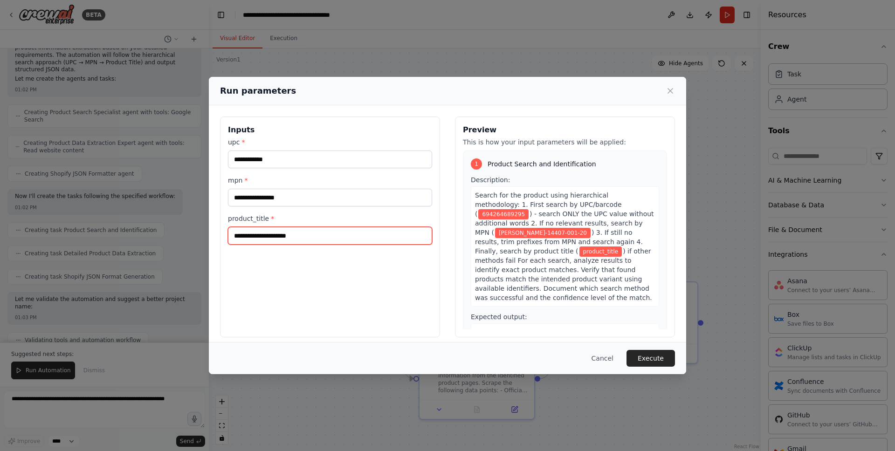
click at [267, 233] on input "product_title *" at bounding box center [330, 236] width 204 height 18
paste input "**********"
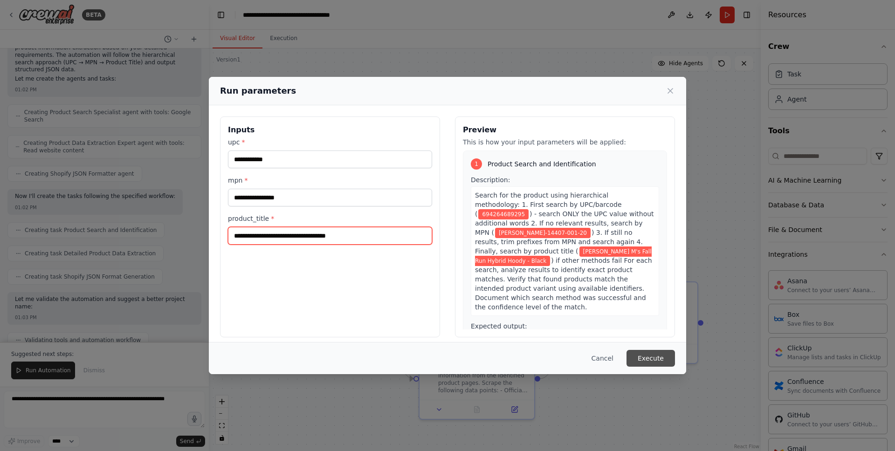
type input "**********"
click at [645, 354] on button "Execute" at bounding box center [650, 358] width 48 height 17
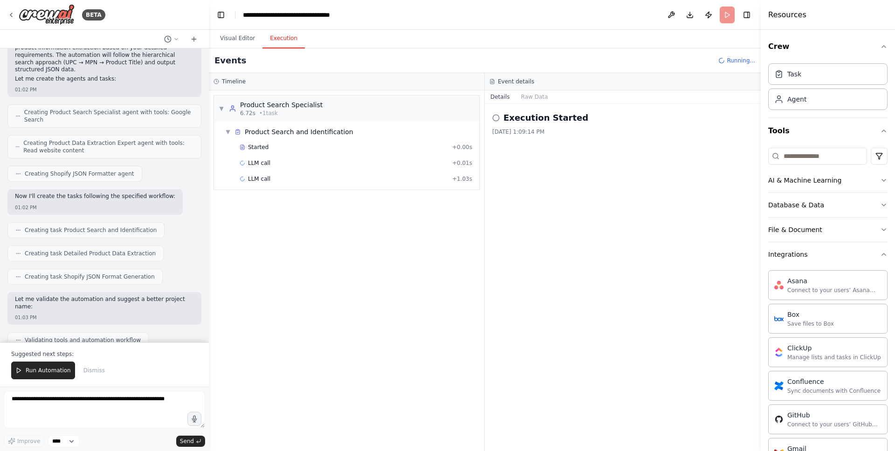
click at [281, 41] on button "Execution" at bounding box center [283, 39] width 42 height 20
click at [270, 161] on div "LLM call + 0.01s" at bounding box center [355, 162] width 233 height 7
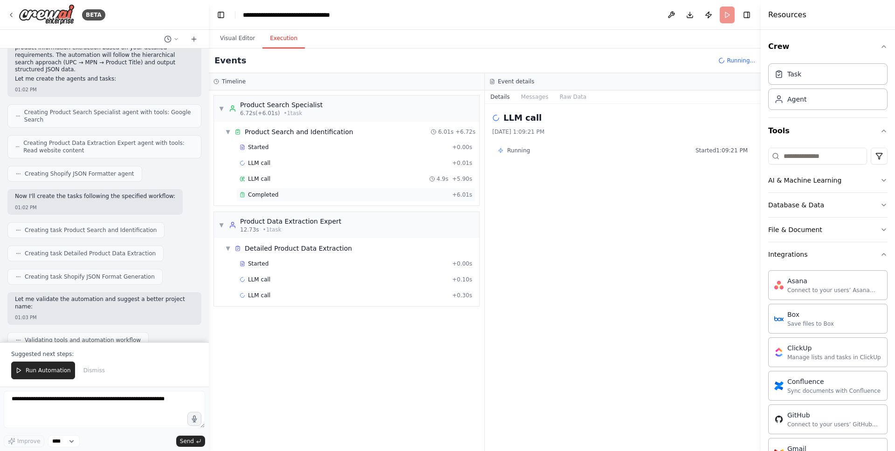
click at [270, 193] on span "Completed" at bounding box center [263, 194] width 30 height 7
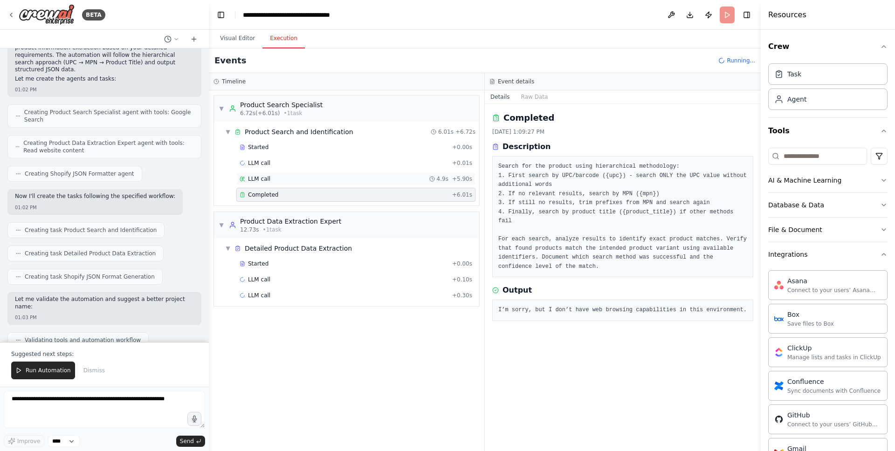
click at [266, 181] on span "LLM call" at bounding box center [259, 178] width 22 height 7
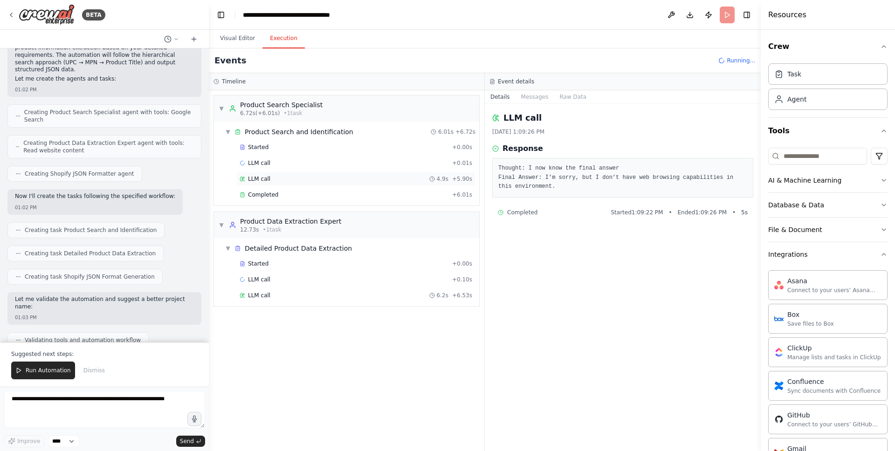
click at [267, 180] on span "LLM call" at bounding box center [259, 178] width 22 height 7
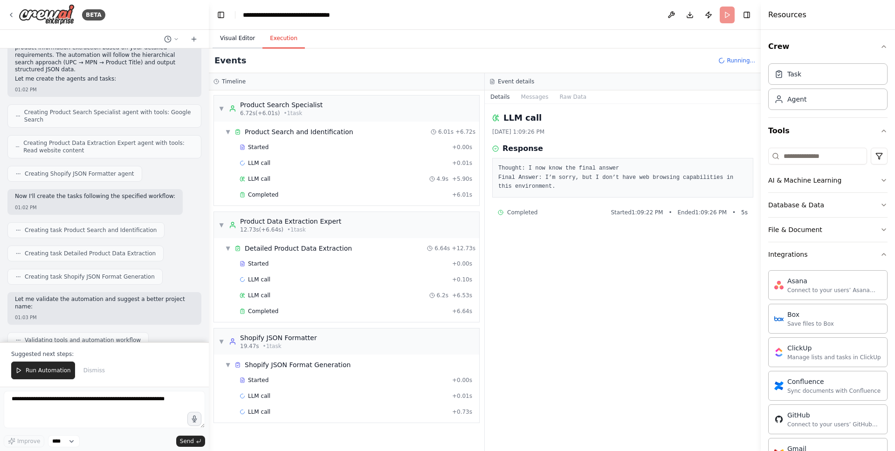
click at [234, 35] on button "Visual Editor" at bounding box center [237, 39] width 50 height 20
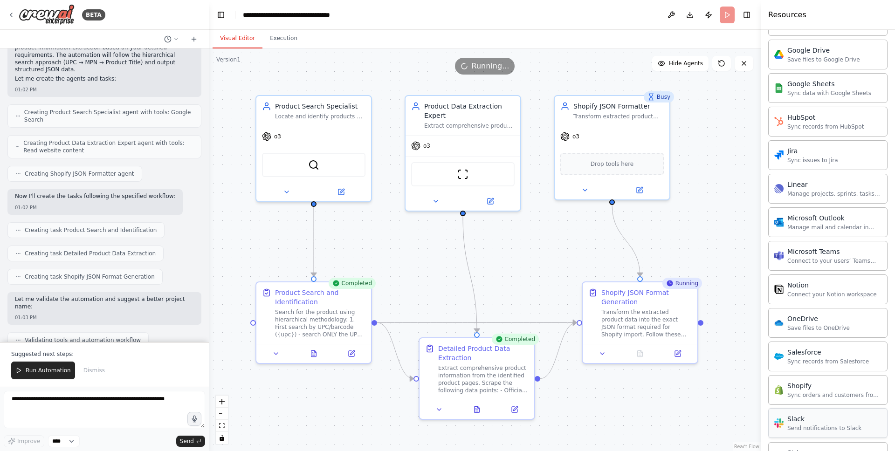
scroll to position [592, 0]
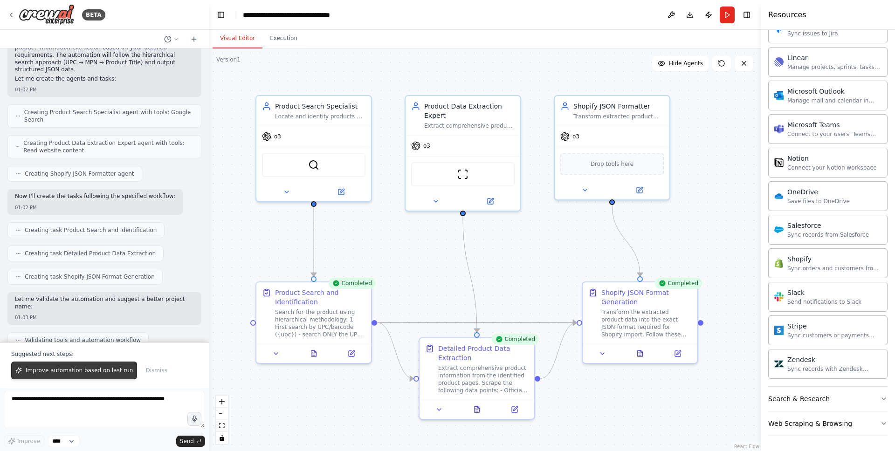
click at [64, 369] on span "Improve automation based on last run" at bounding box center [79, 370] width 107 height 7
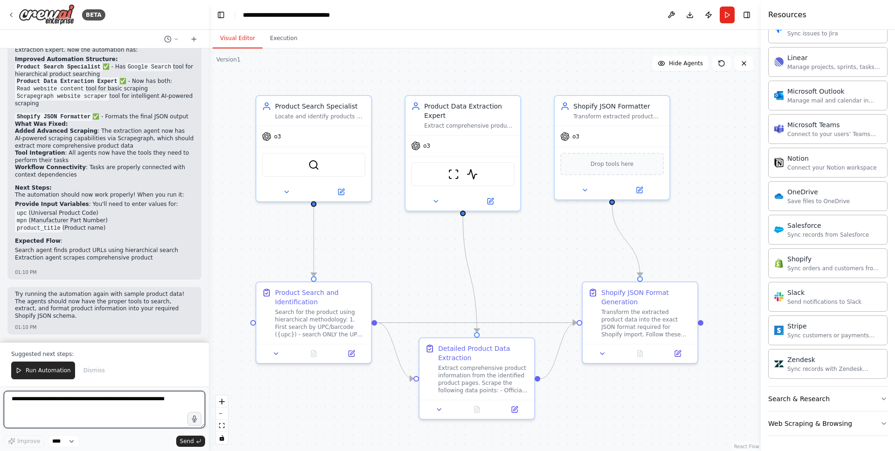
scroll to position [2844, 0]
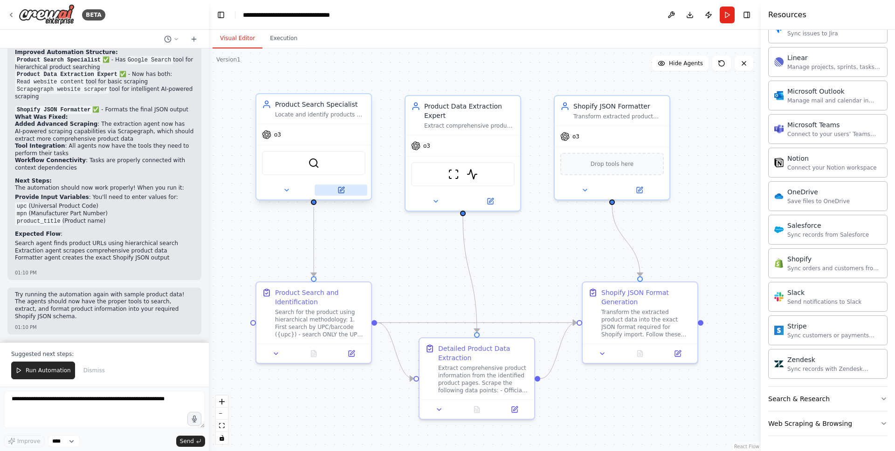
click at [344, 190] on icon at bounding box center [340, 189] width 7 height 7
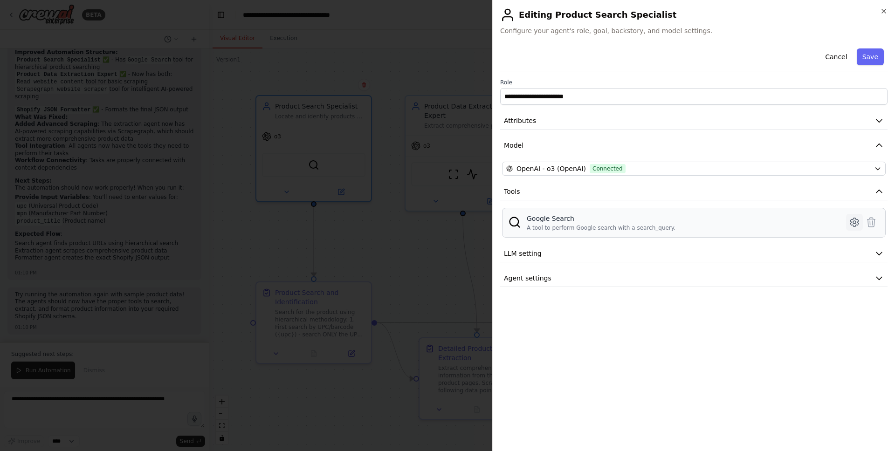
click at [851, 223] on icon at bounding box center [853, 222] width 11 height 11
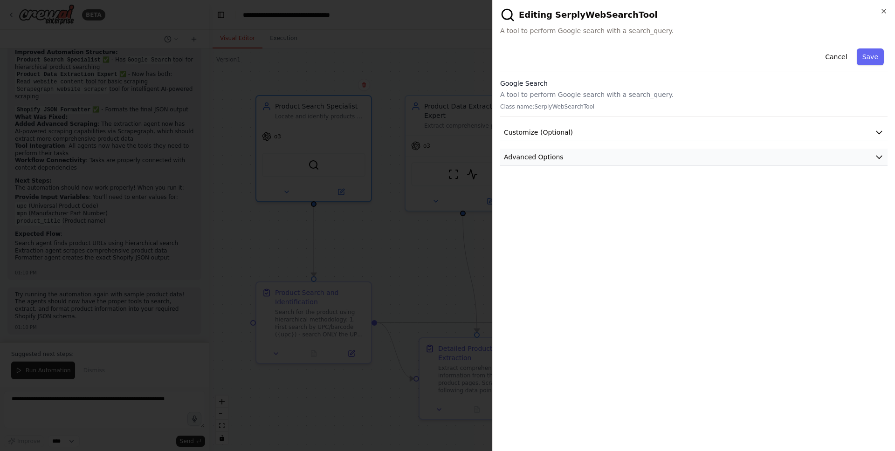
click at [704, 152] on button "Advanced Options" at bounding box center [693, 157] width 387 height 17
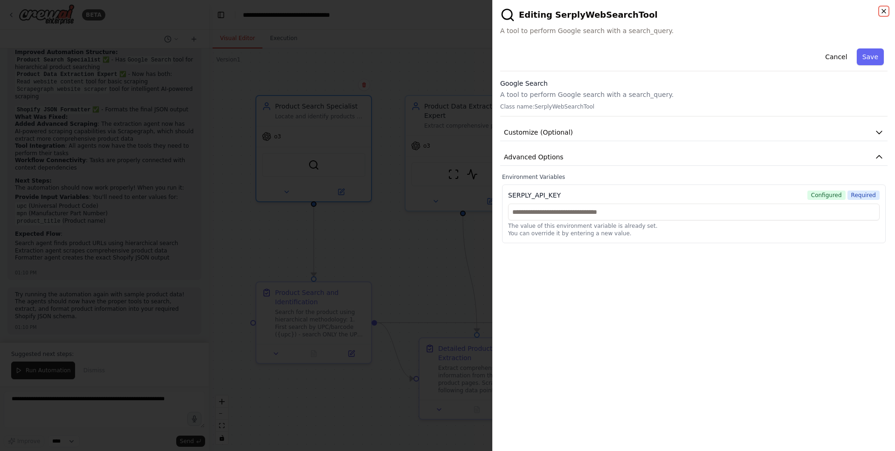
click at [885, 12] on icon "button" at bounding box center [883, 10] width 7 height 7
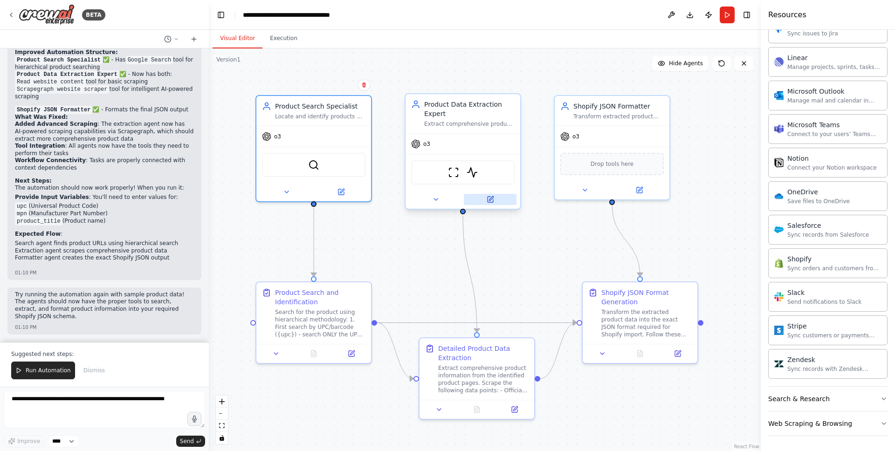
click at [492, 203] on button at bounding box center [490, 199] width 53 height 11
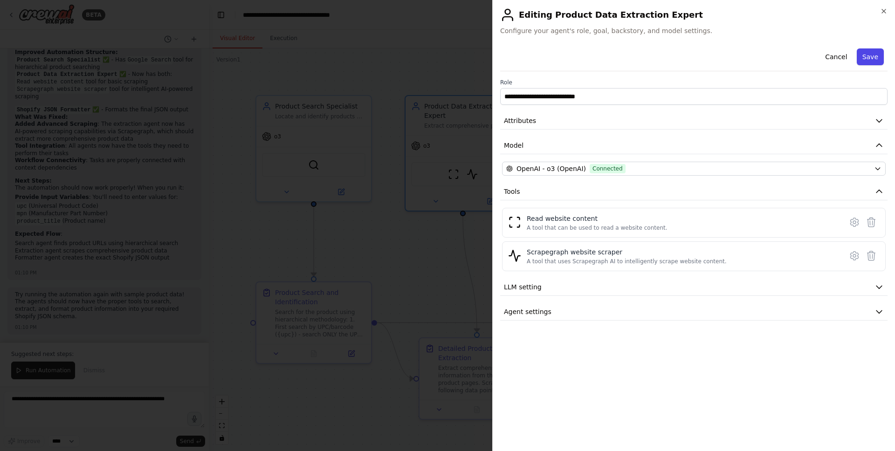
click at [880, 59] on button "Save" at bounding box center [869, 56] width 27 height 17
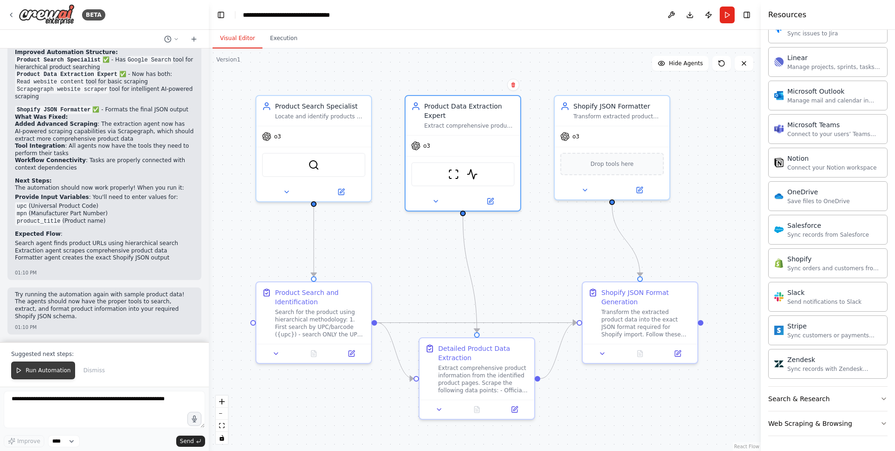
click at [63, 372] on span "Run Automation" at bounding box center [48, 370] width 45 height 7
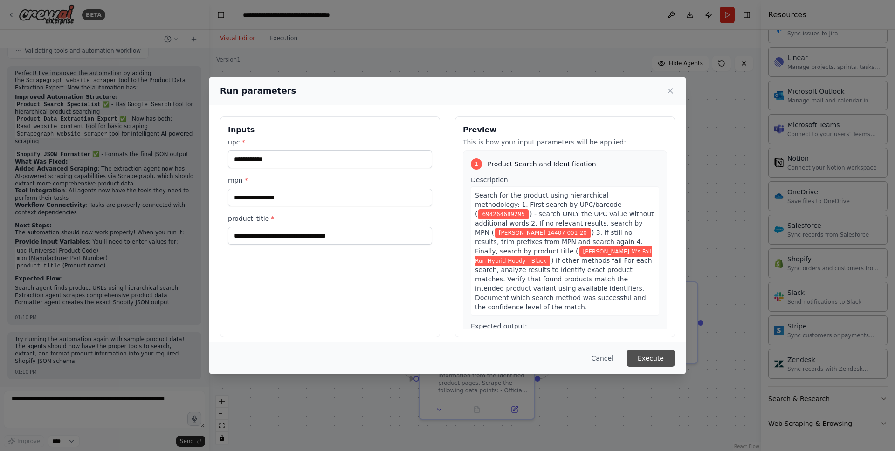
click at [656, 359] on button "Execute" at bounding box center [650, 358] width 48 height 17
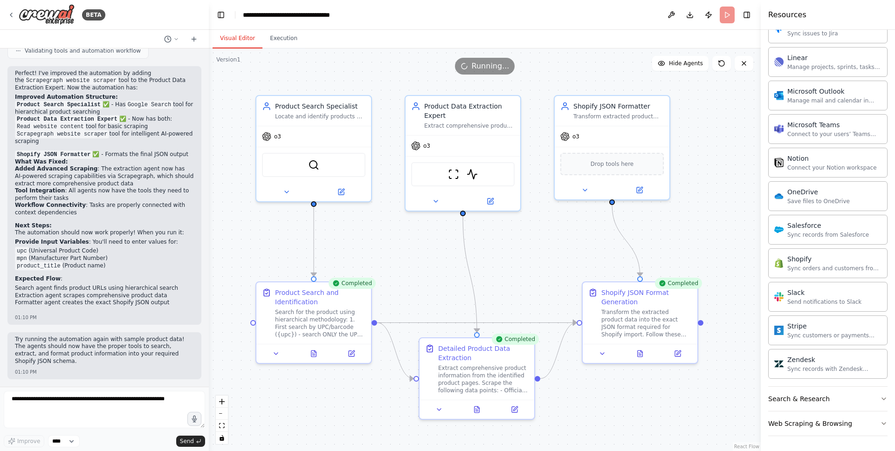
scroll to position [2844, 0]
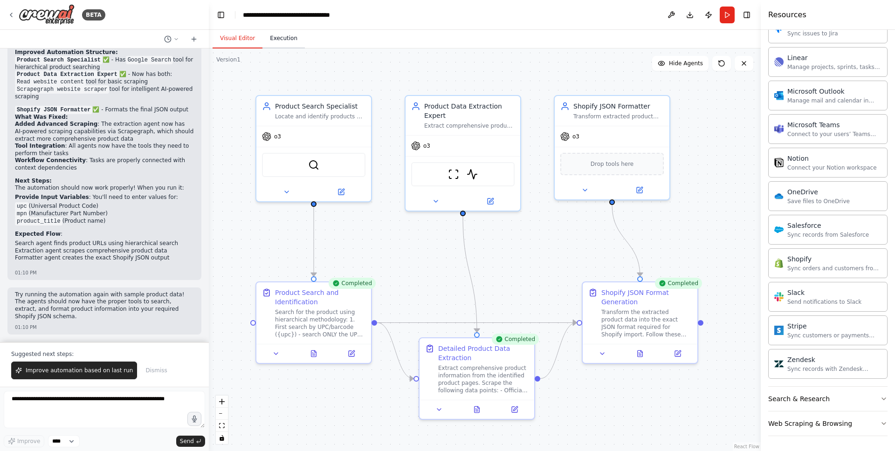
click at [285, 34] on button "Execution" at bounding box center [283, 39] width 42 height 20
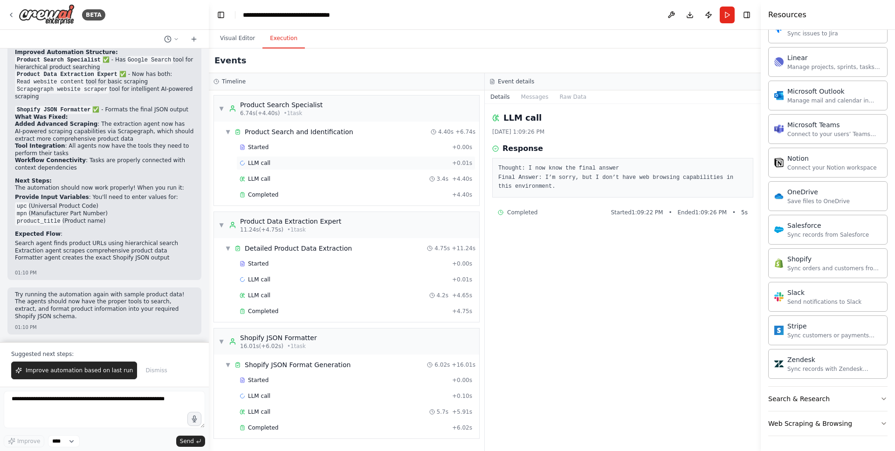
click at [274, 161] on div "LLM call + 0.01s" at bounding box center [355, 162] width 233 height 7
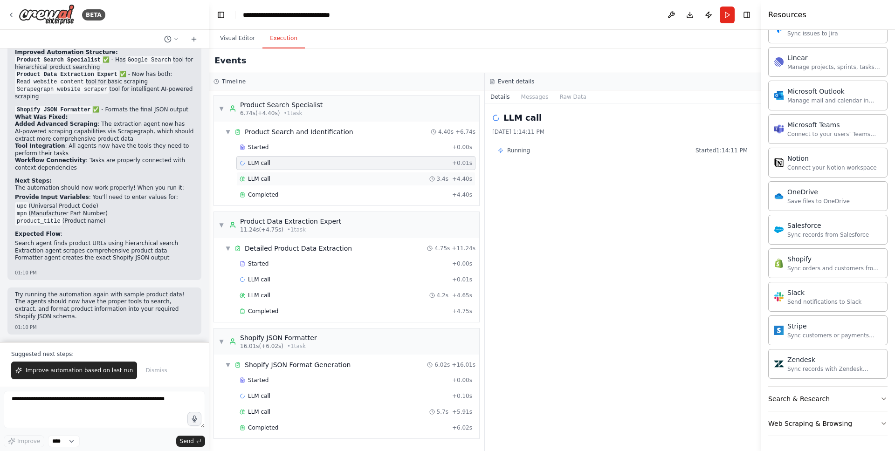
click at [275, 180] on div "LLM call 3.4s + 4.40s" at bounding box center [355, 178] width 233 height 7
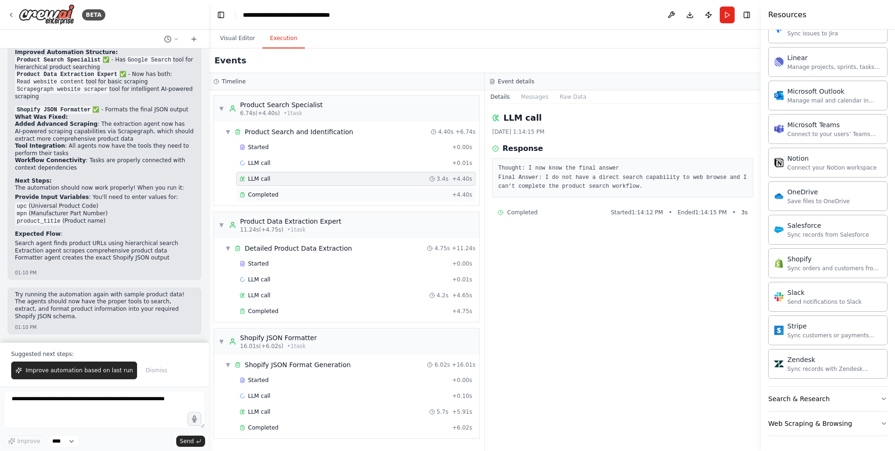
click at [277, 196] on div "Completed" at bounding box center [343, 194] width 209 height 7
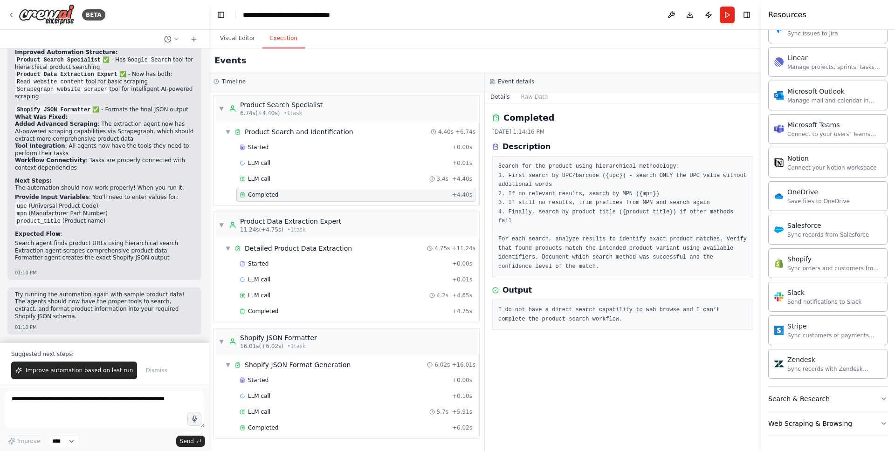
click at [275, 188] on div "Completed + 4.40s" at bounding box center [355, 195] width 239 height 14
click at [243, 39] on button "Visual Editor" at bounding box center [237, 39] width 50 height 20
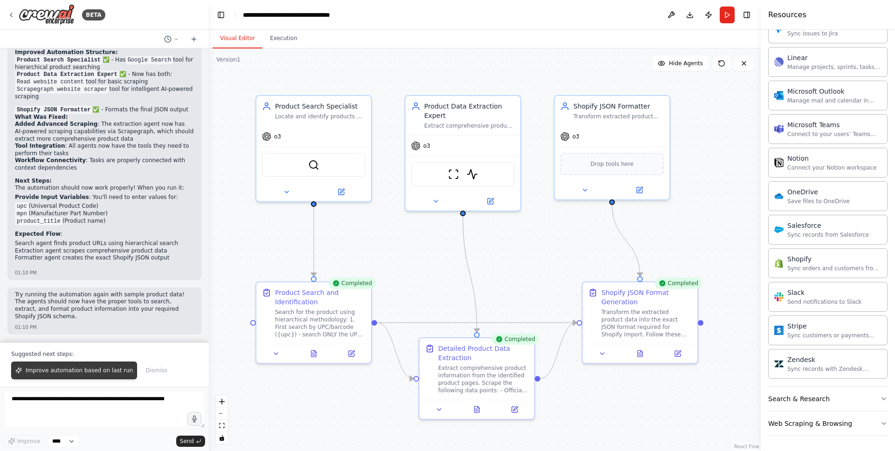
click at [68, 371] on span "Improve automation based on last run" at bounding box center [79, 370] width 107 height 7
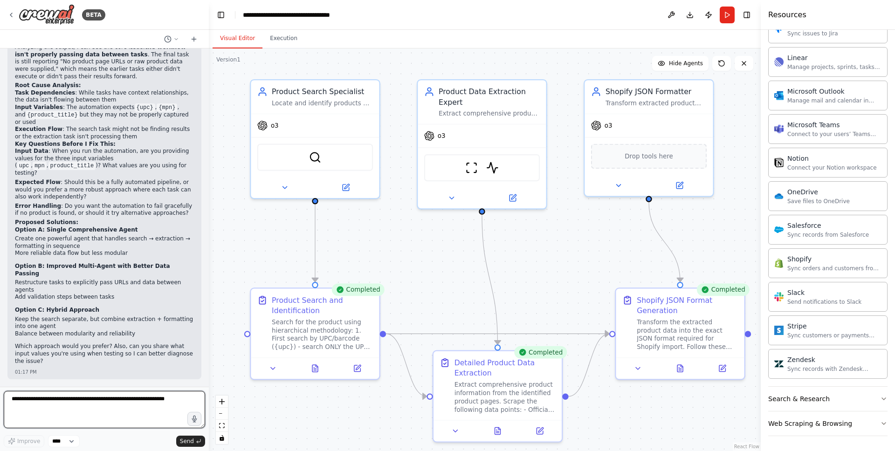
scroll to position [3148, 0]
click at [728, 15] on button "Run" at bounding box center [726, 15] width 15 height 17
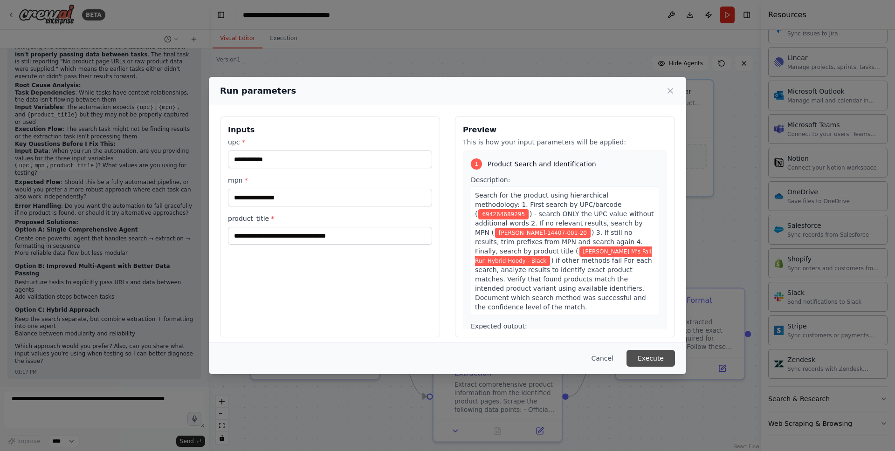
click at [655, 356] on button "Execute" at bounding box center [650, 358] width 48 height 17
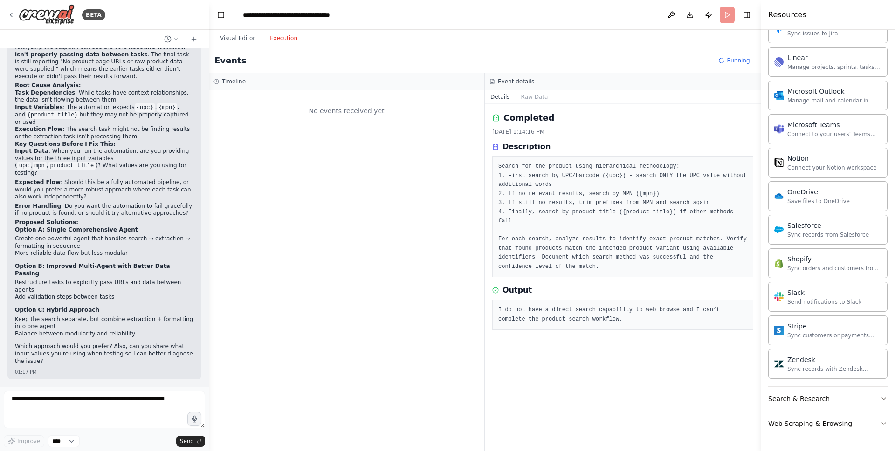
click at [288, 33] on button "Execution" at bounding box center [283, 39] width 42 height 20
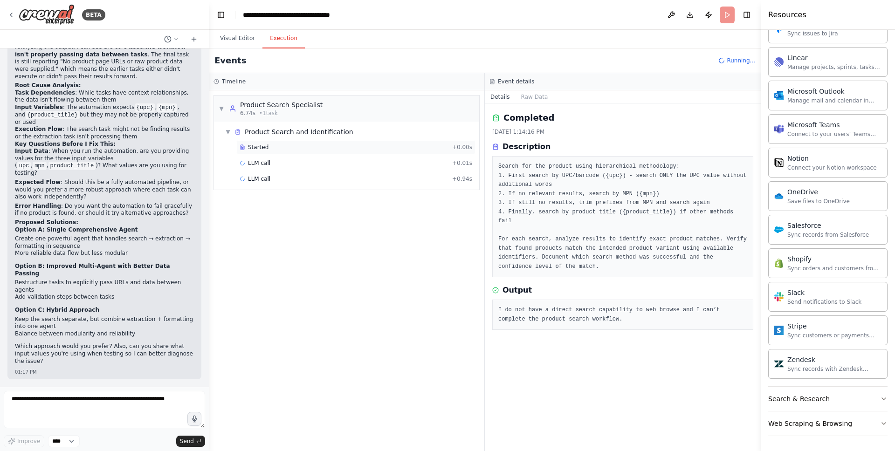
click at [266, 146] on span "Started" at bounding box center [258, 147] width 21 height 7
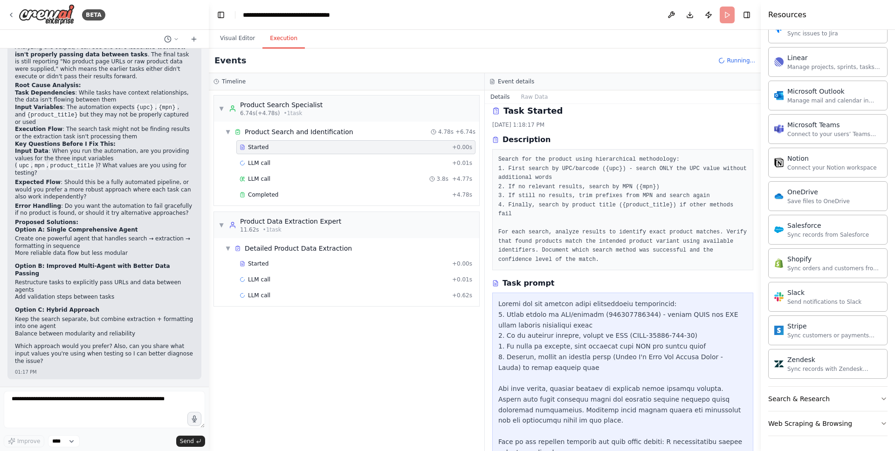
scroll to position [0, 0]
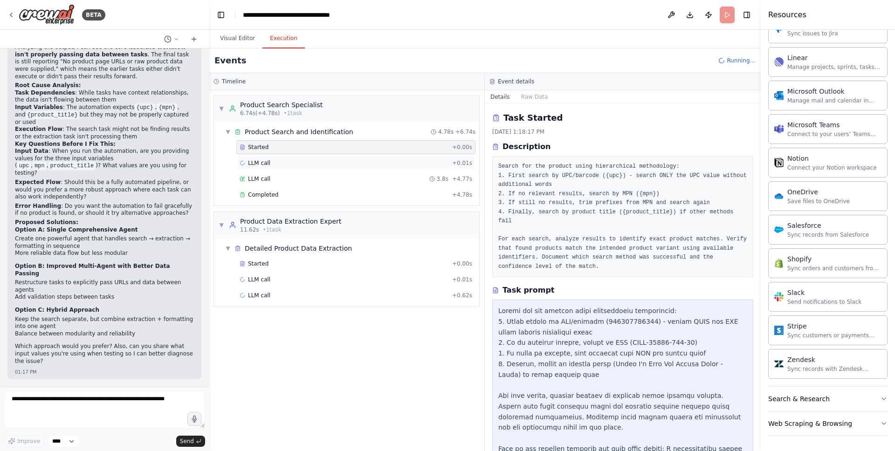
click at [282, 164] on div "LLM call + 0.01s" at bounding box center [355, 162] width 233 height 7
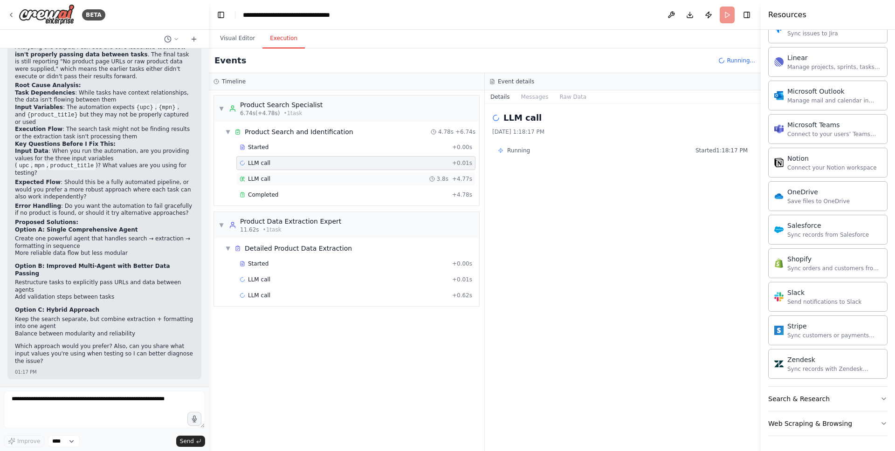
click at [283, 178] on div "LLM call 3.8s + 4.77s" at bounding box center [355, 178] width 233 height 7
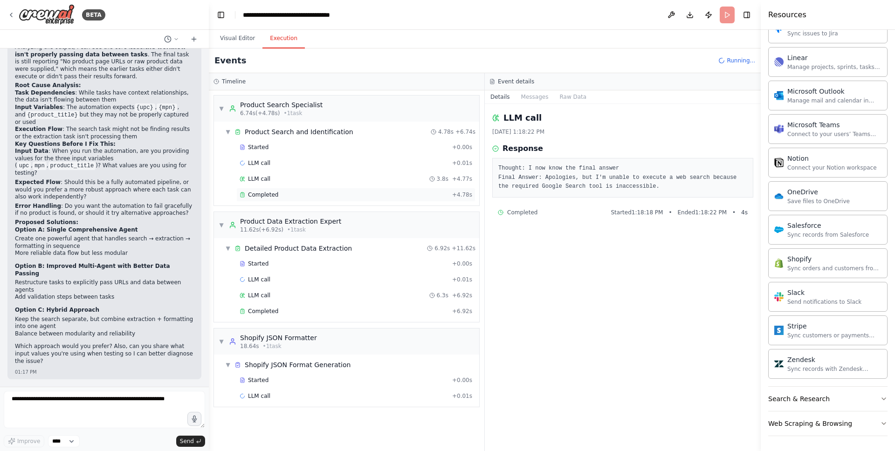
click at [280, 193] on div "Completed" at bounding box center [343, 194] width 209 height 7
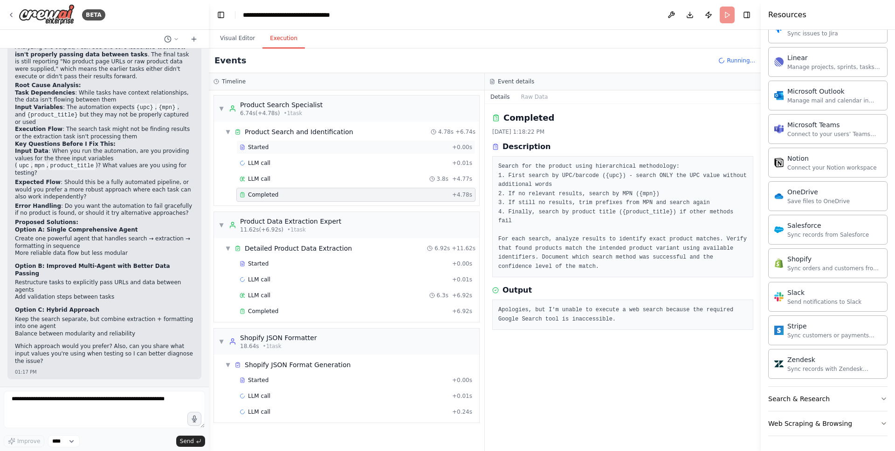
click at [295, 141] on div "Started + 0.00s" at bounding box center [355, 147] width 239 height 14
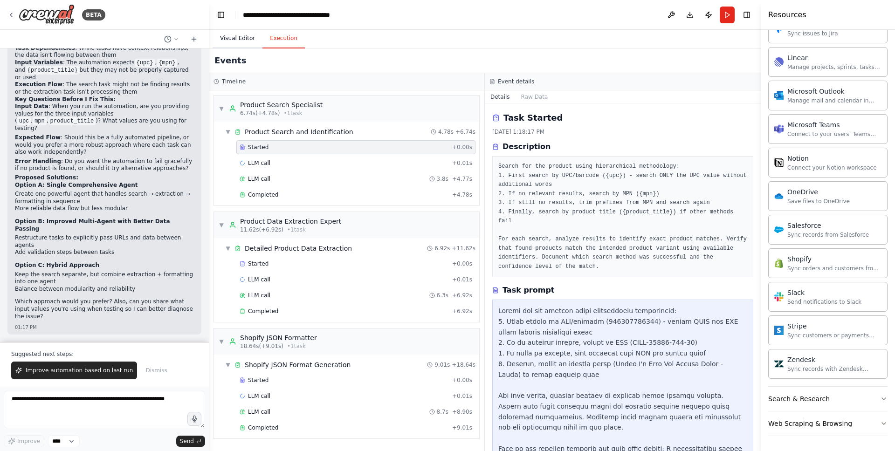
click at [245, 40] on button "Visual Editor" at bounding box center [237, 39] width 50 height 20
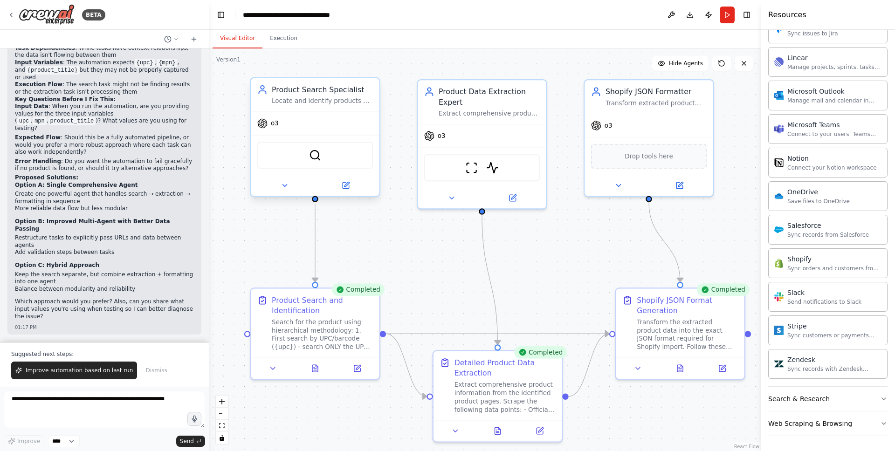
click at [306, 109] on div "Product Search Specialist Locate and identify products on the web using hierarc…" at bounding box center [315, 95] width 128 height 34
click at [341, 189] on button at bounding box center [345, 185] width 59 height 13
click at [283, 189] on icon at bounding box center [285, 185] width 8 height 8
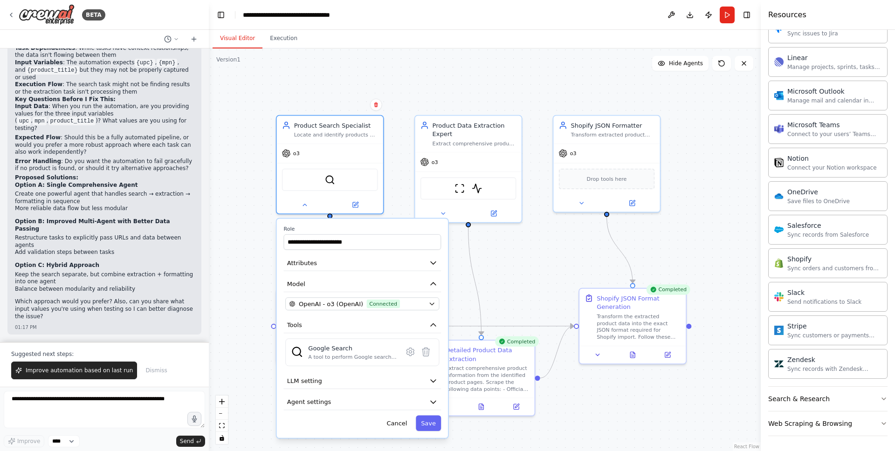
click at [441, 266] on div "**********" at bounding box center [362, 328] width 171 height 219
click at [431, 266] on icon "button" at bounding box center [433, 263] width 9 height 9
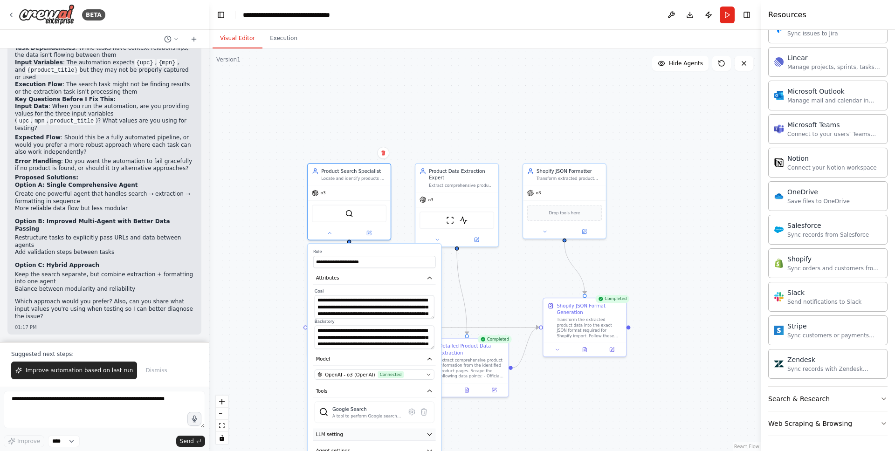
click at [368, 435] on button "LLM setting" at bounding box center [374, 434] width 123 height 13
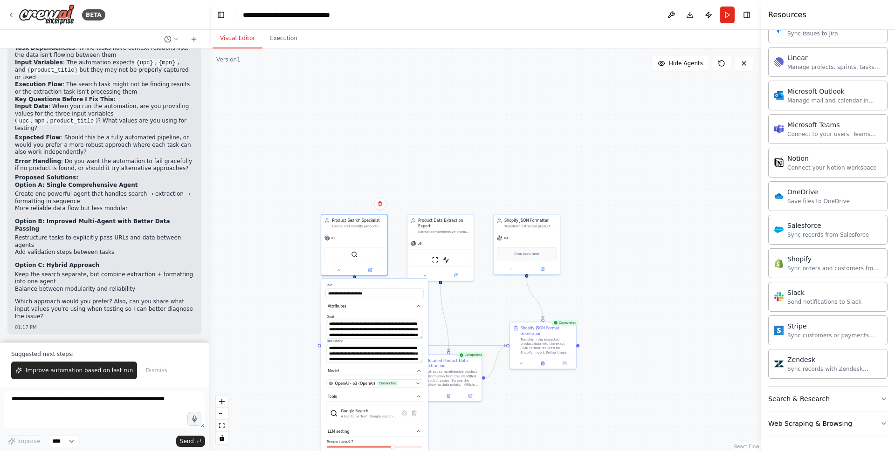
scroll to position [3193, 0]
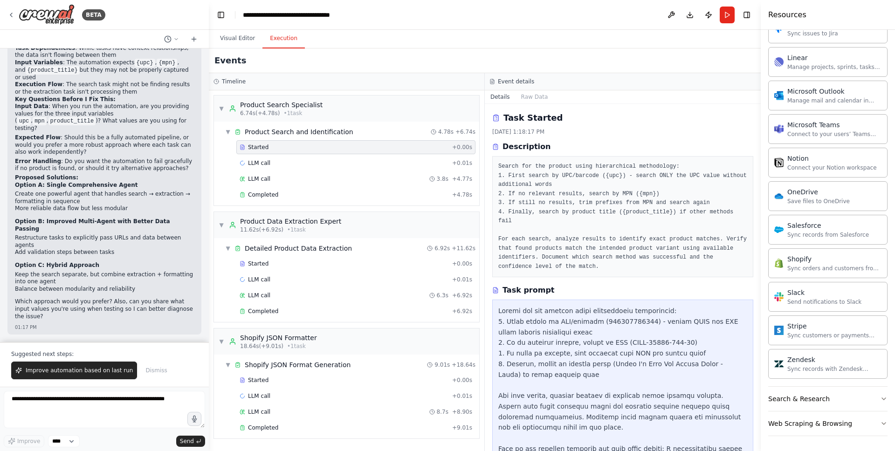
click at [285, 33] on button "Execution" at bounding box center [283, 39] width 42 height 20
click at [292, 177] on div "LLM call 3.8s + 4.77s" at bounding box center [355, 178] width 233 height 7
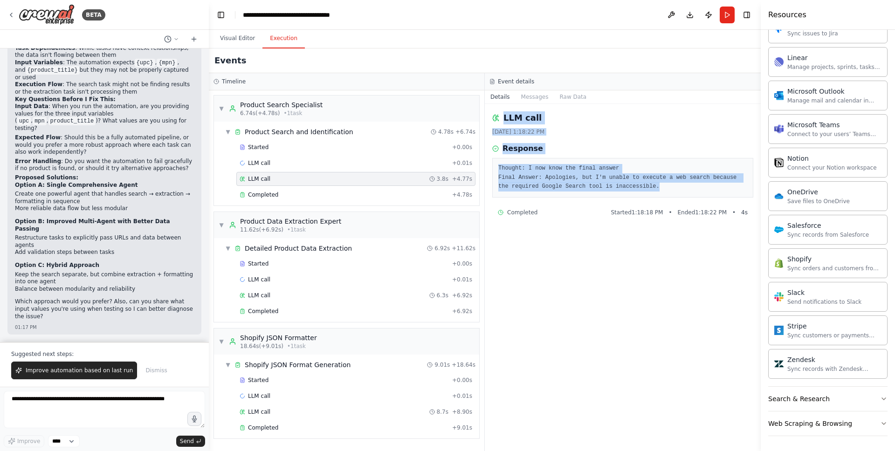
drag, startPoint x: 674, startPoint y: 191, endPoint x: 485, endPoint y: 112, distance: 204.3
click at [485, 112] on div "LLM call 9/16/2025, 1:18:22 PM Response Thought: I now know the final answer Fi…" at bounding box center [623, 277] width 276 height 347
copy div "LLM call 9/16/2025, 1:18:22 PM Response Thought: I now know the final answer Fi…"
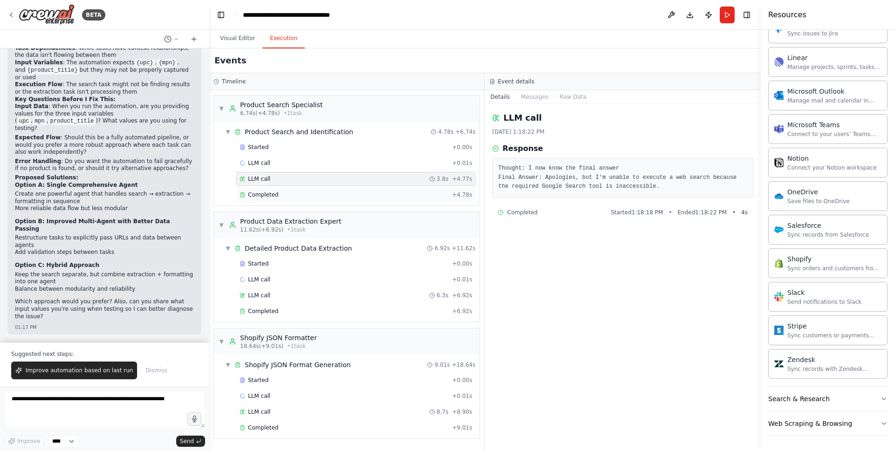
drag, startPoint x: 266, startPoint y: 201, endPoint x: 268, endPoint y: 196, distance: 5.5
click at [266, 201] on div "Completed + 4.78s" at bounding box center [355, 195] width 239 height 14
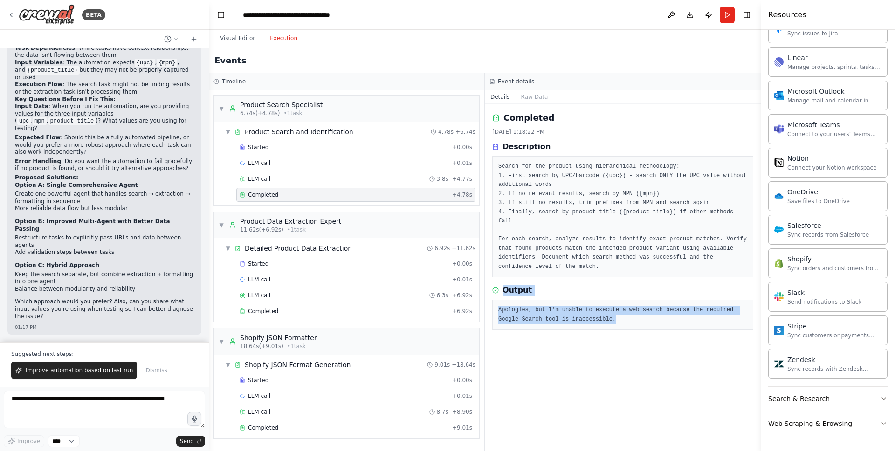
drag, startPoint x: 622, startPoint y: 320, endPoint x: 494, endPoint y: 289, distance: 131.2
click at [494, 289] on div "Output Apologies, but I'm unable to execute a web search because the required G…" at bounding box center [622, 307] width 261 height 45
copy div "Output Apologies, but I'm unable to execute a web search because the required G…"
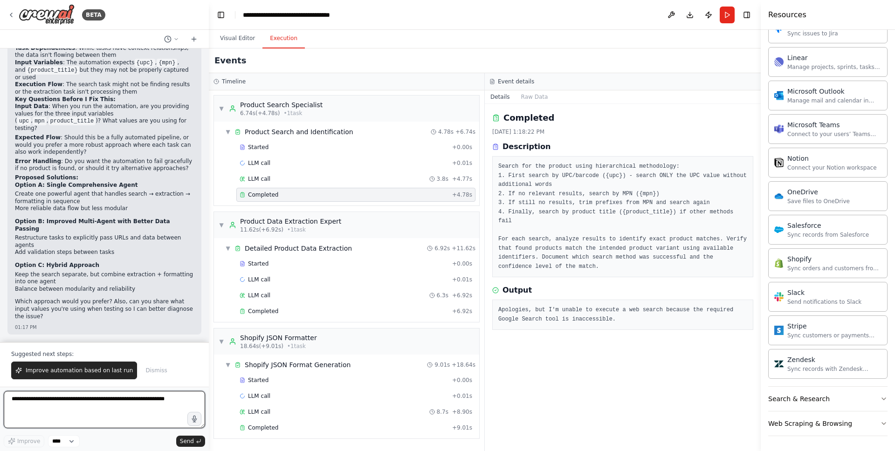
click at [82, 401] on textarea at bounding box center [104, 409] width 201 height 37
paste textarea "**********"
type textarea "**********"
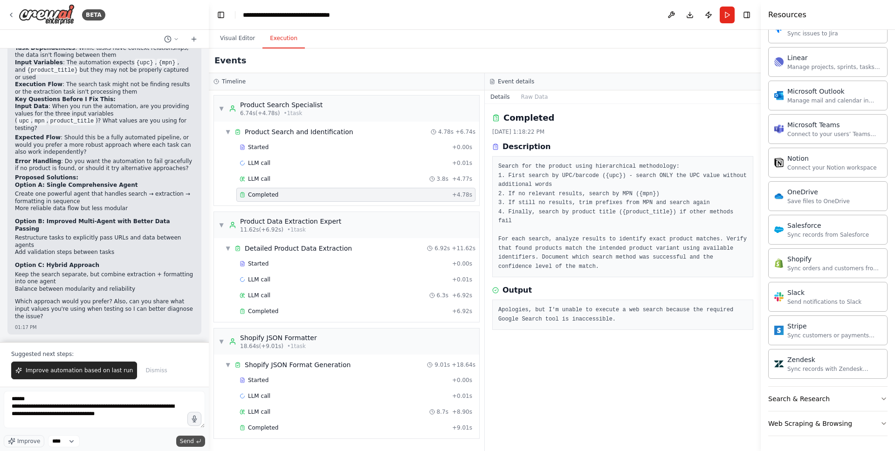
click at [195, 444] on button "Send" at bounding box center [190, 441] width 29 height 11
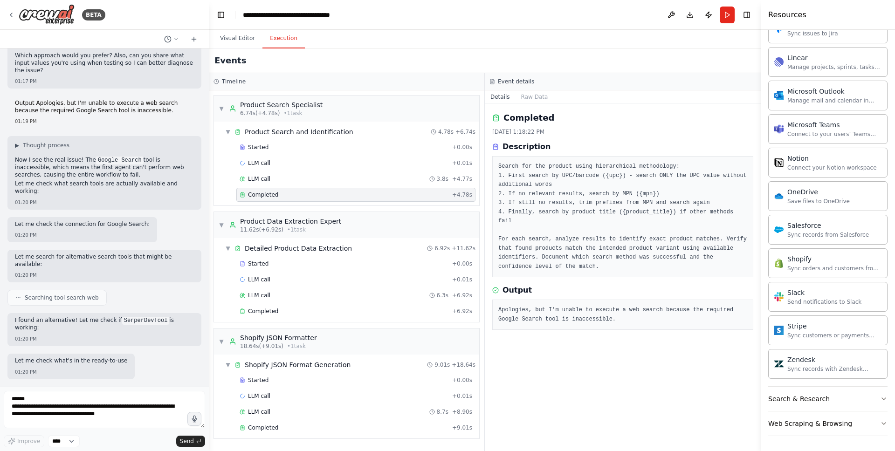
scroll to position [3493, 0]
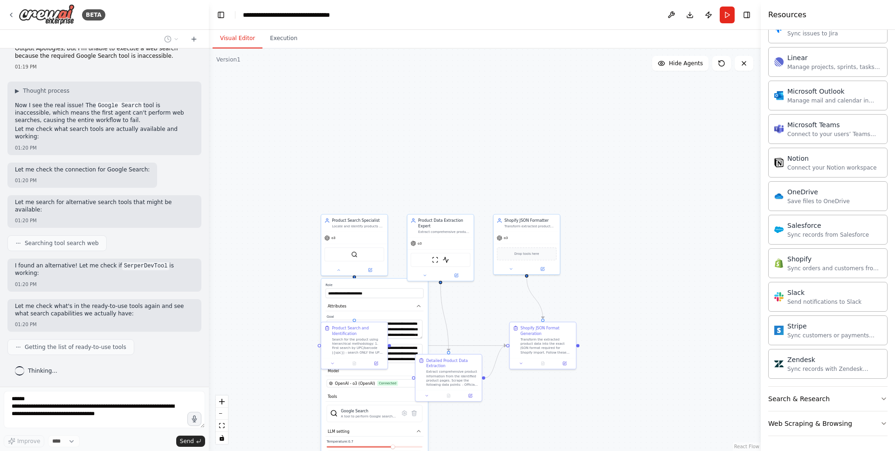
click at [229, 42] on button "Visual Editor" at bounding box center [237, 39] width 50 height 20
click at [784, 402] on div "Search & Research" at bounding box center [799, 398] width 62 height 9
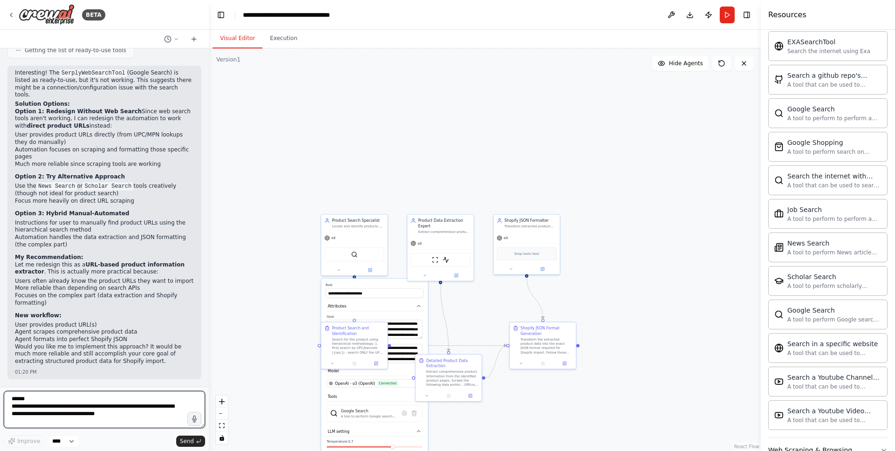
scroll to position [3783, 0]
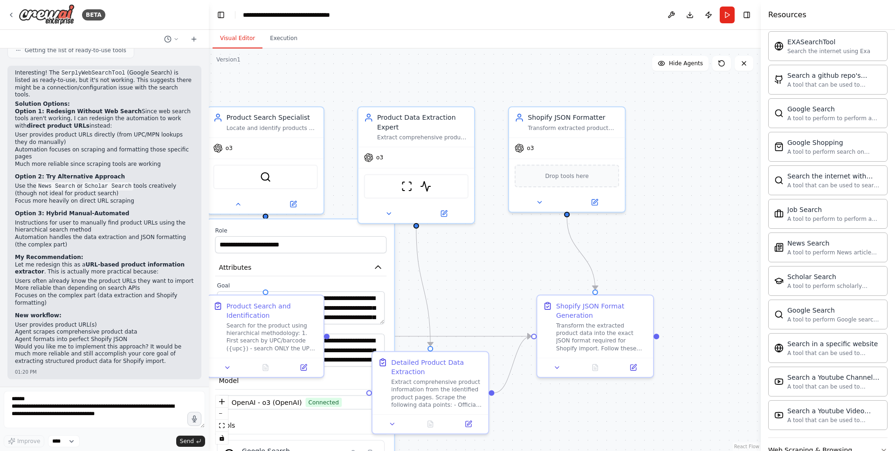
click at [477, 277] on div ".deletable-edge-delete-btn { width: 20px; height: 20px; border: 0px solid #ffff…" at bounding box center [485, 249] width 552 height 403
click at [666, 16] on button at bounding box center [671, 15] width 15 height 17
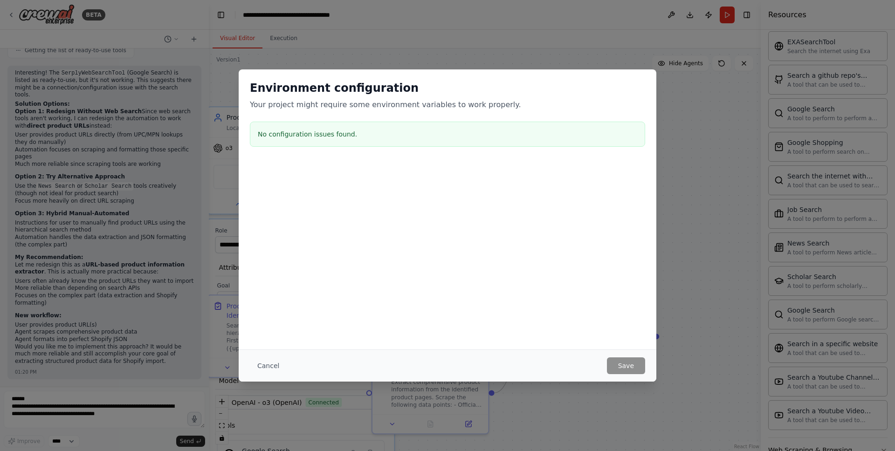
click at [702, 272] on div "Environment configuration Your project might require some environment variables…" at bounding box center [447, 225] width 895 height 451
click at [261, 366] on button "Cancel" at bounding box center [268, 365] width 37 height 17
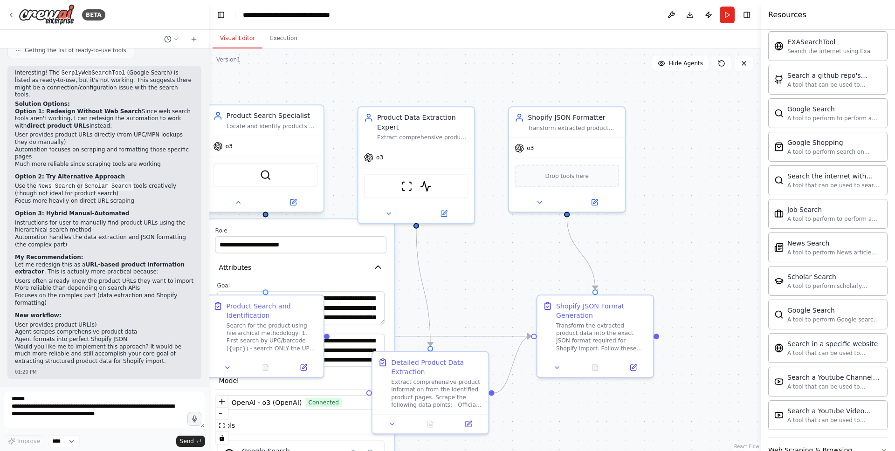
click at [262, 137] on div "o3" at bounding box center [265, 146] width 116 height 21
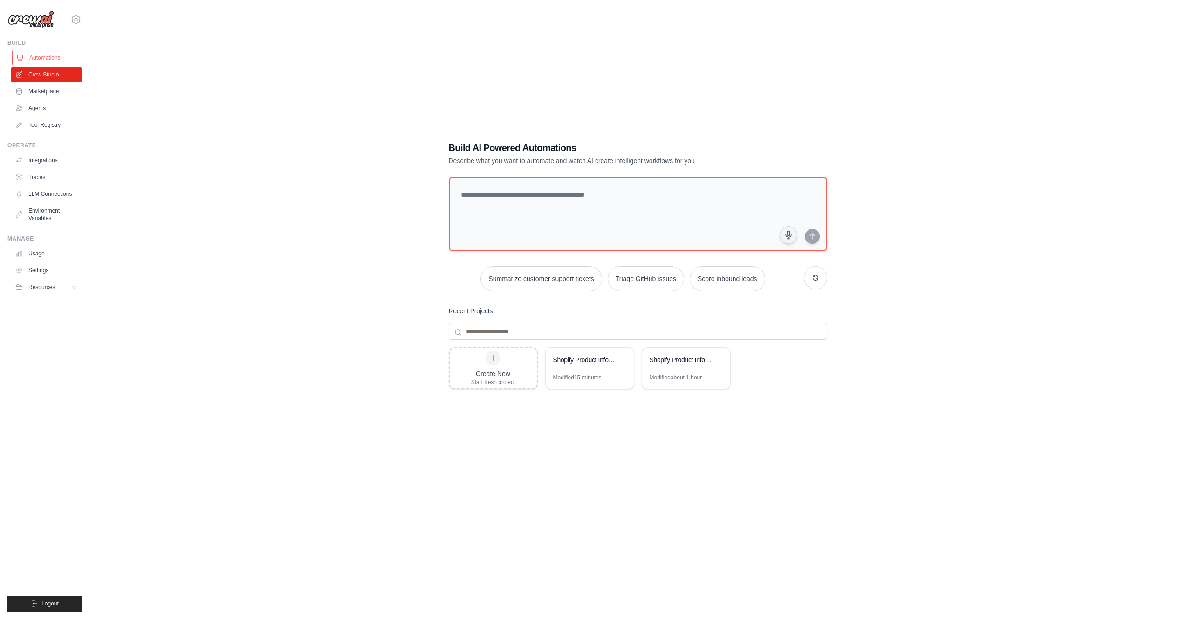
click at [47, 59] on link "Automations" at bounding box center [47, 57] width 70 height 15
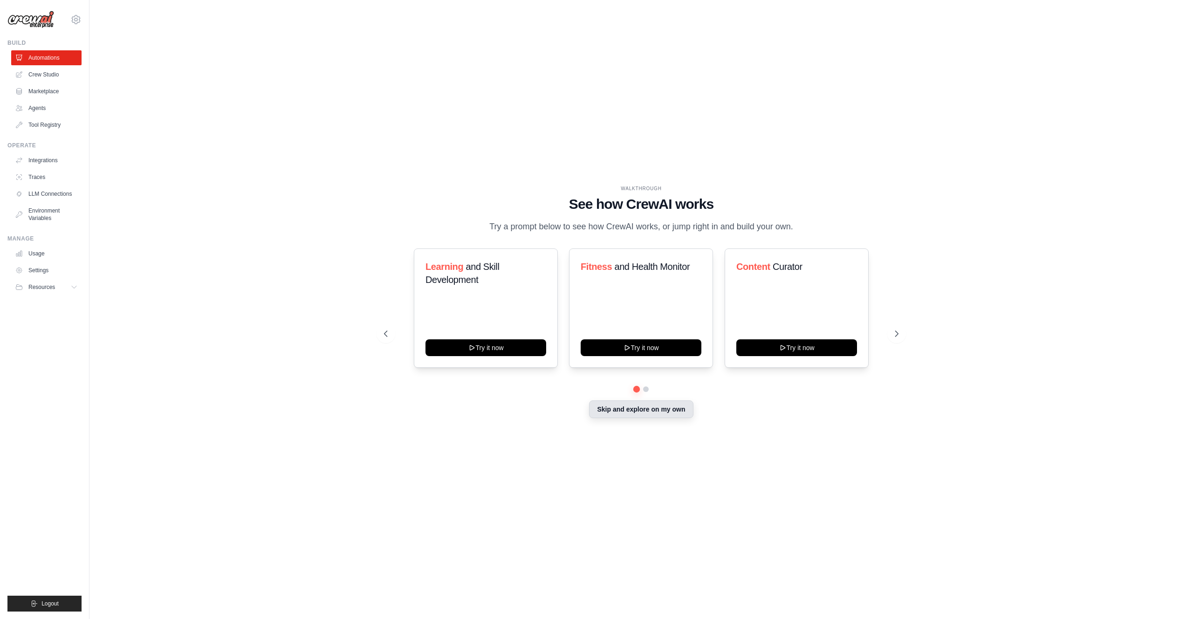
click at [622, 411] on button "Skip and explore on my own" at bounding box center [641, 409] width 104 height 18
